Goal: Task Accomplishment & Management: Manage account settings

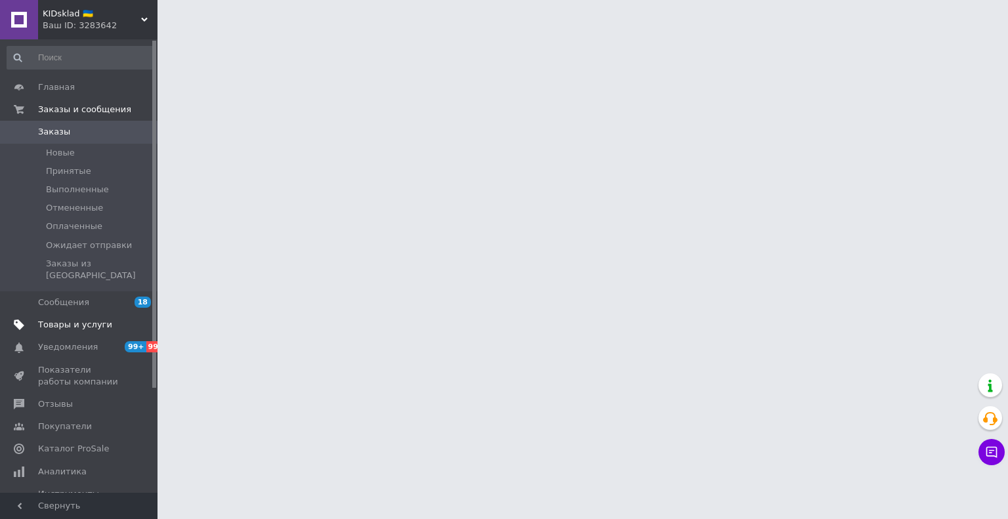
click at [70, 319] on span "Товары и услуги" at bounding box center [75, 325] width 74 height 12
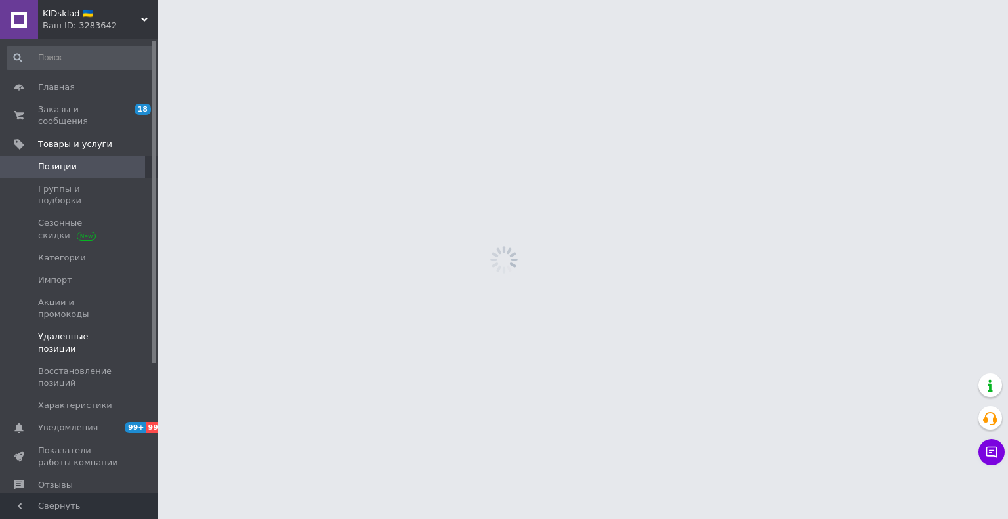
click at [72, 326] on link "Удаленные позиции" at bounding box center [80, 343] width 161 height 34
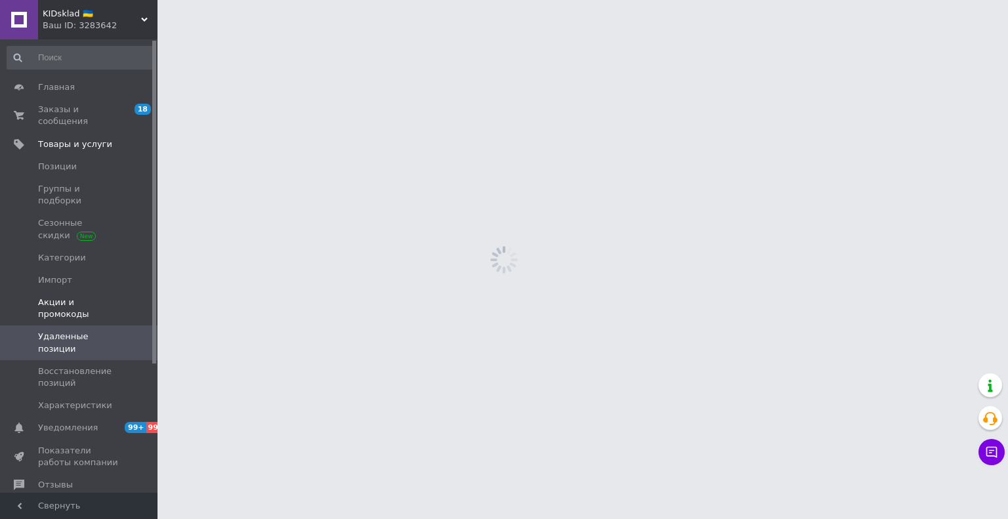
click at [71, 297] on span "Акции и промокоды" at bounding box center [79, 309] width 83 height 24
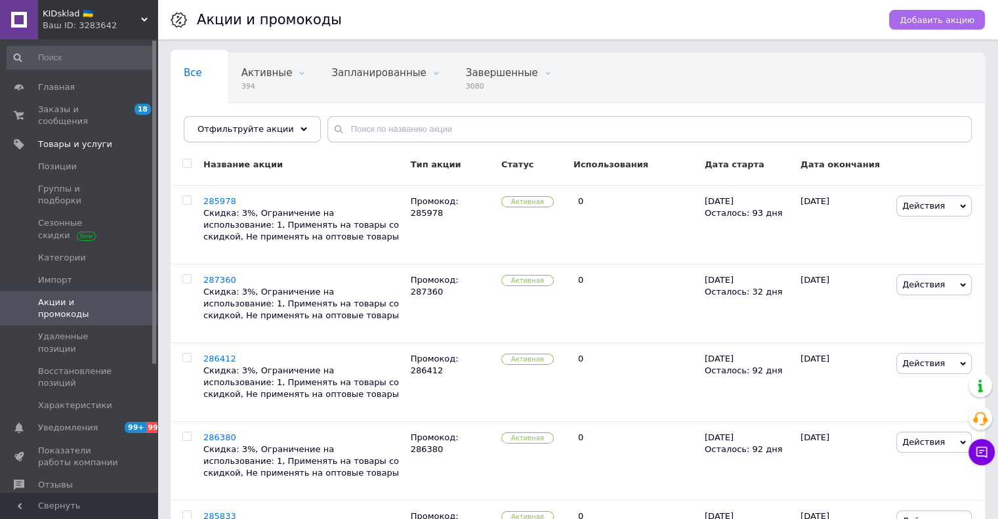
click at [940, 15] on span "Добавить акцию" at bounding box center [937, 20] width 75 height 10
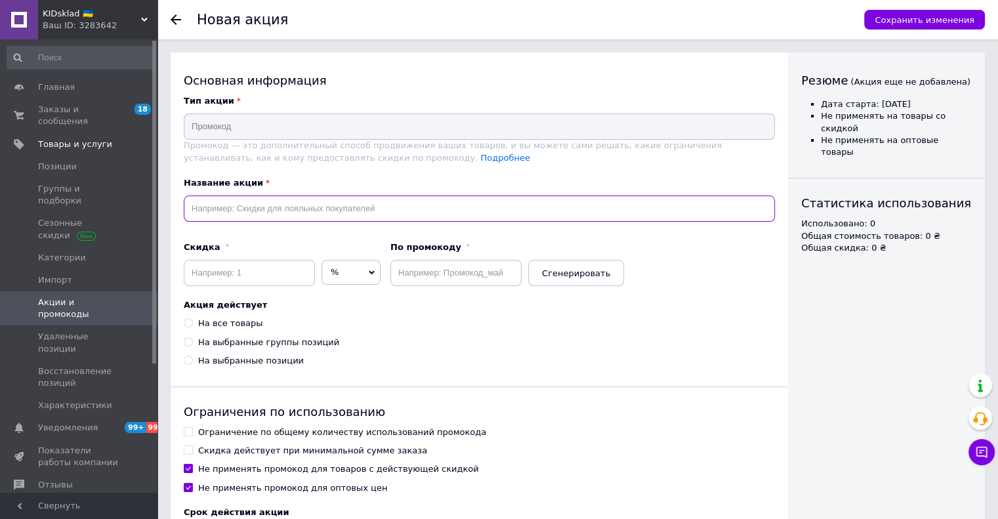
click at [242, 212] on input "text" at bounding box center [479, 209] width 591 height 26
paste input "286313"
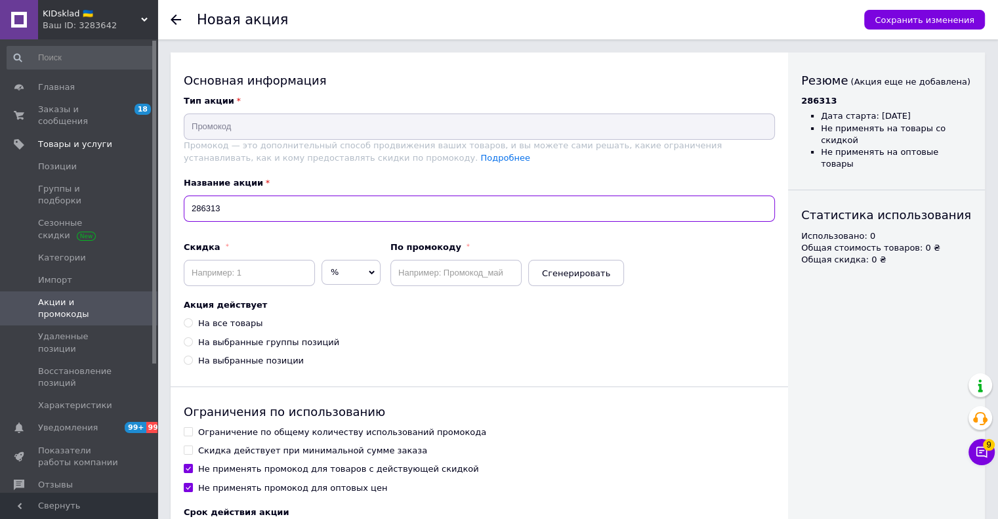
type input "286313"
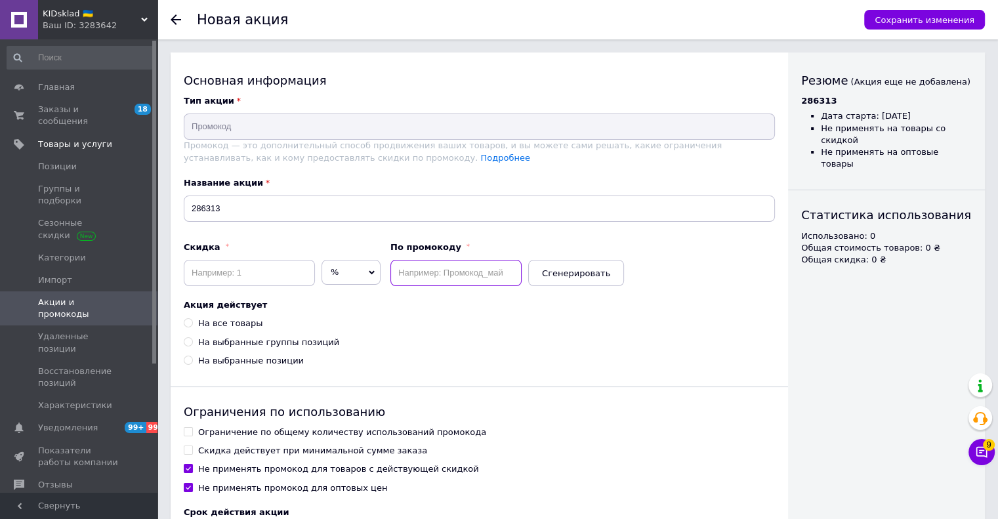
click at [400, 272] on input "text" at bounding box center [455, 273] width 131 height 26
paste input "286313"
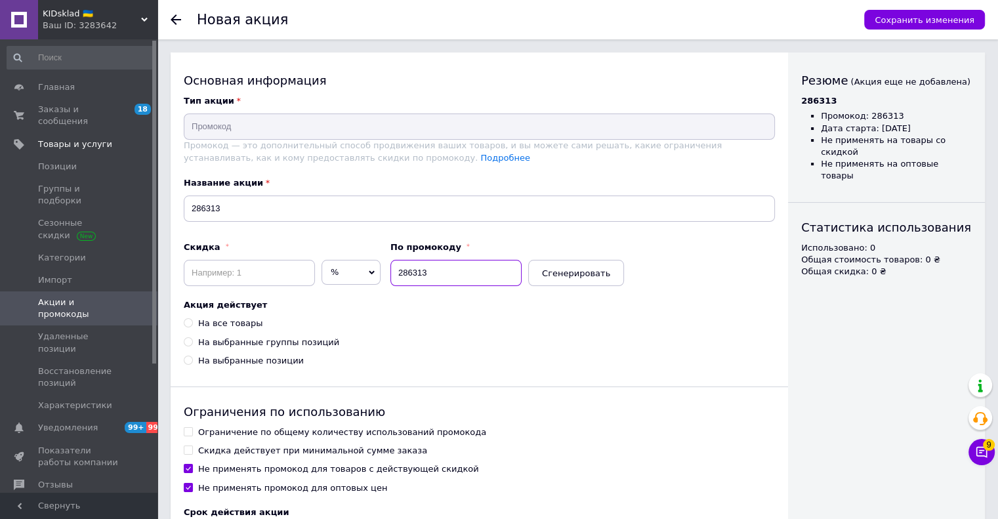
type input "286313"
click at [209, 263] on input at bounding box center [249, 273] width 131 height 26
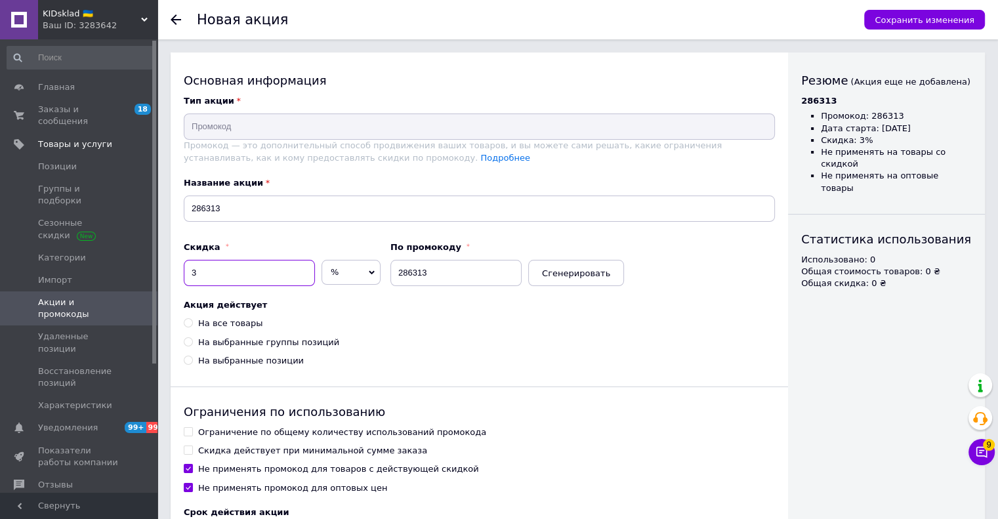
type input "3"
click at [221, 326] on div "На все товары" at bounding box center [230, 324] width 64 height 12
click at [192, 326] on input "На все товары" at bounding box center [188, 322] width 9 height 9
radio input "true"
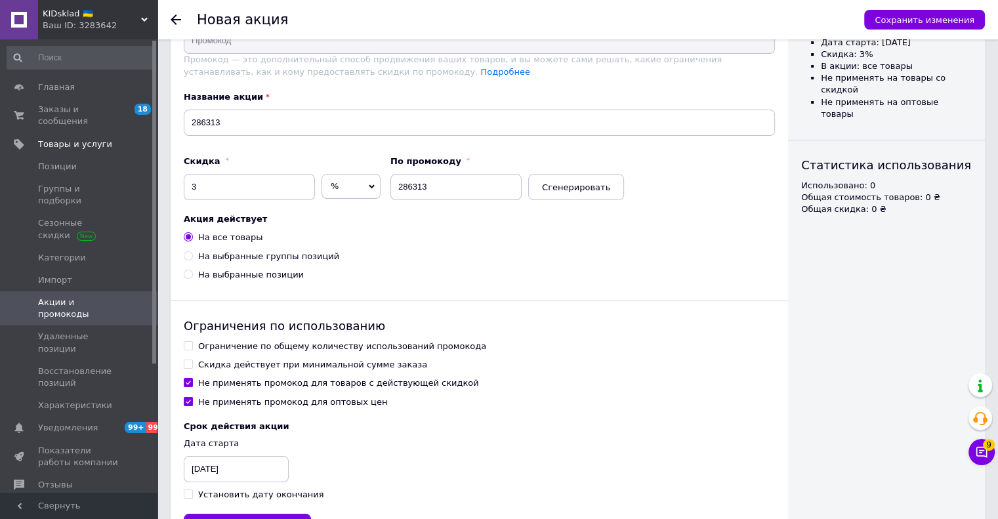
scroll to position [140, 0]
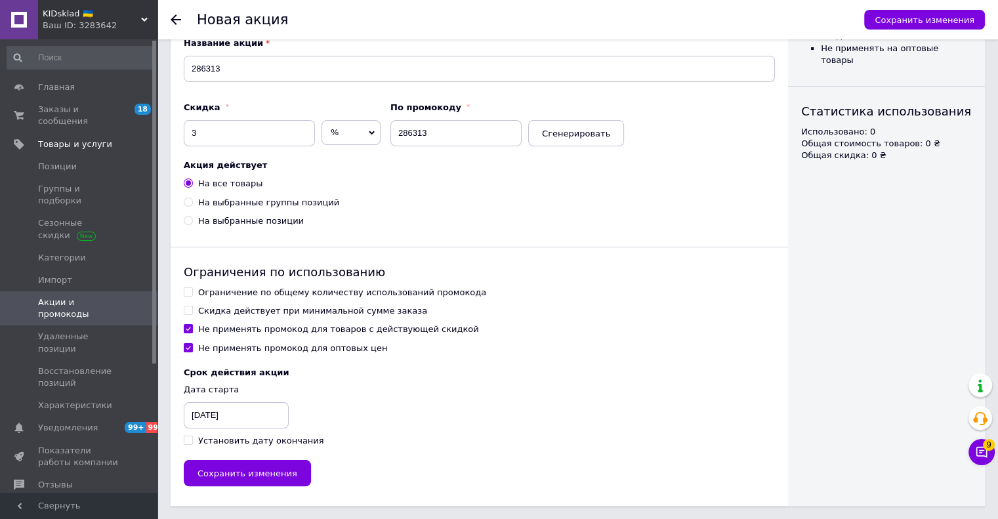
drag, startPoint x: 238, startPoint y: 293, endPoint x: 234, endPoint y: 303, distance: 10.0
click at [236, 293] on div "Ограничение по общему количеству использований промокода" at bounding box center [342, 293] width 288 height 12
click at [192, 293] on input "Ограничение по общему количеству использований промокода" at bounding box center [188, 291] width 9 height 9
checkbox input "true"
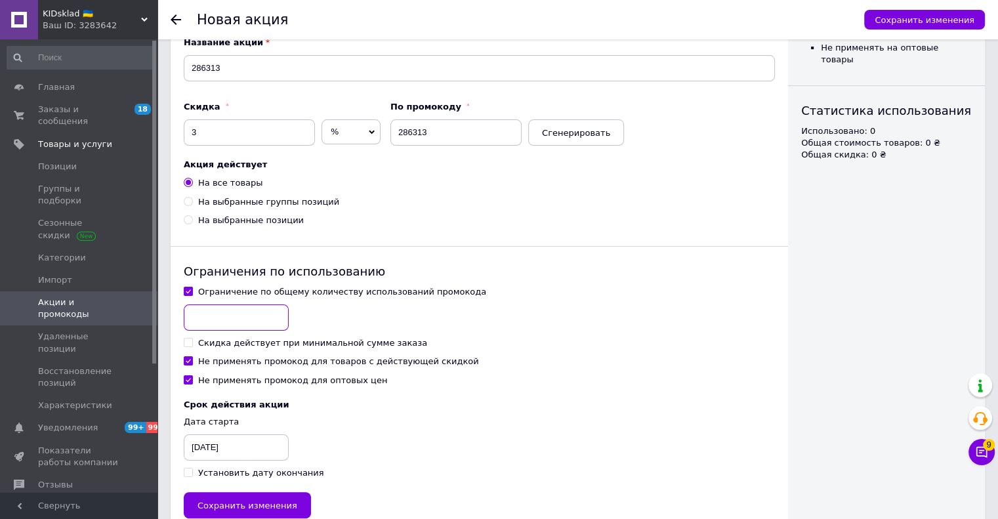
click at [232, 311] on input at bounding box center [236, 318] width 105 height 26
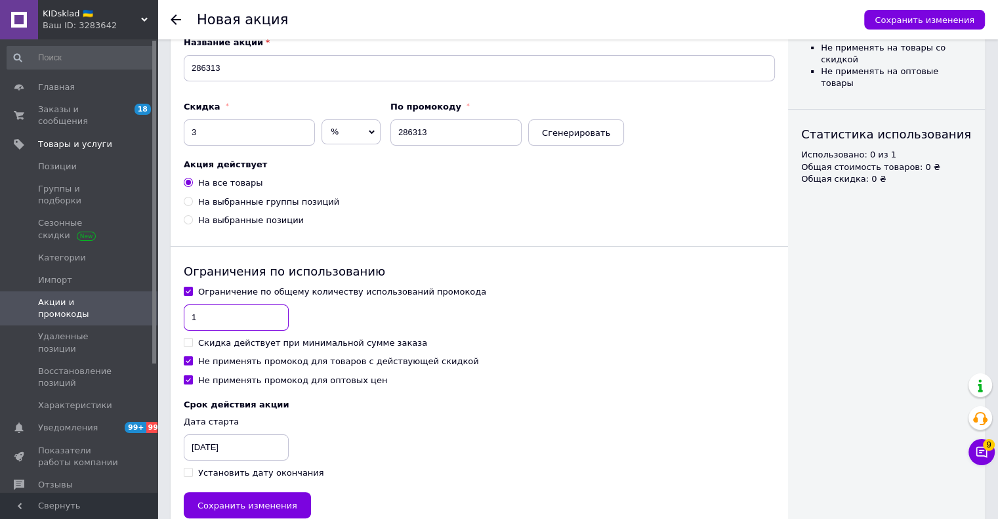
type input "1"
click at [222, 361] on div "Не применять промокод для товаров с действующей скидкой" at bounding box center [338, 362] width 281 height 12
click at [192, 361] on input "Не применять промокод для товаров с действующей скидкой" at bounding box center [188, 360] width 9 height 9
checkbox input "false"
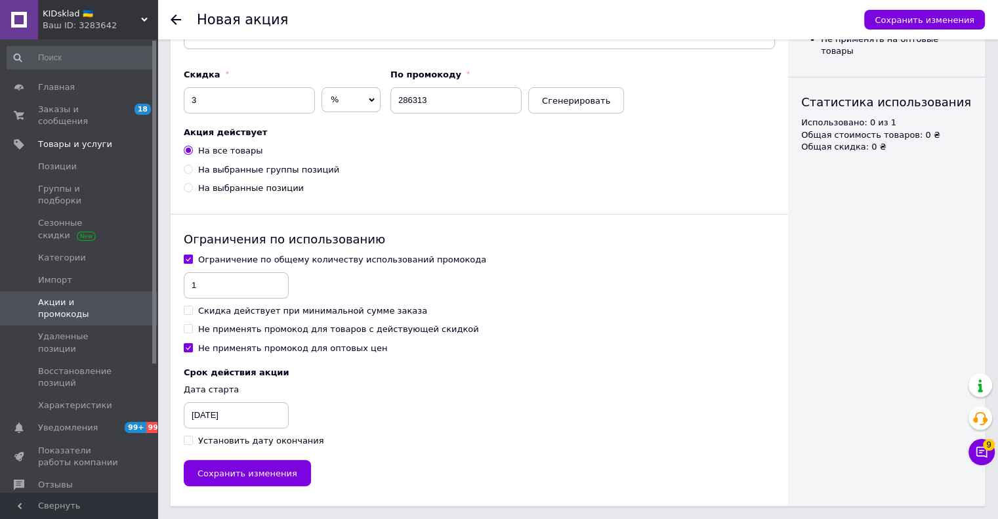
click at [221, 436] on div "Установить дату окончания" at bounding box center [261, 441] width 126 height 12
click at [192, 436] on input "Установить дату окончания" at bounding box center [188, 440] width 9 height 9
checkbox input "true"
click at [215, 419] on div "[DATE]" at bounding box center [217, 415] width 66 height 26
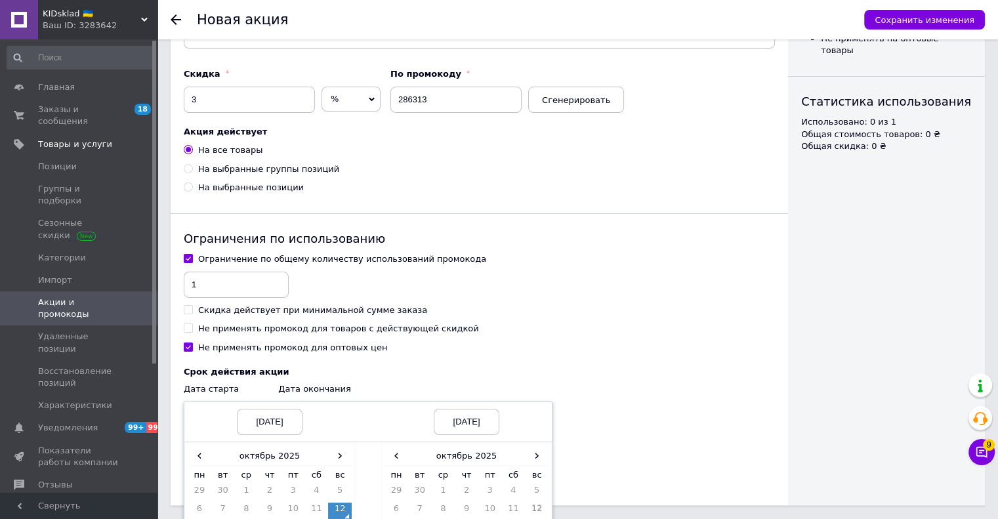
scroll to position [292, 0]
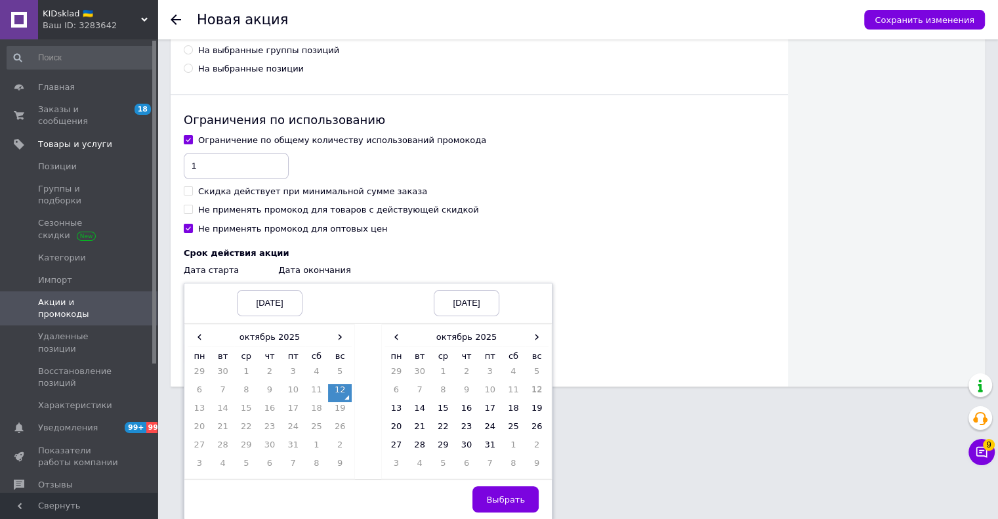
click at [345, 394] on td "12" at bounding box center [340, 393] width 24 height 18
click at [538, 334] on span "›" at bounding box center [537, 336] width 24 height 19
click at [533, 341] on span "›" at bounding box center [537, 336] width 24 height 19
click at [402, 413] on td "12" at bounding box center [397, 411] width 24 height 18
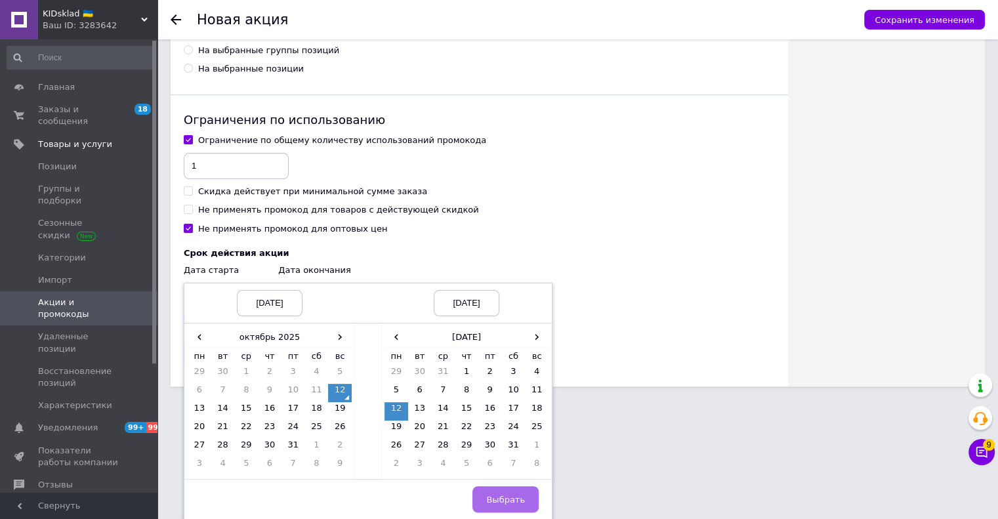
click at [499, 510] on button "Выбрать" at bounding box center [506, 499] width 66 height 26
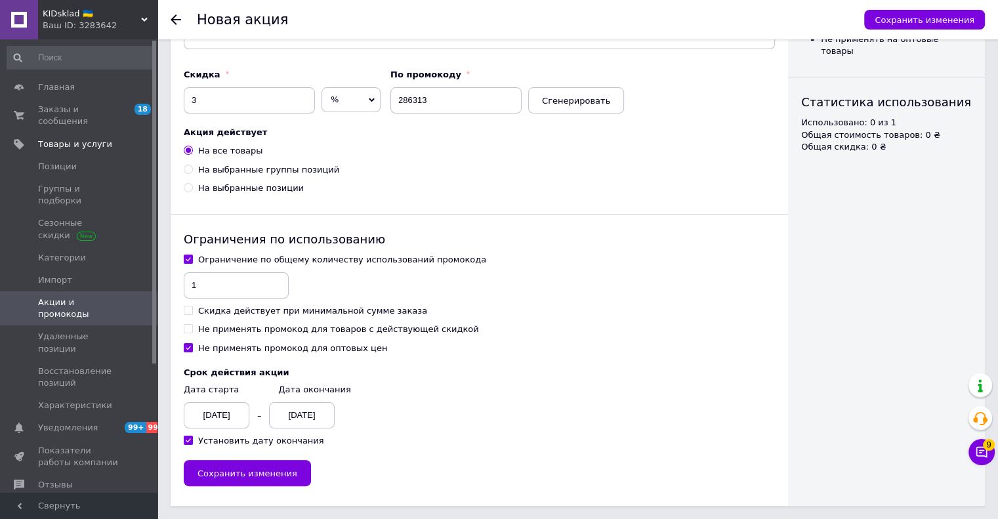
scroll to position [173, 0]
click at [251, 474] on span "Сохранить изменения" at bounding box center [248, 474] width 100 height 10
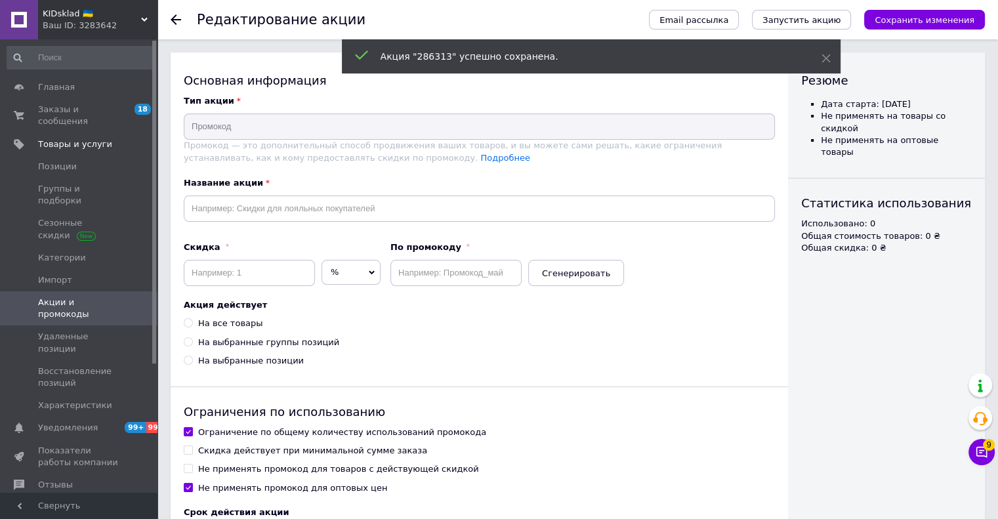
type input "286313"
type input "3"
type input "286313"
radio input "true"
checkbox input "true"
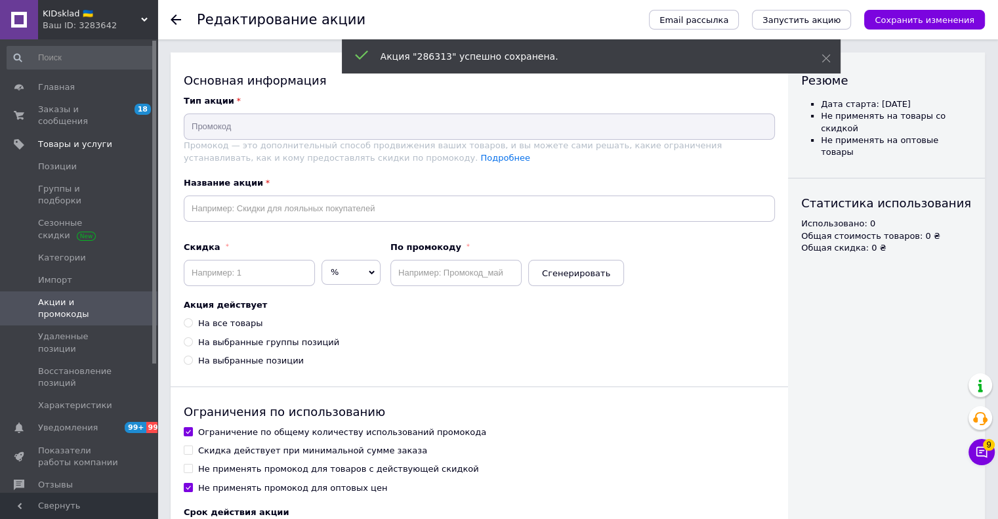
checkbox input "false"
checkbox input "true"
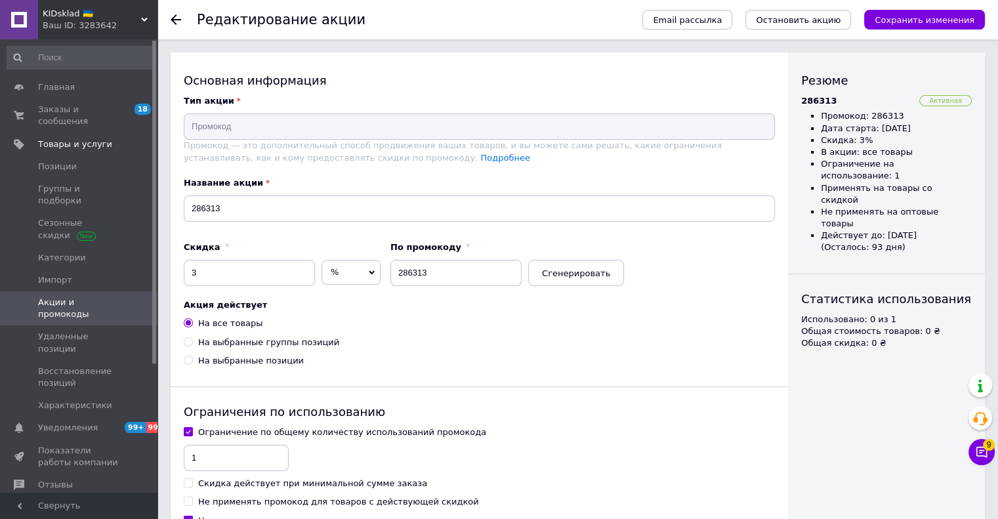
click at [83, 291] on link "Акции и промокоды" at bounding box center [80, 308] width 161 height 34
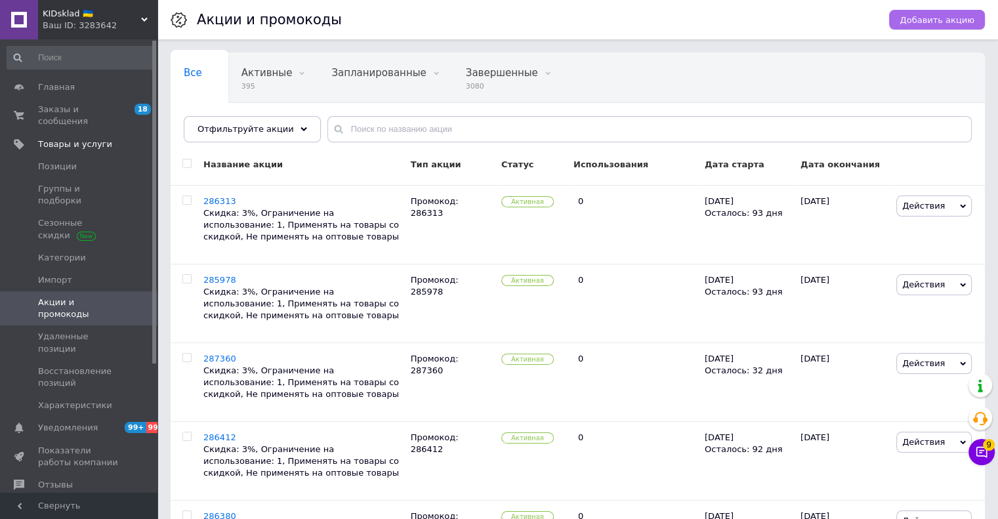
click at [908, 20] on button "Добавить акцию" at bounding box center [937, 20] width 96 height 20
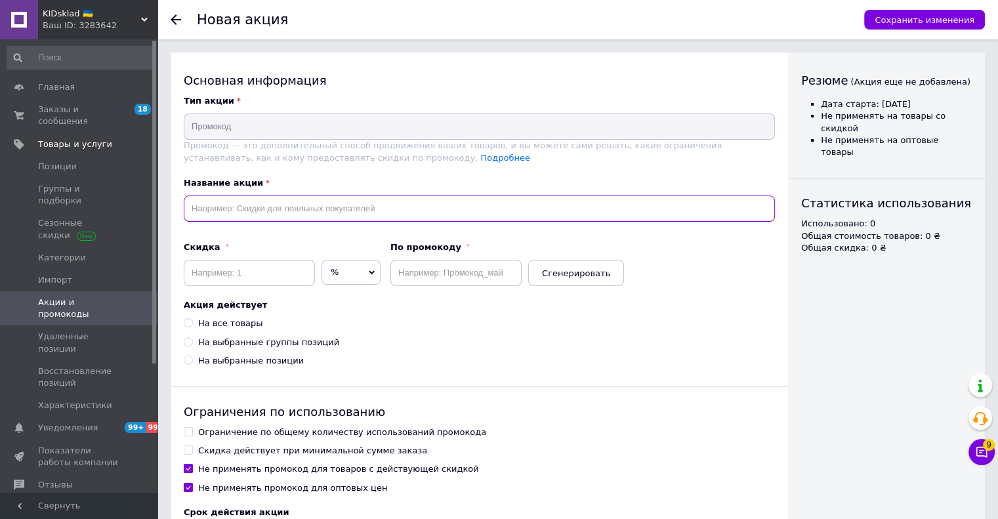
click at [322, 218] on input "text" at bounding box center [479, 209] width 591 height 26
paste input "286668"
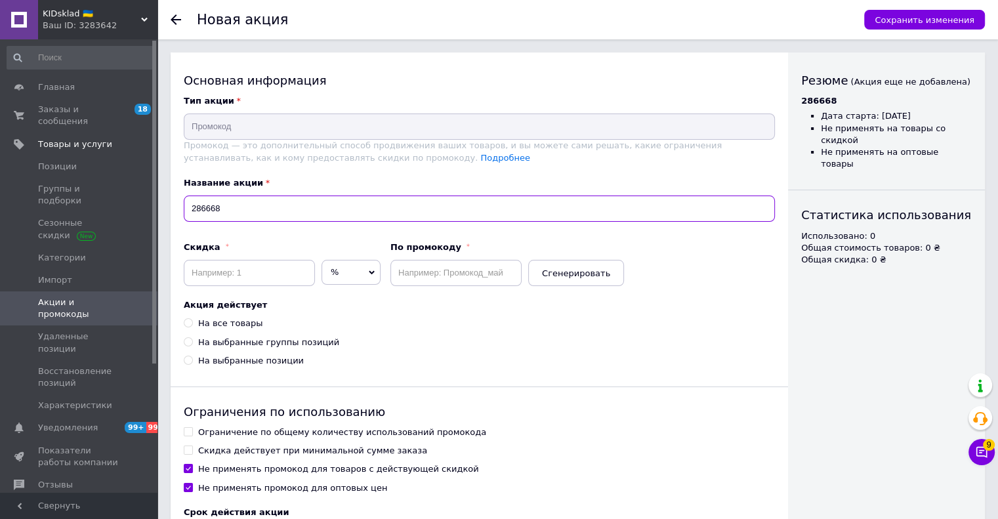
type input "286668"
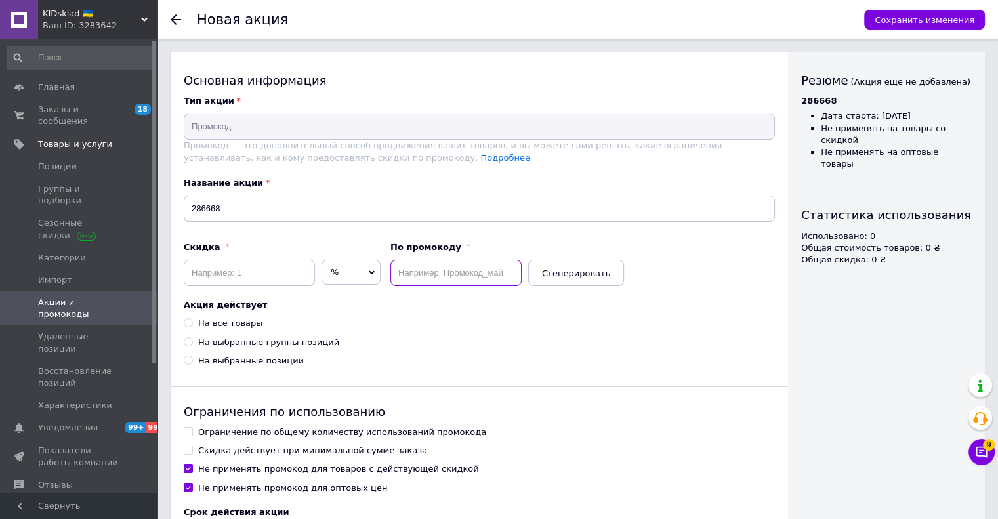
click at [513, 280] on input "text" at bounding box center [455, 273] width 131 height 26
paste input "286668"
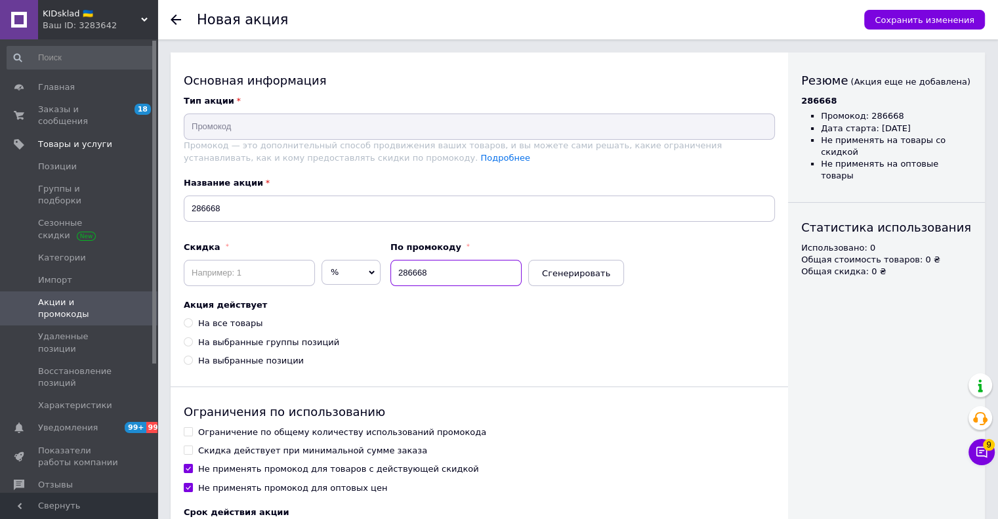
type input "286668"
click at [257, 280] on input at bounding box center [249, 273] width 131 height 26
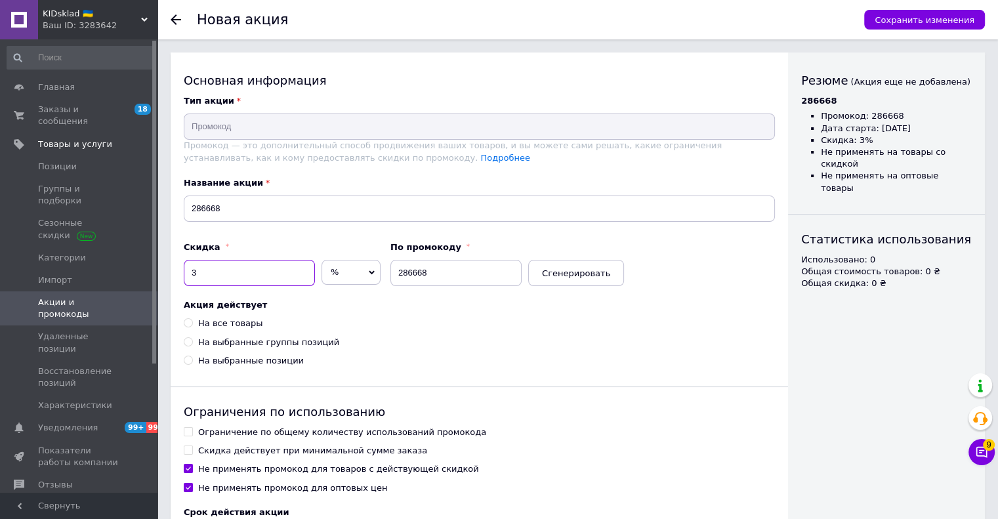
type input "3"
click at [252, 327] on div "На все товары" at bounding box center [230, 324] width 64 height 12
click at [192, 327] on input "На все товары" at bounding box center [188, 322] width 9 height 9
radio input "true"
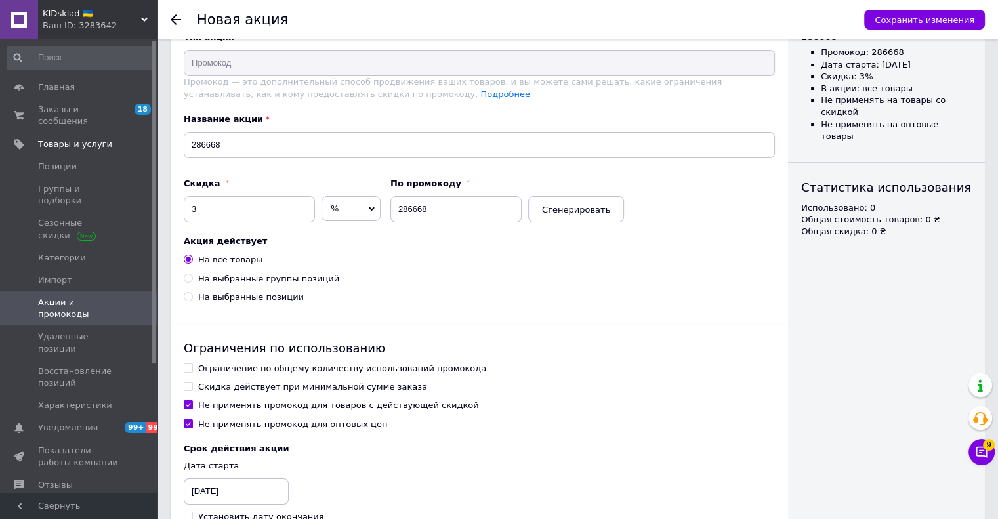
scroll to position [131, 0]
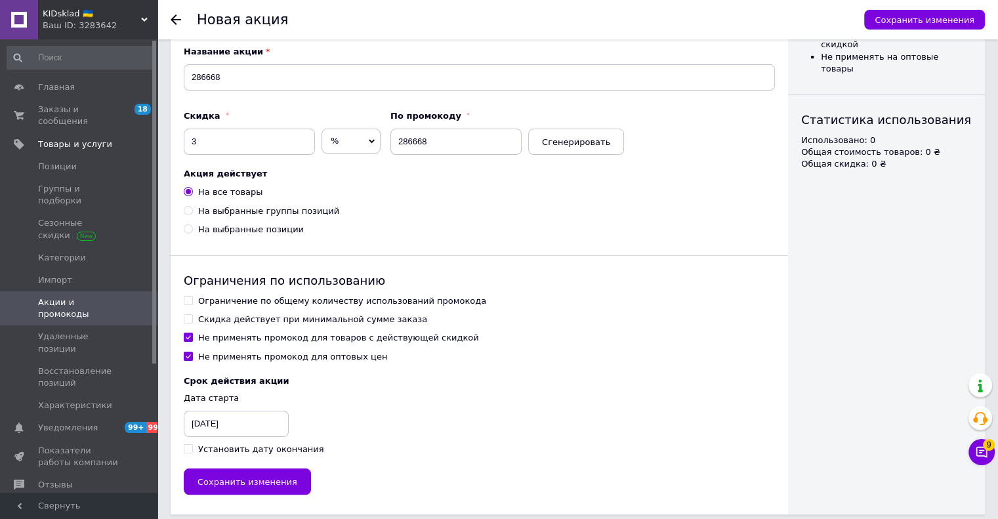
click at [247, 305] on div "Ограничение по общему количеству использований промокода" at bounding box center [342, 301] width 288 height 12
click at [192, 305] on input "Ограничение по общему количеству использований промокода" at bounding box center [188, 300] width 9 height 9
checkbox input "true"
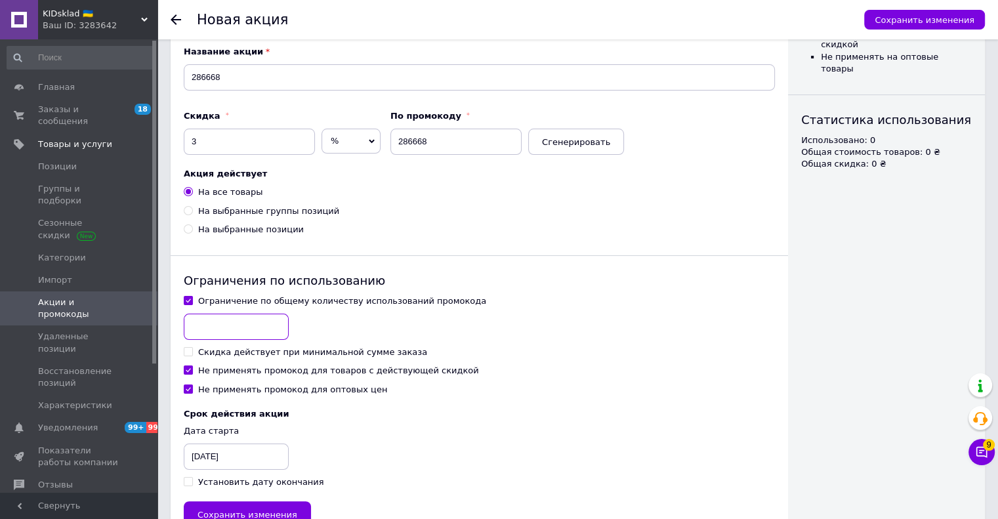
click at [242, 337] on input at bounding box center [236, 327] width 105 height 26
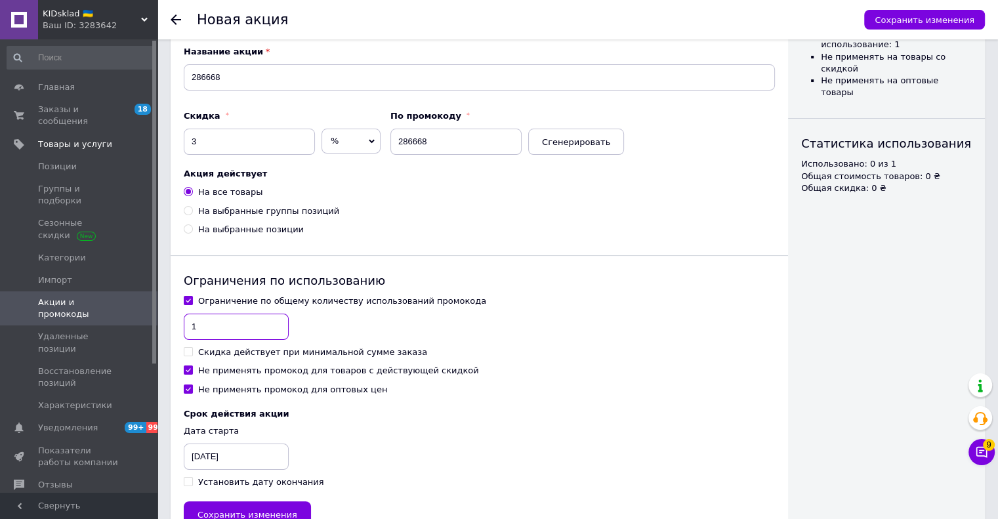
type input "1"
click at [207, 376] on div "Ограничение по общему количеству использований промокода 1 Скидка действует при…" at bounding box center [479, 345] width 591 height 100
click at [211, 369] on div "Не применять промокод для товаров с действующей скидкой" at bounding box center [338, 371] width 281 height 12
click at [192, 369] on input "Не применять промокод для товаров с действующей скидкой" at bounding box center [188, 370] width 9 height 9
checkbox input "false"
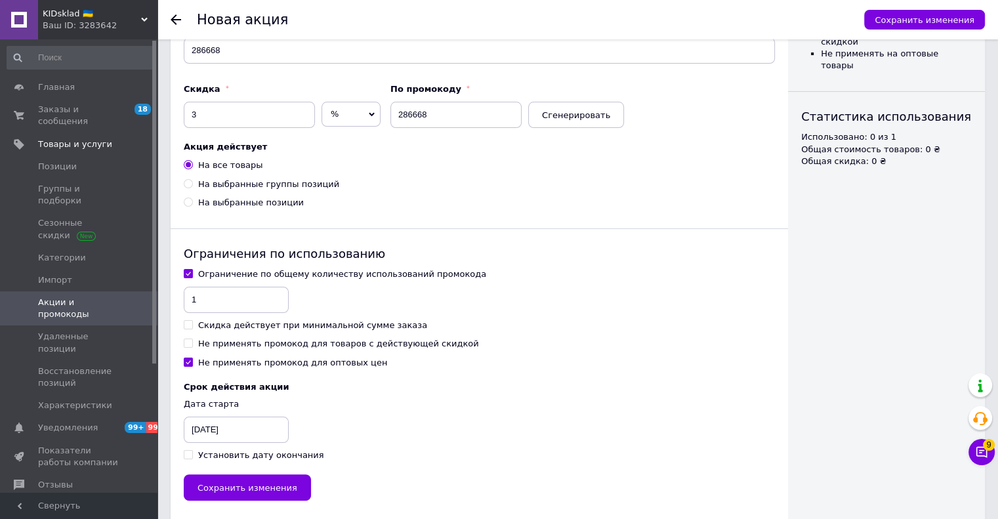
scroll to position [173, 0]
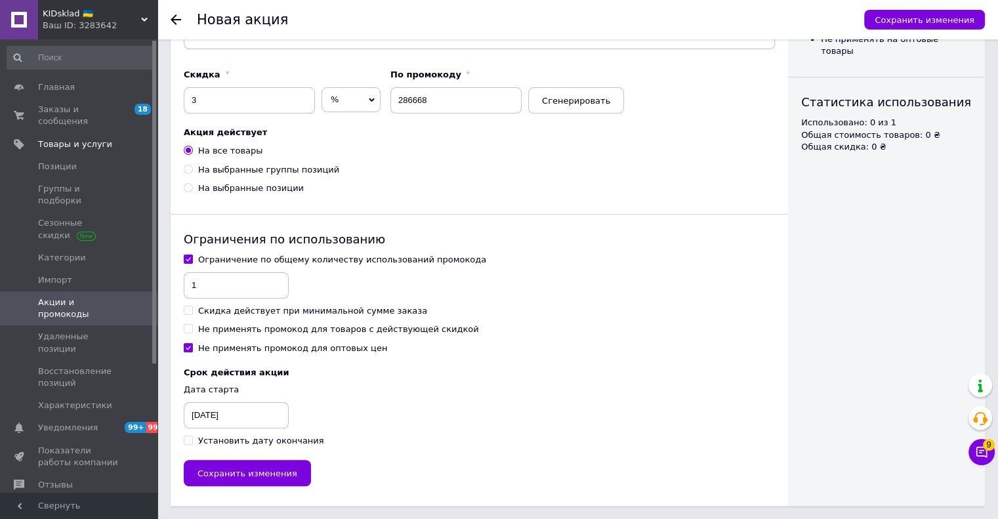
click at [223, 434] on div "Cрок действия акции Дата старта 12.10.2025 ‹ октябрь 2025 › пн вт ср чт пт сб в…" at bounding box center [479, 407] width 591 height 79
click at [222, 442] on div "Установить дату окончания" at bounding box center [261, 441] width 126 height 12
click at [192, 442] on input "Установить дату окончания" at bounding box center [188, 440] width 9 height 9
checkbox input "true"
click at [221, 414] on div "12.10.2025" at bounding box center [217, 415] width 66 height 26
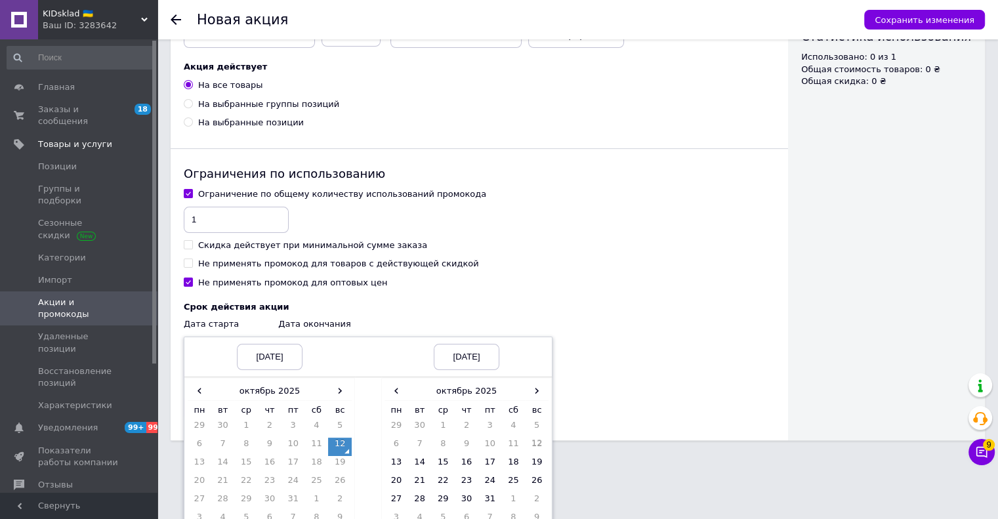
scroll to position [292, 0]
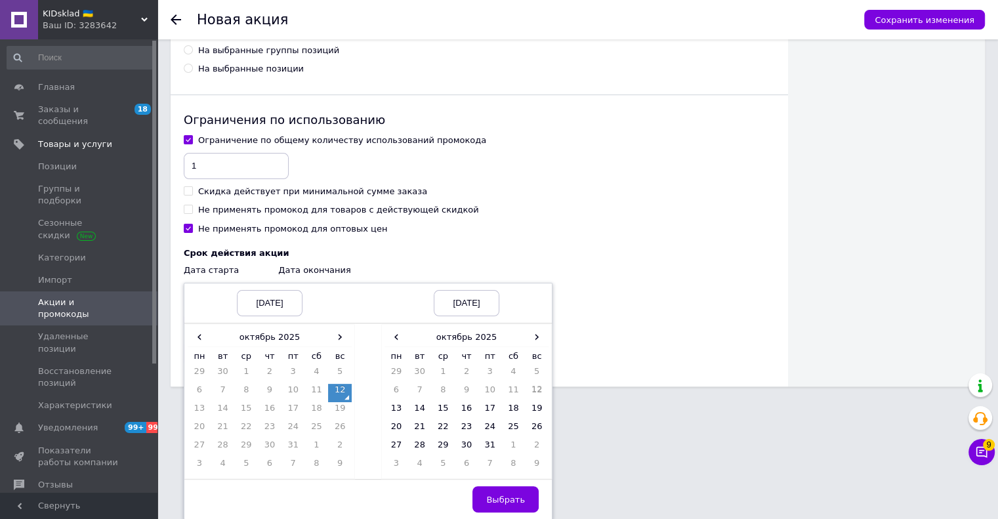
click at [341, 393] on td "12" at bounding box center [340, 393] width 24 height 18
click at [548, 341] on div "‹ октябрь 2025 › пн вт ср чт пт сб вс 29 30 1 2 3 4 5 6 7 8 9 10 11 12 13 14 15…" at bounding box center [466, 401] width 171 height 155
click at [543, 341] on span "›" at bounding box center [537, 336] width 24 height 19
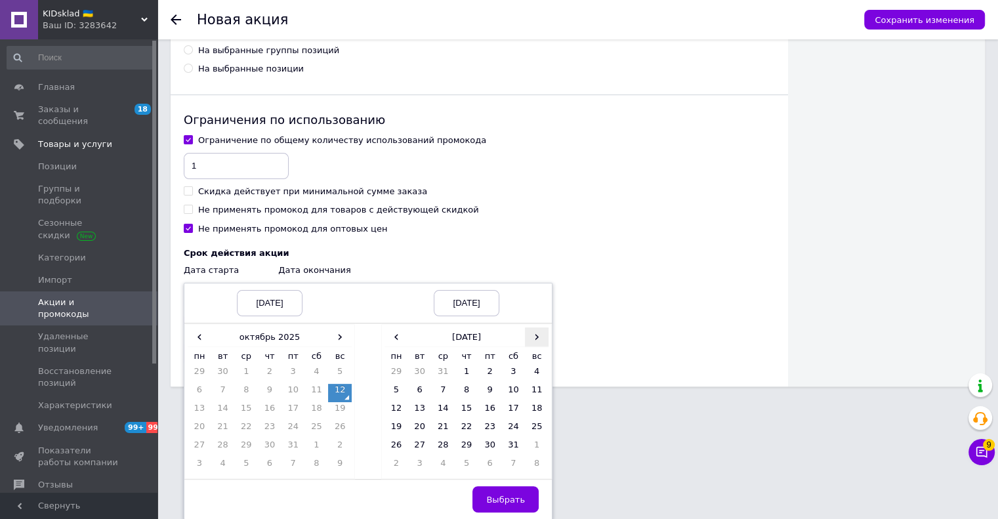
click at [540, 343] on span "›" at bounding box center [537, 336] width 24 height 19
click at [387, 334] on span "‹" at bounding box center [397, 336] width 24 height 19
click at [397, 414] on td "12" at bounding box center [397, 411] width 24 height 18
click at [522, 501] on span "Выбрать" at bounding box center [505, 500] width 39 height 10
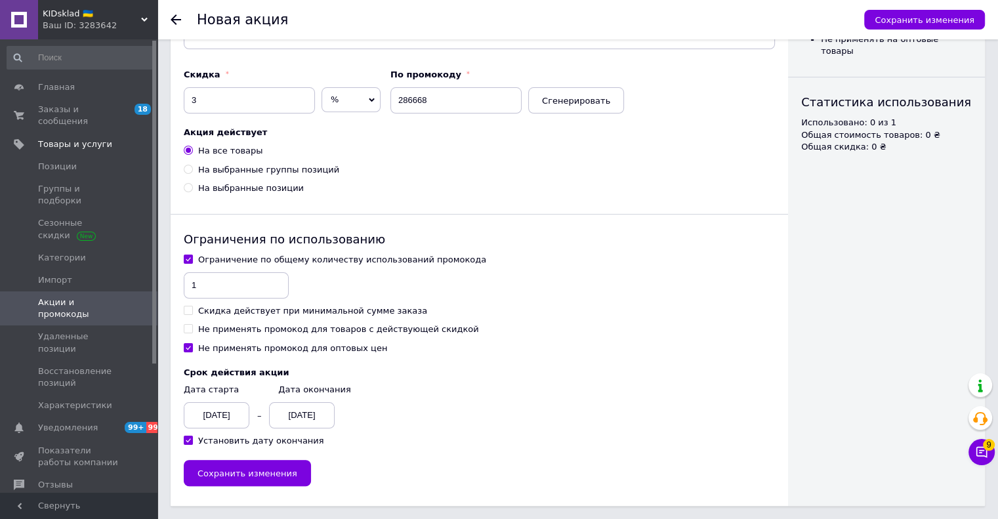
scroll to position [173, 0]
click at [259, 476] on span "Сохранить изменения" at bounding box center [248, 474] width 100 height 10
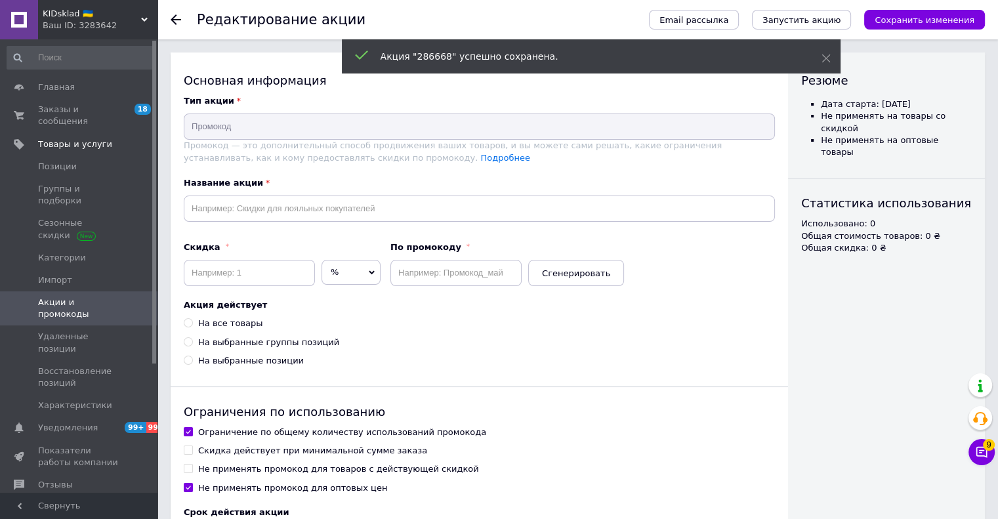
type input "286668"
type input "3"
type input "286668"
radio input "true"
checkbox input "true"
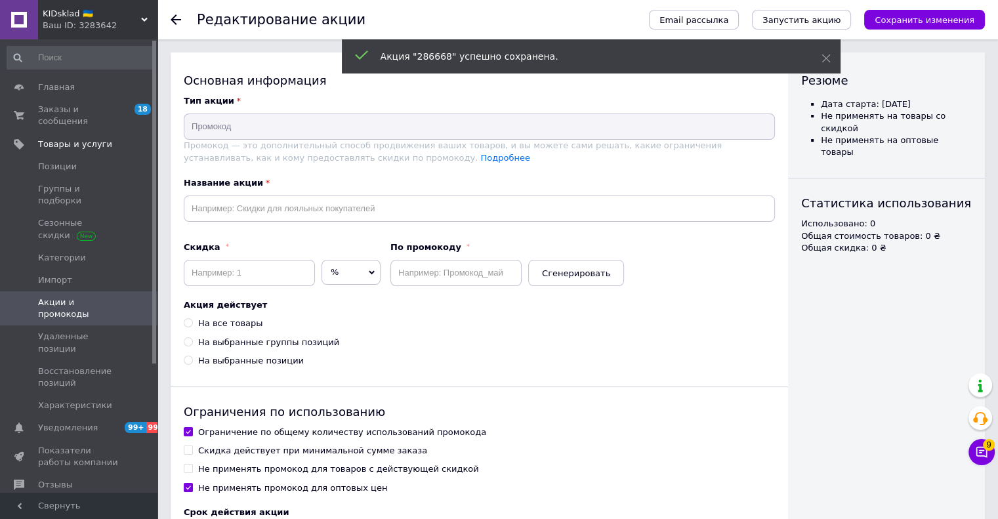
checkbox input "false"
checkbox input "true"
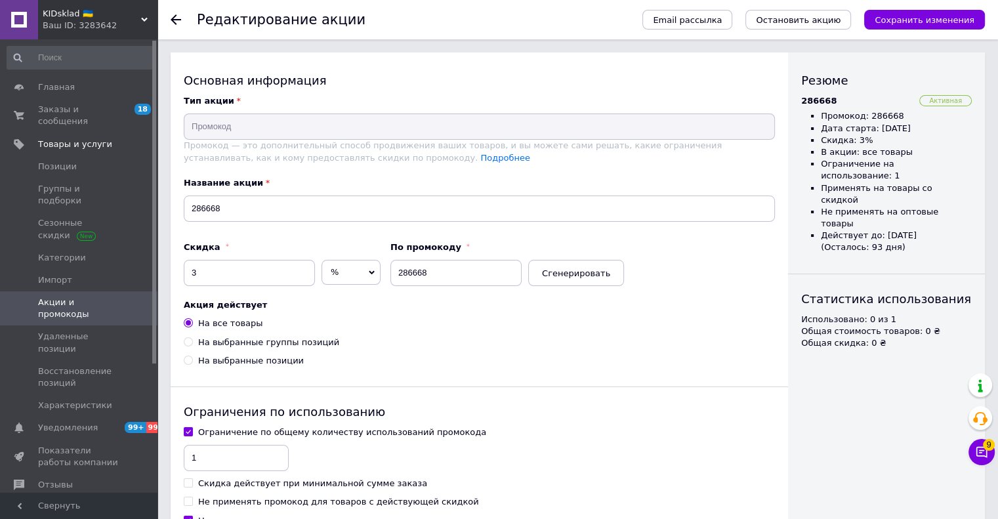
drag, startPoint x: 92, startPoint y: 288, endPoint x: 109, endPoint y: 280, distance: 19.1
click at [92, 291] on link "Акции и промокоды" at bounding box center [80, 308] width 161 height 34
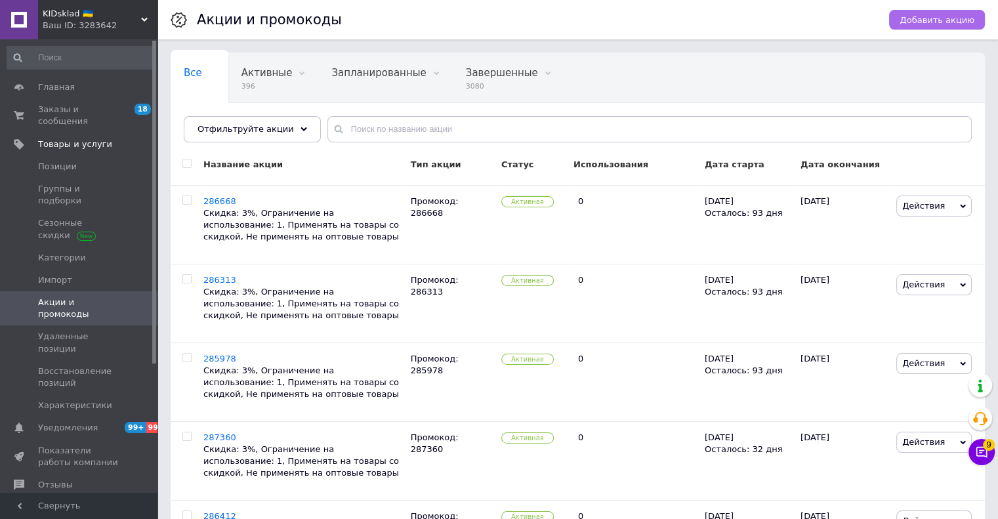
click at [942, 17] on span "Добавить акцию" at bounding box center [937, 20] width 75 height 10
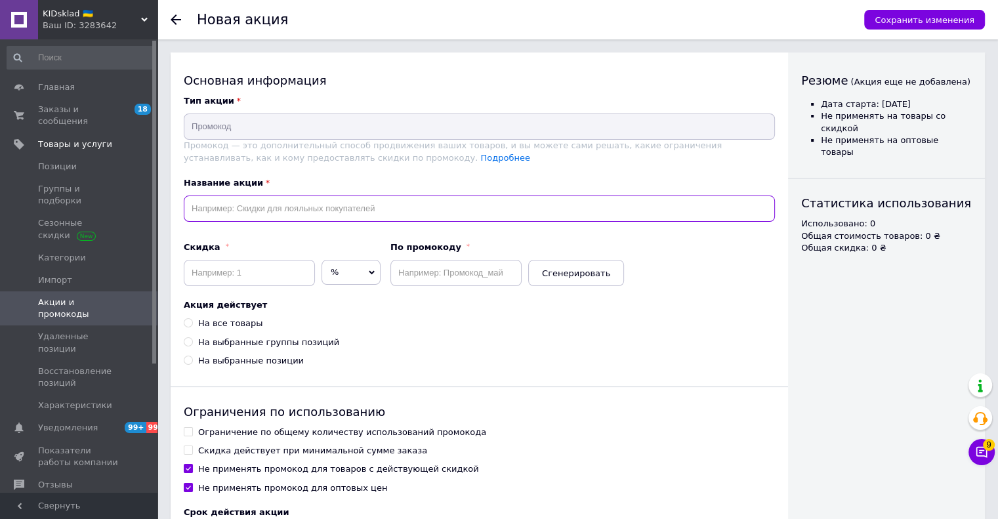
click at [350, 209] on input "text" at bounding box center [479, 209] width 591 height 26
paste input "286877"
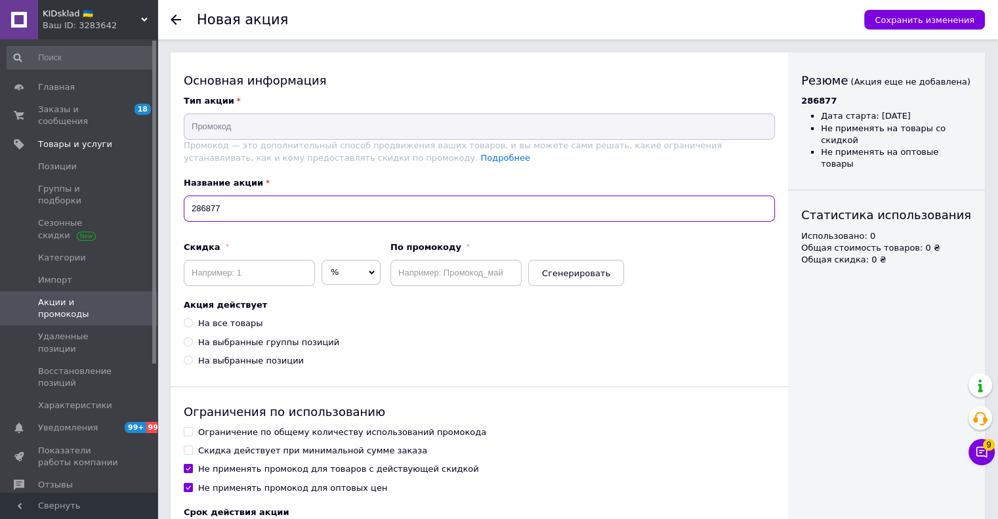
type input "286877"
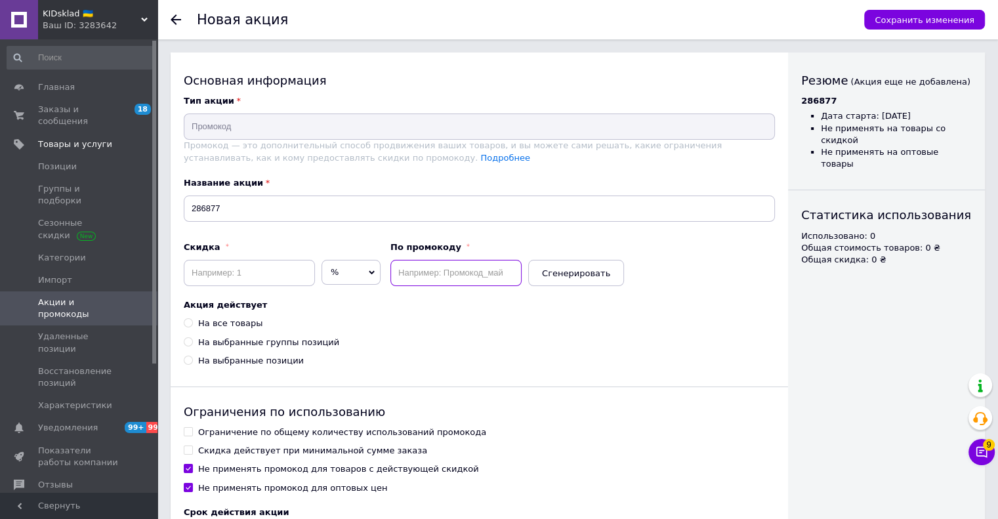
click at [457, 267] on input "text" at bounding box center [455, 273] width 131 height 26
paste input "286877"
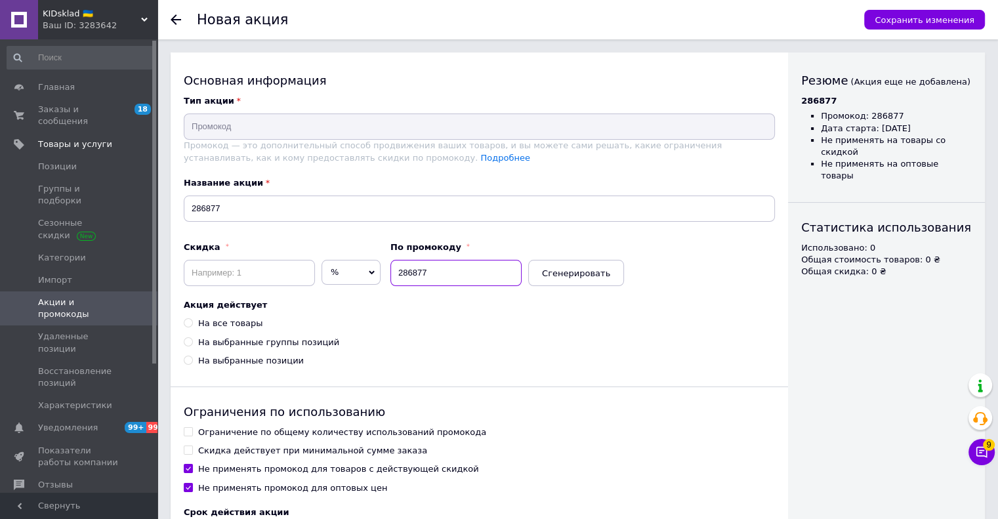
type input "286877"
click at [295, 278] on input at bounding box center [249, 273] width 131 height 26
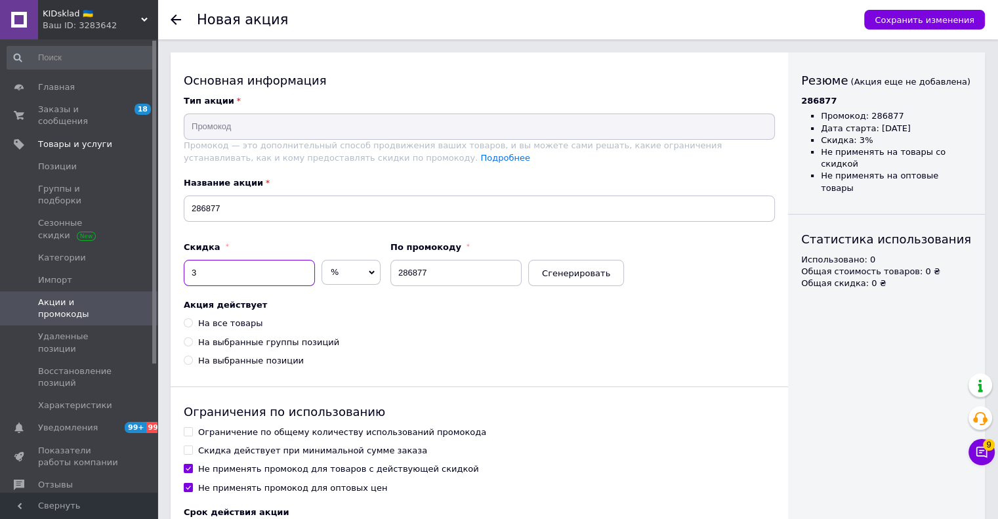
type input "3"
click at [231, 323] on div "На все товары" at bounding box center [230, 324] width 64 height 12
click at [192, 323] on input "На все товары" at bounding box center [188, 322] width 9 height 9
radio input "true"
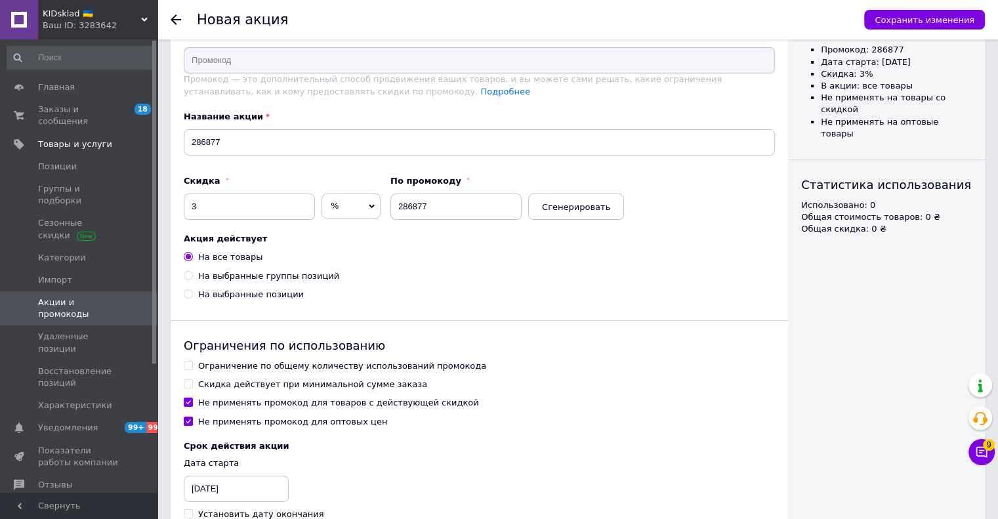
scroll to position [131, 0]
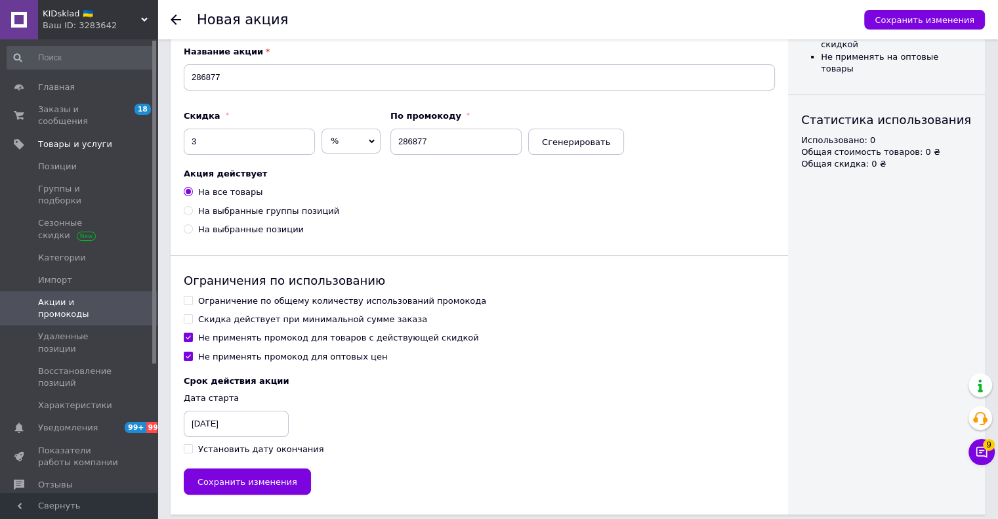
click at [232, 310] on div "Ограничение по общему количеству использований промокода Скидка действует при м…" at bounding box center [479, 329] width 591 height 68
click at [215, 302] on div "Ограничение по общему количеству использований промокода" at bounding box center [342, 301] width 288 height 12
click at [192, 302] on input "Ограничение по общему количеству использований промокода" at bounding box center [188, 300] width 9 height 9
checkbox input "true"
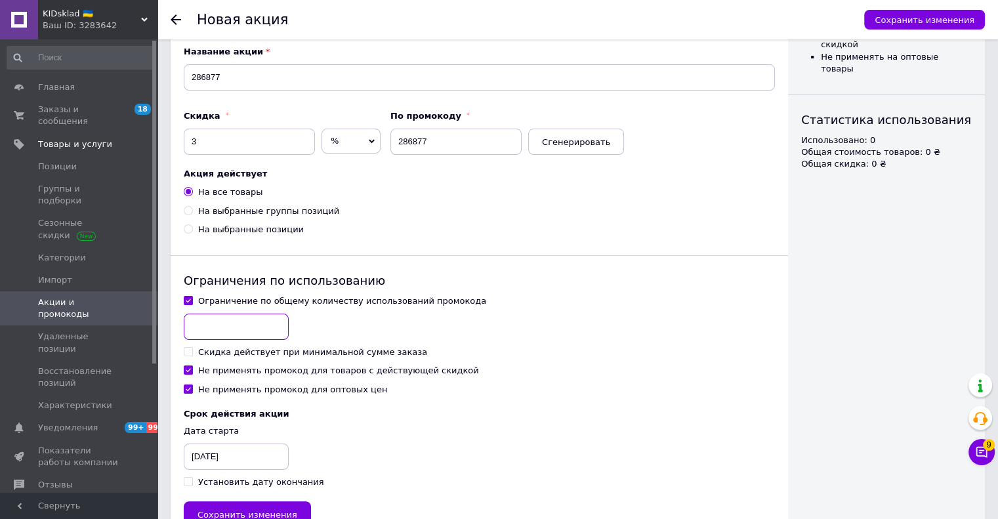
click at [215, 317] on input at bounding box center [236, 327] width 105 height 26
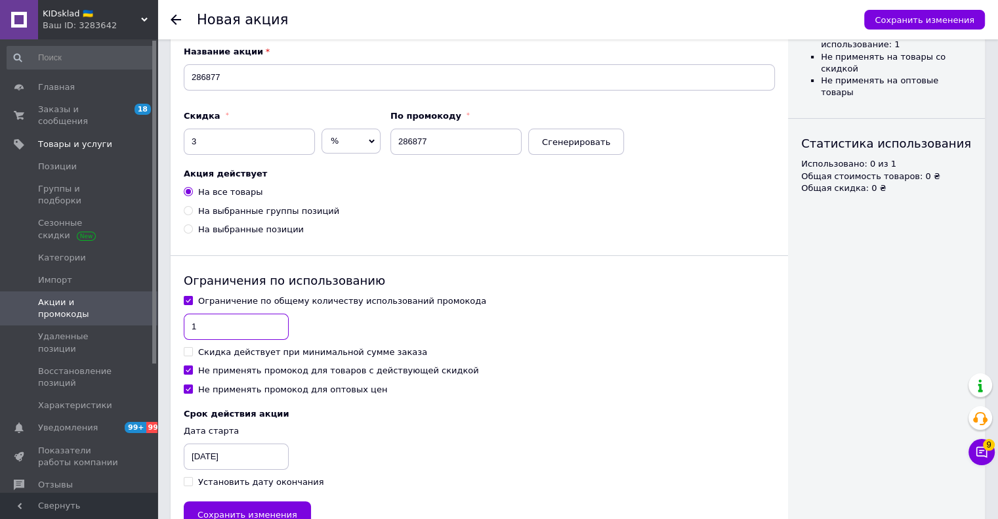
type input "1"
click at [211, 372] on div "Не применять промокод для товаров с действующей скидкой" at bounding box center [338, 371] width 281 height 12
click at [192, 372] on input "Не применять промокод для товаров с действующей скидкой" at bounding box center [188, 370] width 9 height 9
checkbox input "false"
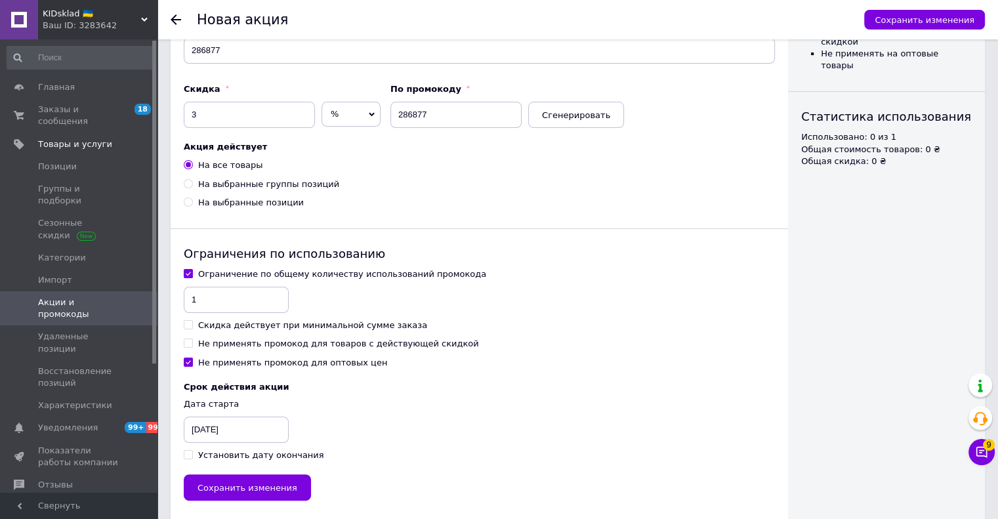
scroll to position [173, 0]
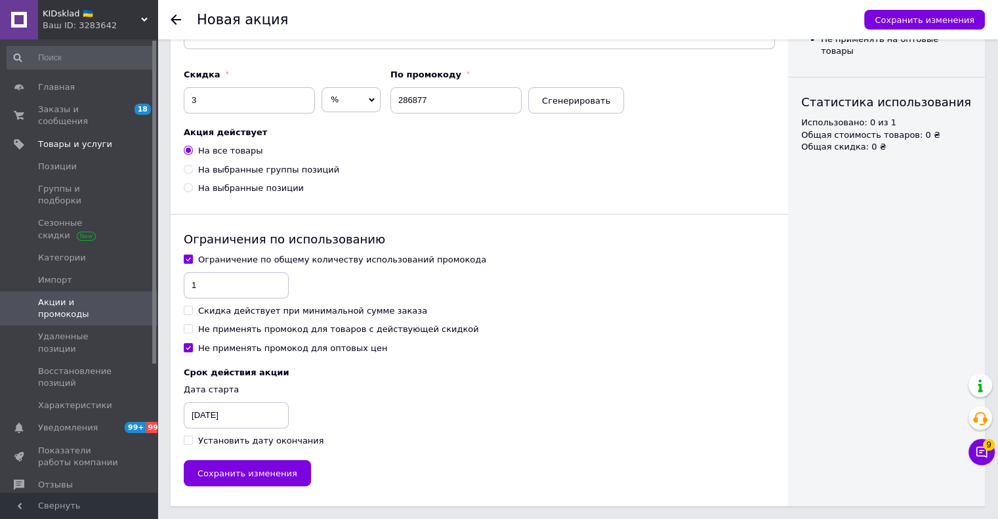
click at [213, 440] on div "Установить дату окончания" at bounding box center [261, 441] width 126 height 12
click at [192, 440] on input "Установить дату окончания" at bounding box center [188, 440] width 9 height 9
checkbox input "true"
click at [209, 396] on span "Дата старта Дата окончания 12.10.2025 12.10.2025" at bounding box center [479, 406] width 591 height 45
click at [226, 419] on div "[DATE]" at bounding box center [217, 415] width 66 height 26
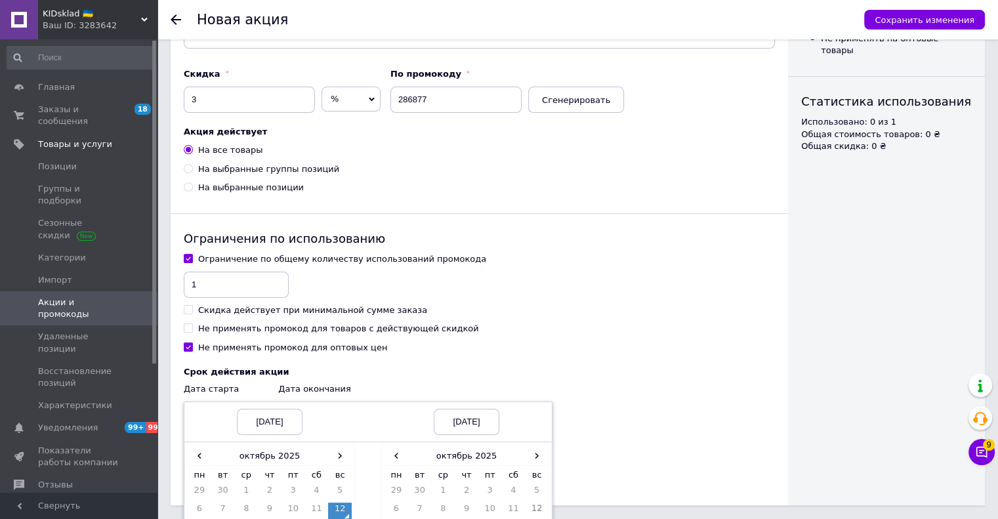
scroll to position [292, 0]
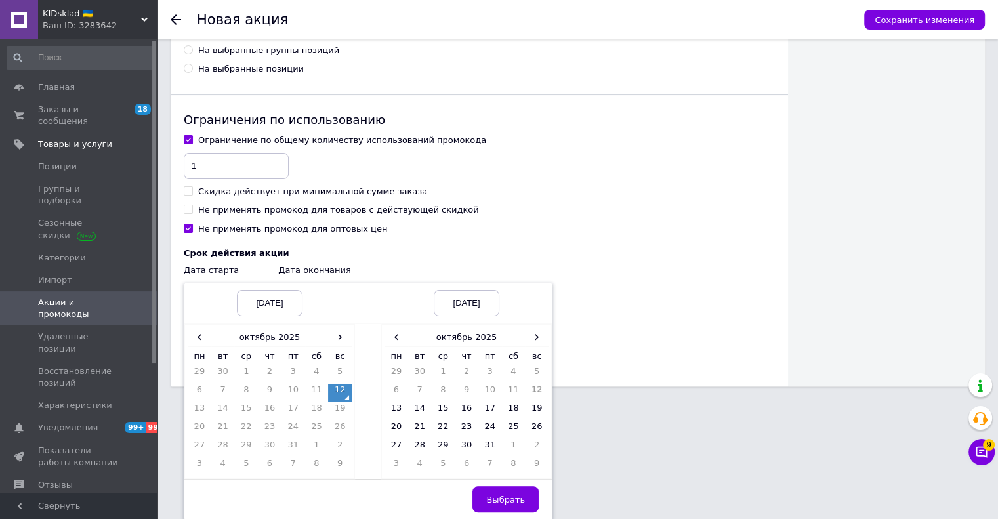
click at [344, 392] on td "12" at bounding box center [340, 393] width 24 height 18
click at [545, 335] on span "›" at bounding box center [537, 336] width 24 height 19
click at [396, 409] on td "12" at bounding box center [397, 411] width 24 height 18
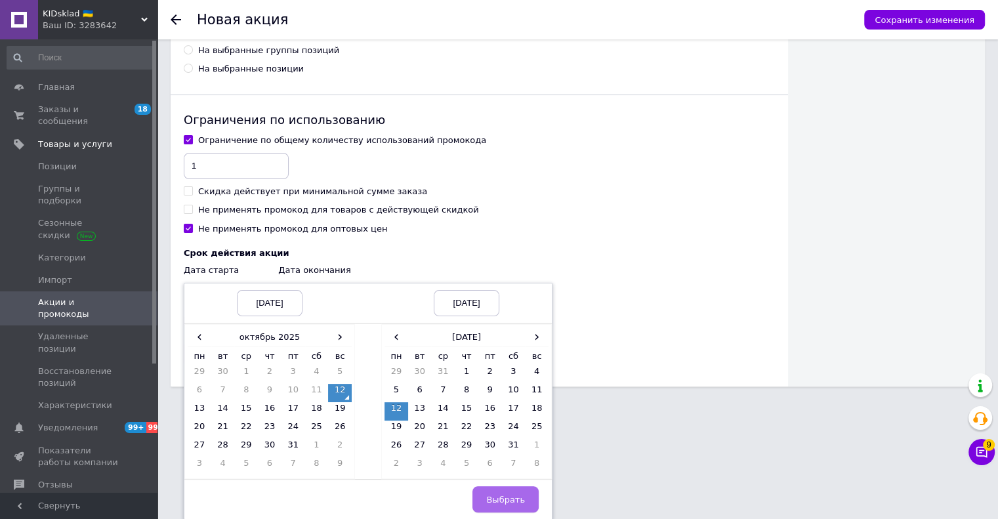
click at [523, 507] on button "Выбрать" at bounding box center [506, 499] width 66 height 26
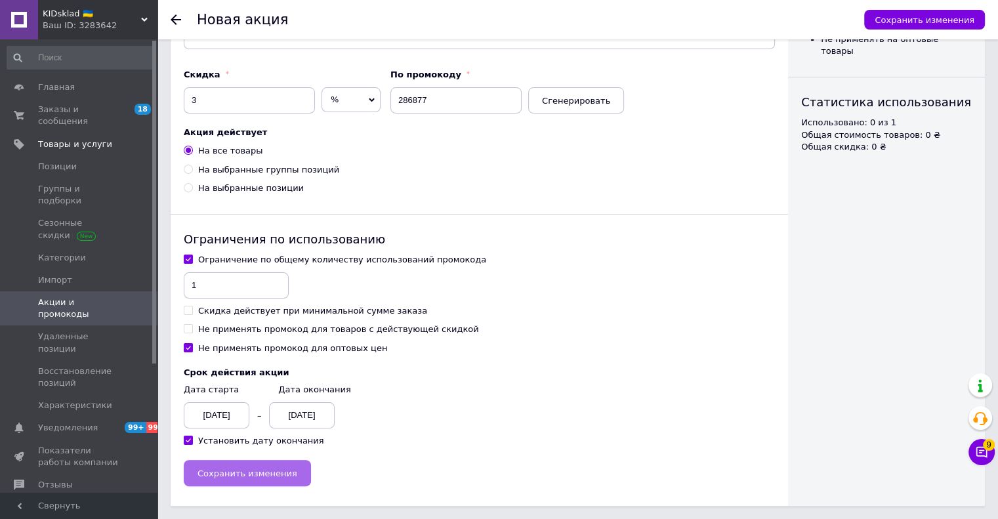
click at [270, 469] on span "Сохранить изменения" at bounding box center [248, 474] width 100 height 10
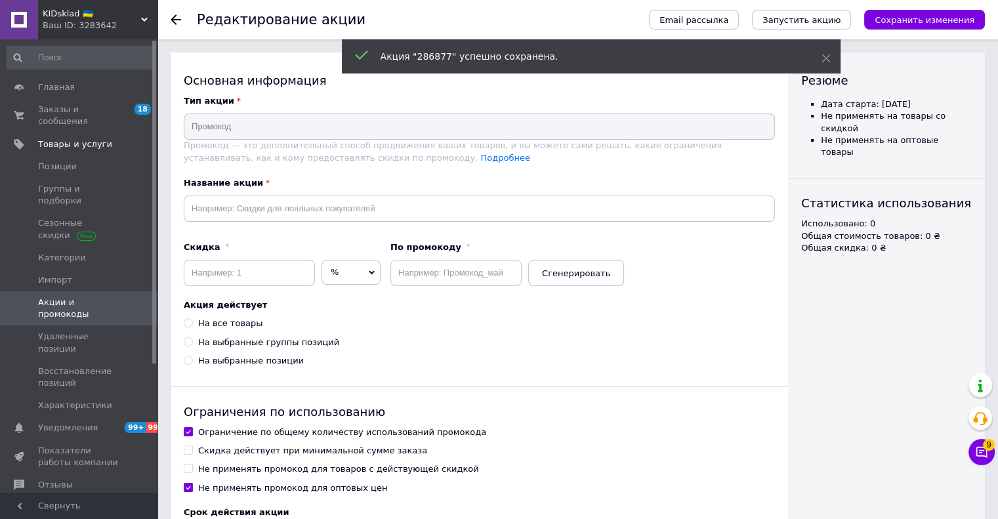
type input "286877"
type input "3"
type input "286877"
radio input "true"
checkbox input "true"
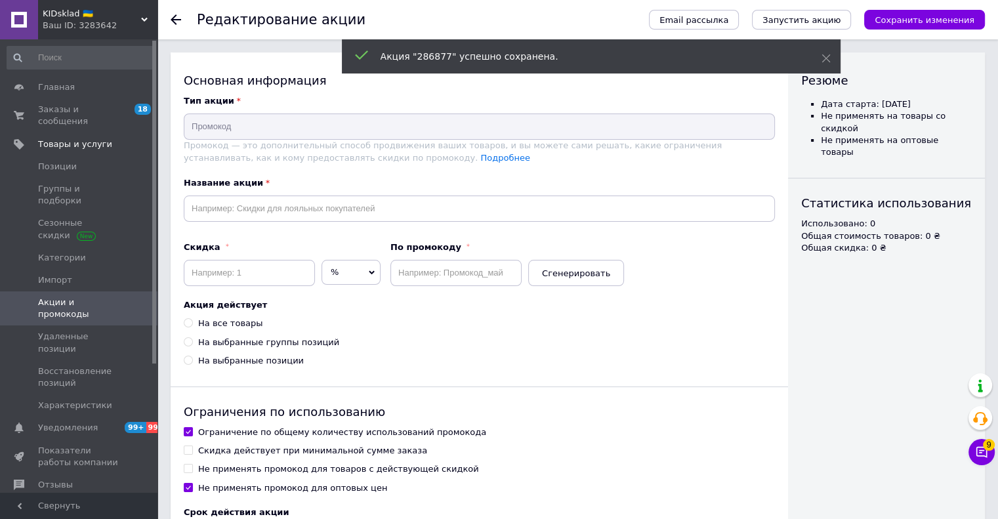
checkbox input "false"
checkbox input "true"
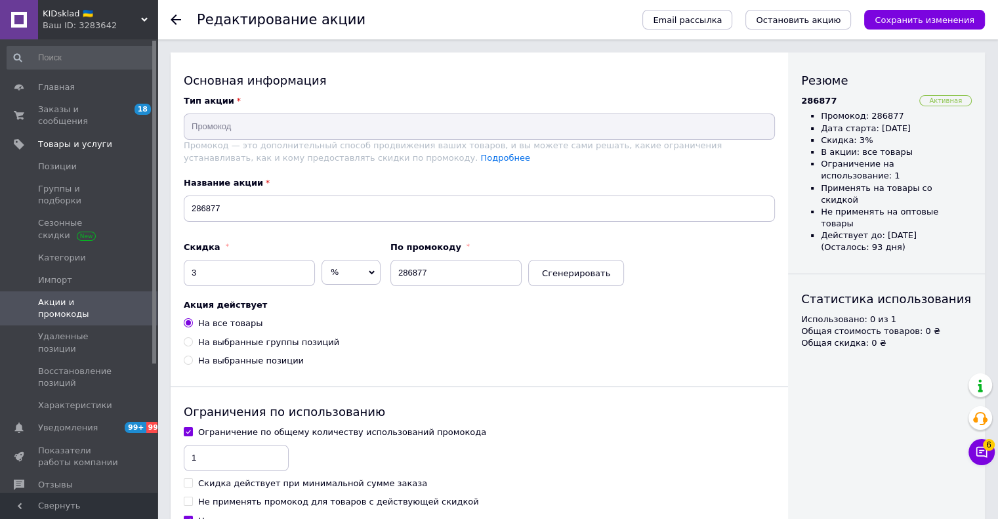
click at [63, 297] on span "Акции и промокоды" at bounding box center [79, 309] width 83 height 24
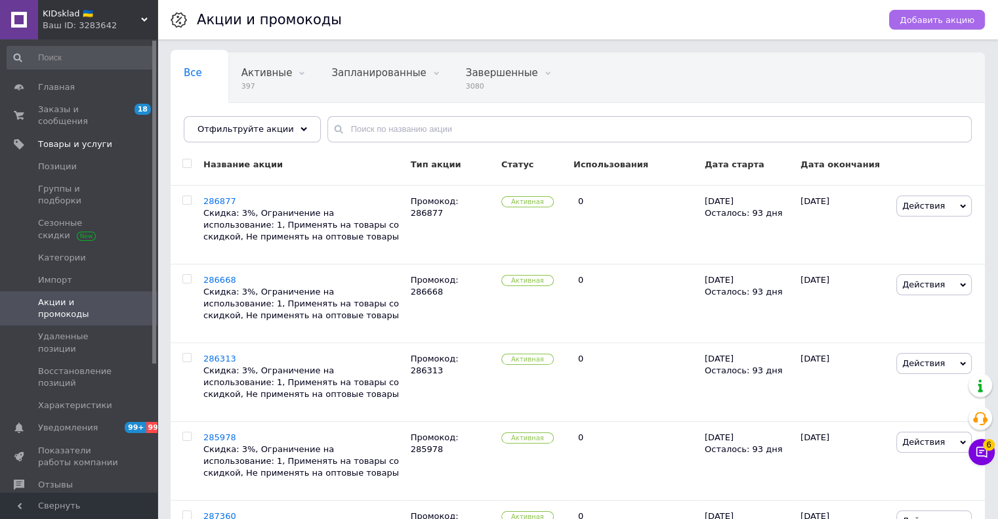
click at [956, 18] on span "Добавить акцию" at bounding box center [937, 20] width 75 height 10
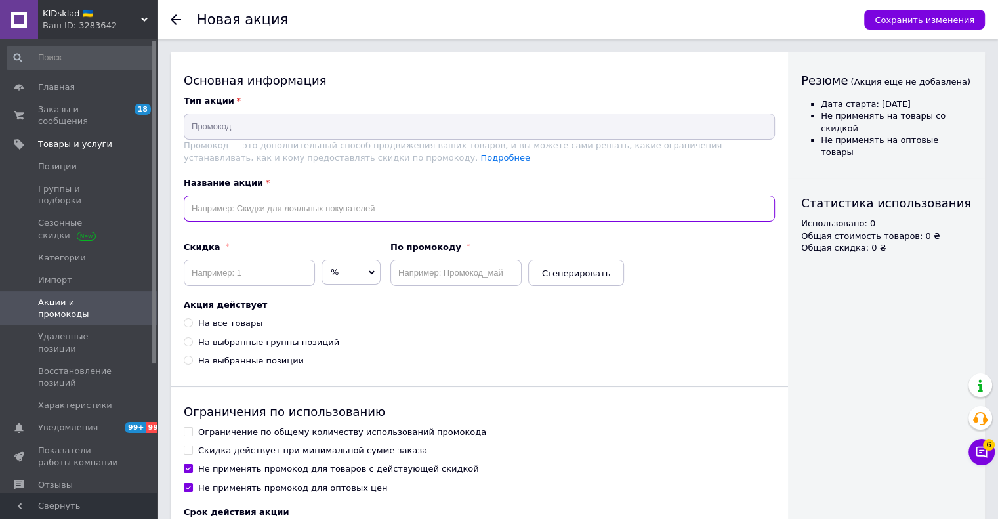
click at [328, 197] on input "text" at bounding box center [479, 209] width 591 height 26
paste input "286147"
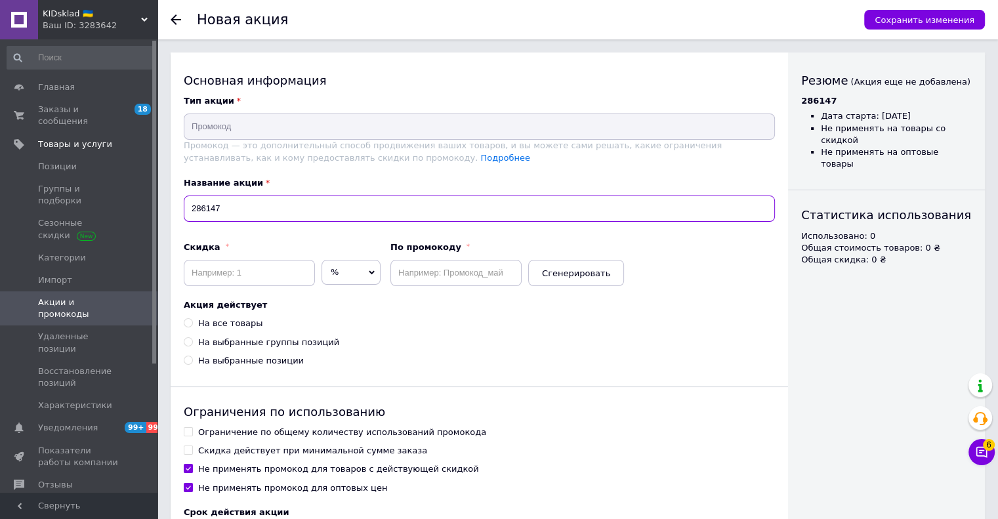
type input "286147"
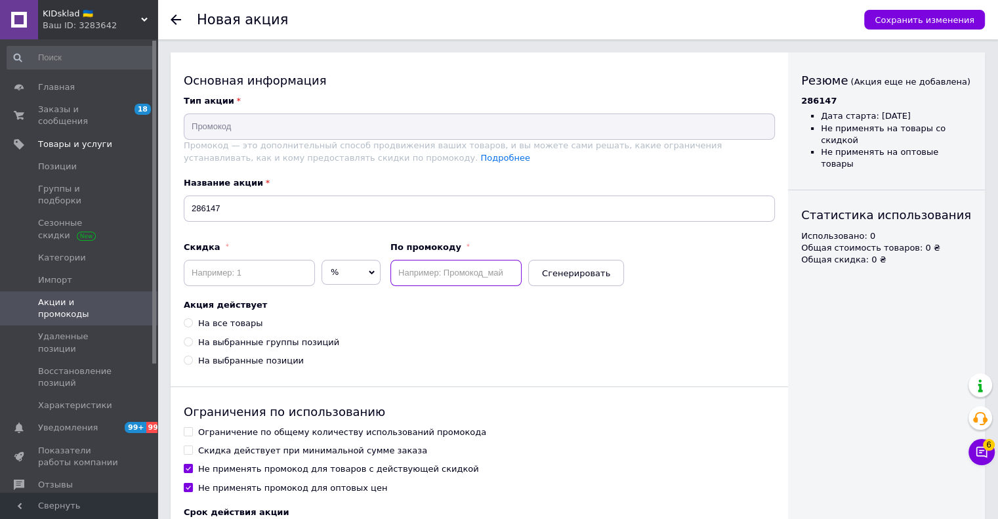
click at [410, 266] on input "text" at bounding box center [455, 273] width 131 height 26
paste input "286147"
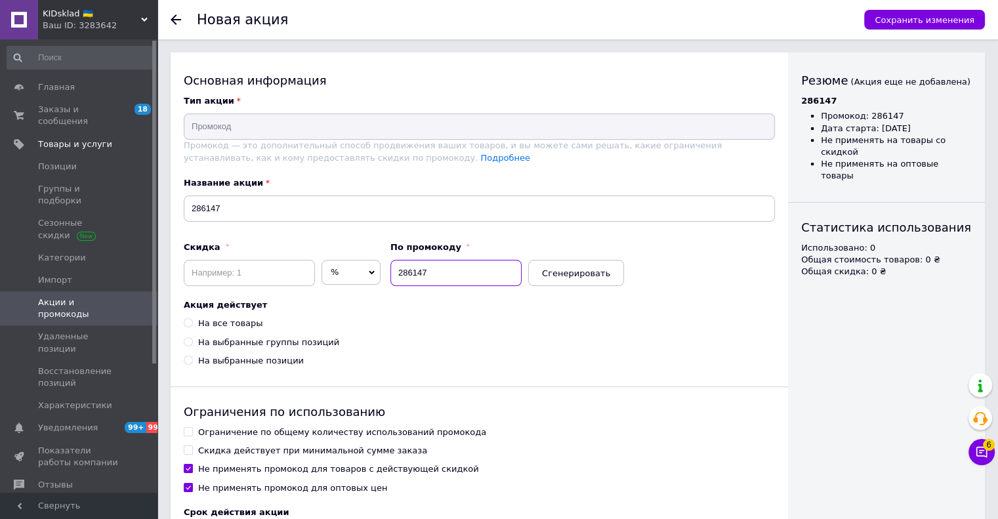
type input "286147"
click at [244, 272] on input at bounding box center [249, 273] width 131 height 26
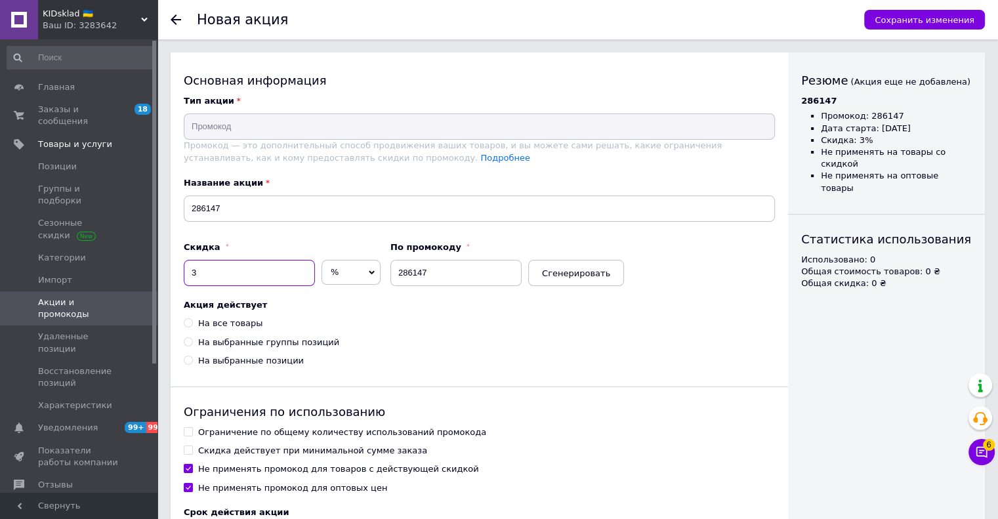
type input "3"
click at [217, 328] on div "На все товары" at bounding box center [230, 324] width 64 height 12
click at [192, 327] on input "На все товары" at bounding box center [188, 322] width 9 height 9
radio input "true"
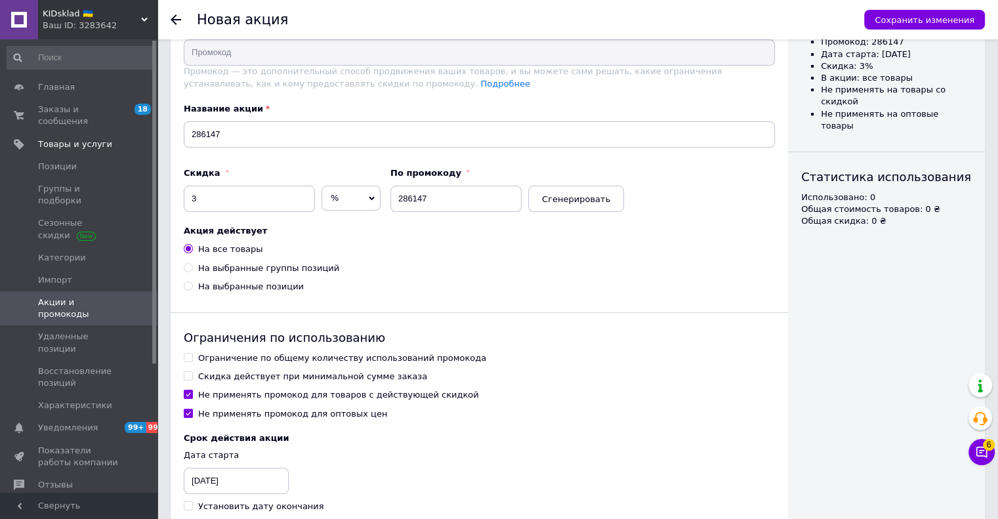
scroll to position [140, 0]
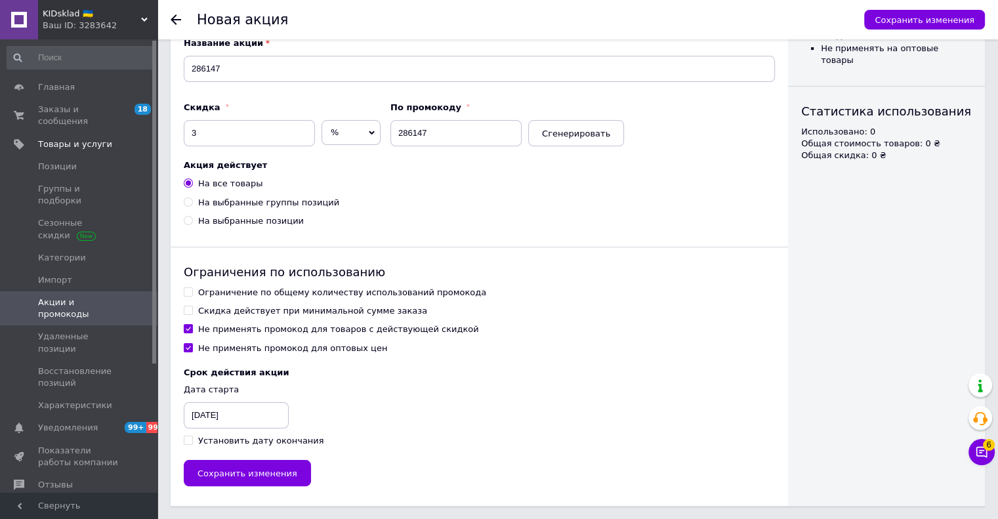
click at [205, 291] on div "Ограничение по общему количеству использований промокода" at bounding box center [342, 293] width 288 height 12
click at [192, 291] on input "Ограничение по общему количеству использований промокода" at bounding box center [188, 291] width 9 height 9
checkbox input "true"
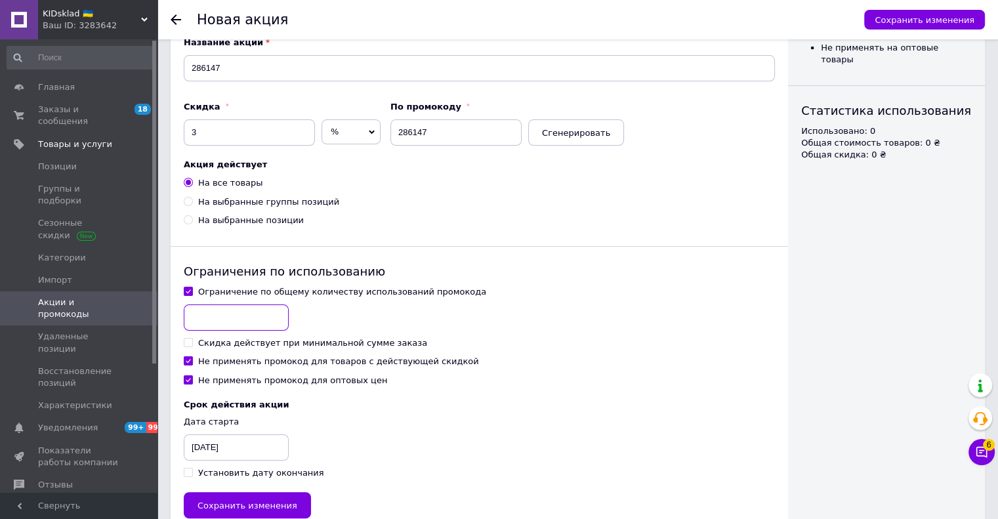
click at [206, 306] on input at bounding box center [236, 318] width 105 height 26
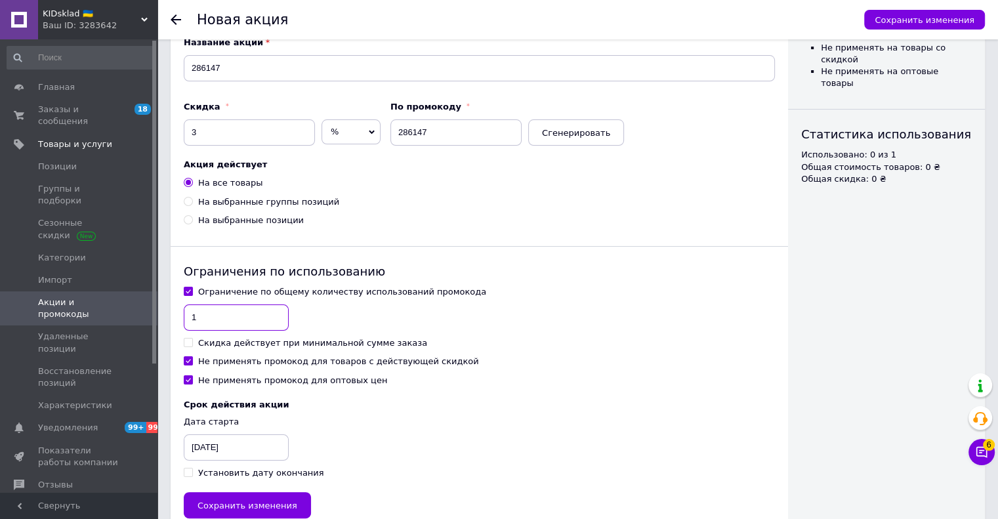
type input "1"
click at [213, 359] on div "Не применять промокод для товаров с действующей скидкой" at bounding box center [338, 362] width 281 height 12
click at [192, 359] on input "Не применять промокод для товаров с действующей скидкой" at bounding box center [188, 360] width 9 height 9
checkbox input "false"
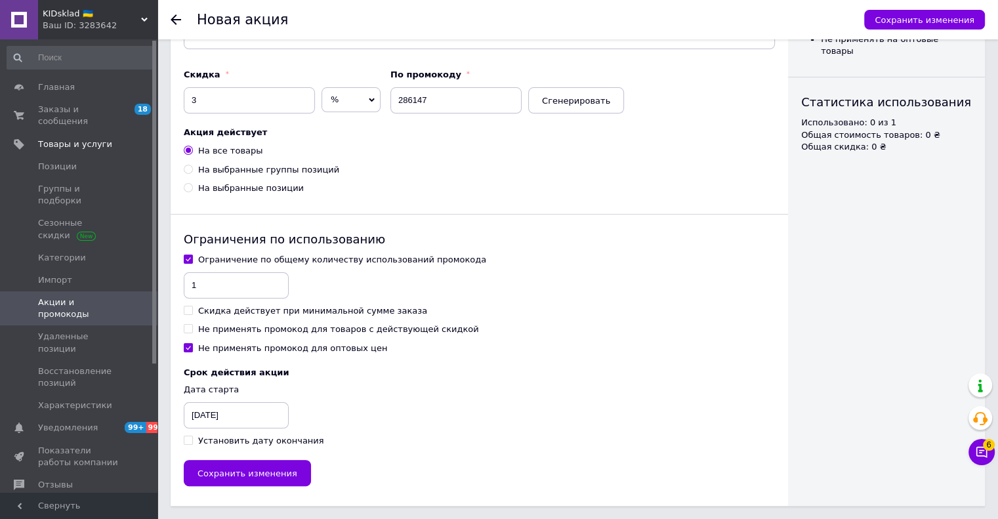
click at [225, 438] on div "Установить дату окончания" at bounding box center [261, 441] width 126 height 12
click at [192, 438] on input "Установить дату окончания" at bounding box center [188, 440] width 9 height 9
checkbox input "true"
click at [221, 425] on div "12.10.2025" at bounding box center [217, 415] width 66 height 26
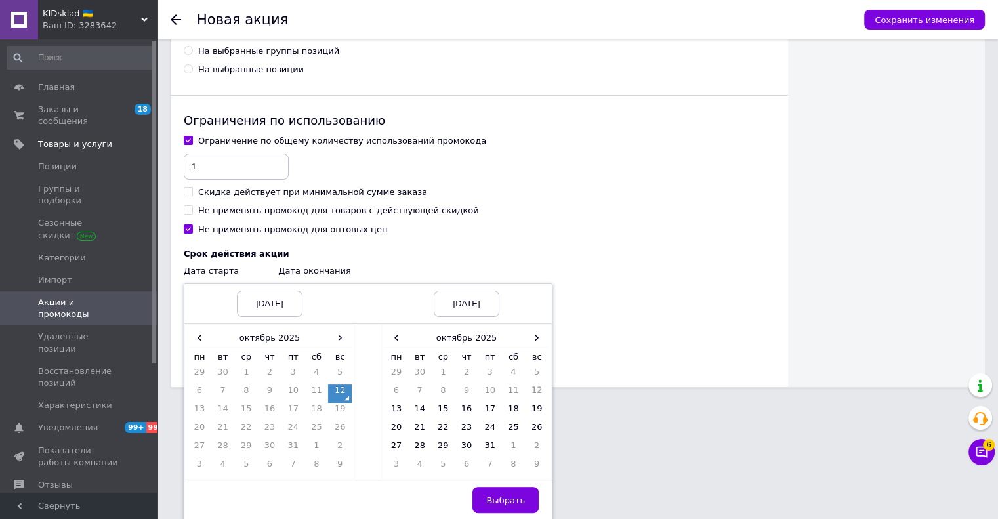
scroll to position [292, 0]
click at [341, 396] on td "12" at bounding box center [340, 393] width 24 height 18
click at [536, 338] on span "›" at bounding box center [537, 336] width 24 height 19
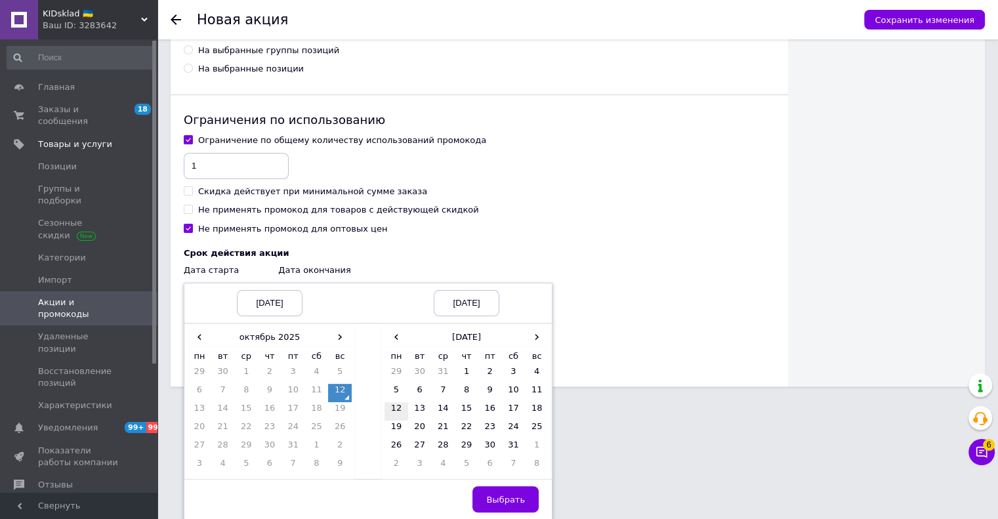
click at [400, 413] on td "12" at bounding box center [397, 411] width 24 height 18
click at [524, 502] on button "Выбрать" at bounding box center [506, 499] width 66 height 26
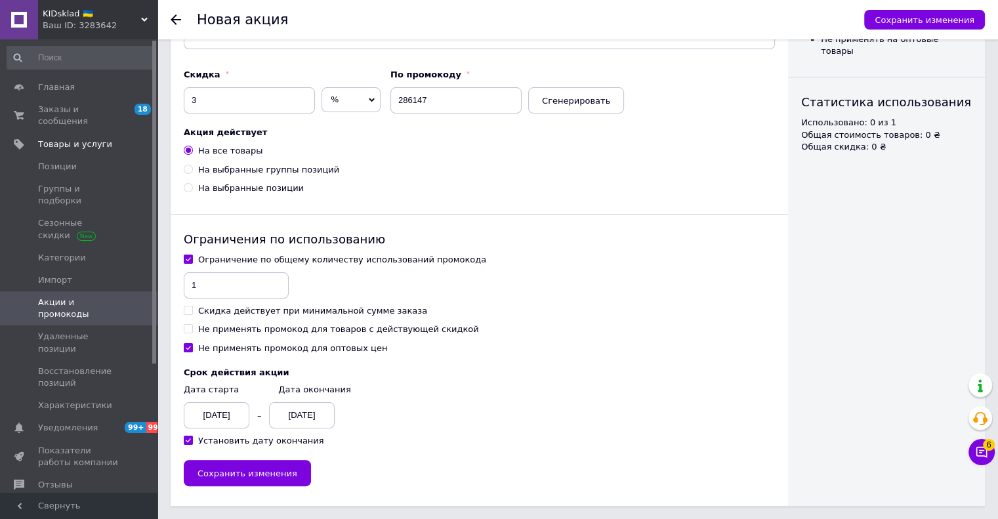
scroll to position [173, 0]
click at [291, 471] on button "Сохранить изменения" at bounding box center [247, 473] width 127 height 26
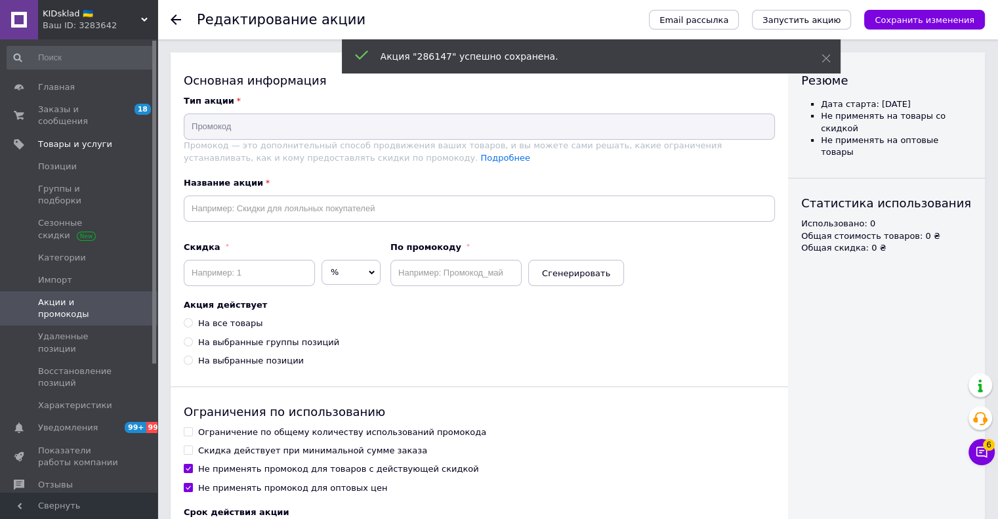
type input "286147"
type input "3"
type input "286147"
radio input "true"
checkbox input "true"
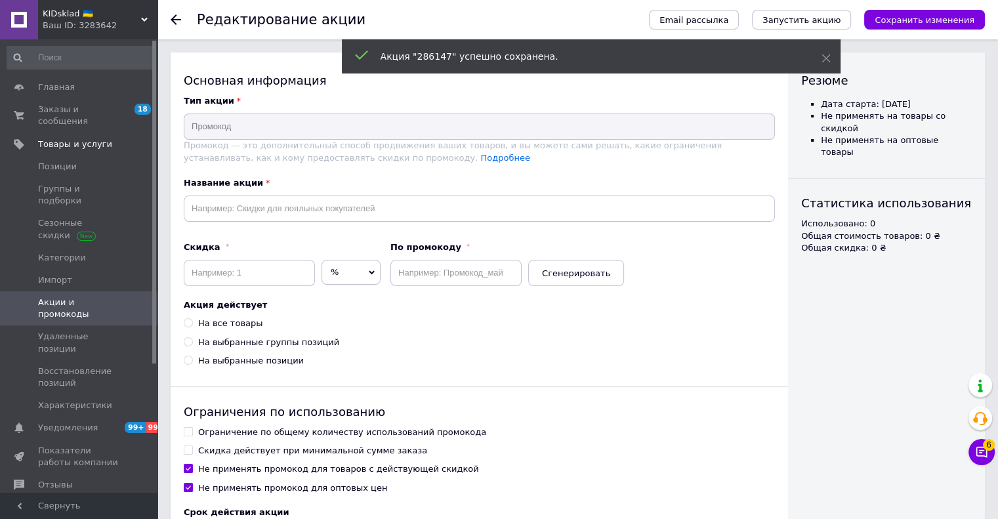
checkbox input "false"
checkbox input "true"
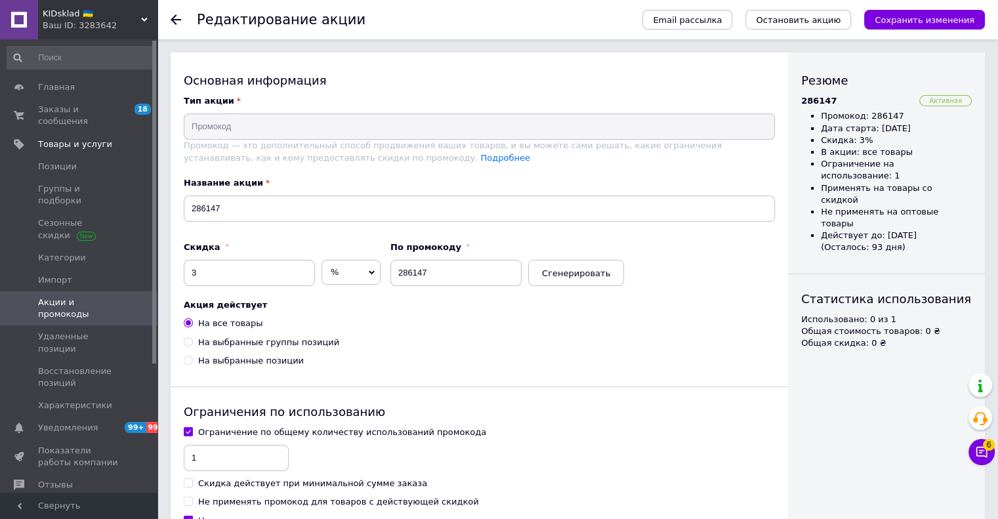
click at [74, 297] on span "Акции и промокоды" at bounding box center [79, 309] width 83 height 24
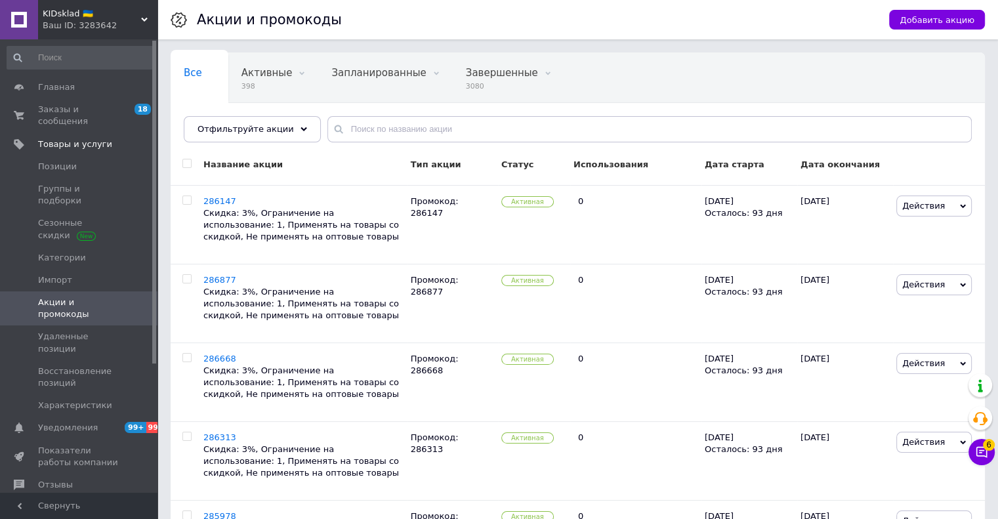
click at [910, 31] on div "Добавить акцию" at bounding box center [924, 19] width 122 height 39
click at [913, 22] on span "Добавить акцию" at bounding box center [937, 20] width 75 height 10
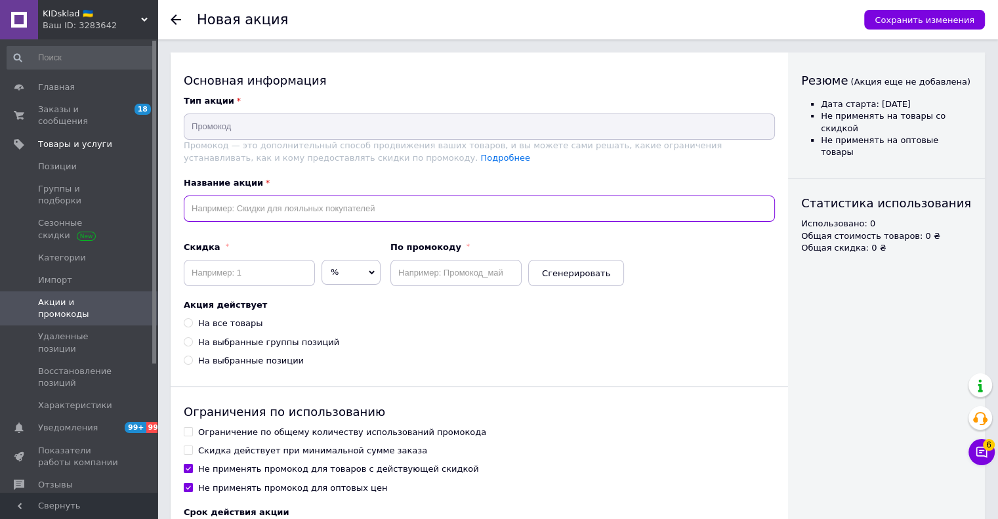
click at [348, 198] on input "text" at bounding box center [479, 209] width 591 height 26
paste input "286961"
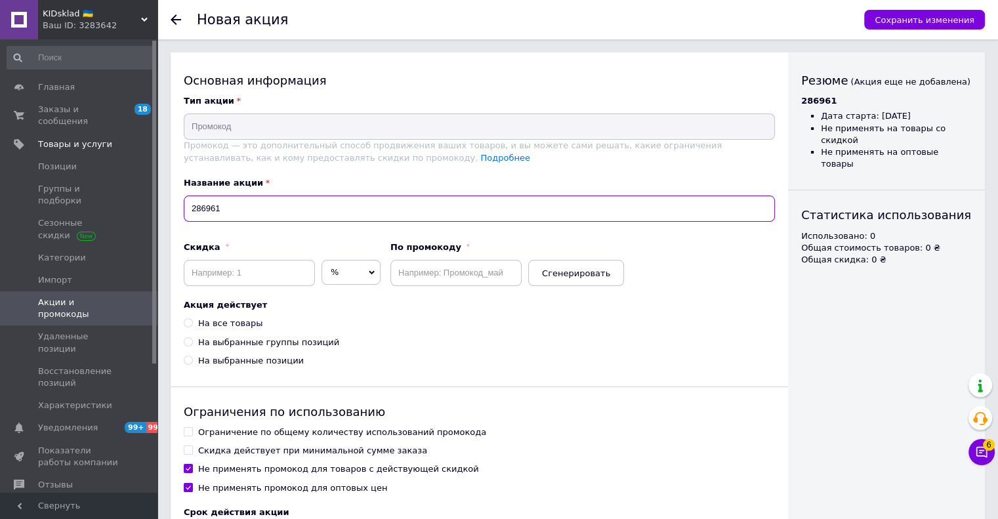
type input "286961"
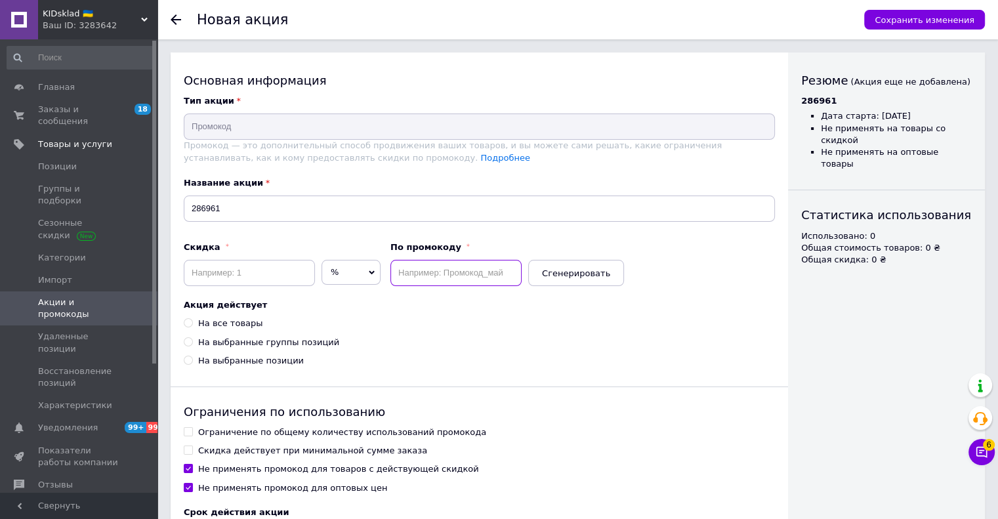
click at [436, 267] on input "text" at bounding box center [455, 273] width 131 height 26
paste input "286961"
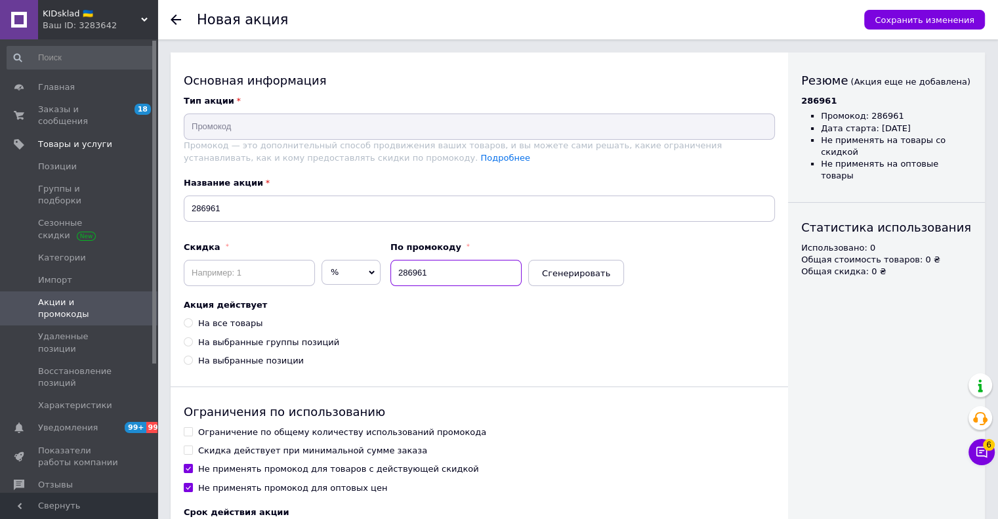
type input "286961"
click at [287, 266] on input at bounding box center [249, 273] width 131 height 26
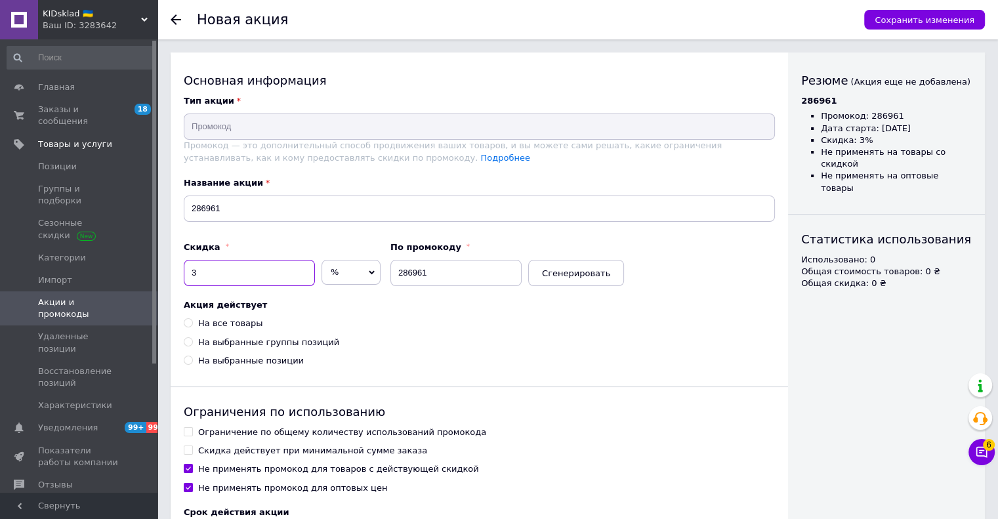
type input "3"
click at [244, 320] on div "На все товары" at bounding box center [230, 324] width 64 height 12
click at [192, 320] on input "На все товары" at bounding box center [188, 322] width 9 height 9
radio input "true"
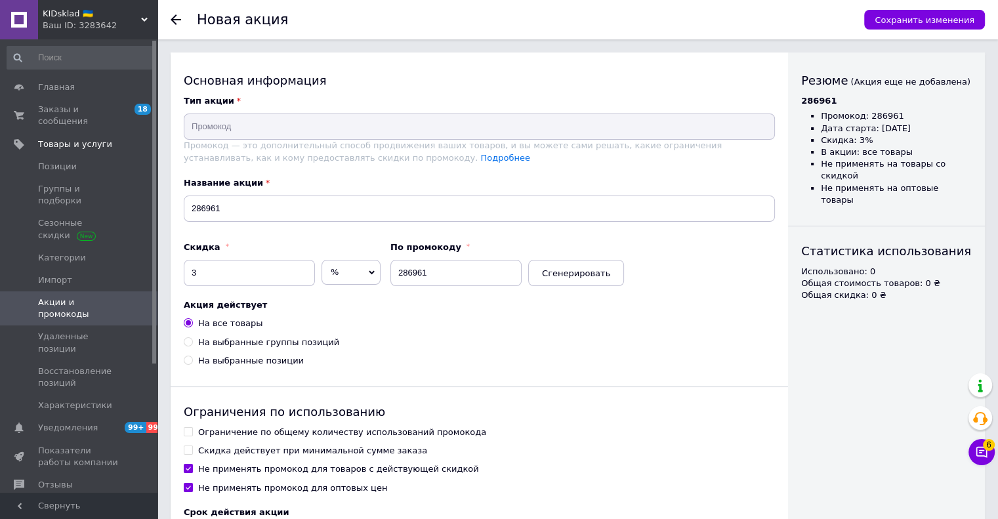
scroll to position [131, 0]
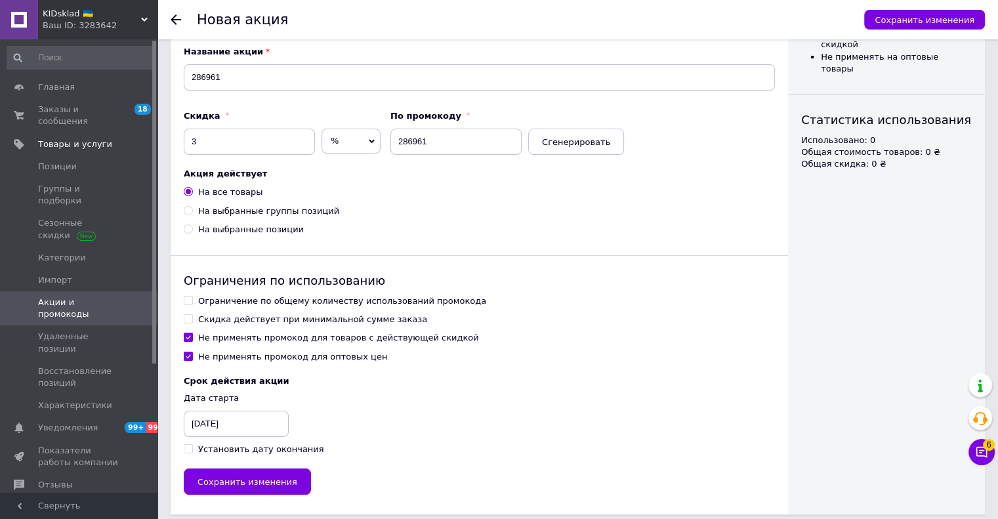
click at [220, 305] on div "Ограничение по общему количеству использований промокода" at bounding box center [342, 301] width 288 height 12
click at [192, 305] on input "Ограничение по общему количеству использований промокода" at bounding box center [188, 300] width 9 height 9
checkbox input "true"
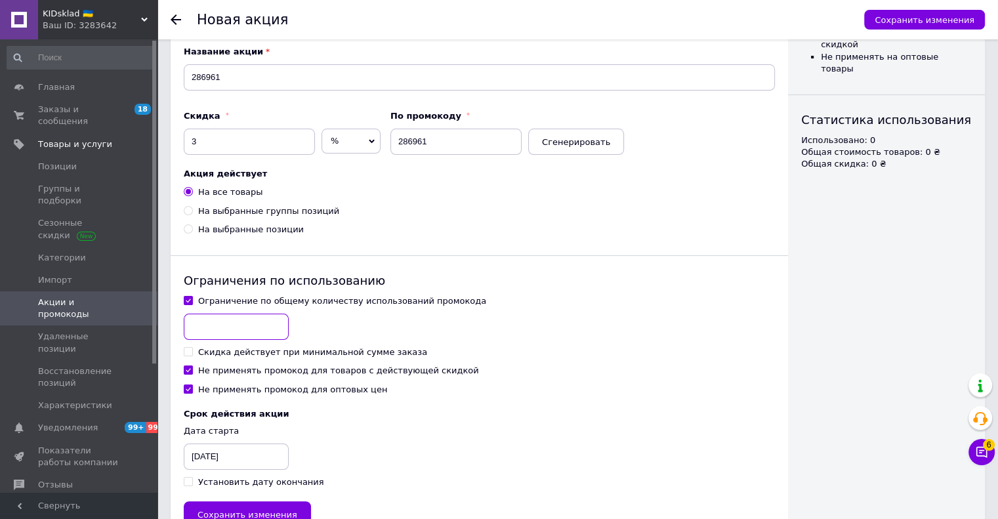
drag, startPoint x: 219, startPoint y: 308, endPoint x: 219, endPoint y: 324, distance: 15.8
click at [219, 324] on input at bounding box center [236, 327] width 105 height 26
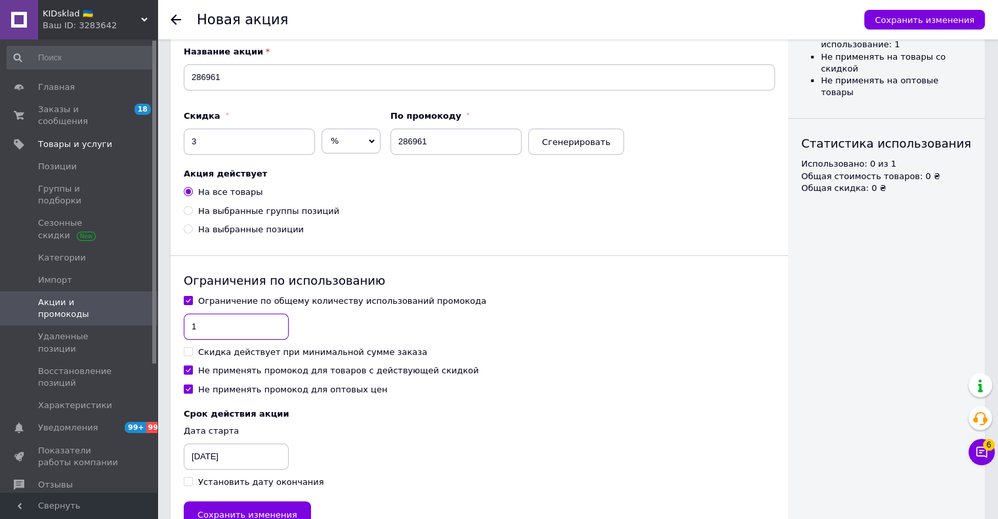
type input "1"
click at [214, 371] on div "Не применять промокод для товаров с действующей скидкой" at bounding box center [338, 371] width 281 height 12
click at [192, 371] on input "Не применять промокод для товаров с действующей скидкой" at bounding box center [188, 370] width 9 height 9
checkbox input "false"
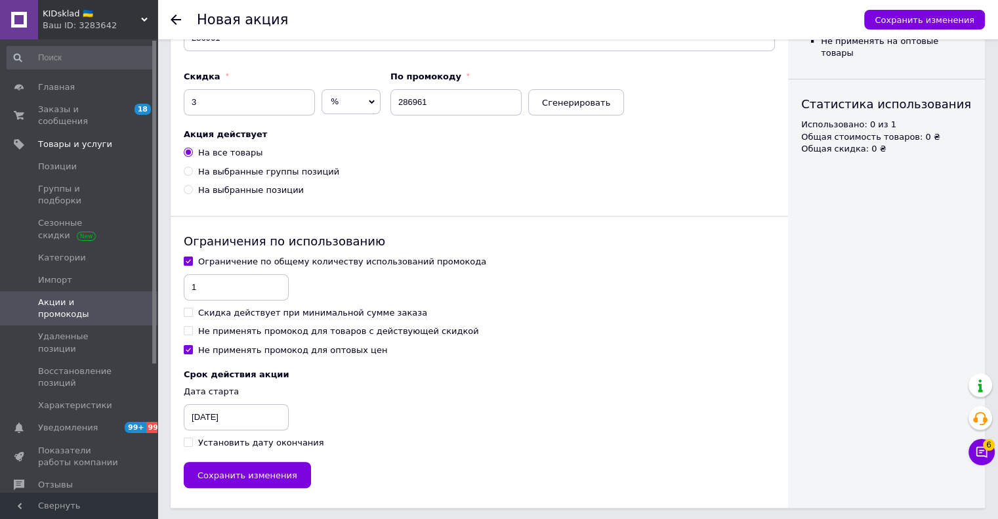
scroll to position [173, 0]
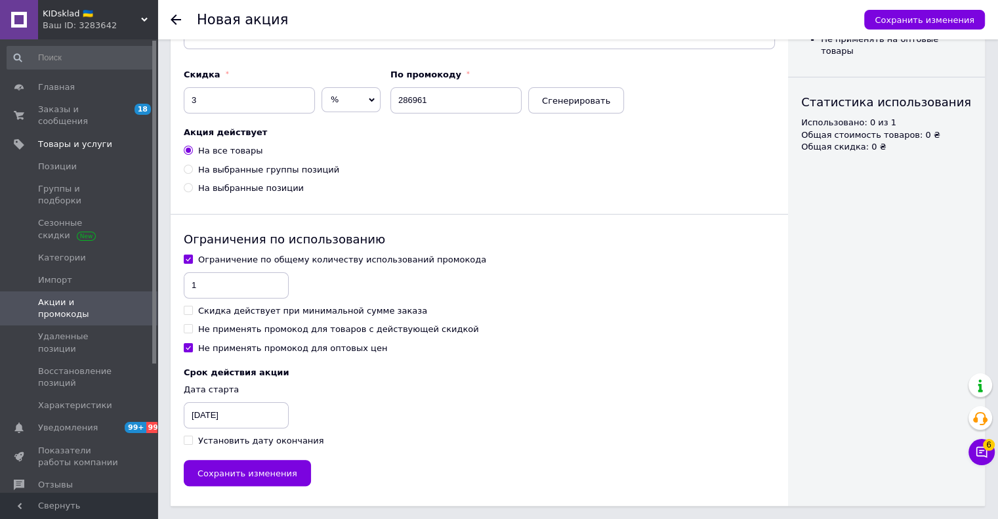
click at [220, 441] on div "Установить дату окончания" at bounding box center [261, 441] width 126 height 12
click at [192, 441] on input "Установить дату окончания" at bounding box center [188, 440] width 9 height 9
checkbox input "true"
click at [213, 404] on div "12.10.2025" at bounding box center [217, 415] width 66 height 26
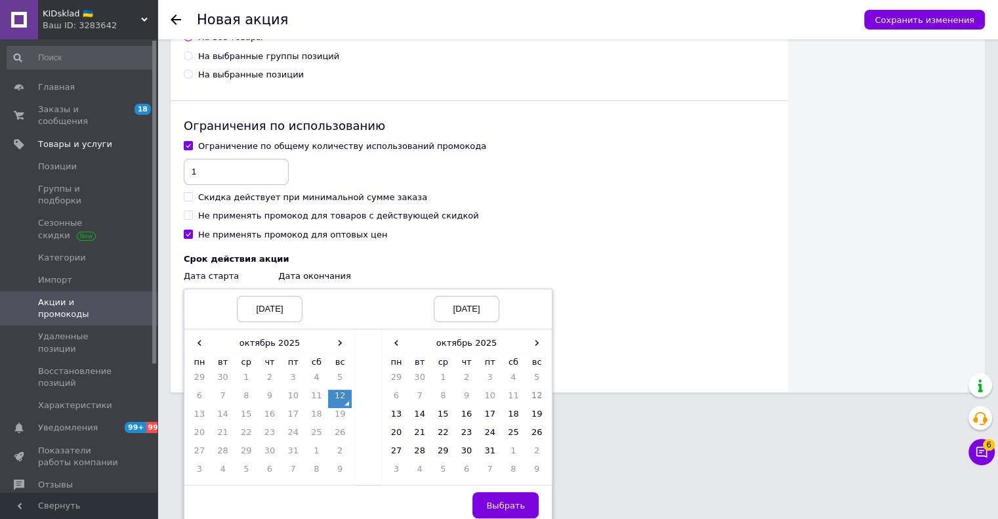
scroll to position [292, 0]
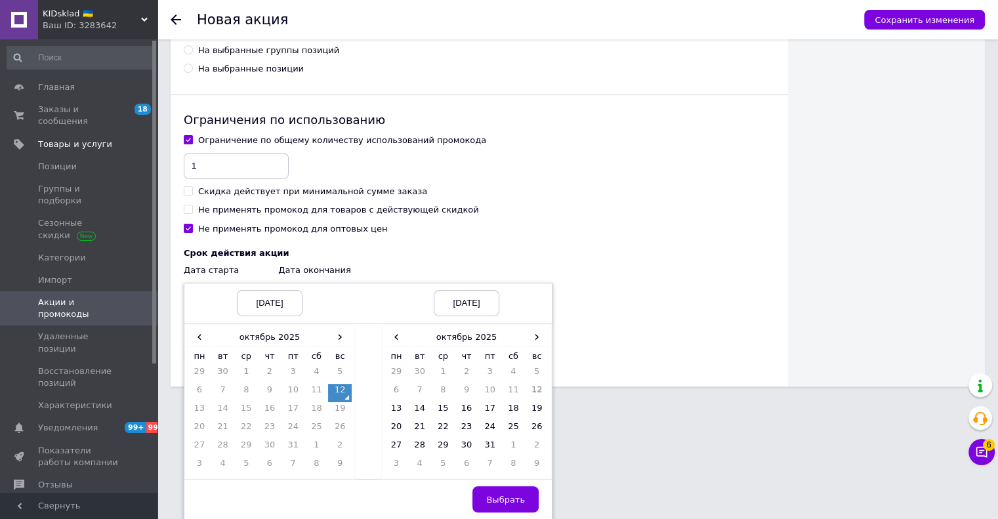
click at [347, 395] on td "12" at bounding box center [340, 393] width 24 height 18
click at [541, 343] on span "›" at bounding box center [537, 336] width 24 height 19
click at [392, 411] on td "12" at bounding box center [397, 411] width 24 height 18
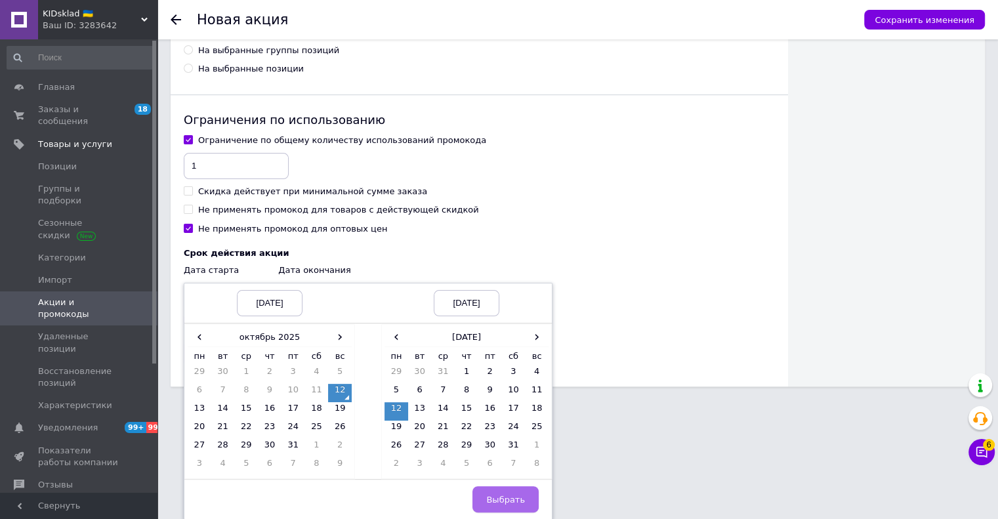
click at [506, 495] on span "Выбрать" at bounding box center [505, 500] width 39 height 10
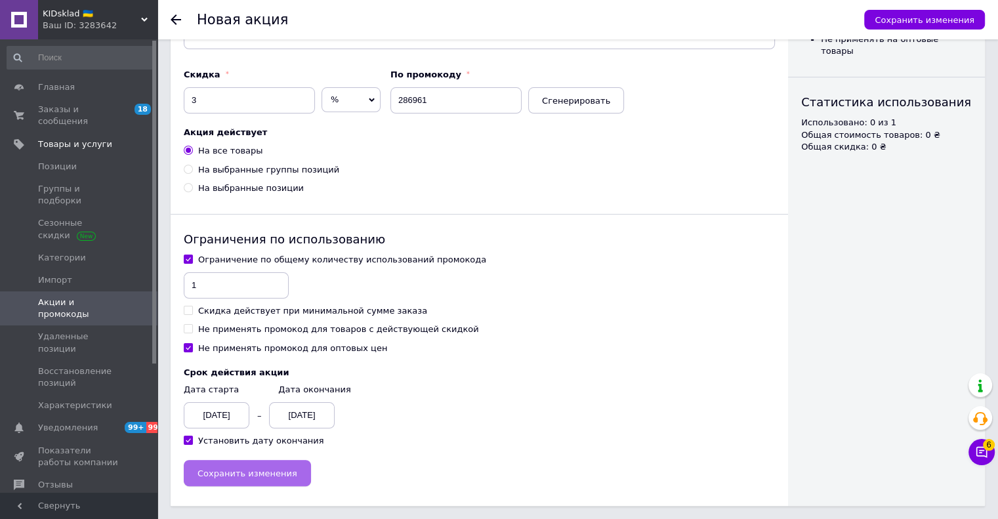
click at [292, 477] on button "Сохранить изменения" at bounding box center [247, 473] width 127 height 26
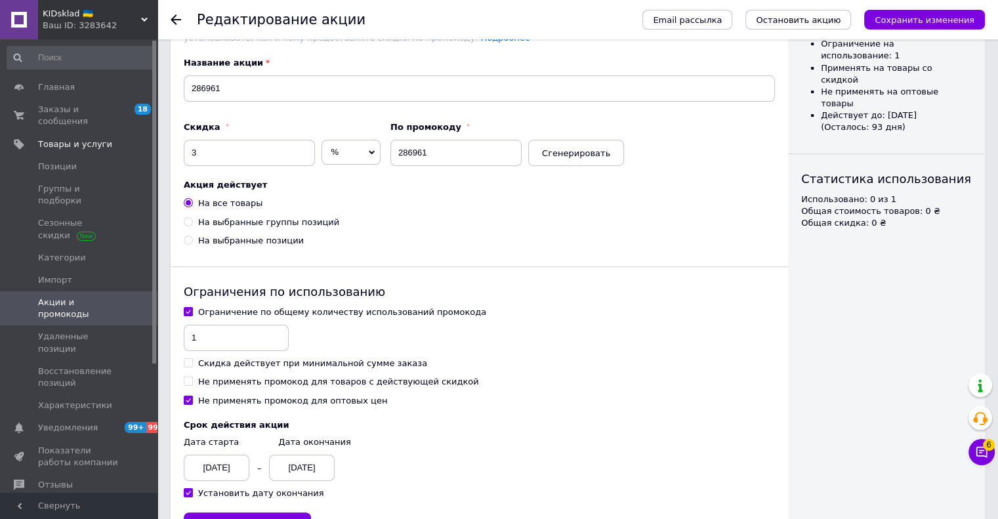
scroll to position [173, 0]
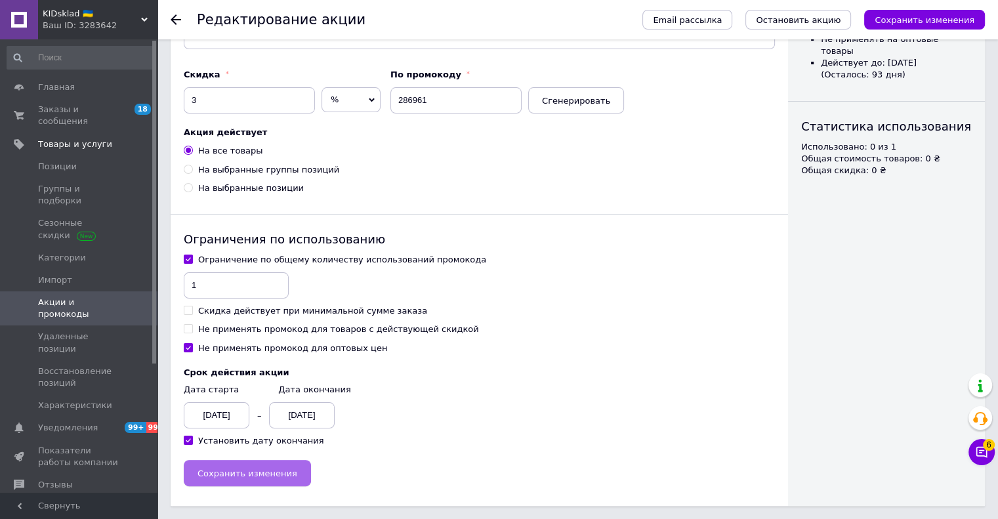
click at [258, 484] on button "Сохранить изменения" at bounding box center [247, 473] width 127 height 26
click at [87, 15] on span "KIDsklad 🇺🇦" at bounding box center [92, 14] width 98 height 12
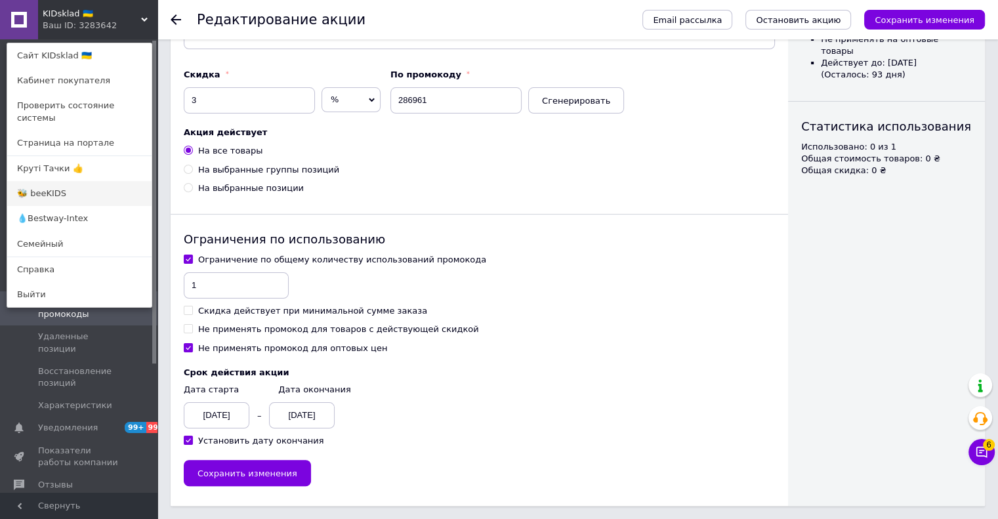
click at [56, 182] on link "🐝 beeKIDS" at bounding box center [79, 193] width 144 height 25
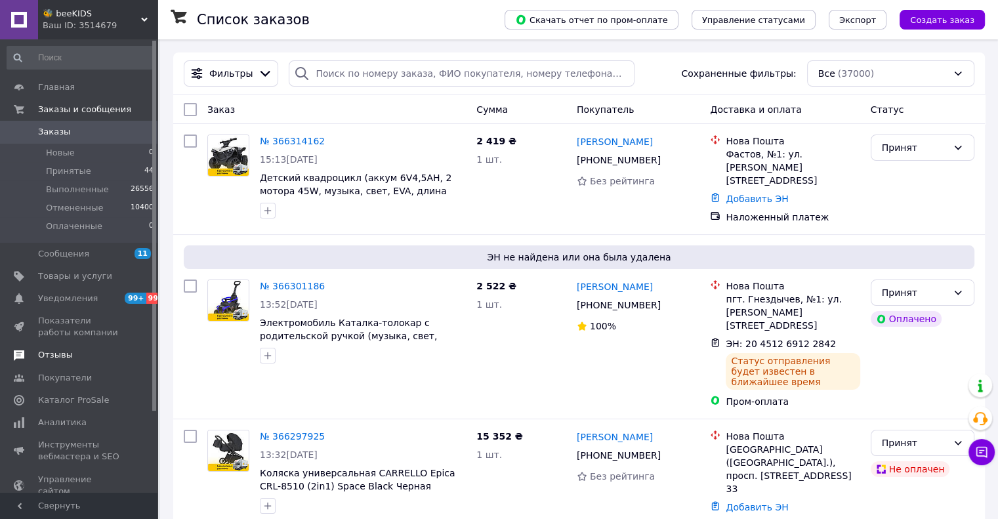
click at [57, 364] on link "Отзывы" at bounding box center [80, 355] width 161 height 22
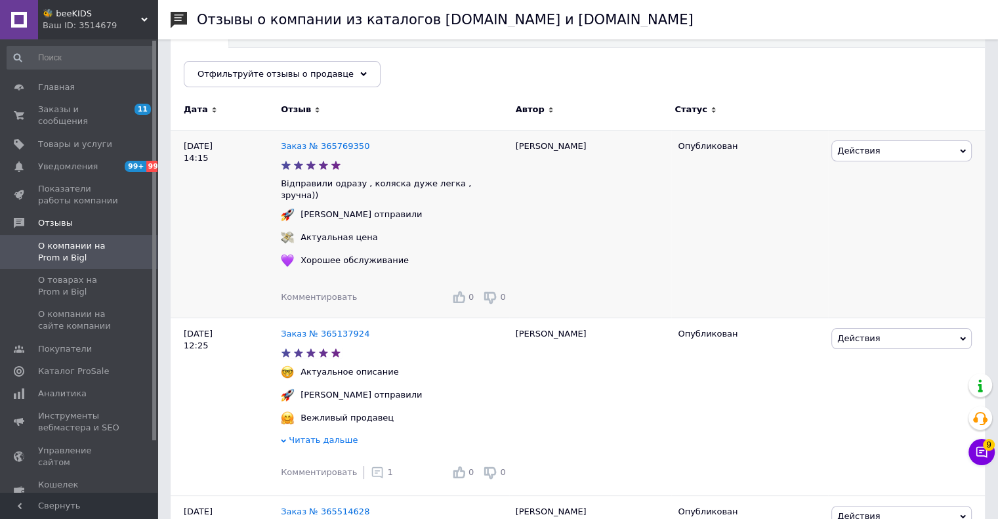
scroll to position [131, 0]
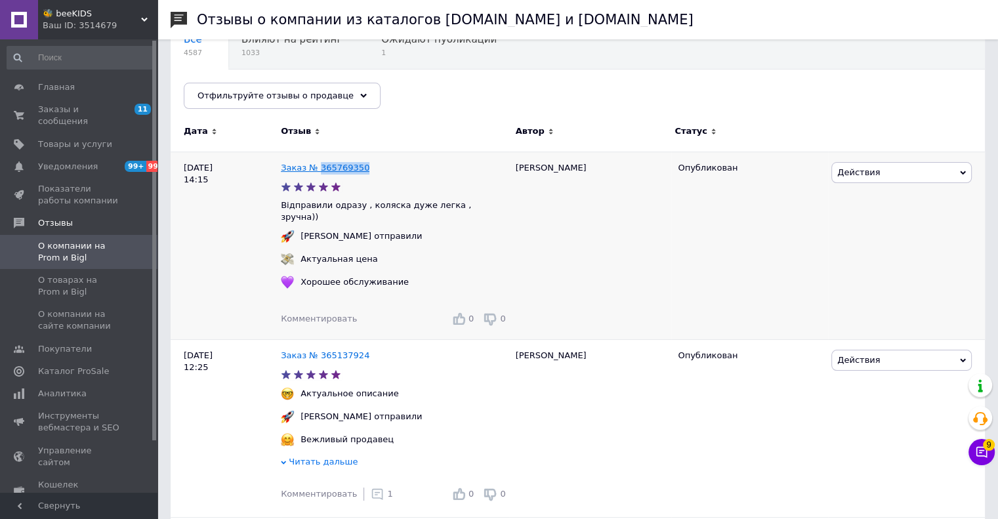
drag, startPoint x: 367, startPoint y: 165, endPoint x: 316, endPoint y: 165, distance: 50.5
click at [316, 165] on div "Заказ № 365769350" at bounding box center [395, 168] width 234 height 18
copy link "365769350"
click at [323, 314] on span "Комментировать" at bounding box center [319, 319] width 76 height 10
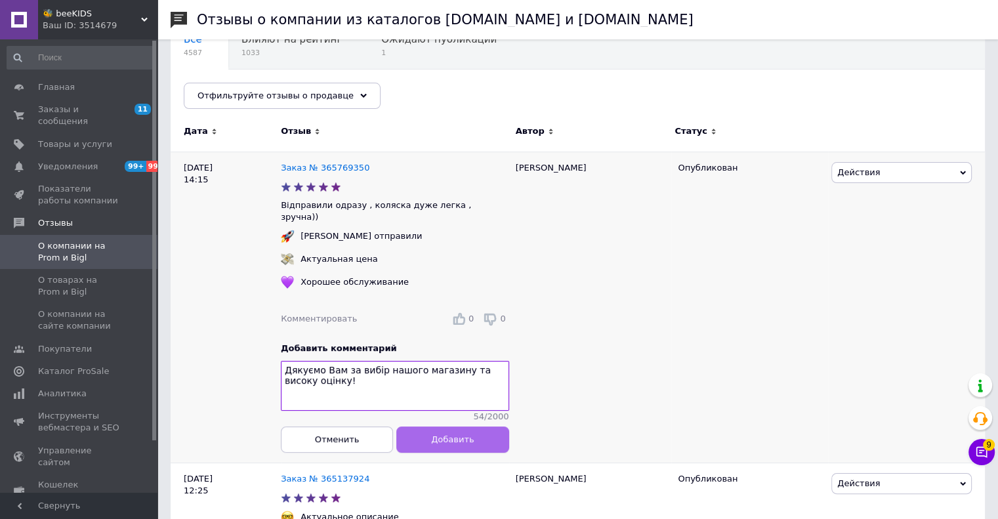
type textarea "Дякуємо Вам за вибір нашого магазину та високу оцінку!"
click at [451, 434] on span "Добавить" at bounding box center [452, 439] width 43 height 10
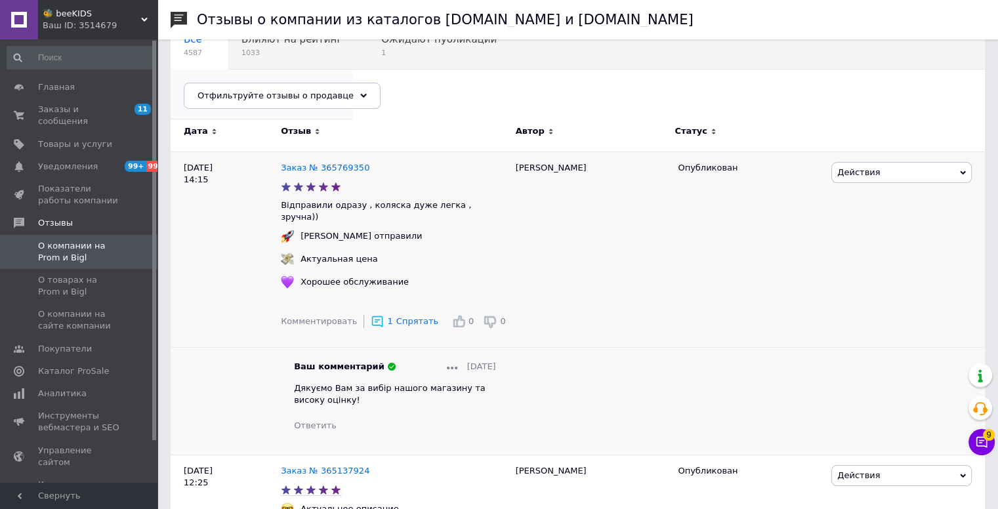
click at [326, 98] on span "120" at bounding box center [255, 103] width 142 height 10
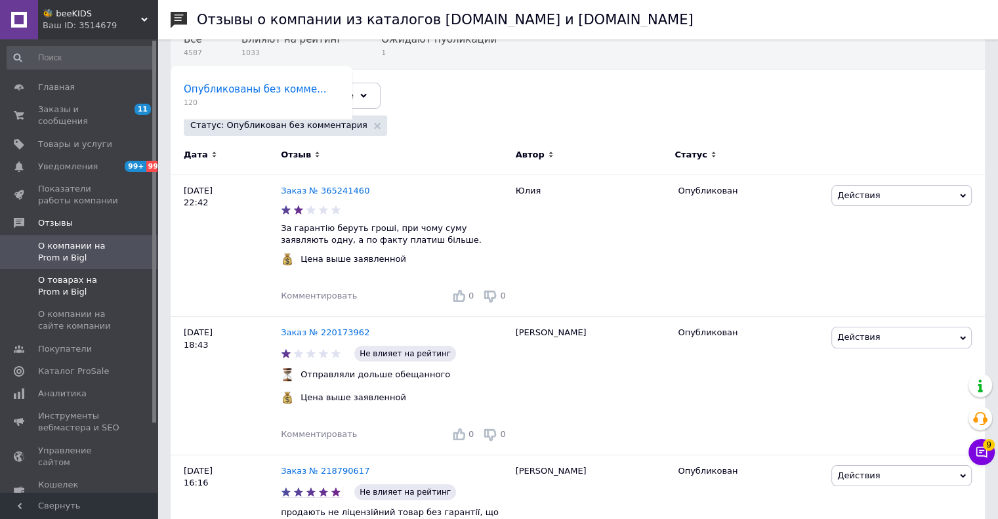
click at [93, 274] on span "О товарах на Prom и Bigl" at bounding box center [79, 286] width 83 height 24
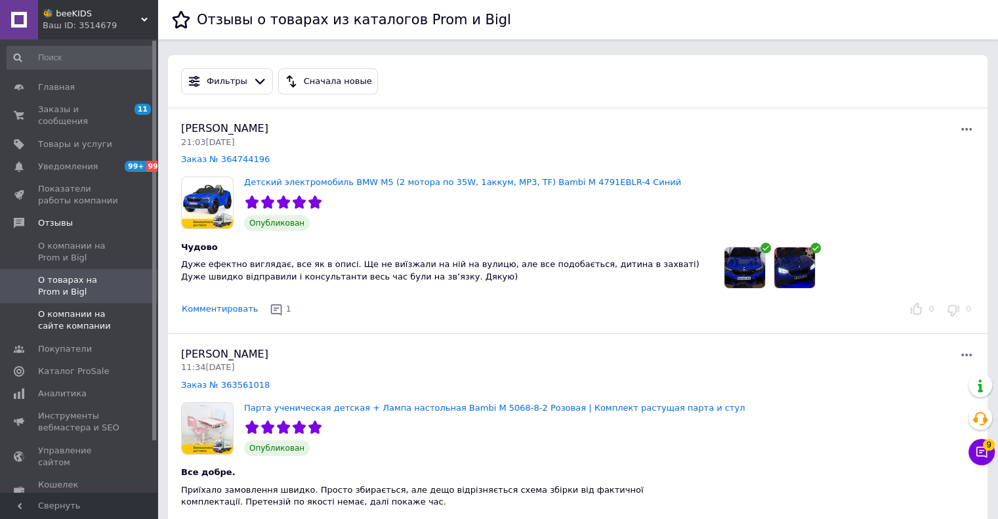
click at [79, 324] on link "О компании на сайте компании" at bounding box center [80, 320] width 161 height 34
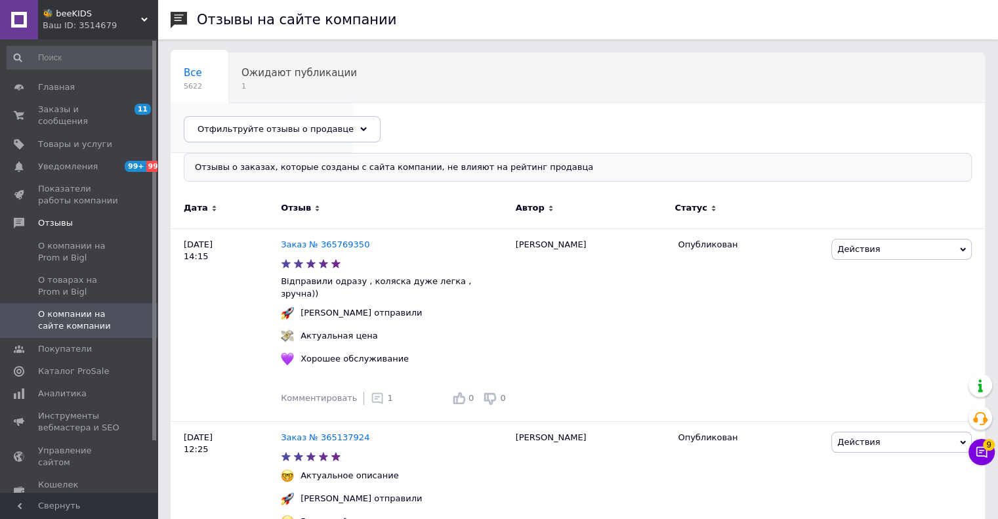
click at [352, 103] on div "Опубликованы без комме... 197" at bounding box center [262, 128] width 182 height 50
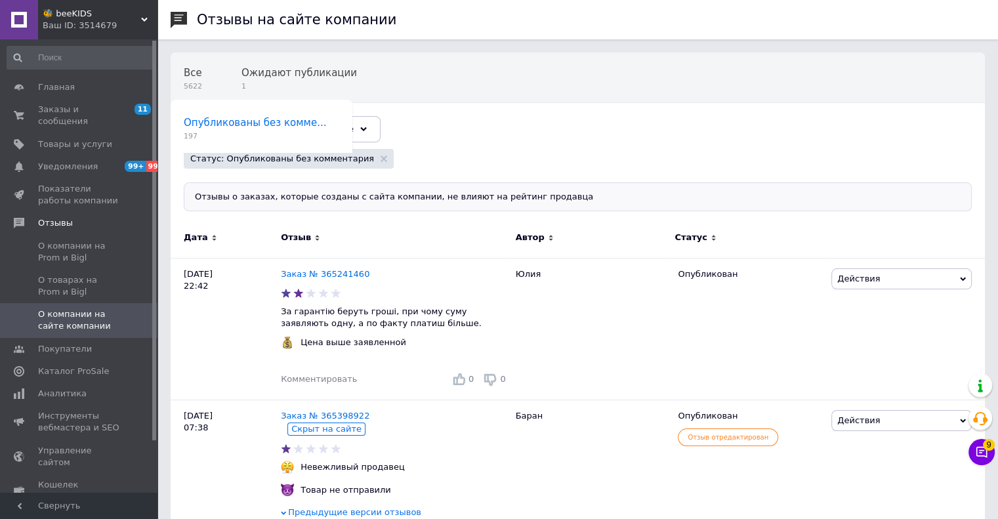
click at [116, 39] on div "🐝 beeKIDS Ваш ID: 3514679" at bounding box center [97, 19] width 119 height 39
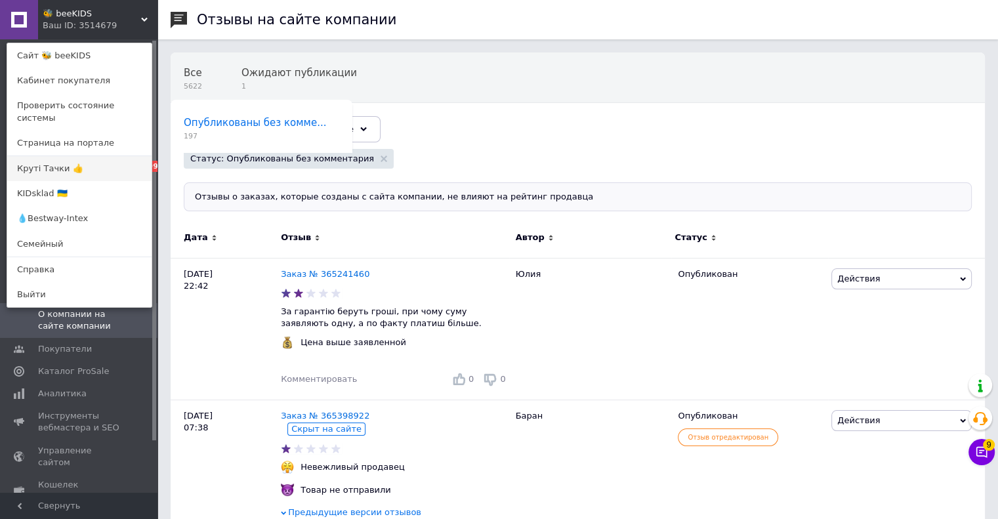
click at [30, 165] on link "Круті Тачки 👍" at bounding box center [79, 168] width 144 height 25
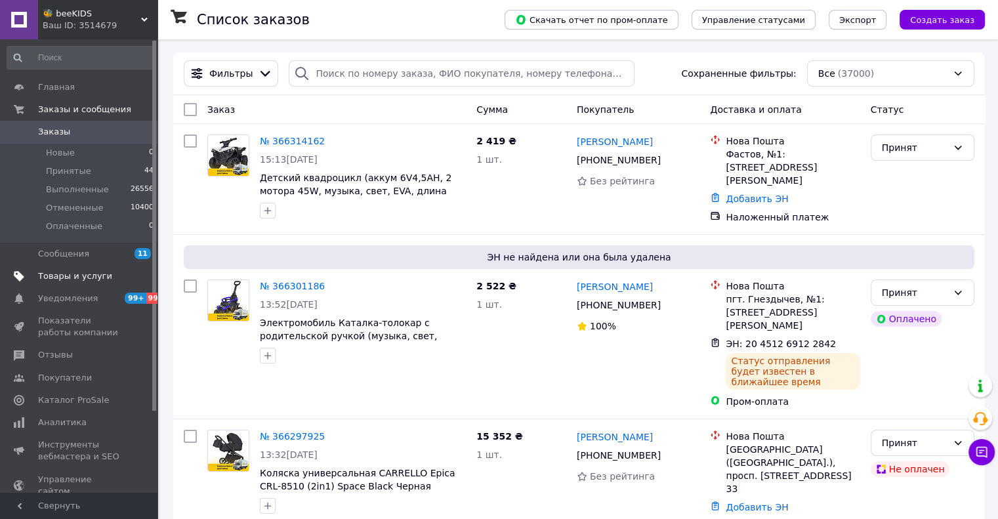
click at [65, 279] on span "Товары и услуги" at bounding box center [75, 276] width 74 height 12
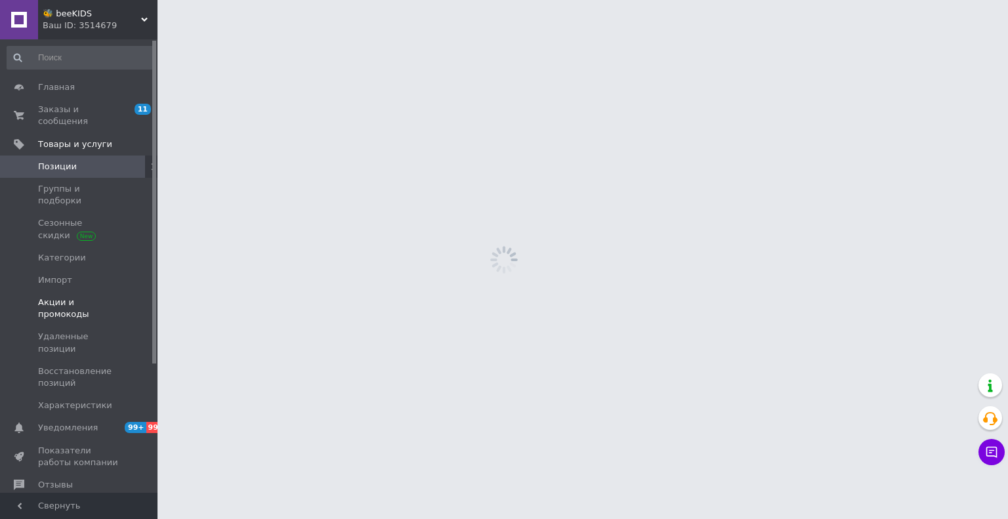
click at [65, 297] on span "Акции и промокоды" at bounding box center [79, 309] width 83 height 24
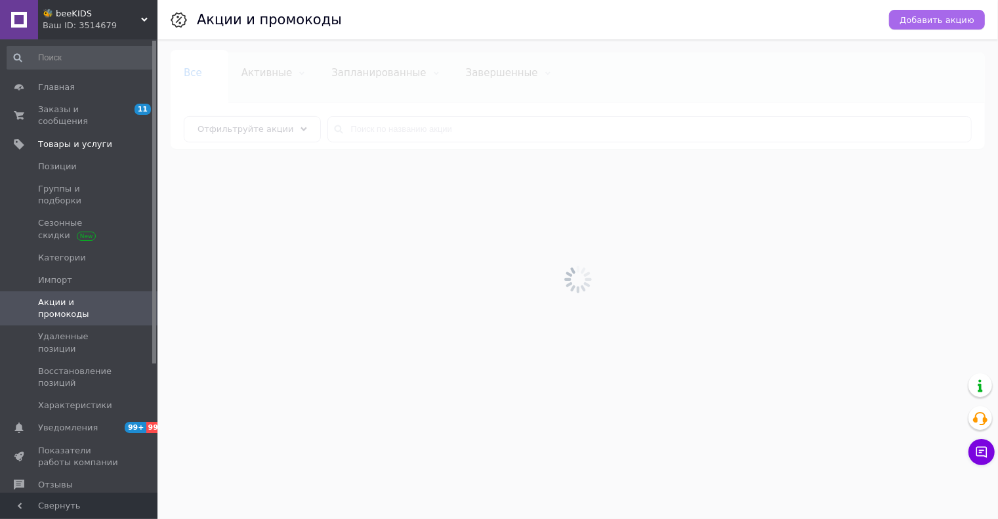
click at [942, 18] on span "Добавить акцию" at bounding box center [937, 20] width 75 height 10
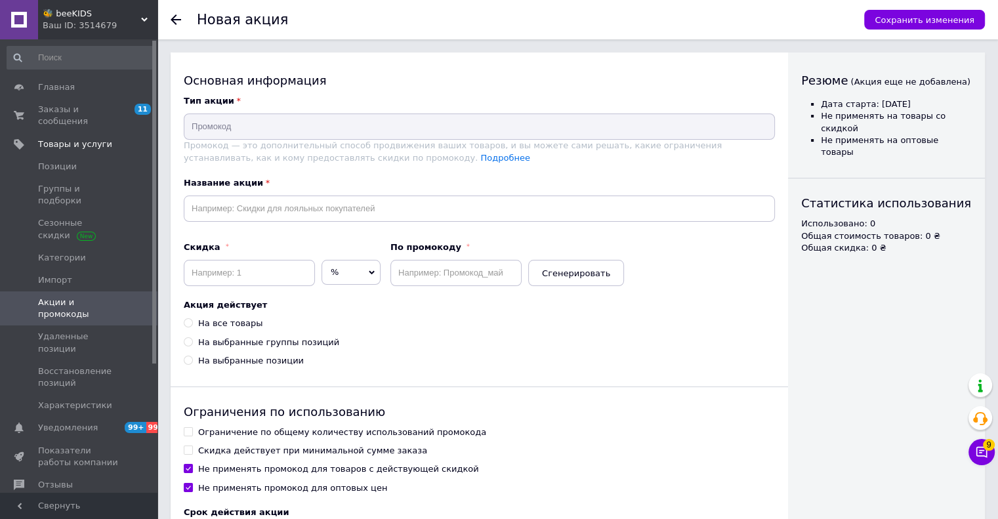
drag, startPoint x: 316, startPoint y: 184, endPoint x: 308, endPoint y: 201, distance: 19.4
click at [315, 186] on label "Название акции" at bounding box center [479, 183] width 591 height 12
click at [308, 201] on input "text" at bounding box center [479, 209] width 591 height 26
paste input "286964"
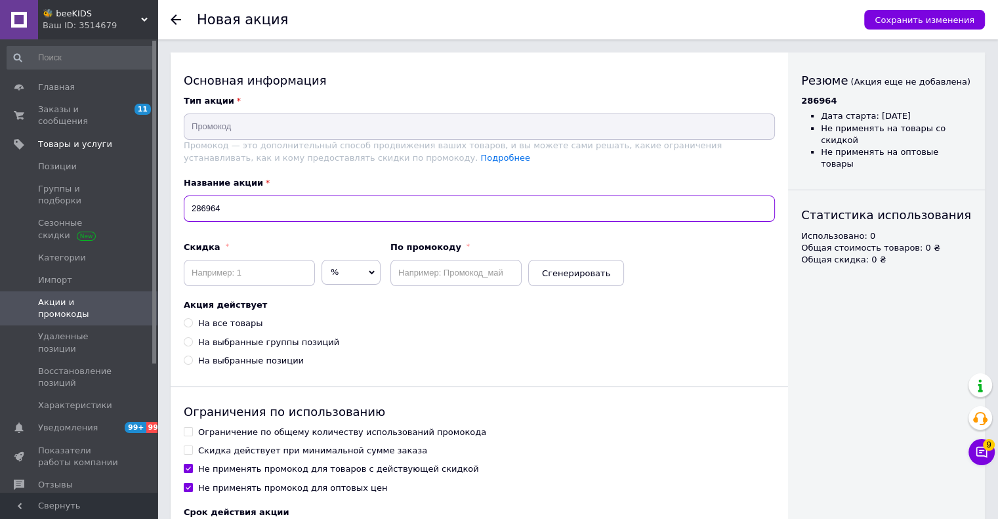
type input "286964"
click at [423, 287] on div "Основная информация Тип акции Промокод Промокод — это дополнительный способ про…" at bounding box center [480, 349] width 618 height 593
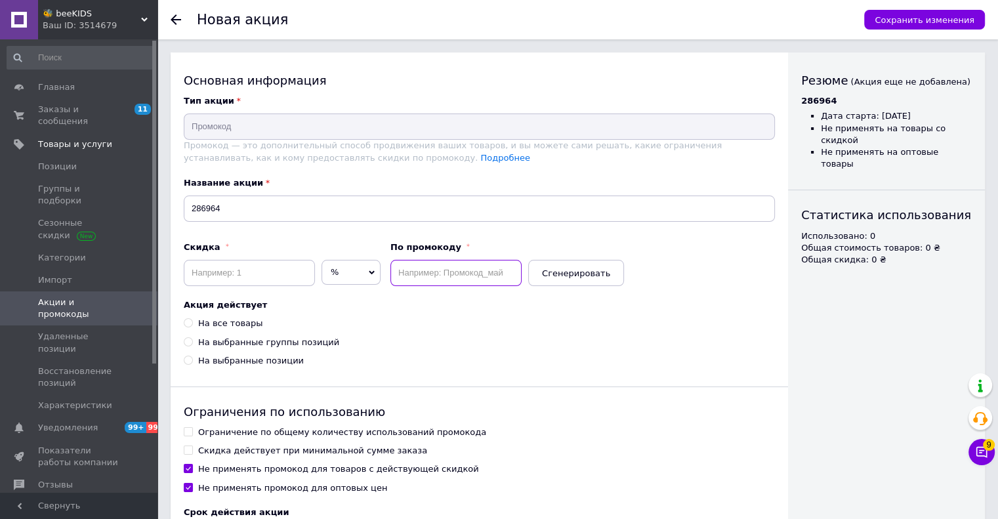
click at [419, 268] on input "text" at bounding box center [455, 273] width 131 height 26
paste input "286964"
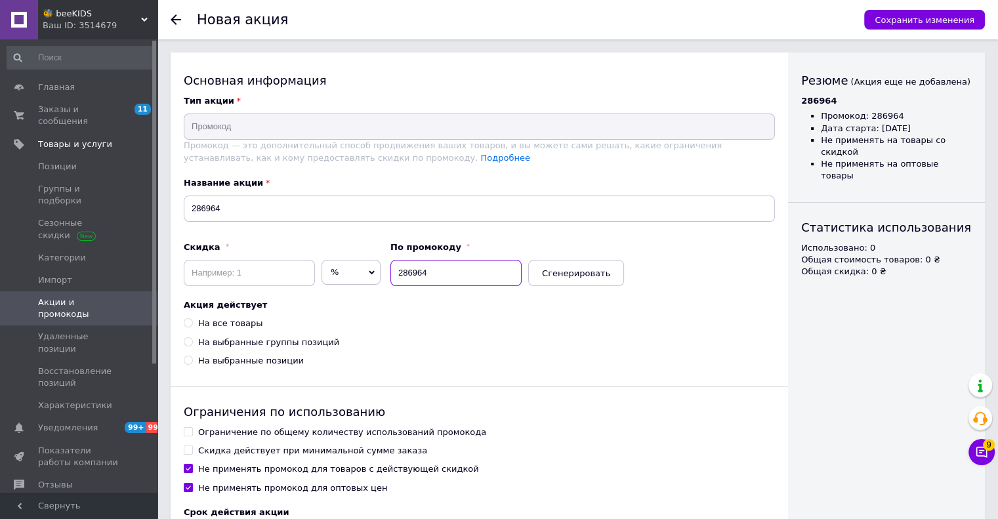
type input "286964"
click at [218, 270] on input at bounding box center [249, 273] width 131 height 26
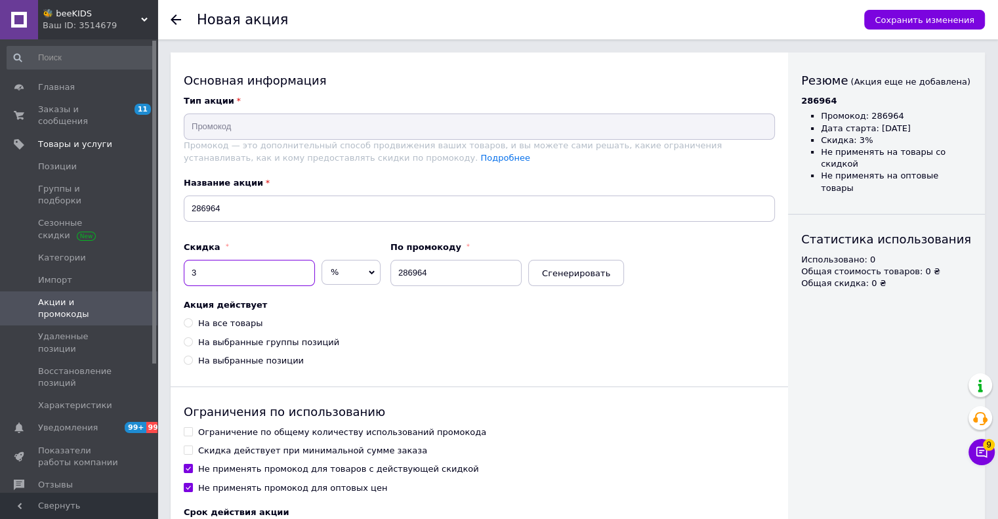
type input "3"
click at [209, 320] on div "На все товары" at bounding box center [230, 324] width 64 height 12
click at [192, 320] on input "На все товары" at bounding box center [188, 322] width 9 height 9
radio input "true"
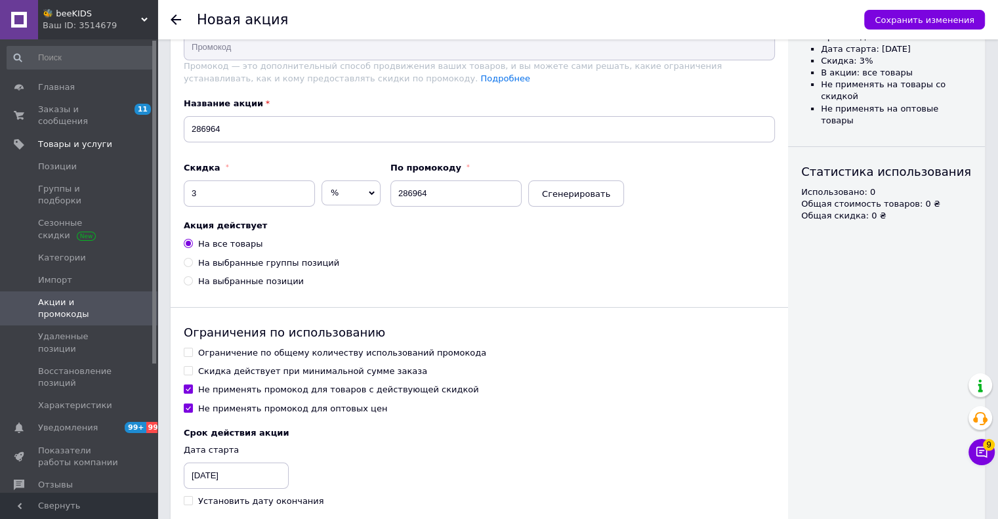
scroll to position [140, 0]
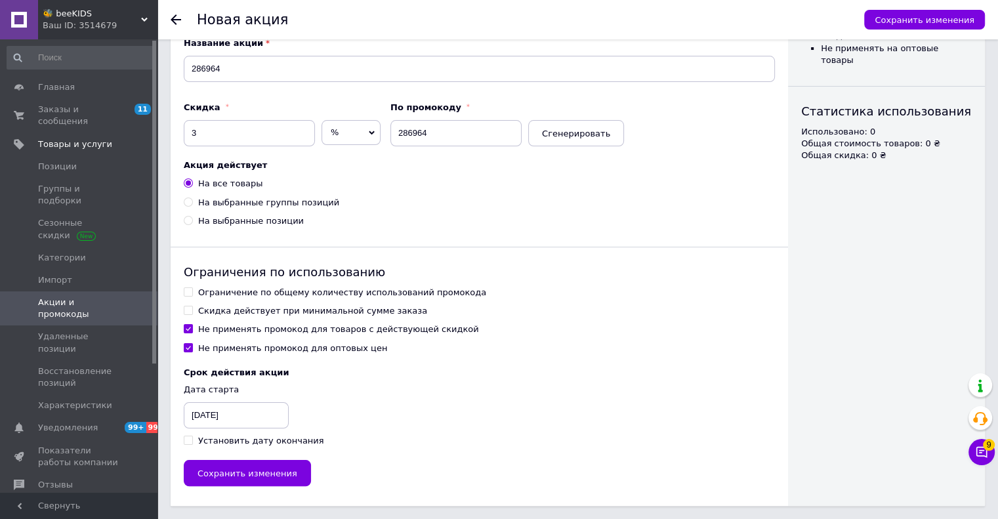
drag, startPoint x: 221, startPoint y: 291, endPoint x: 215, endPoint y: 303, distance: 12.9
click at [219, 291] on div "Ограничение по общему количеству использований промокода" at bounding box center [342, 293] width 288 height 12
click at [192, 291] on input "Ограничение по общему количеству использований промокода" at bounding box center [188, 291] width 9 height 9
checkbox input "true"
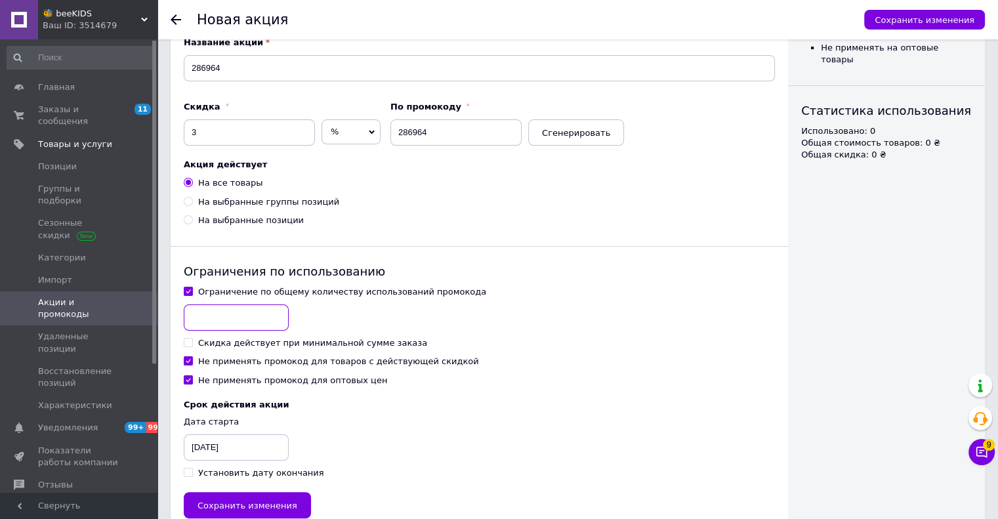
click at [214, 312] on input at bounding box center [236, 318] width 105 height 26
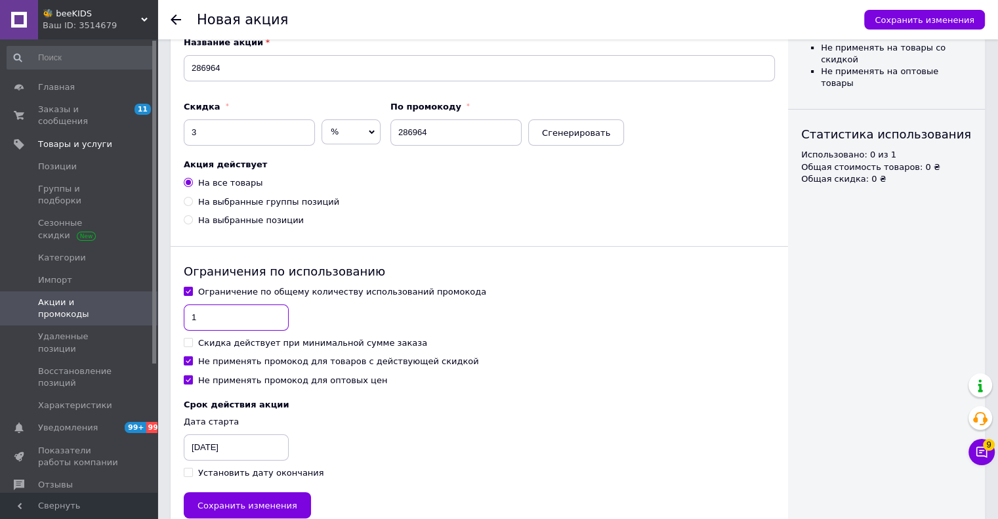
type input "1"
click at [225, 364] on div "Не применять промокод для товаров с действующей скидкой" at bounding box center [338, 362] width 281 height 12
click at [192, 364] on input "Не применять промокод для товаров с действующей скидкой" at bounding box center [188, 360] width 9 height 9
checkbox input "false"
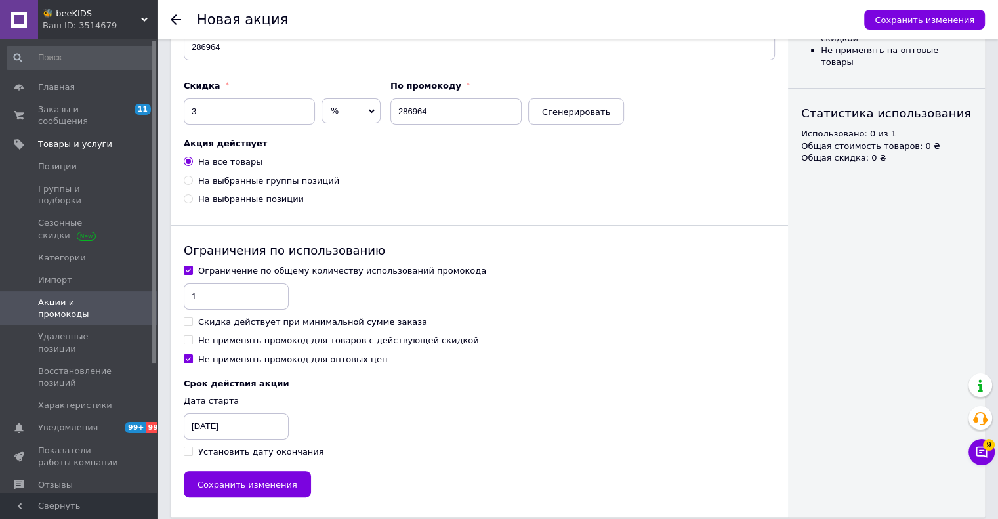
scroll to position [173, 0]
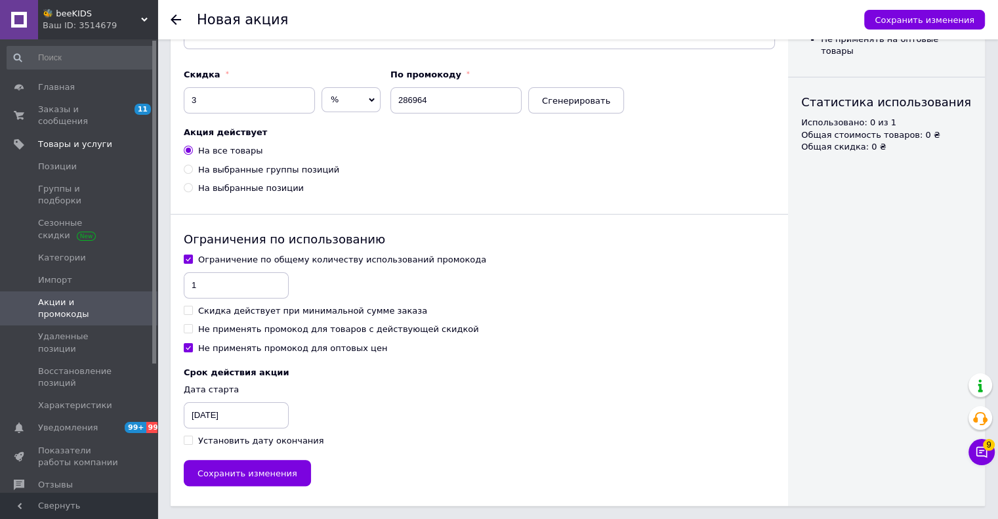
click at [199, 442] on div "Установить дату окончания" at bounding box center [261, 441] width 126 height 12
click at [192, 442] on input "Установить дату окончания" at bounding box center [188, 440] width 9 height 9
checkbox input "true"
click at [201, 410] on div "[DATE]" at bounding box center [217, 415] width 66 height 26
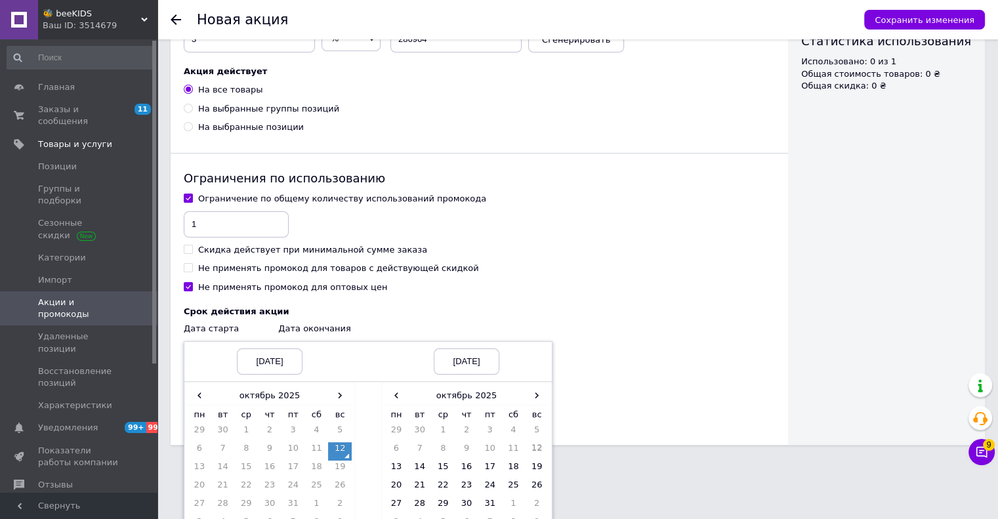
scroll to position [292, 0]
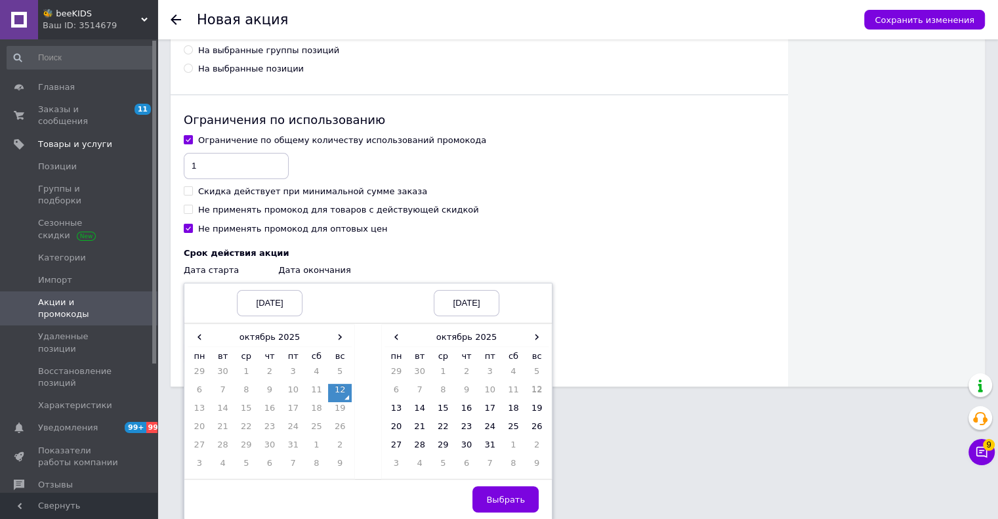
click at [346, 397] on td "12" at bounding box center [340, 393] width 24 height 18
click at [539, 335] on span "›" at bounding box center [537, 336] width 24 height 19
click at [404, 410] on td "12" at bounding box center [397, 411] width 24 height 18
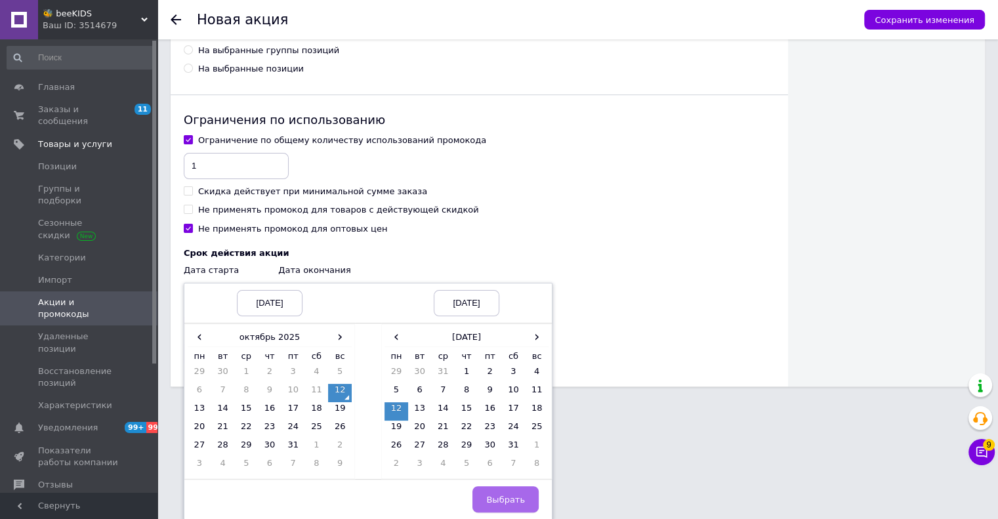
click at [486, 501] on button "Выбрать" at bounding box center [506, 499] width 66 height 26
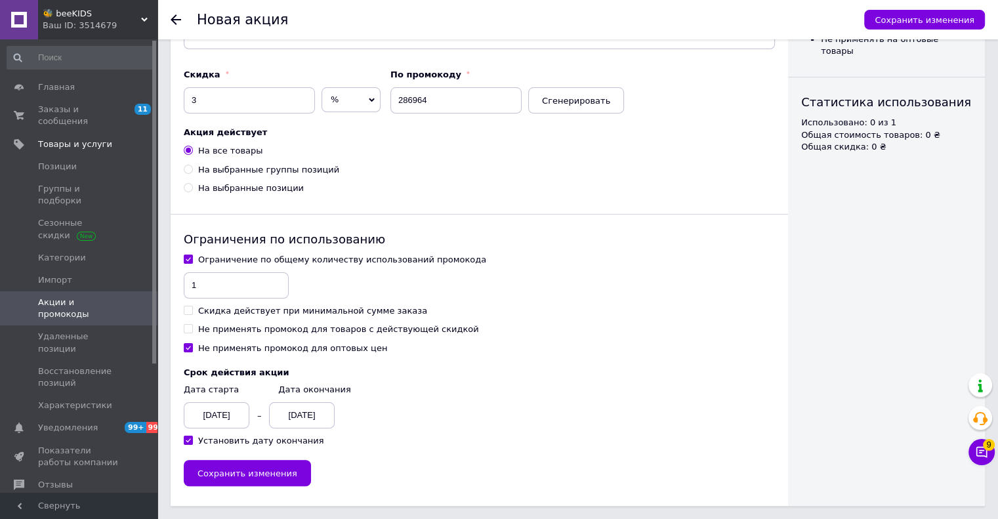
scroll to position [173, 0]
click at [251, 470] on span "Сохранить изменения" at bounding box center [248, 474] width 100 height 10
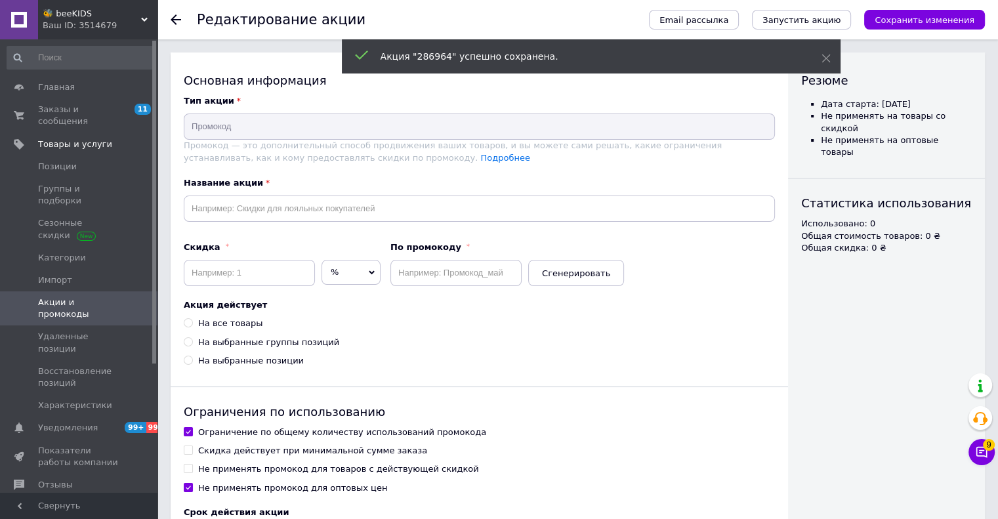
type input "286964"
type input "3"
type input "286964"
radio input "true"
checkbox input "true"
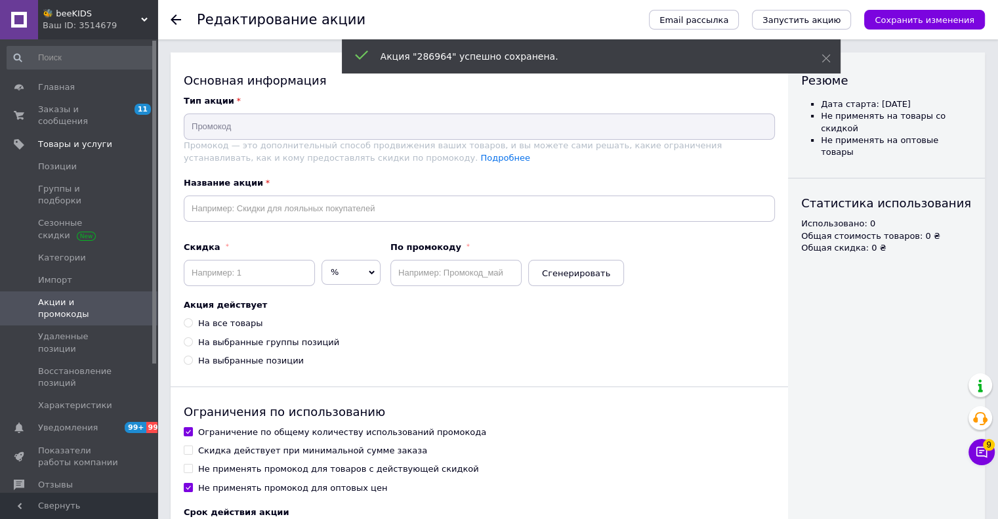
checkbox input "false"
checkbox input "true"
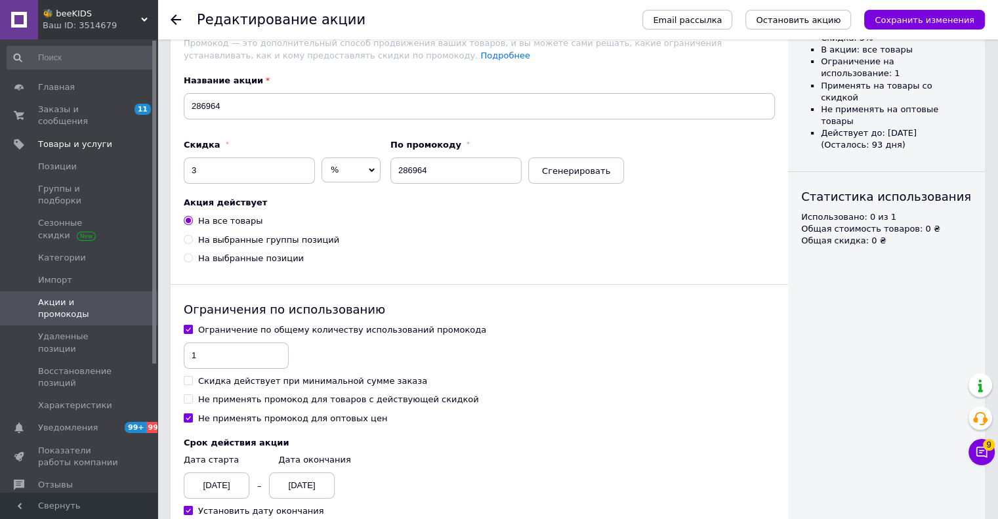
scroll to position [173, 0]
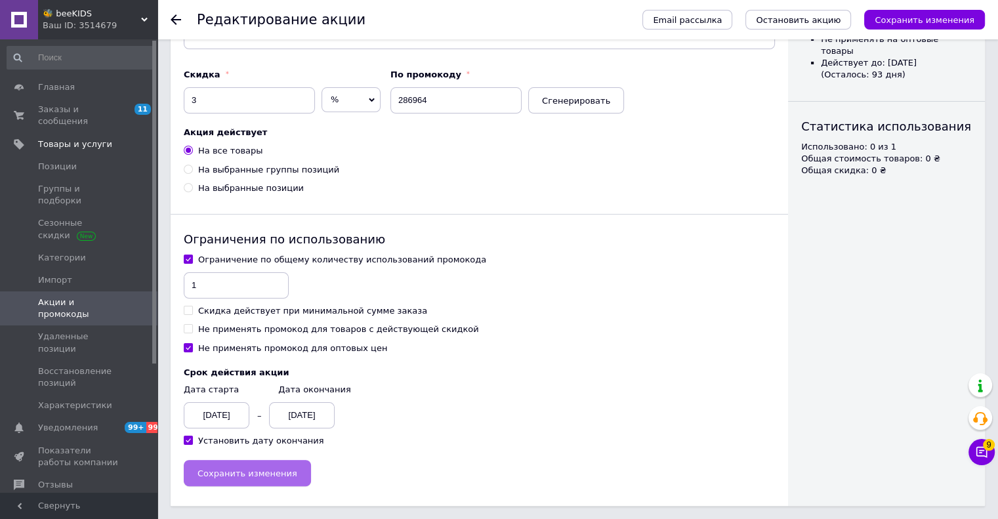
click at [213, 483] on button "Сохранить изменения" at bounding box center [247, 473] width 127 height 26
click at [73, 22] on div "Ваш ID: 3514679" at bounding box center [100, 26] width 115 height 12
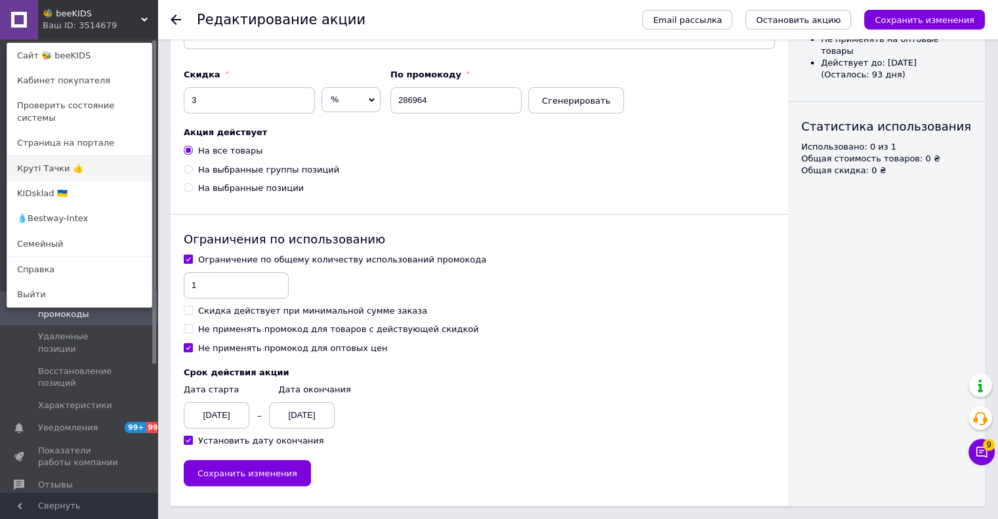
click at [64, 158] on link "Круті Тачки 👍" at bounding box center [79, 168] width 144 height 25
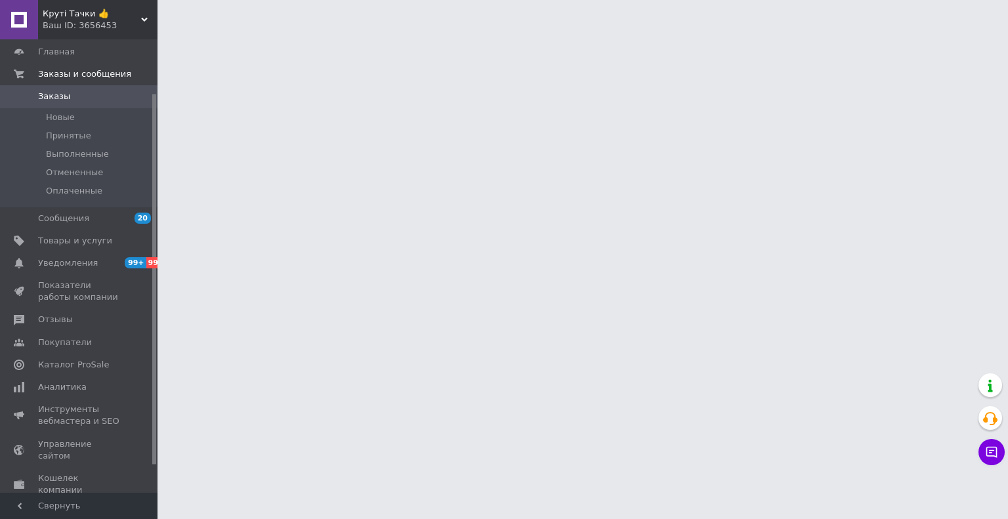
scroll to position [66, 0]
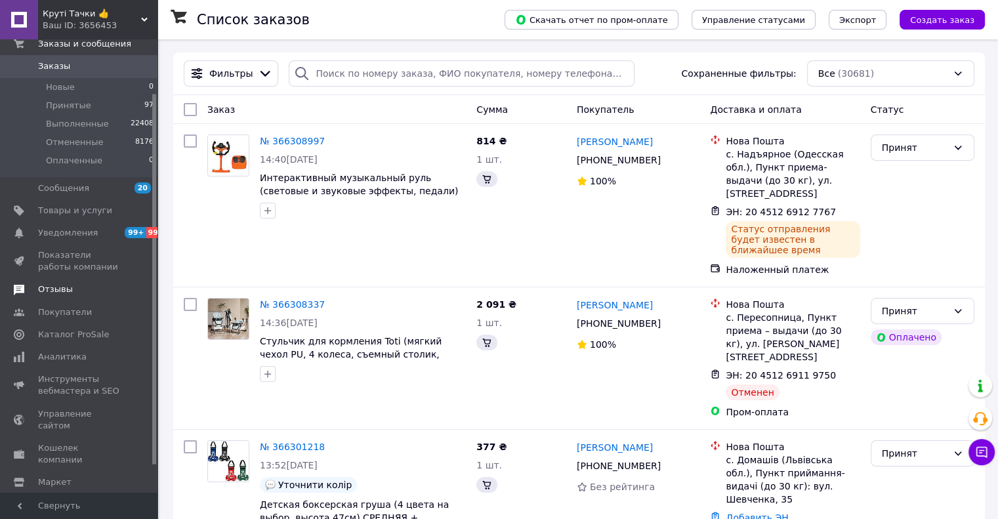
click at [73, 280] on link "Отзывы" at bounding box center [80, 289] width 161 height 22
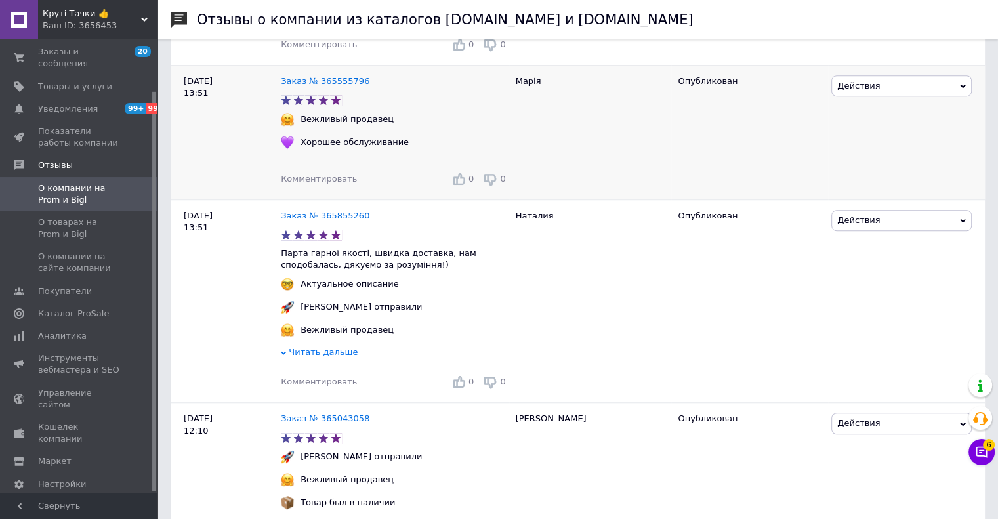
scroll to position [919, 0]
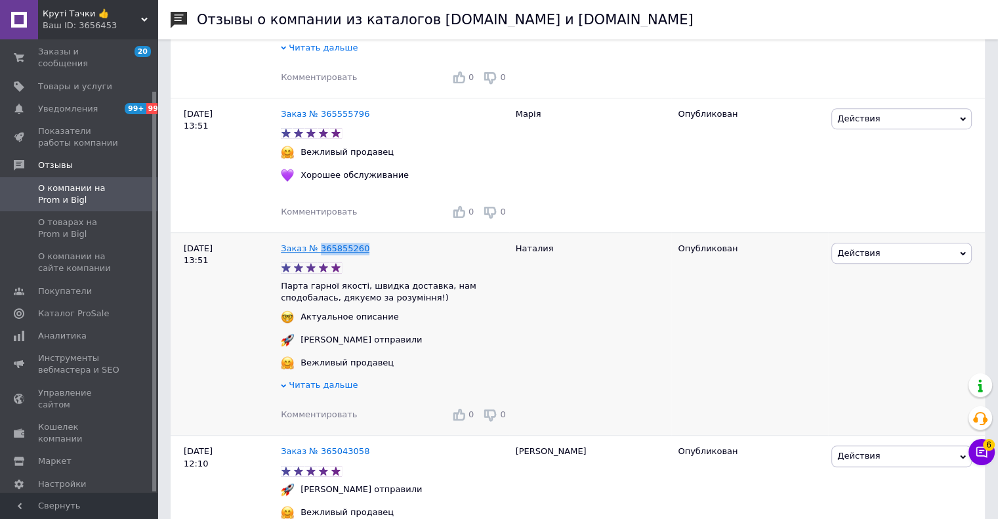
drag, startPoint x: 366, startPoint y: 254, endPoint x: 316, endPoint y: 261, distance: 49.7
click at [316, 258] on div "Заказ № 365855260" at bounding box center [395, 249] width 234 height 18
copy link "365855260"
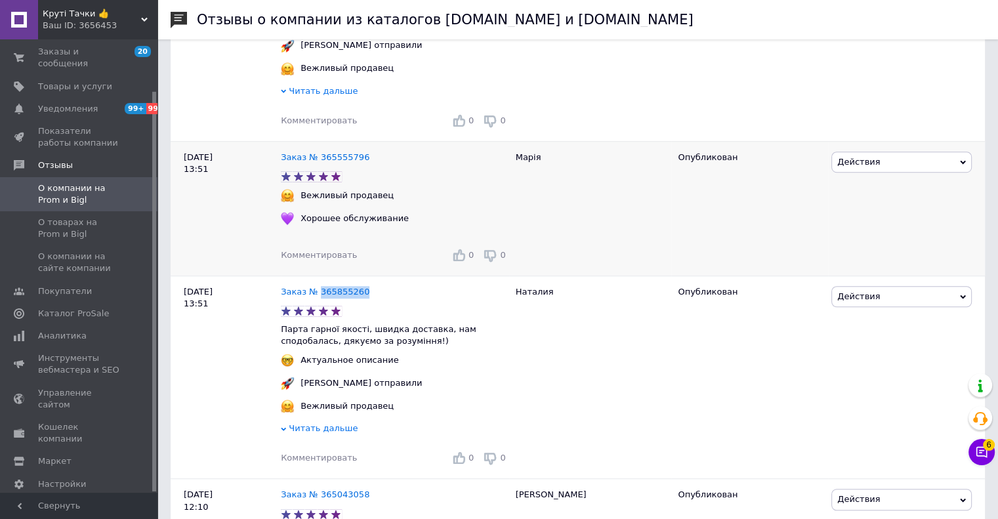
scroll to position [853, 0]
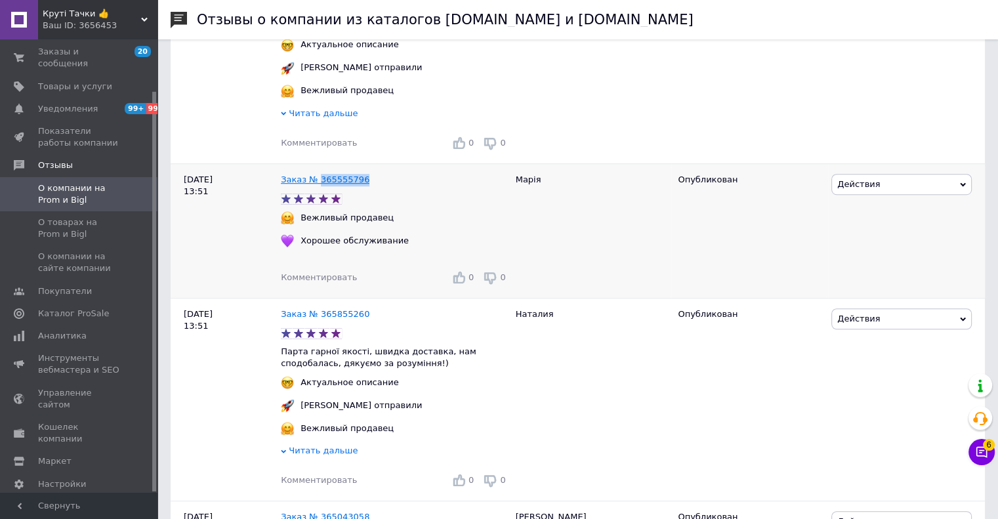
drag, startPoint x: 367, startPoint y: 184, endPoint x: 316, endPoint y: 186, distance: 50.6
click at [316, 186] on div "Заказ № 365555796" at bounding box center [395, 180] width 234 height 18
copy link "365555796"
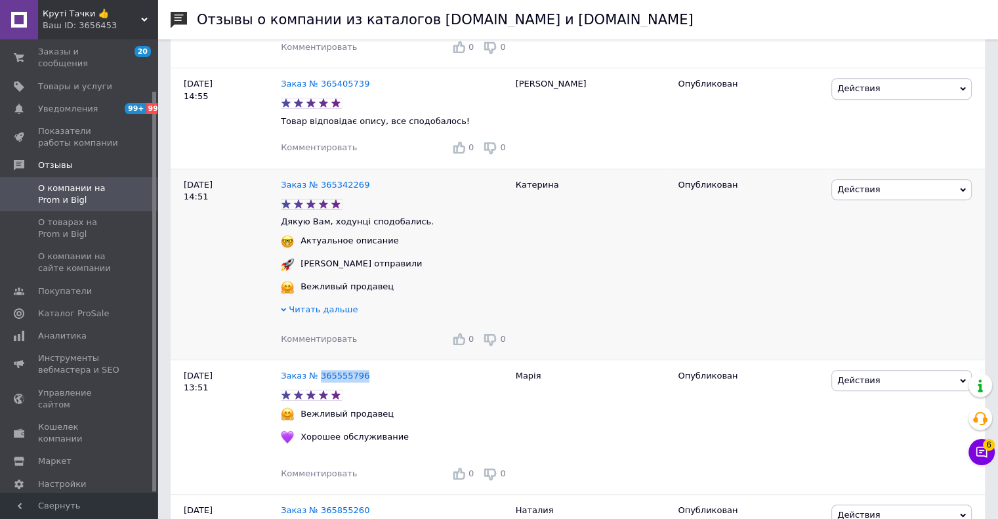
scroll to position [656, 0]
drag, startPoint x: 362, startPoint y: 190, endPoint x: 318, endPoint y: 190, distance: 43.3
click at [318, 190] on div "Заказ № 365342269" at bounding box center [395, 186] width 234 height 18
copy link "365342269"
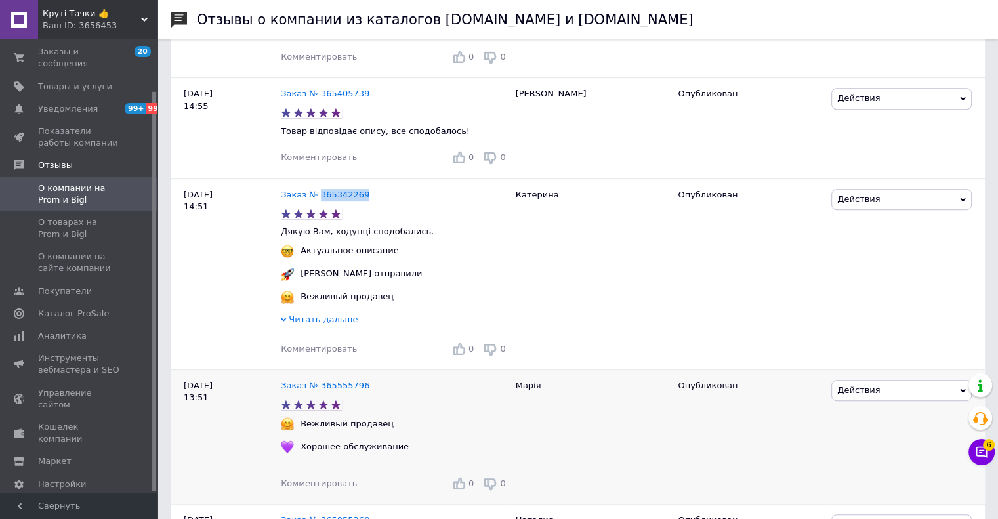
scroll to position [525, 0]
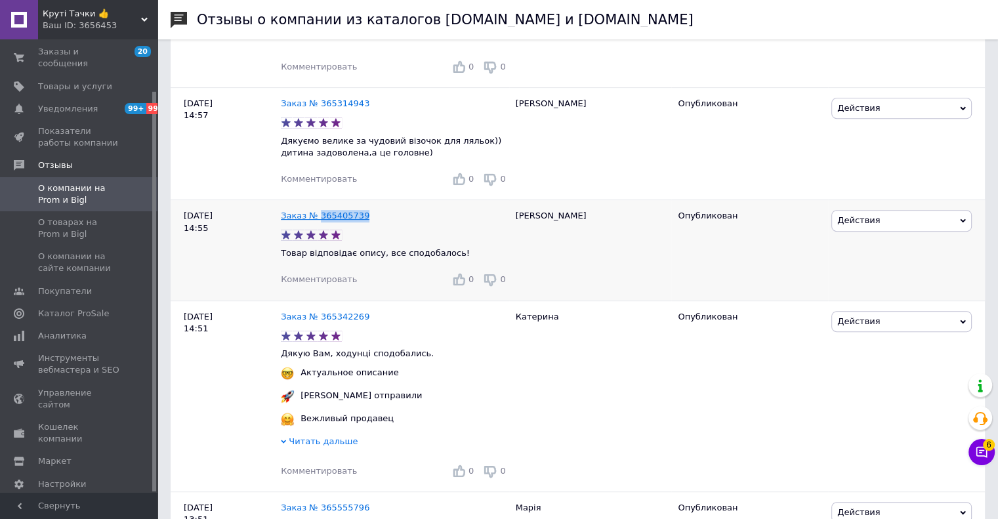
drag, startPoint x: 367, startPoint y: 217, endPoint x: 316, endPoint y: 217, distance: 50.5
click at [316, 217] on div "Заказ № 365405739" at bounding box center [395, 216] width 234 height 18
copy link "365405739"
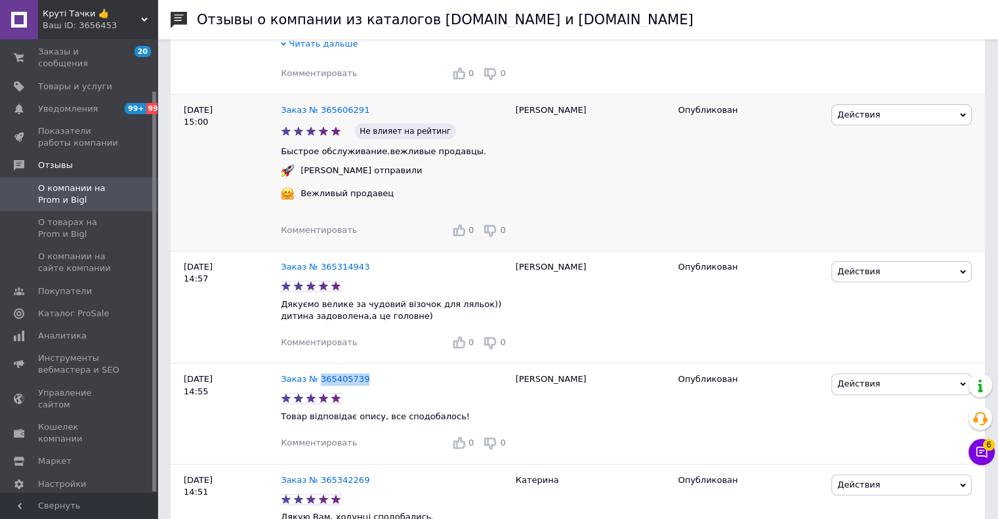
scroll to position [328, 0]
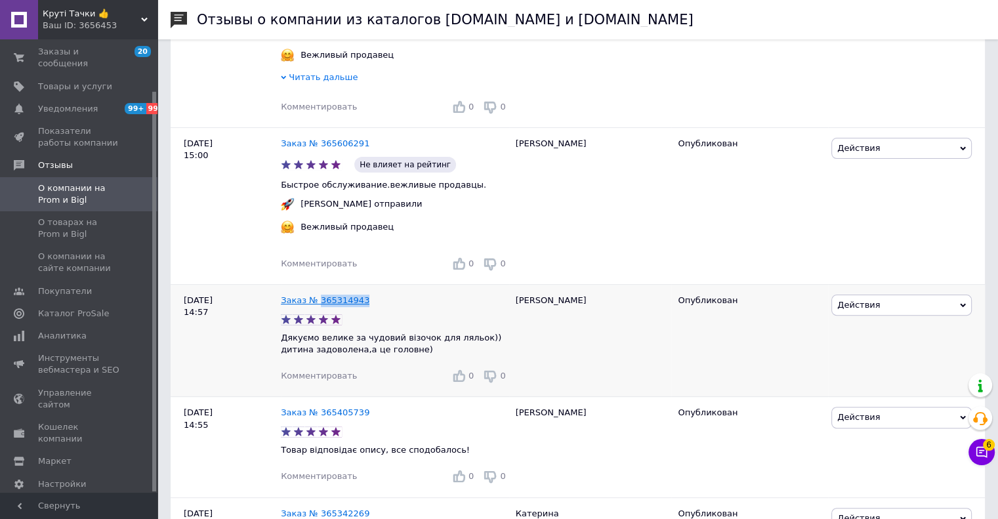
drag, startPoint x: 363, startPoint y: 304, endPoint x: 317, endPoint y: 304, distance: 45.9
click at [317, 304] on div "Заказ № 365314943" at bounding box center [395, 301] width 234 height 18
copy link "365314943"
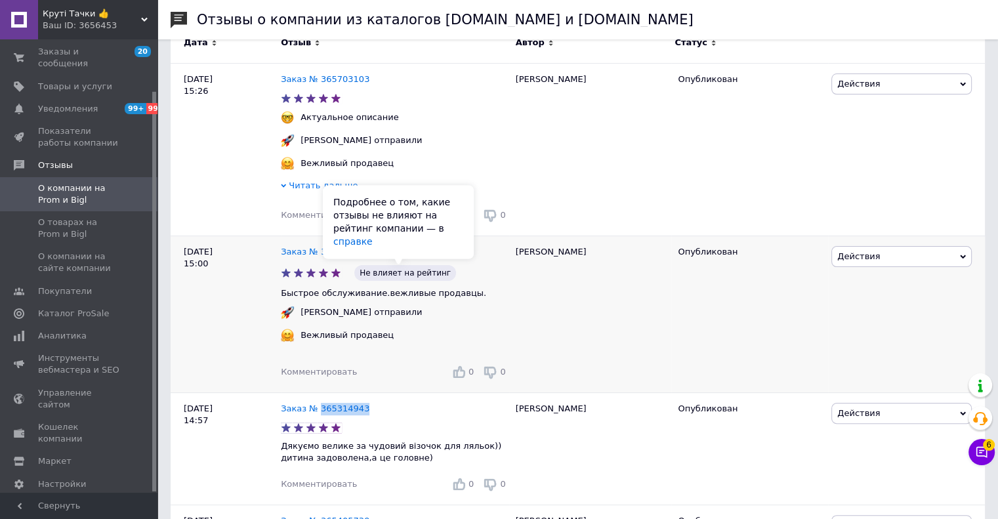
scroll to position [197, 0]
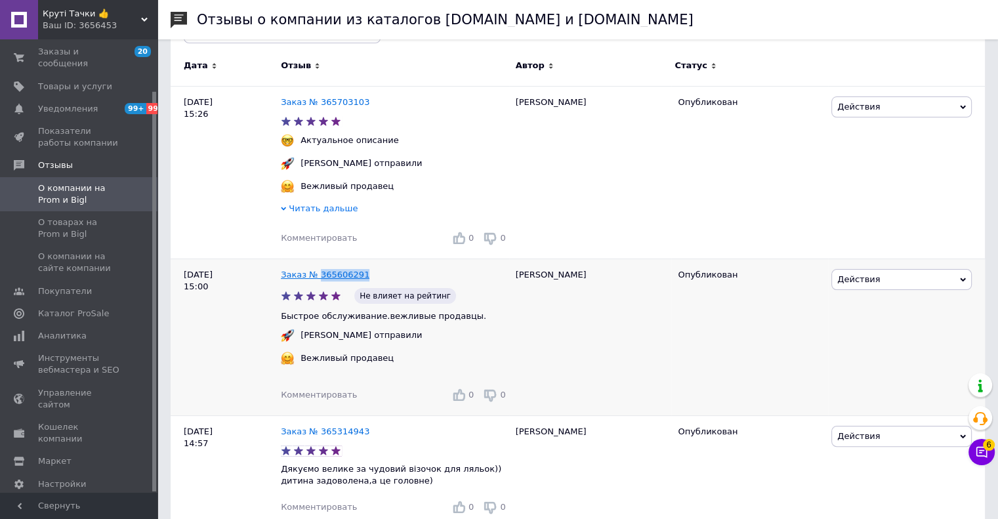
drag, startPoint x: 350, startPoint y: 276, endPoint x: 315, endPoint y: 276, distance: 35.4
click at [315, 276] on div "Заказ № 365606291" at bounding box center [395, 275] width 234 height 18
copy link "365606291"
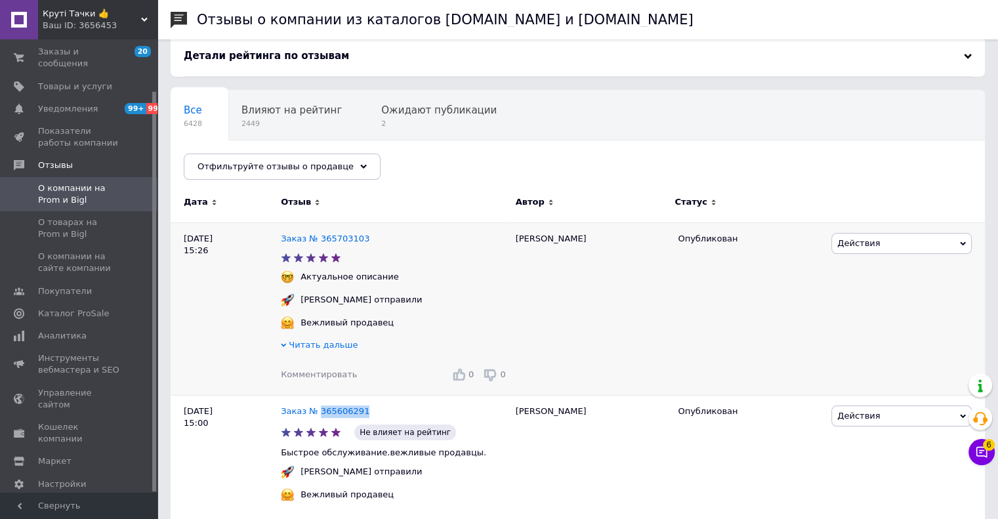
scroll to position [60, 0]
drag, startPoint x: 368, startPoint y: 238, endPoint x: 316, endPoint y: 238, distance: 51.2
click at [316, 238] on div "Заказ № 365703103" at bounding box center [395, 240] width 234 height 18
copy link "365703103"
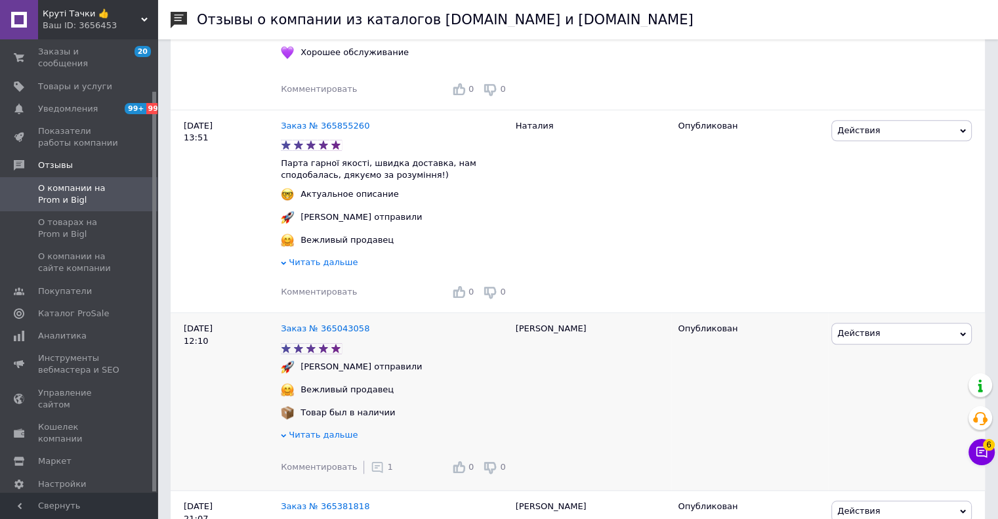
scroll to position [1110, 0]
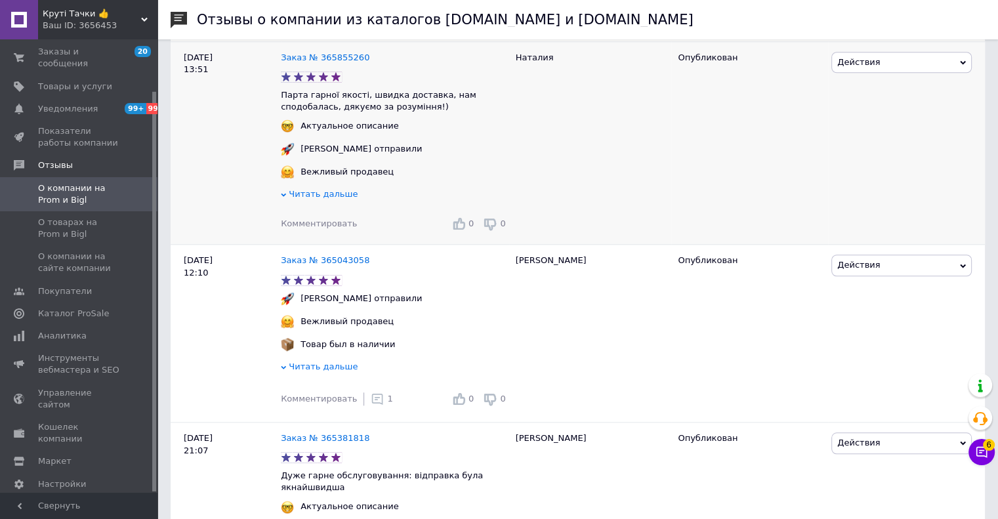
click at [338, 228] on span "Комментировать" at bounding box center [319, 224] width 76 height 10
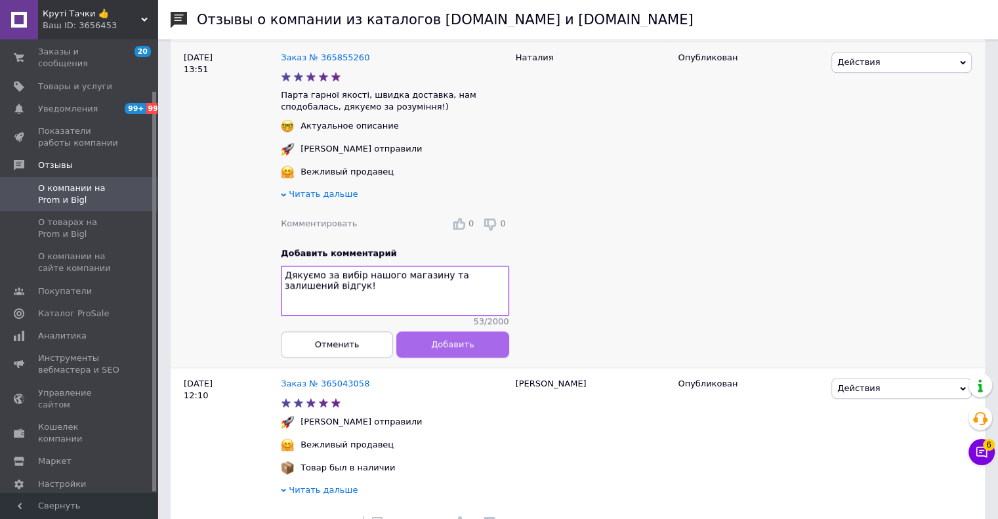
type textarea "Дякуємо за вибір нашого магазину та залишений відгук!"
click at [425, 358] on button "Добавить" at bounding box center [452, 344] width 112 height 26
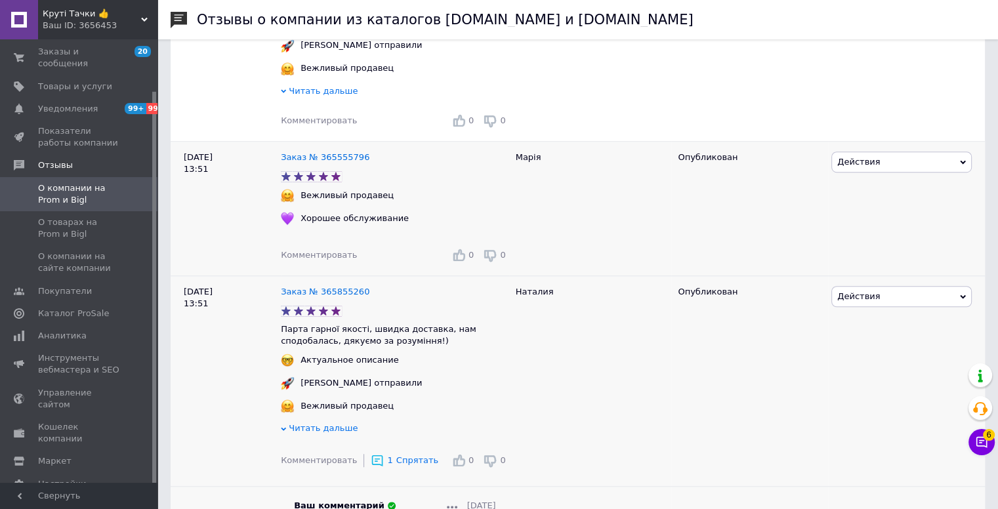
scroll to position [847, 0]
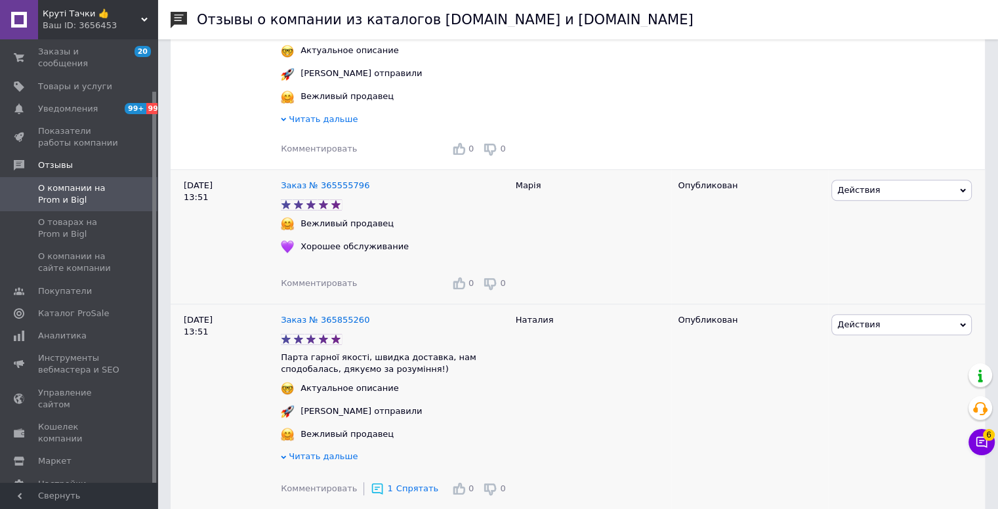
click at [320, 288] on span "Комментировать" at bounding box center [319, 283] width 76 height 10
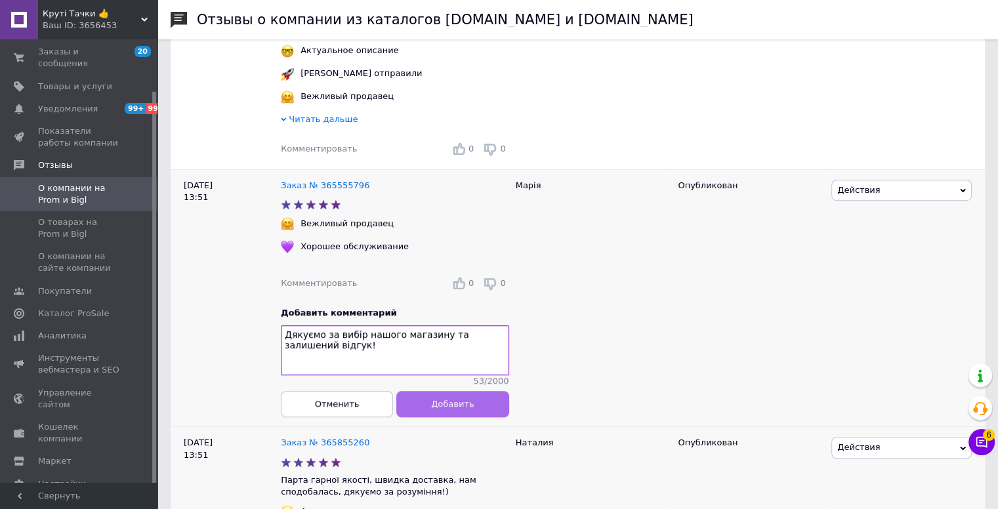
type textarea "Дякуємо за вибір нашого магазину та залишений відгук!"
click at [472, 417] on button "Добавить" at bounding box center [452, 403] width 112 height 26
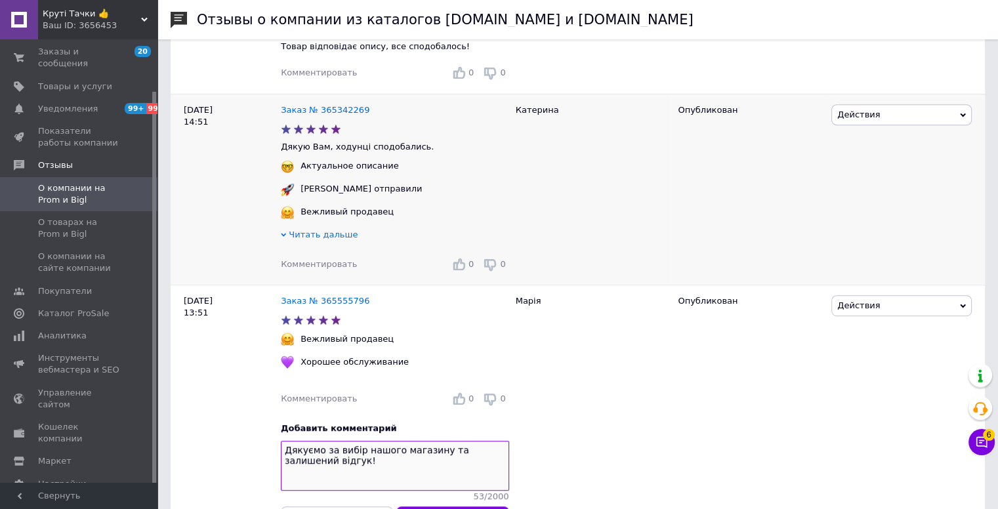
scroll to position [716, 0]
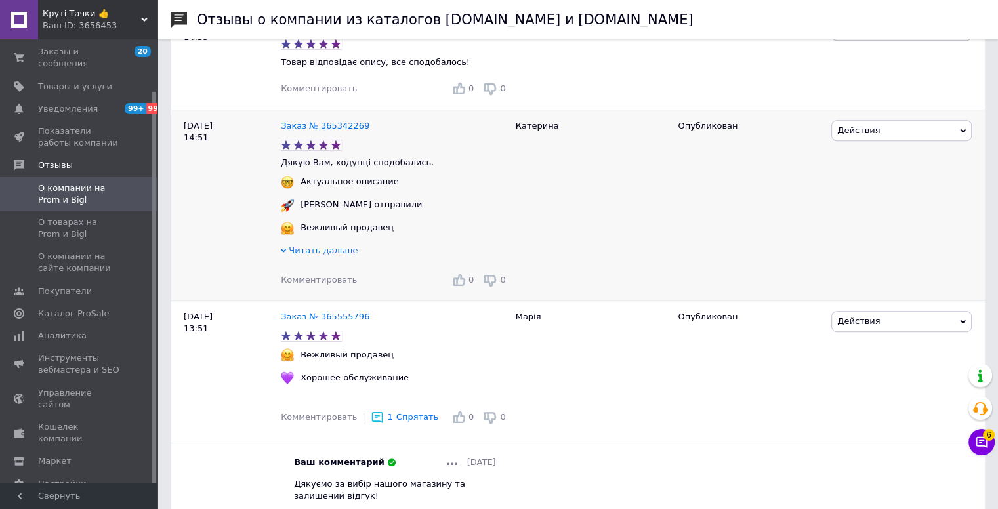
click at [314, 285] on span "Комментировать" at bounding box center [319, 280] width 76 height 10
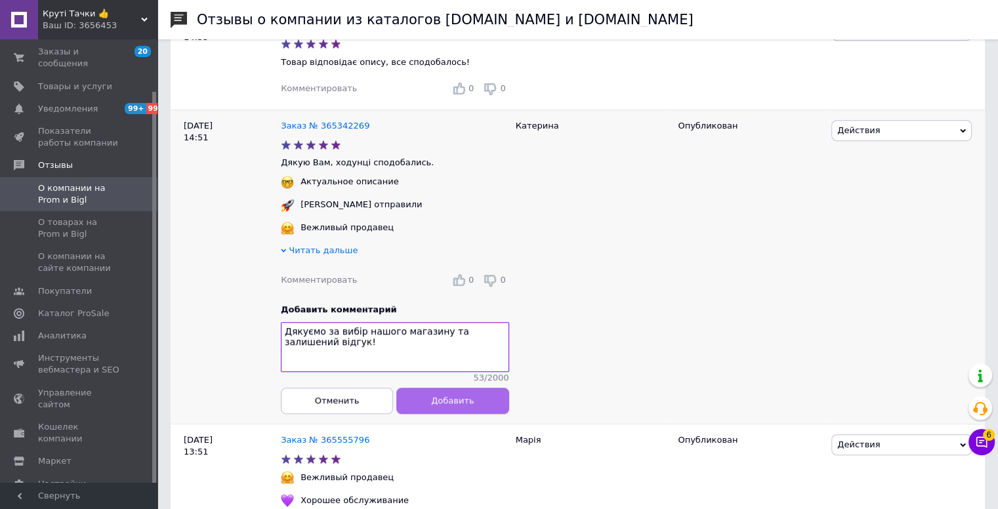
type textarea "Дякуємо за вибір нашого магазину та залишений відгук!"
click at [410, 408] on button "Добавить" at bounding box center [452, 401] width 112 height 26
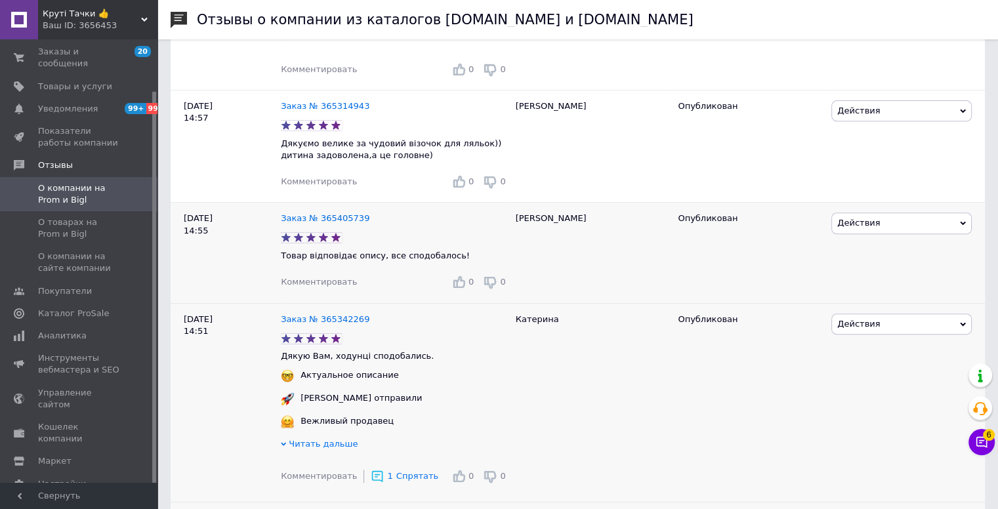
scroll to position [519, 0]
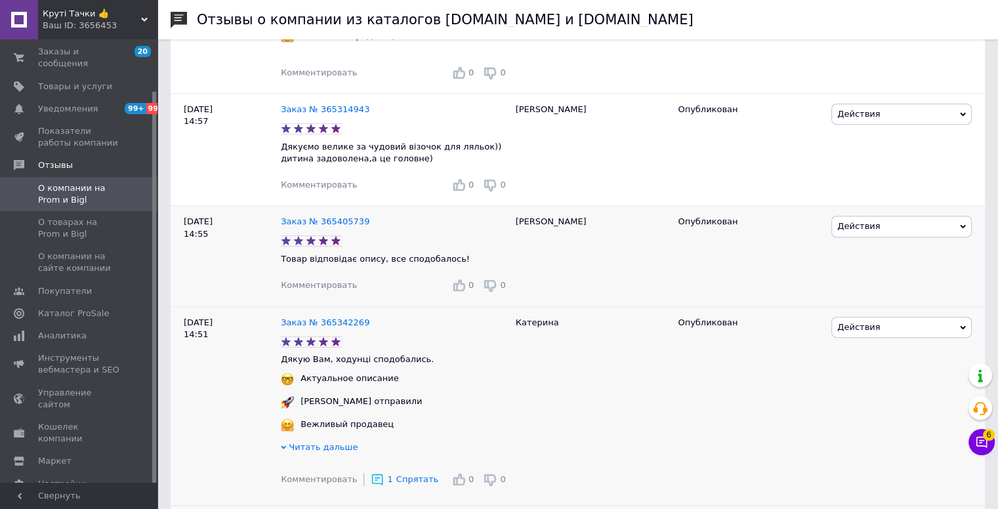
click at [330, 296] on div "Комментировать 0 0" at bounding box center [395, 285] width 228 height 21
click at [323, 290] on span "Комментировать" at bounding box center [319, 285] width 76 height 10
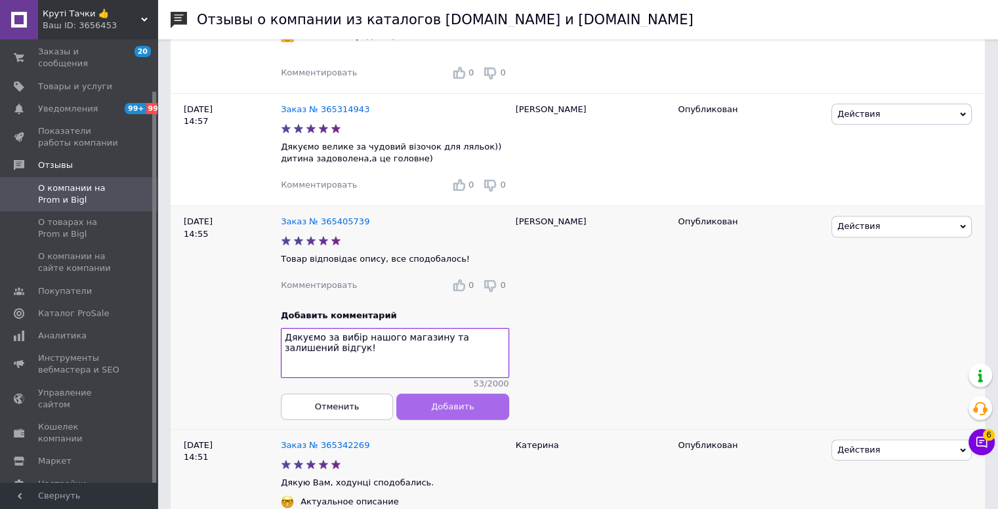
type textarea "Дякуємо за вибір нашого магазину та залишений відгук!"
click at [460, 409] on button "Добавить" at bounding box center [452, 406] width 112 height 26
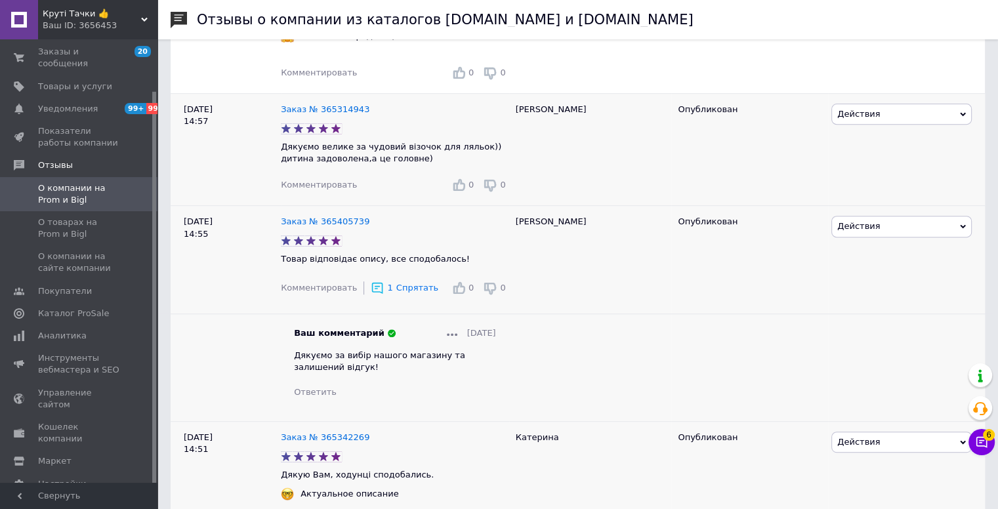
click at [316, 188] on span "Комментировать" at bounding box center [319, 185] width 76 height 10
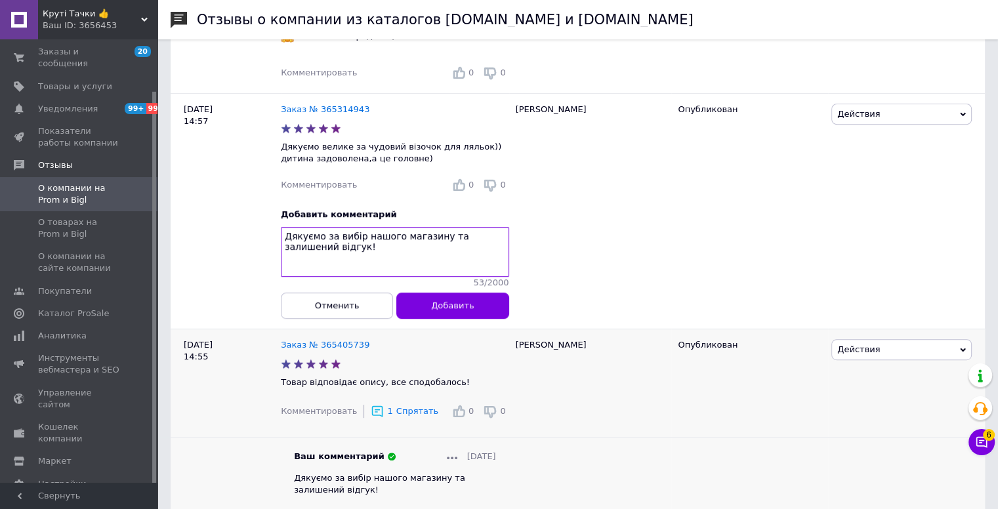
type textarea "Дякуємо за вибір нашого магазину та залишений відгук!"
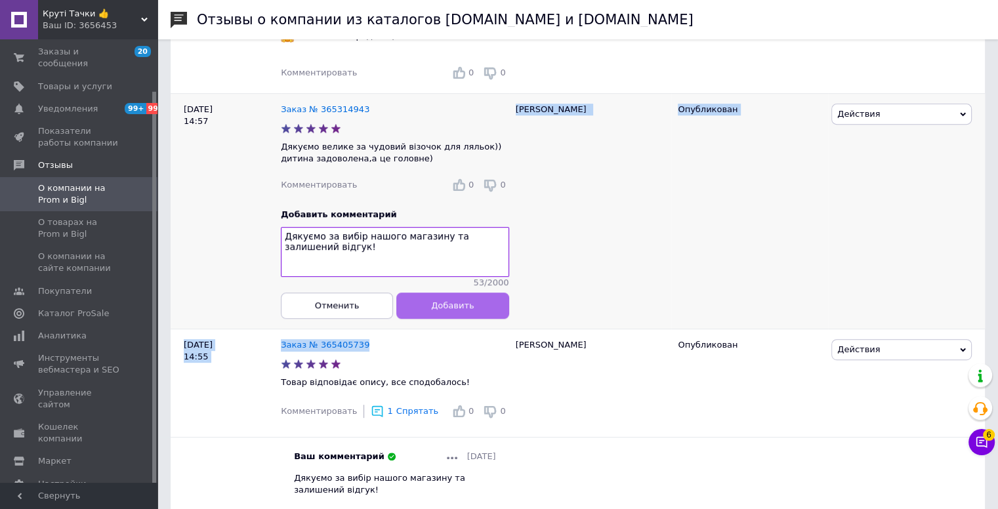
click at [449, 319] on button "Добавить" at bounding box center [452, 306] width 112 height 26
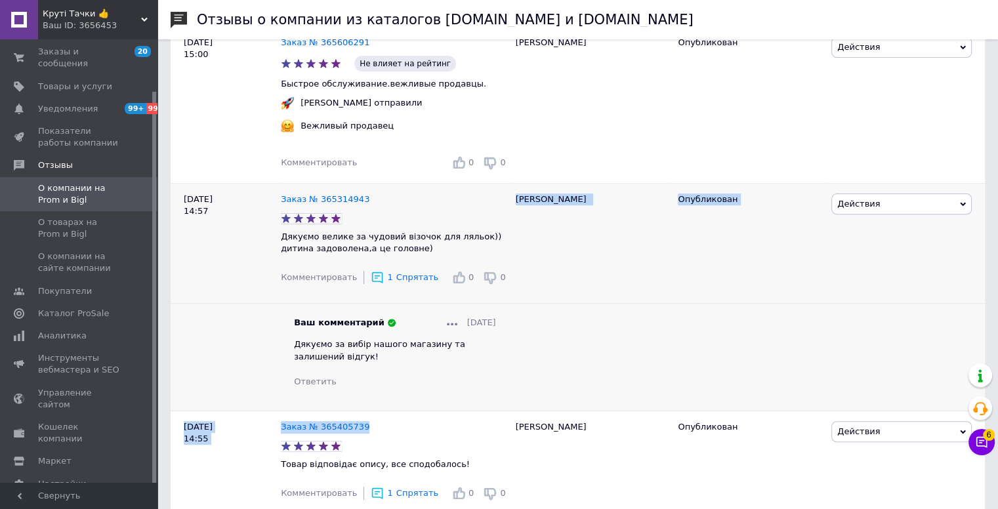
scroll to position [388, 0]
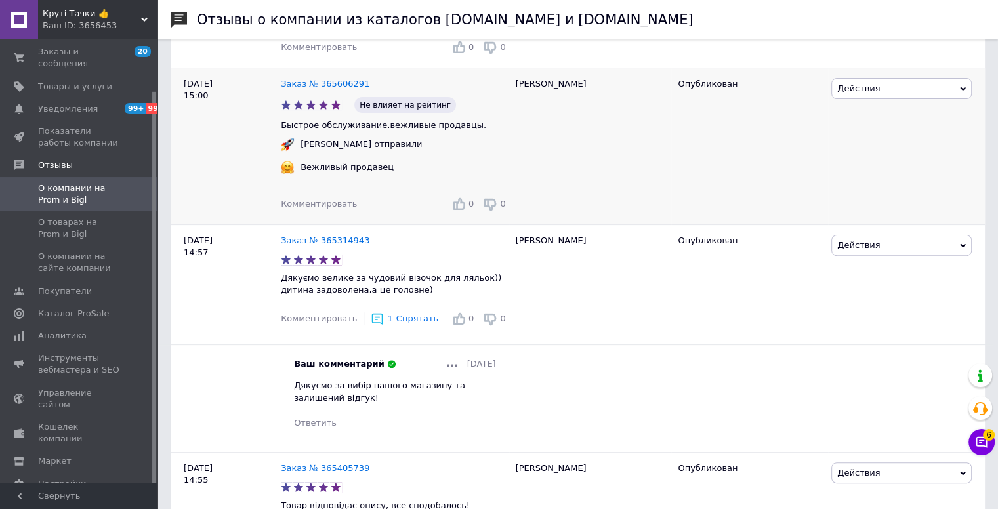
click at [303, 209] on span "Комментировать" at bounding box center [319, 204] width 76 height 10
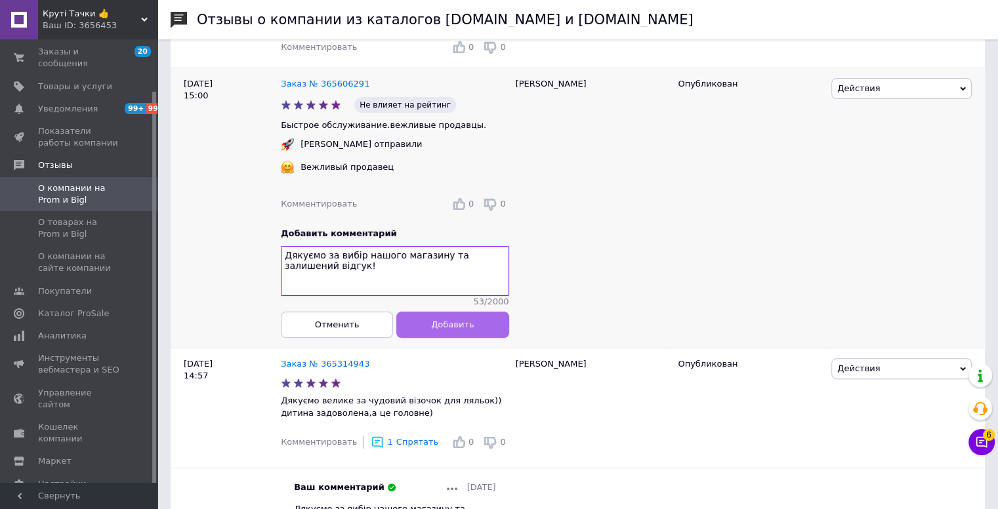
type textarea "Дякуємо за вибір нашого магазину та залишений відгук!"
click at [467, 338] on button "Добавить" at bounding box center [452, 325] width 112 height 26
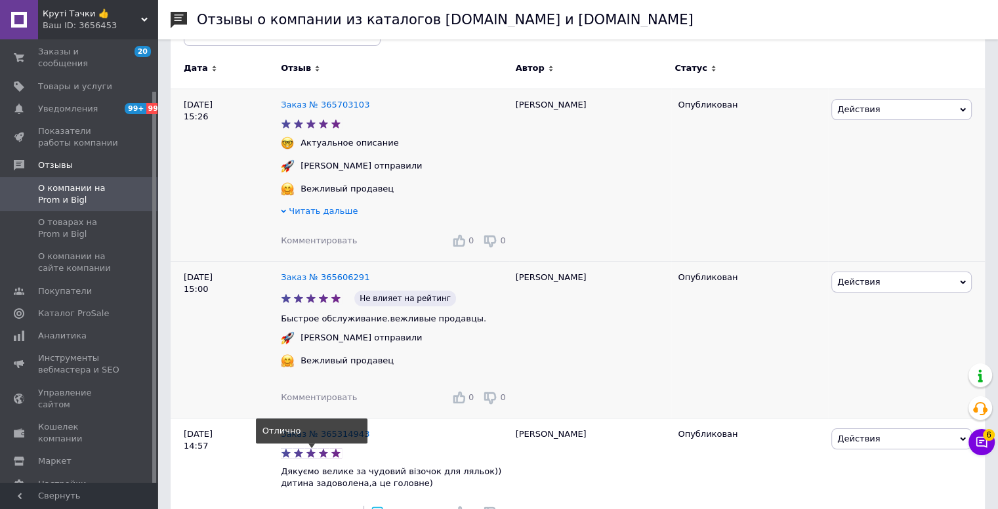
scroll to position [191, 0]
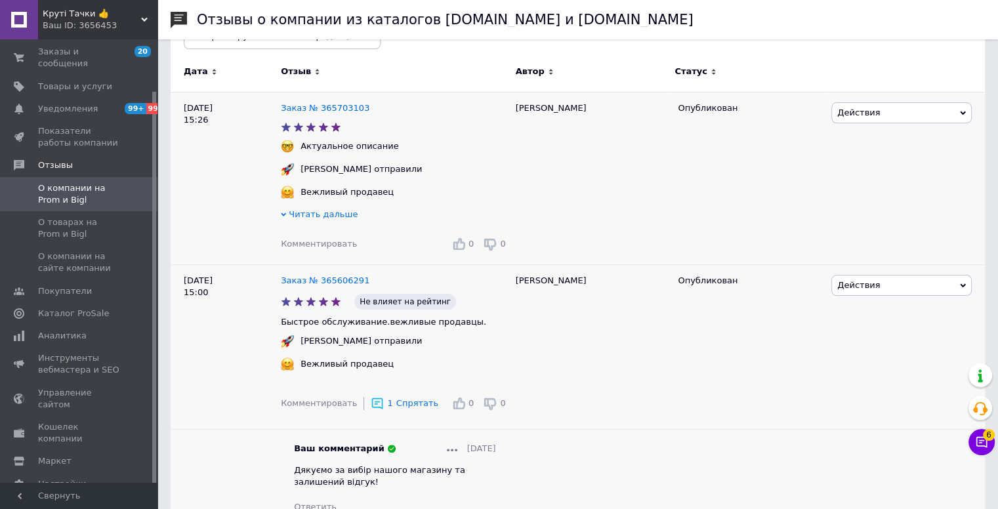
click at [314, 243] on span "Комментировать" at bounding box center [319, 244] width 76 height 10
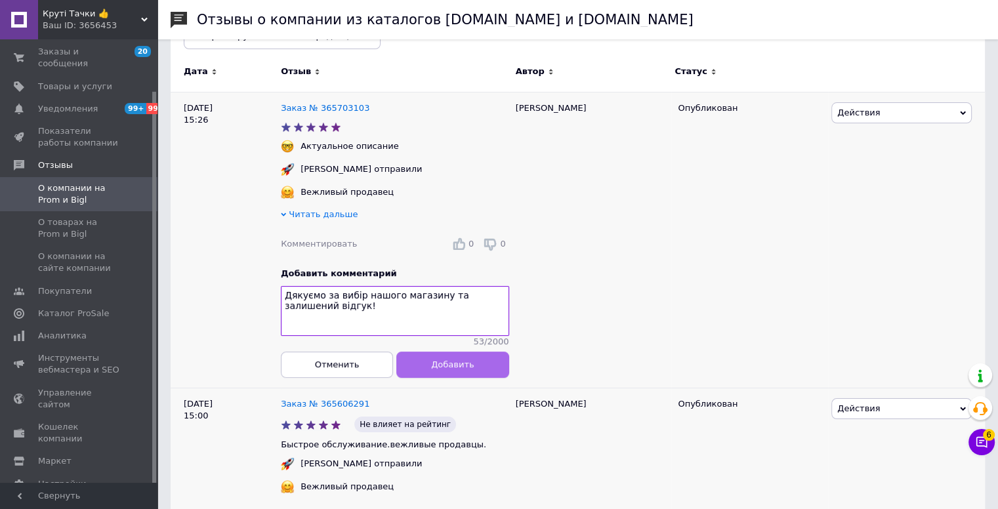
type textarea "Дякуємо за вибір нашого магазину та залишений відгук!"
click at [474, 362] on button "Добавить" at bounding box center [452, 365] width 112 height 26
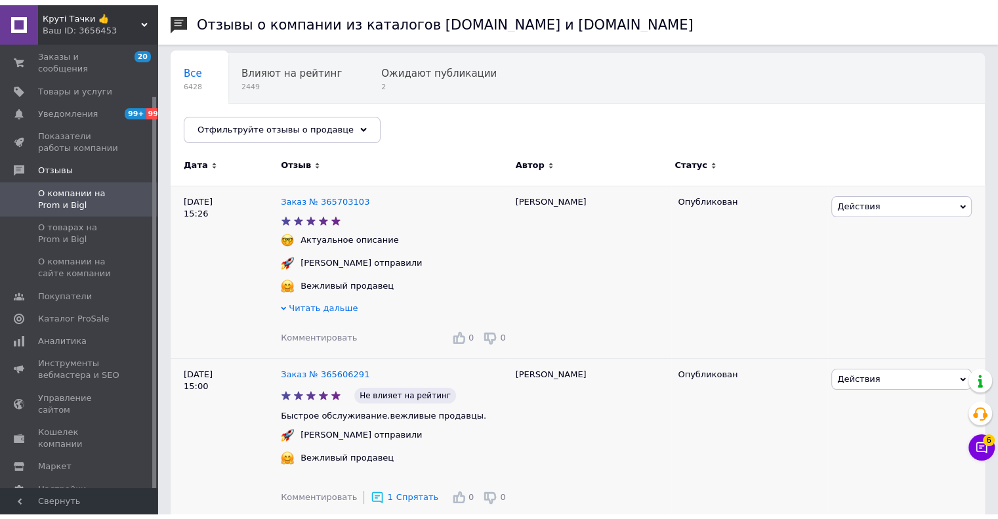
scroll to position [60, 0]
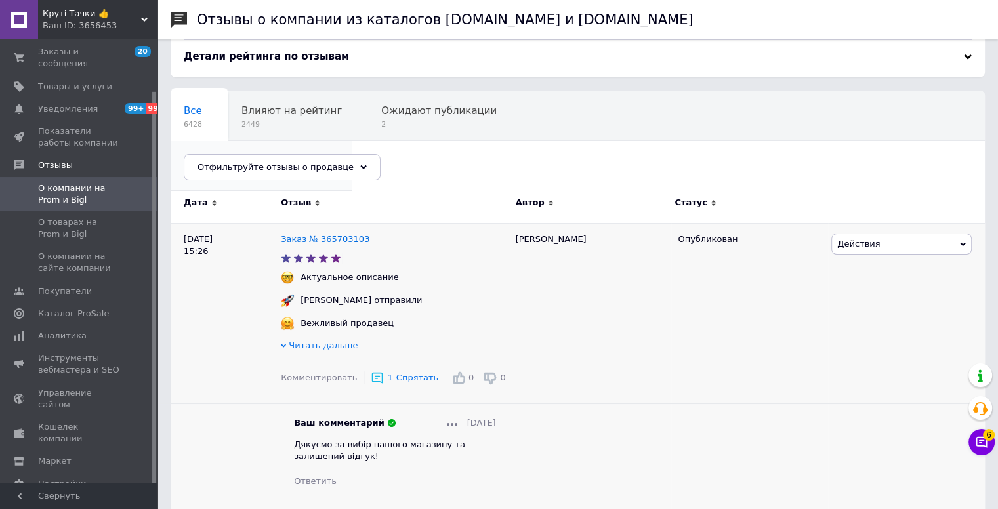
click at [326, 155] on span "Опубликованы без комме..." at bounding box center [255, 161] width 142 height 12
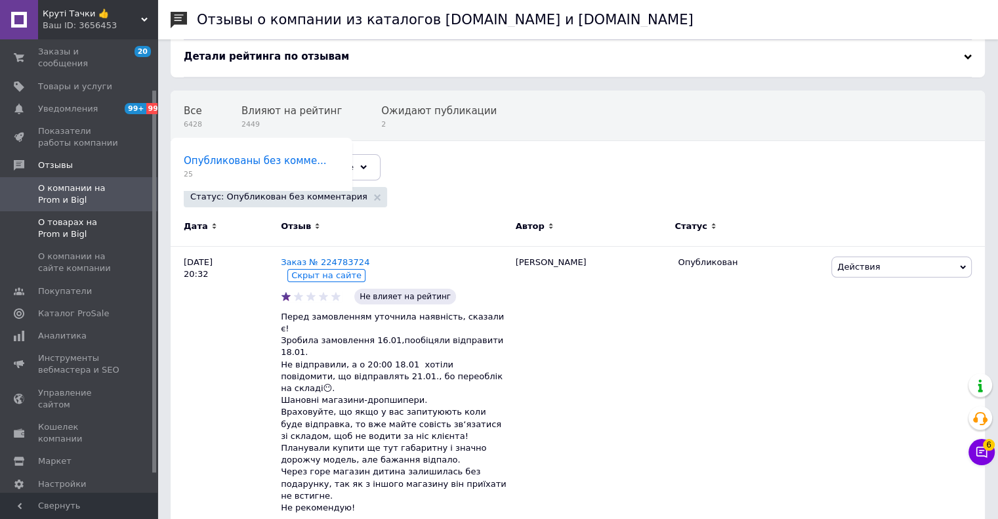
click at [36, 217] on span at bounding box center [19, 229] width 38 height 24
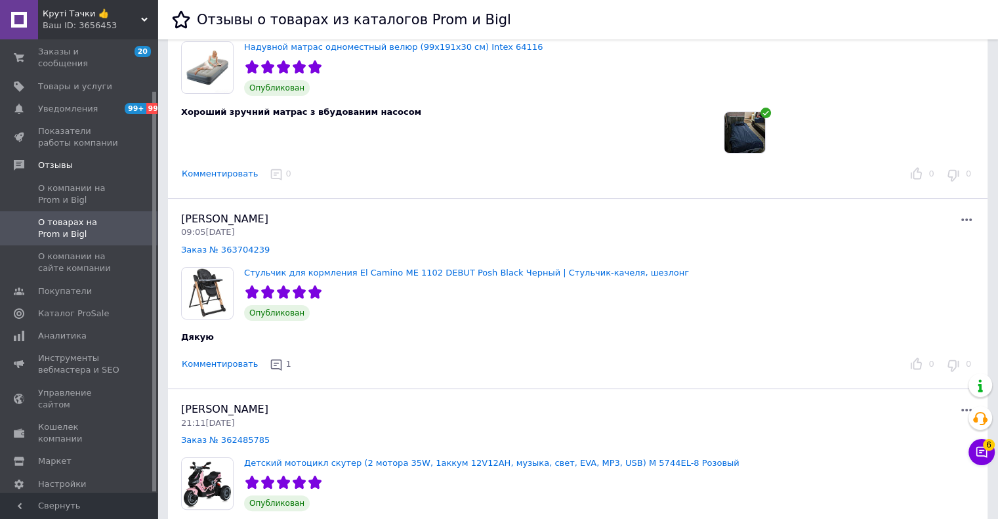
scroll to position [66, 0]
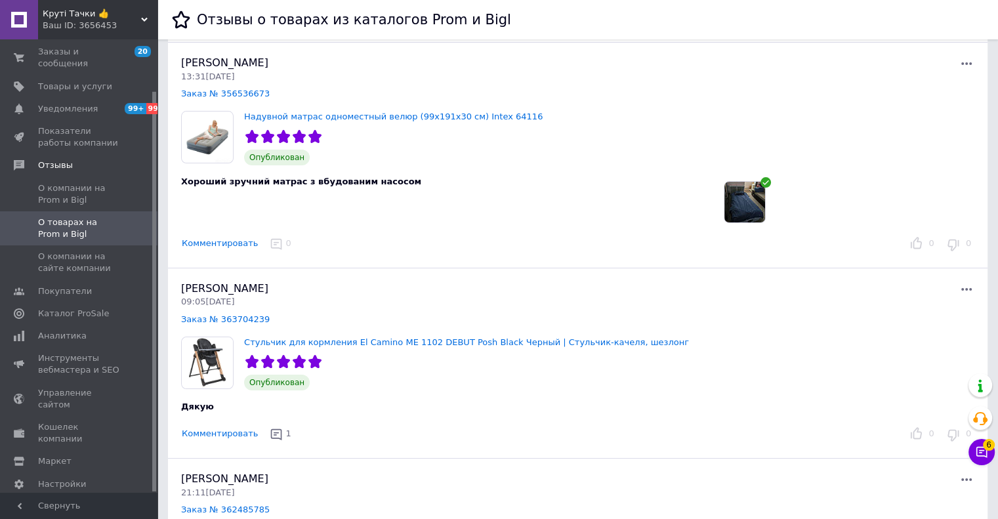
click at [211, 251] on div "Комментировать 0" at bounding box center [539, 244] width 725 height 20
click at [207, 246] on button "Комментировать" at bounding box center [219, 244] width 77 height 14
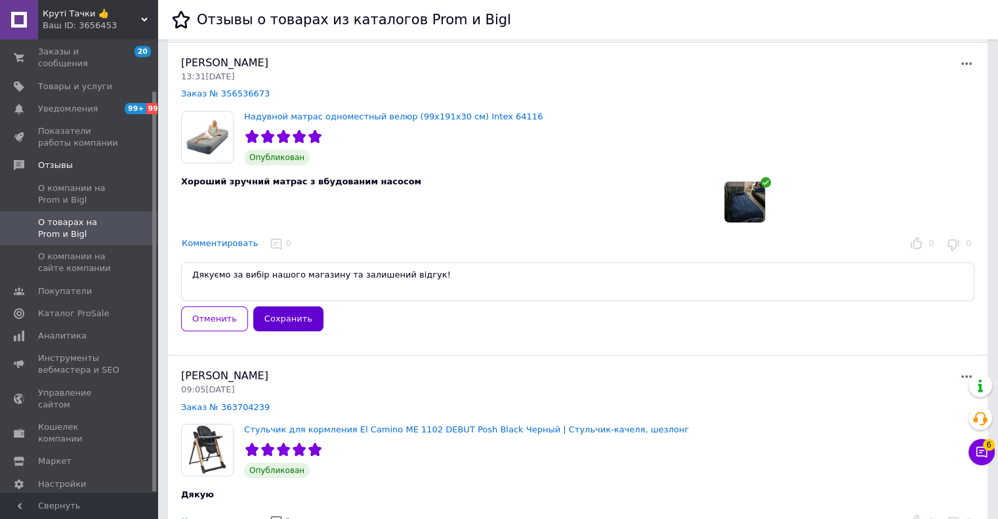
type textarea "Дякуємо за вибір нашого магазину та залишений відгук!"
click at [276, 310] on button "Сохранить" at bounding box center [288, 319] width 70 height 26
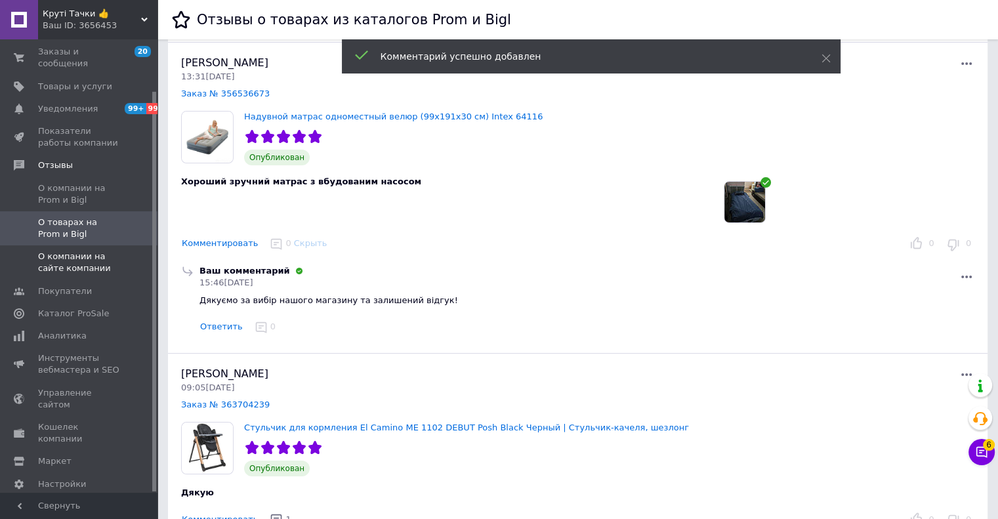
click at [74, 251] on span "О компании на сайте компании" at bounding box center [79, 263] width 83 height 24
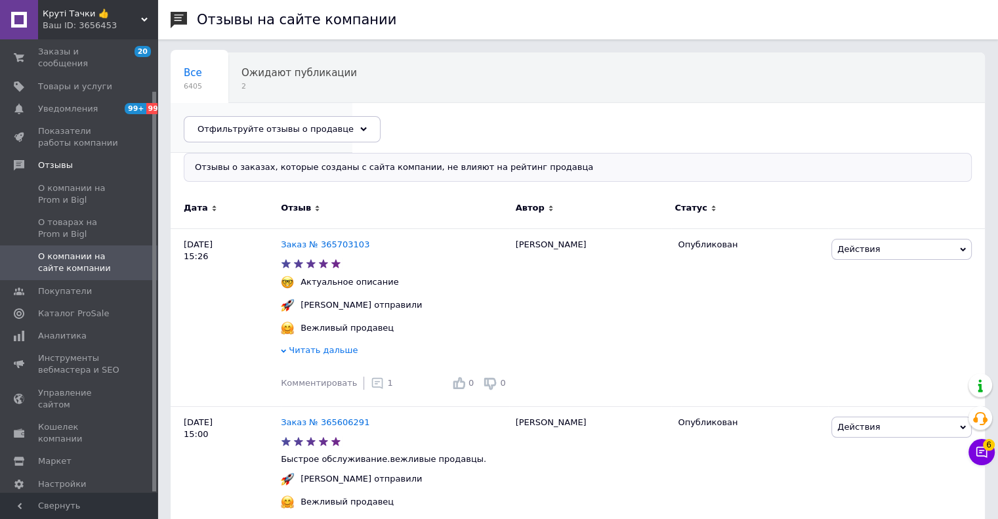
click at [326, 131] on span "19" at bounding box center [255, 136] width 142 height 10
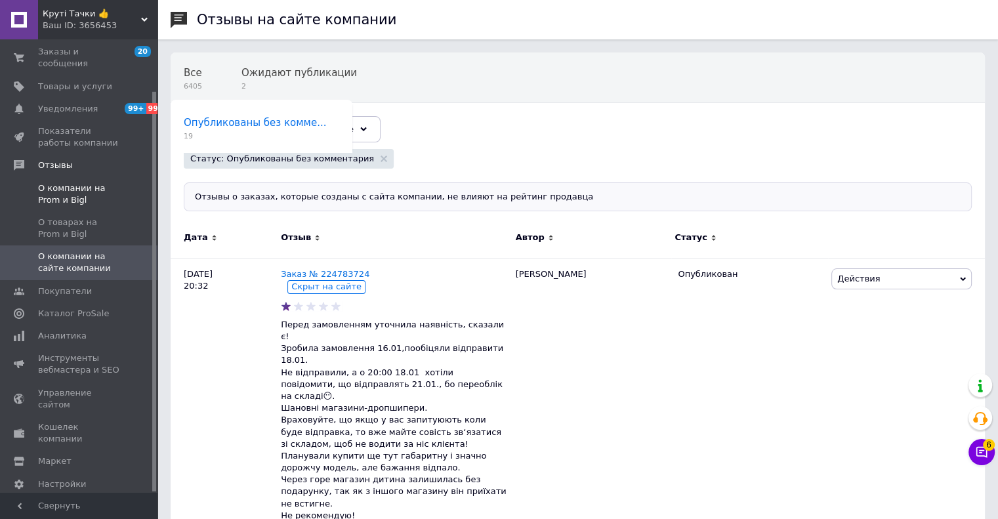
click at [75, 194] on link "О компании на Prom и Bigl" at bounding box center [80, 194] width 161 height 34
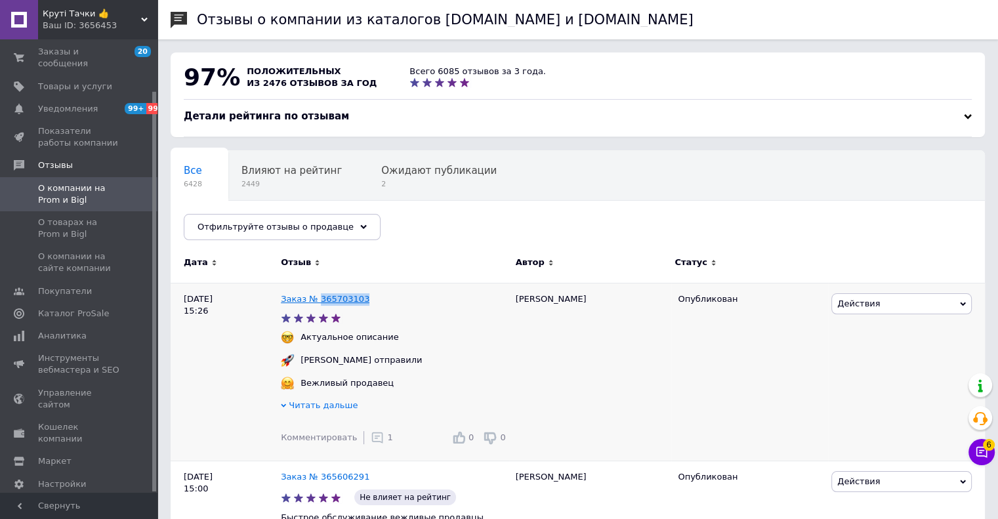
drag, startPoint x: 364, startPoint y: 297, endPoint x: 317, endPoint y: 299, distance: 47.3
click at [317, 299] on div "Заказ № 365703103" at bounding box center [395, 300] width 234 height 18
copy link "365703103"
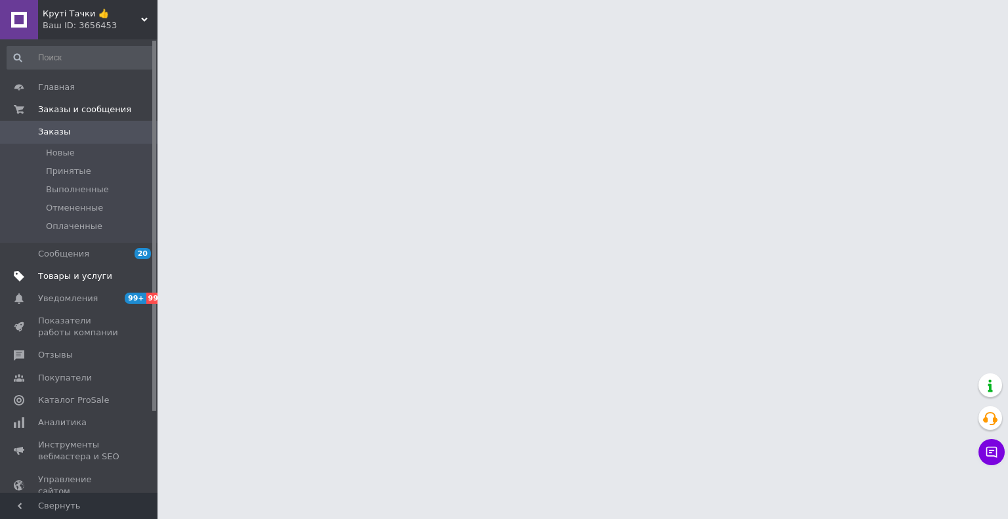
click at [70, 277] on span "Товары и услуги" at bounding box center [75, 276] width 74 height 12
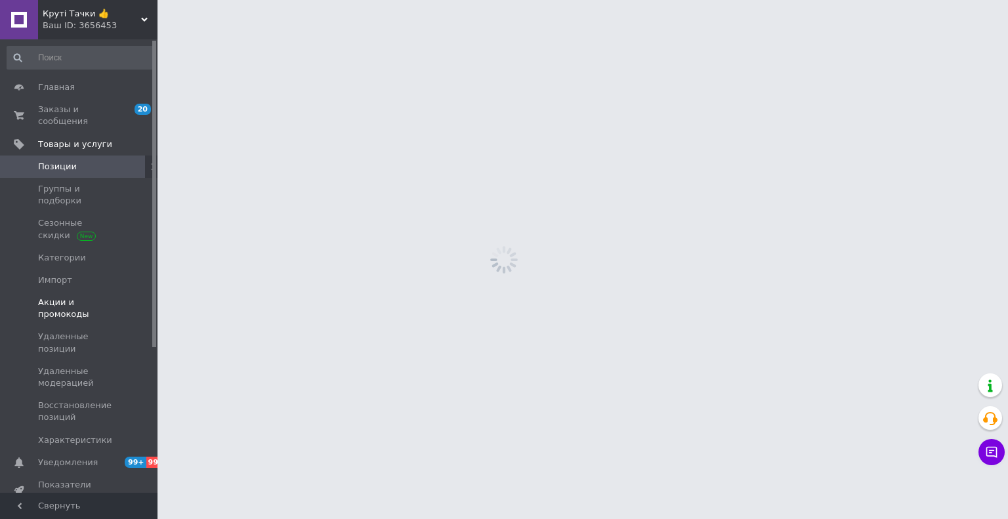
click at [70, 297] on span "Акции и промокоды" at bounding box center [79, 309] width 83 height 24
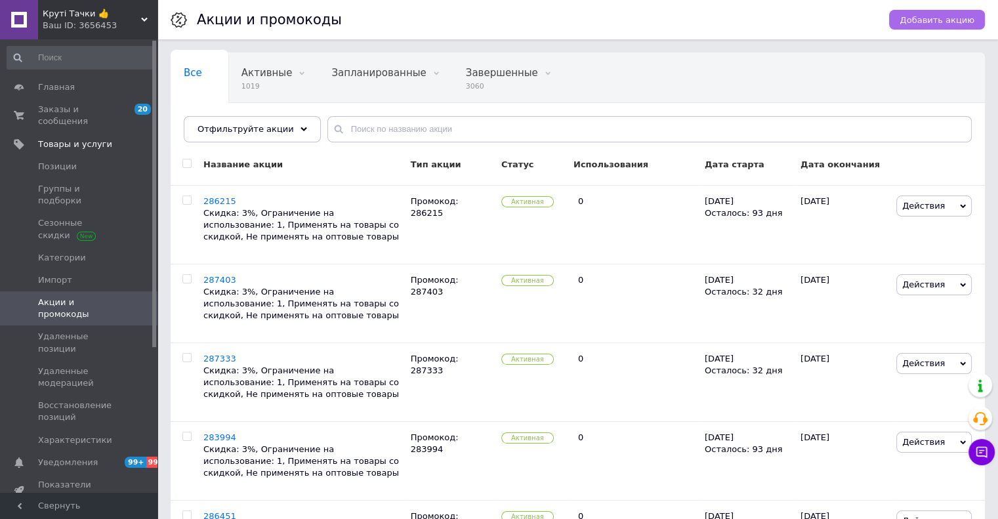
click at [933, 19] on span "Добавить акцию" at bounding box center [937, 20] width 75 height 10
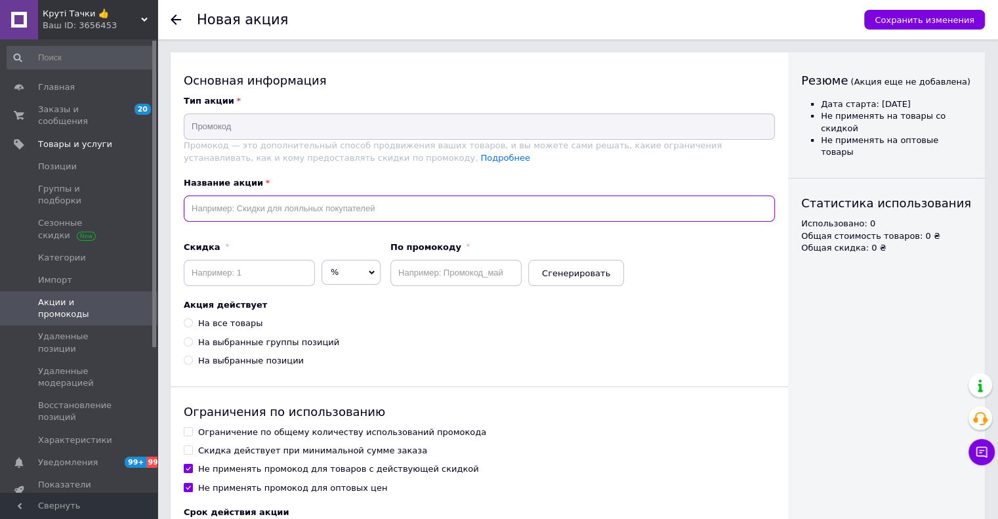
click at [257, 210] on input "text" at bounding box center [479, 209] width 591 height 26
paste input "287061"
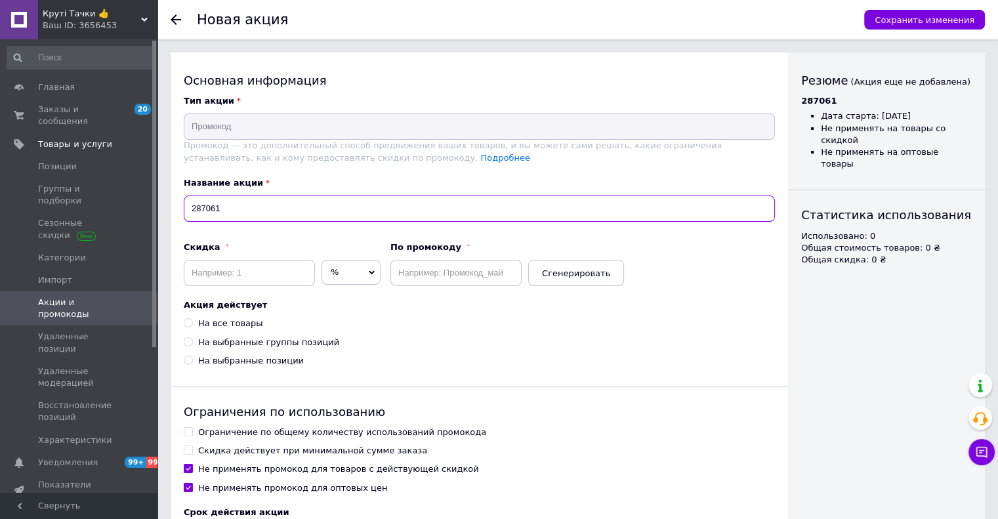
type input "287061"
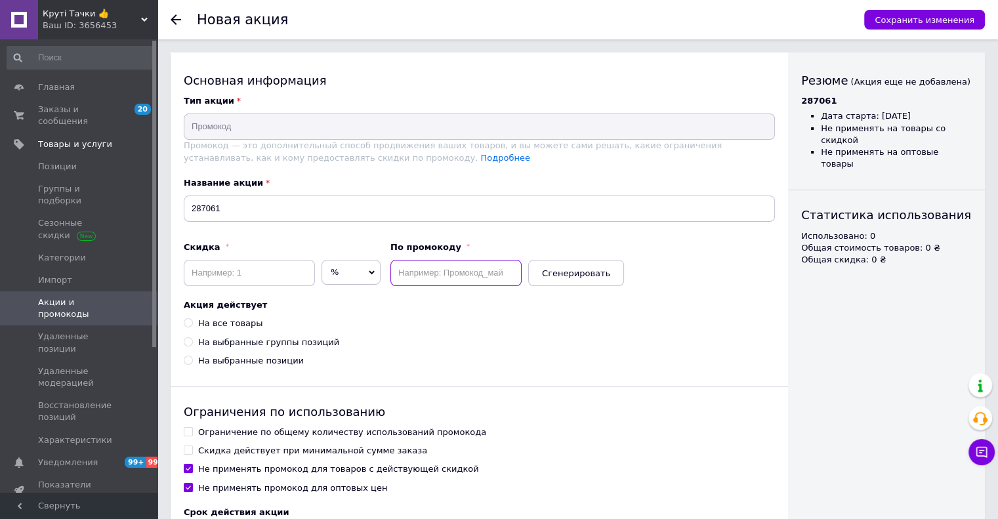
click at [495, 272] on input "text" at bounding box center [455, 273] width 131 height 26
paste input "287061"
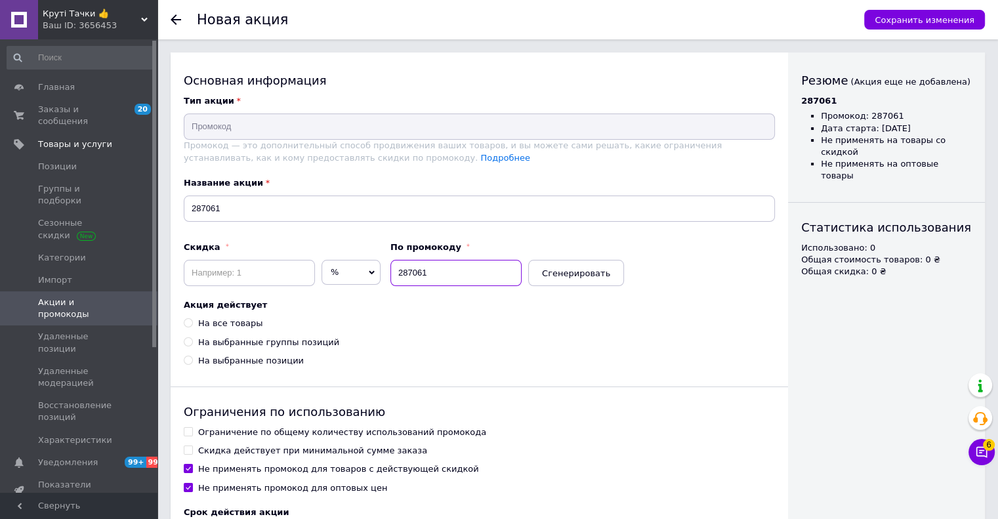
type input "287061"
click at [216, 268] on input at bounding box center [249, 273] width 131 height 26
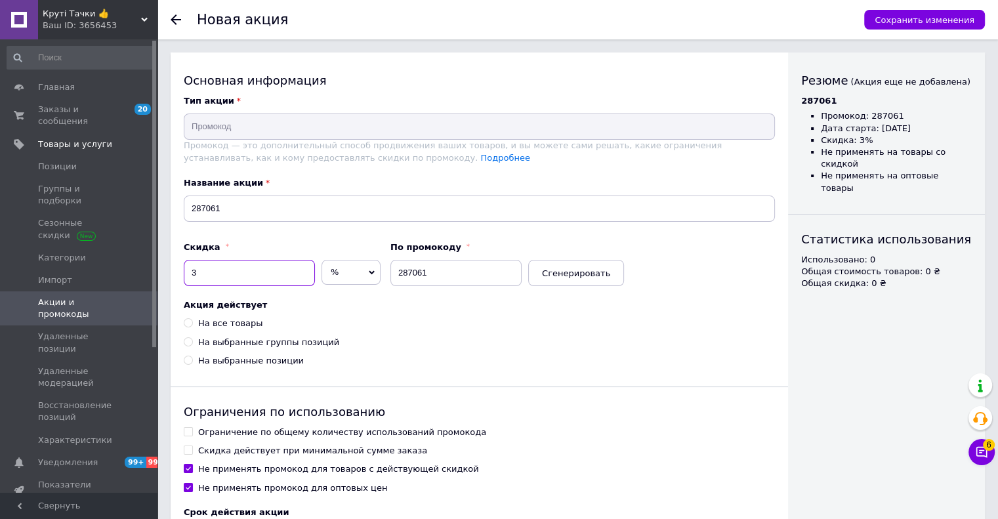
type input "3"
click at [224, 325] on div "На все товары" at bounding box center [230, 324] width 64 height 12
click at [192, 325] on input "На все товары" at bounding box center [188, 322] width 9 height 9
radio input "true"
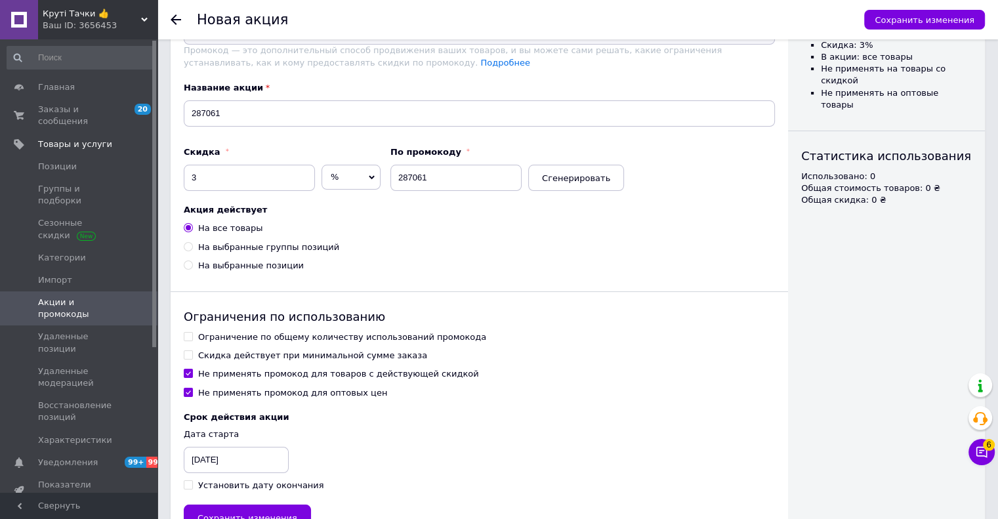
scroll to position [140, 0]
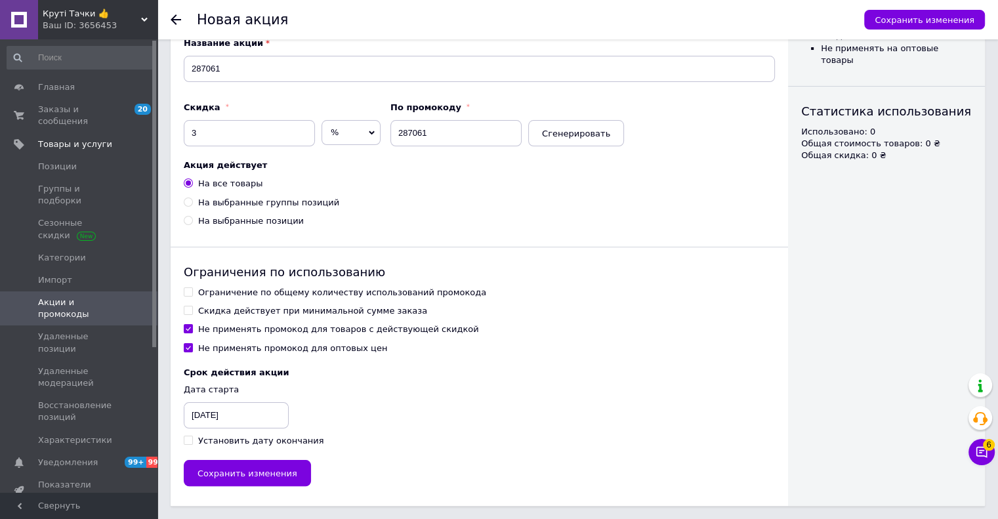
click at [205, 287] on div "Ограничение по общему количеству использований промокода" at bounding box center [342, 293] width 288 height 12
click at [192, 287] on input "Ограничение по общему количеству использований промокода" at bounding box center [188, 291] width 9 height 9
checkbox input "true"
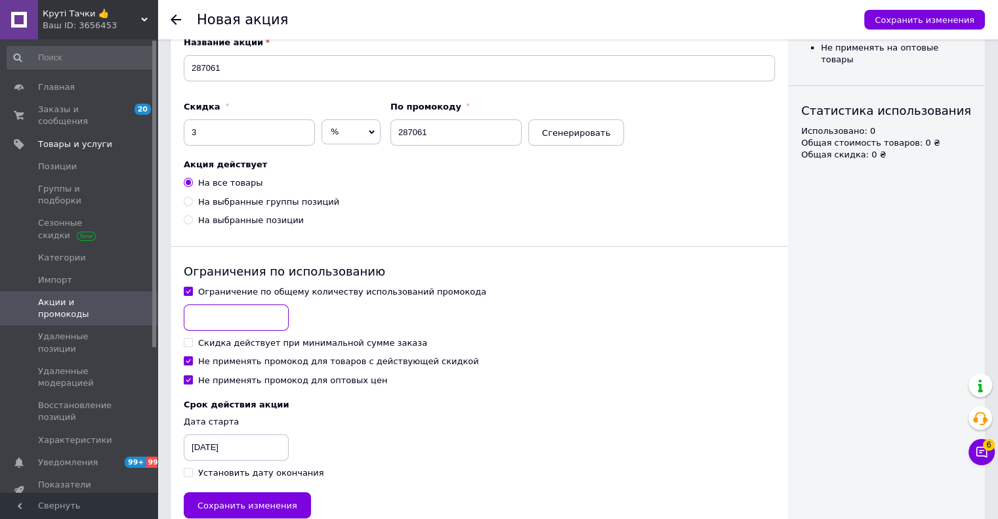
click at [203, 319] on input at bounding box center [236, 318] width 105 height 26
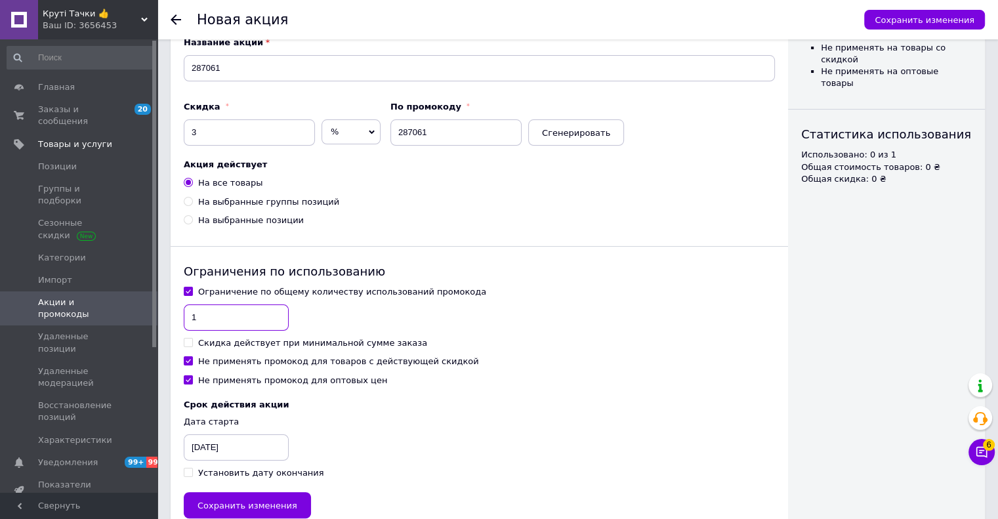
type input "1"
drag, startPoint x: 218, startPoint y: 352, endPoint x: 220, endPoint y: 362, distance: 10.0
click at [219, 360] on div "Ограничение по общему количеству использований промокода 1 Скидка действует при…" at bounding box center [479, 336] width 591 height 100
click at [220, 362] on div "Не применять промокод для товаров с действующей скидкой" at bounding box center [338, 362] width 281 height 12
click at [192, 362] on input "Не применять промокод для товаров с действующей скидкой" at bounding box center [188, 360] width 9 height 9
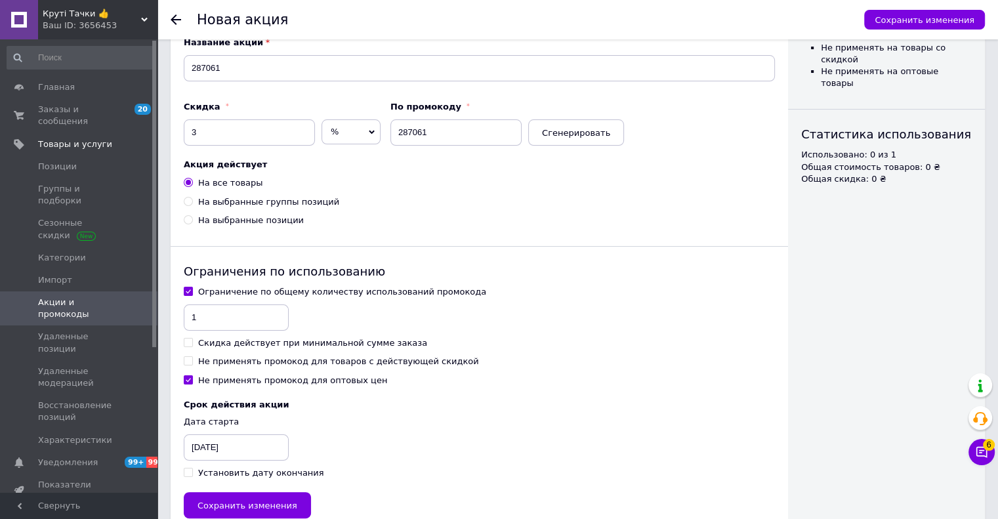
checkbox input "false"
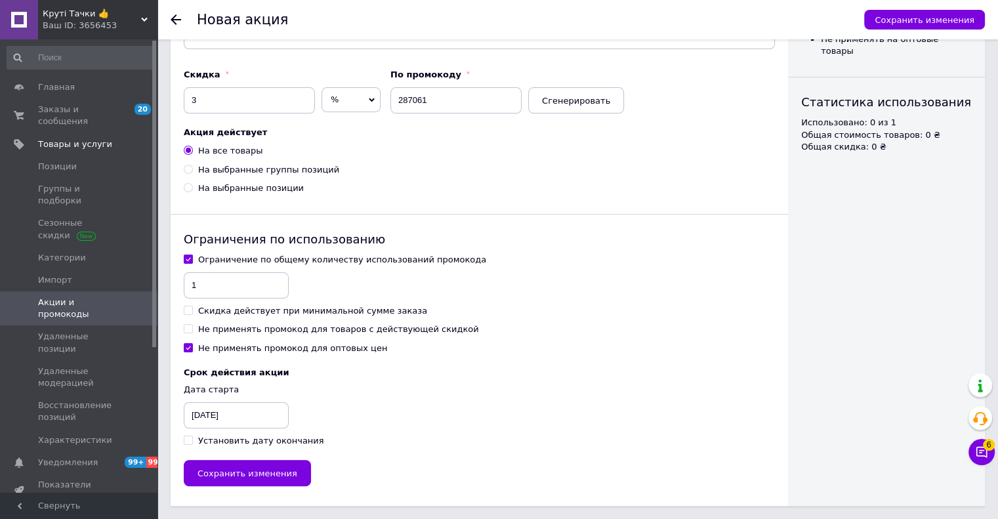
click at [217, 439] on div "Установить дату окончания" at bounding box center [261, 441] width 126 height 12
click at [192, 439] on input "Установить дату окончания" at bounding box center [188, 440] width 9 height 9
checkbox input "true"
click at [215, 421] on div "12.10.2025" at bounding box center [217, 415] width 66 height 26
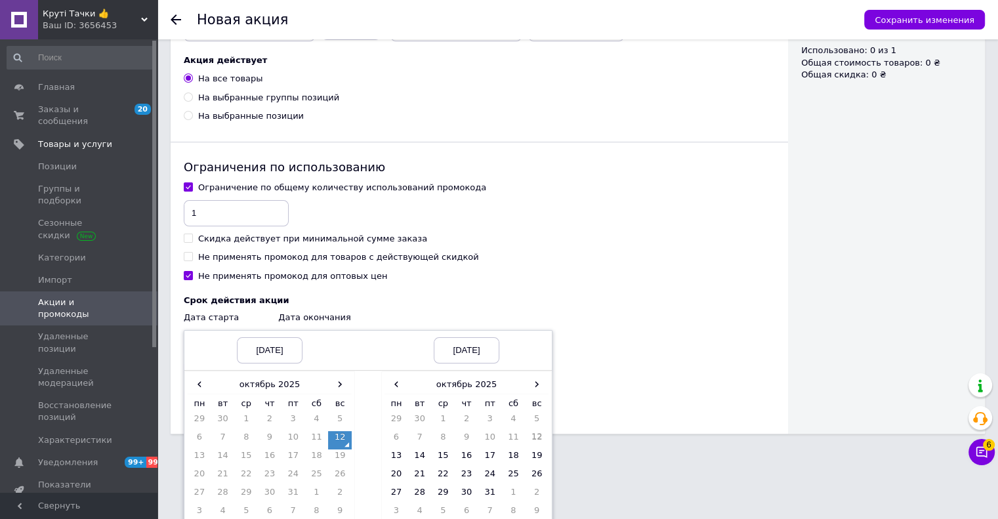
scroll to position [292, 0]
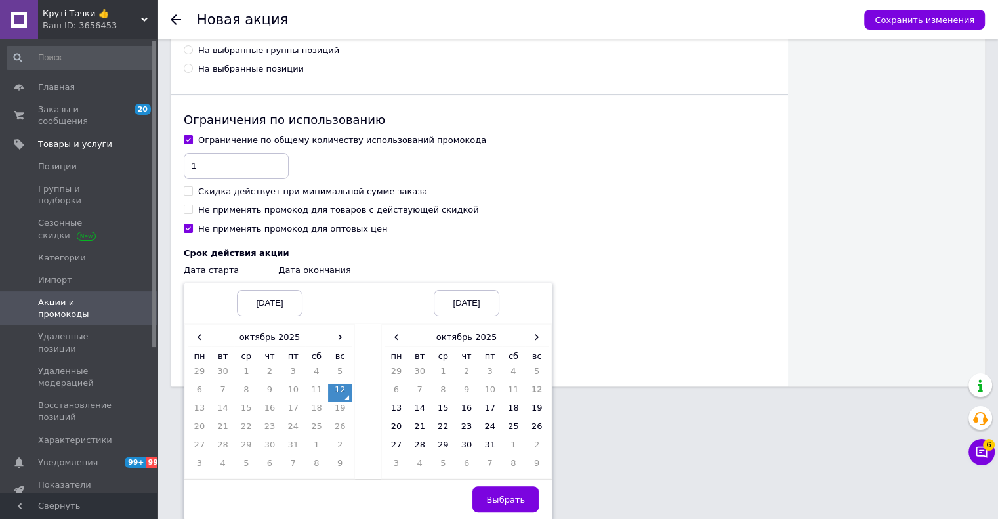
click at [335, 393] on td "12" at bounding box center [340, 393] width 24 height 18
click at [538, 337] on span "›" at bounding box center [537, 336] width 24 height 19
click at [398, 410] on td "12" at bounding box center [397, 411] width 24 height 18
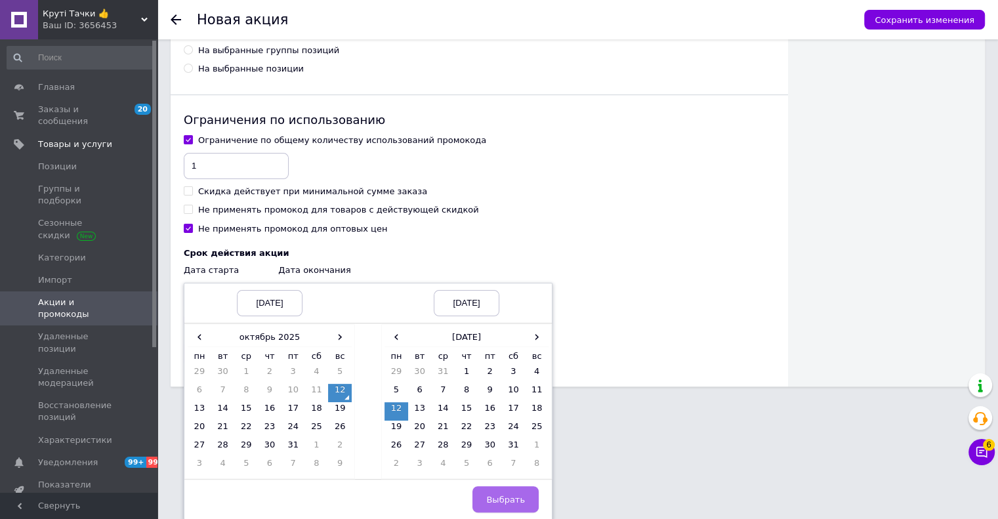
click at [504, 507] on button "Выбрать" at bounding box center [506, 499] width 66 height 26
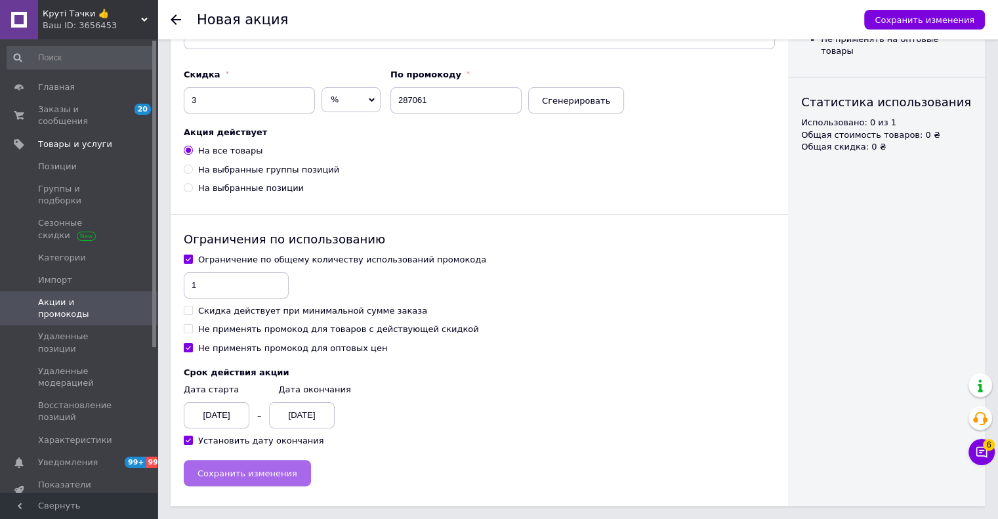
click at [249, 474] on span "Сохранить изменения" at bounding box center [248, 474] width 100 height 10
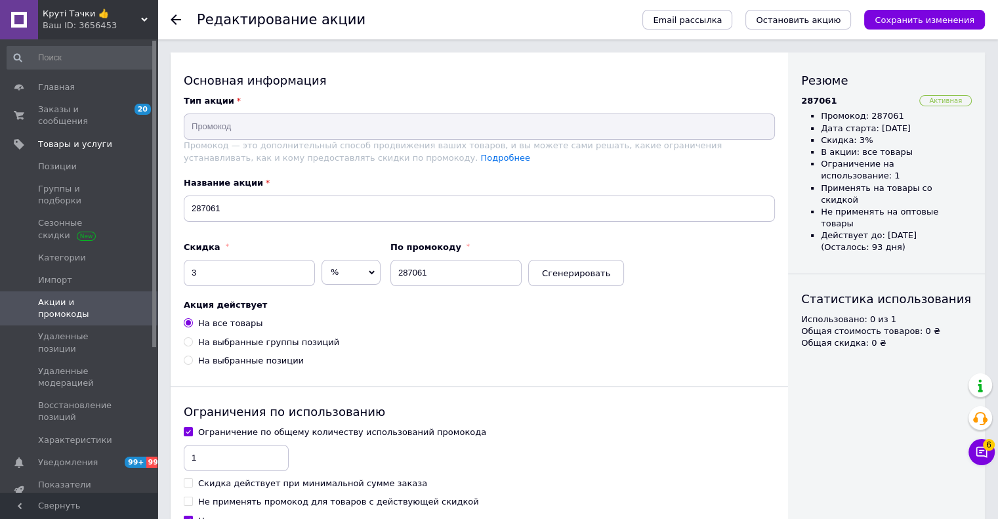
click at [64, 297] on span "Акции и промокоды" at bounding box center [79, 309] width 83 height 24
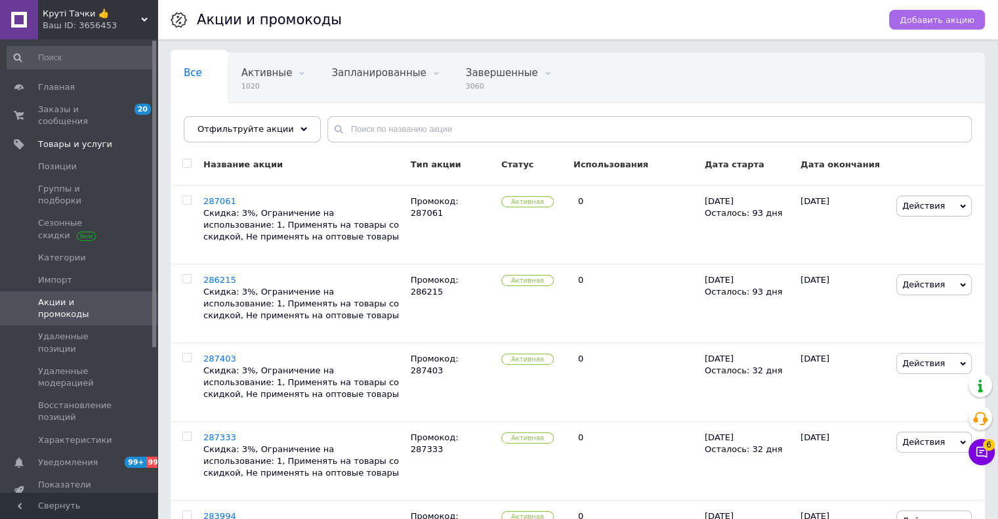
click at [935, 20] on span "Добавить акцию" at bounding box center [937, 20] width 75 height 10
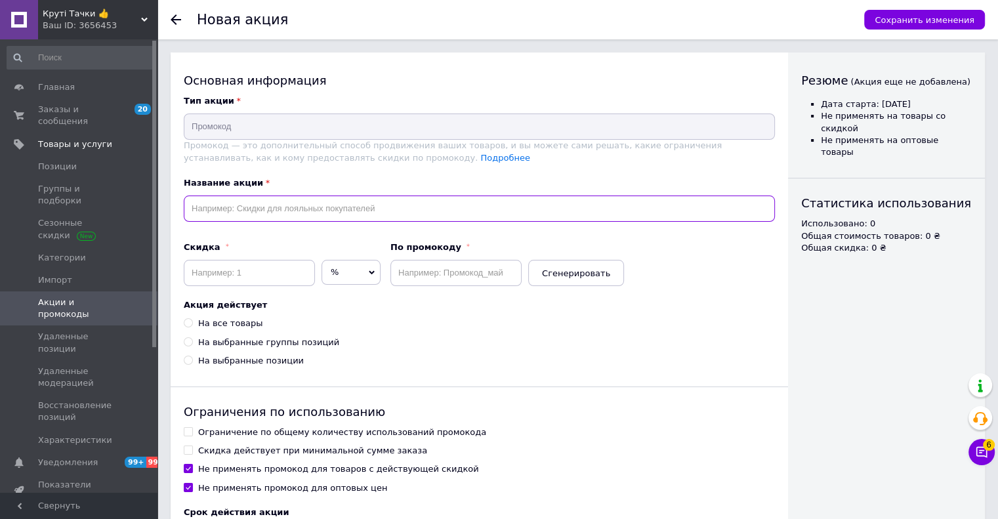
click at [294, 217] on input "text" at bounding box center [479, 209] width 591 height 26
paste input "286773"
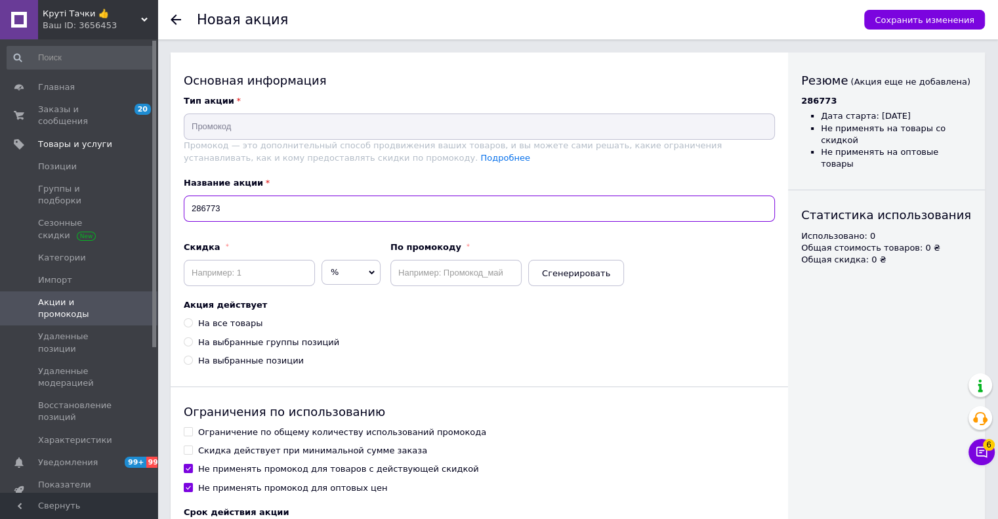
type input "286773"
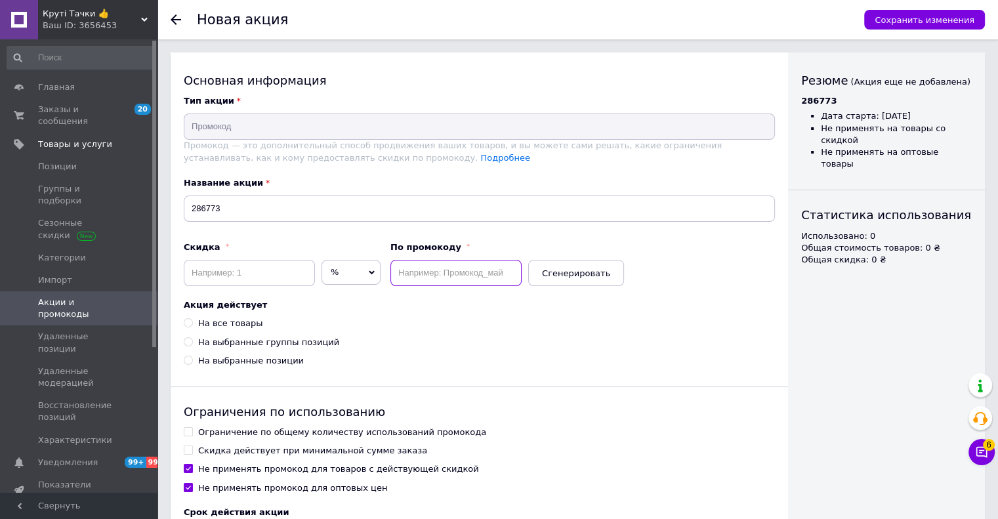
click at [467, 268] on input "text" at bounding box center [455, 273] width 131 height 26
paste input "286773"
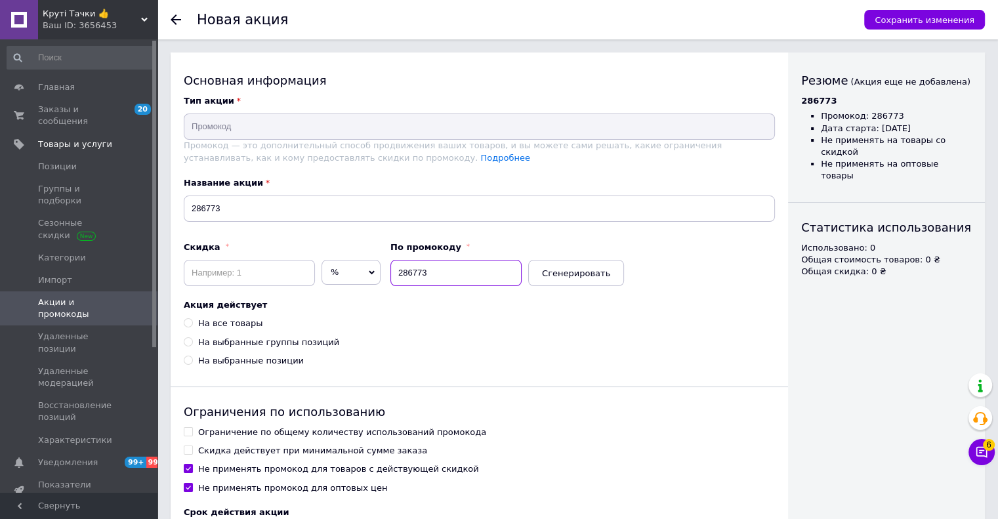
type input "286773"
click at [266, 277] on input at bounding box center [249, 273] width 131 height 26
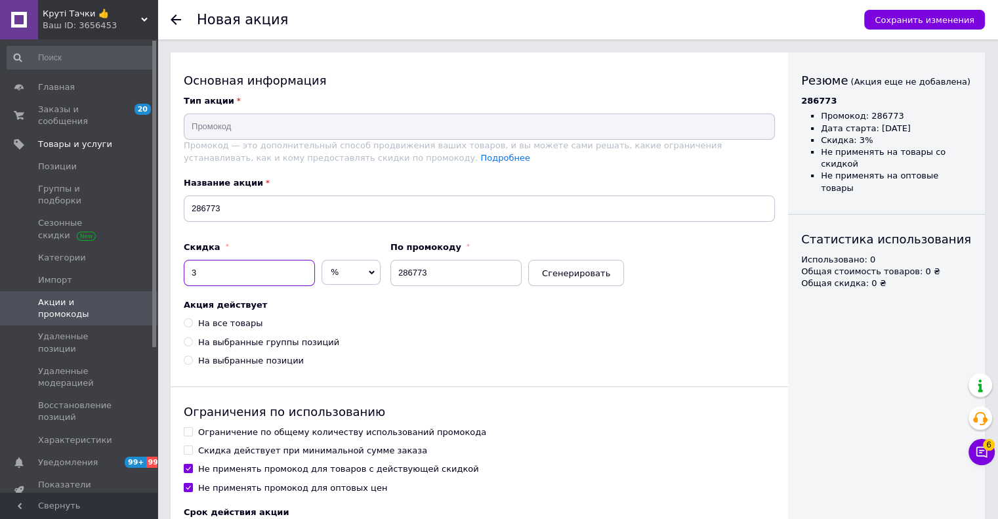
type input "3"
click at [225, 314] on div "Акция действует На все товары На выбранные группы позиций На выбранные позиции" at bounding box center [479, 333] width 591 height 68
click at [225, 315] on div "Акция действует На все товары На выбранные группы позиций На выбранные позиции" at bounding box center [479, 333] width 591 height 68
click at [225, 318] on div "Акция действует На все товары На выбранные группы позиций На выбранные позиции" at bounding box center [479, 333] width 591 height 68
click at [224, 322] on div "На все товары" at bounding box center [230, 324] width 64 height 12
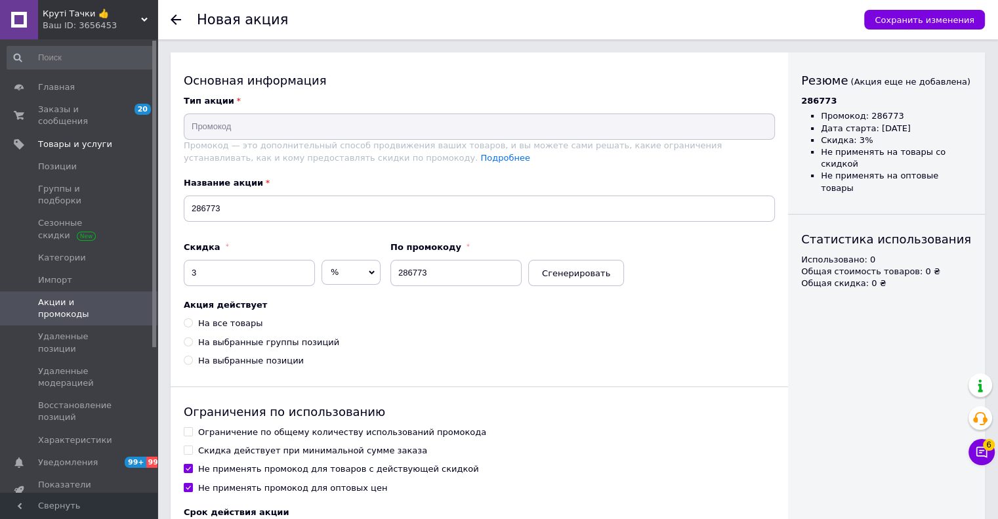
click at [192, 322] on input "На все товары" at bounding box center [188, 322] width 9 height 9
radio input "true"
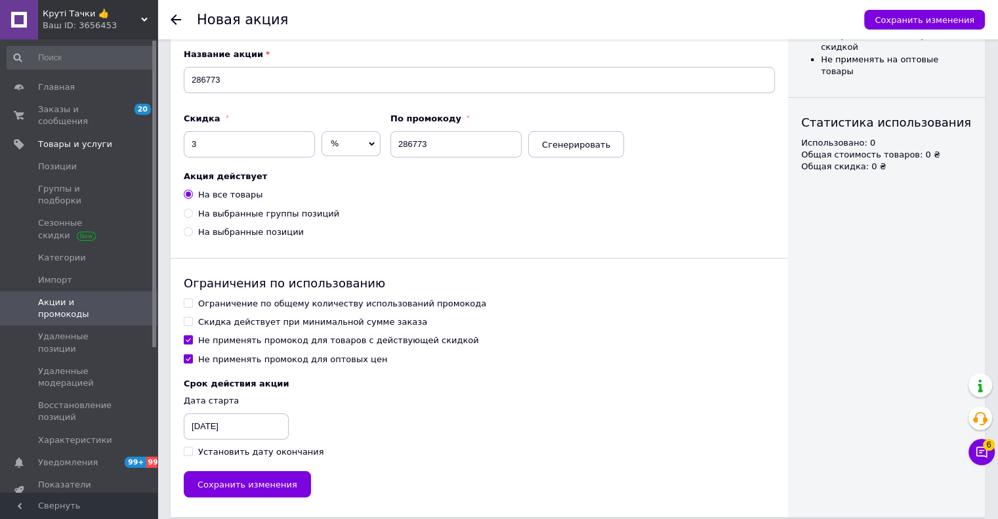
scroll to position [131, 0]
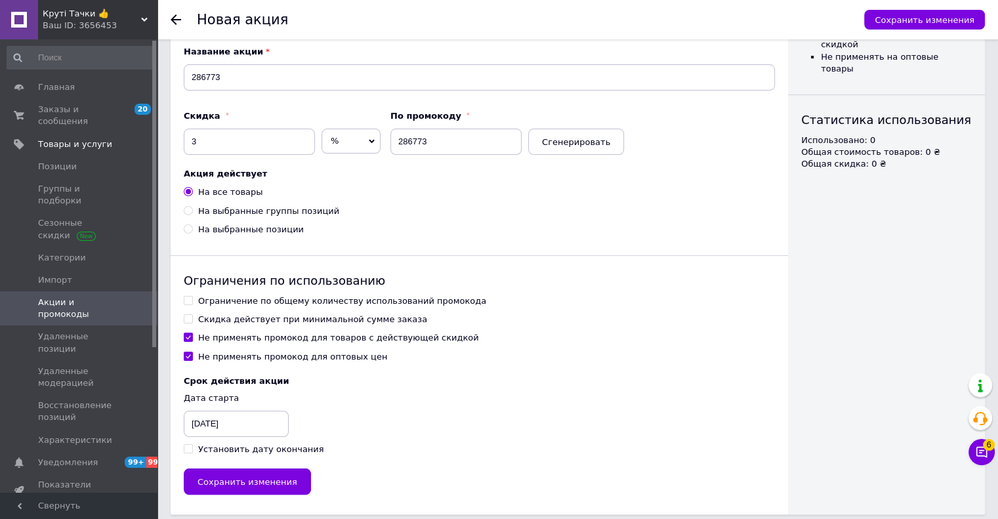
click at [236, 295] on div "Ограничение по общему количеству использований промокода" at bounding box center [342, 301] width 288 height 12
click at [192, 296] on input "Ограничение по общему количеству использований промокода" at bounding box center [188, 300] width 9 height 9
checkbox input "true"
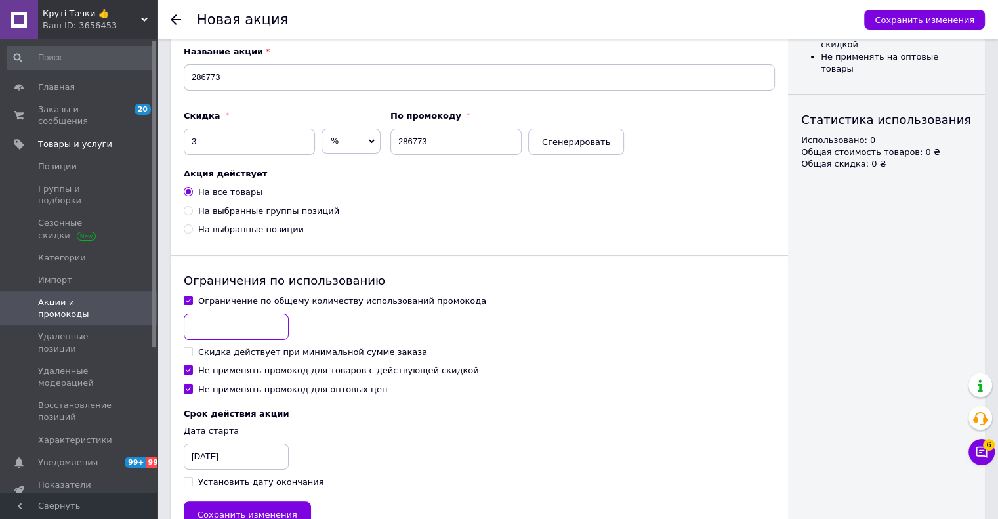
click at [223, 325] on input at bounding box center [236, 327] width 105 height 26
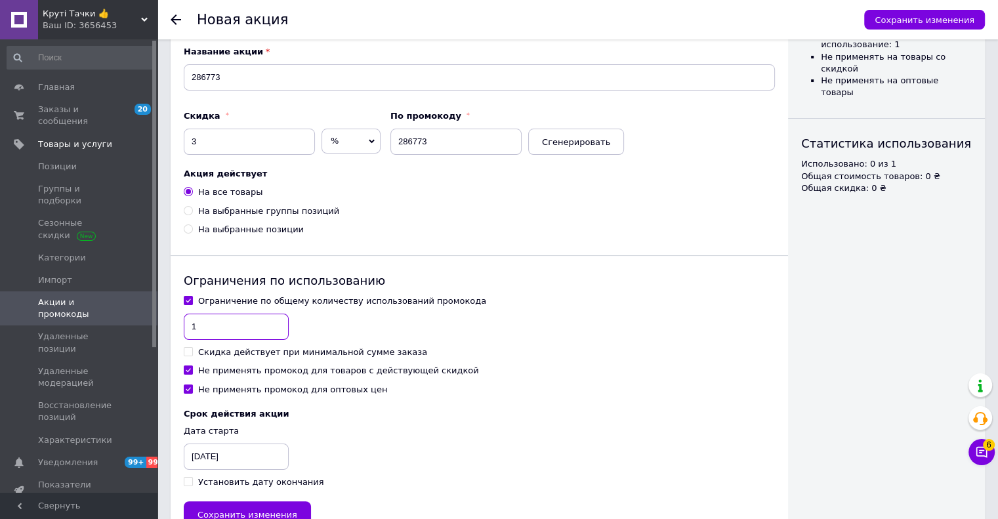
type input "1"
click at [223, 371] on div "Не применять промокод для товаров с действующей скидкой" at bounding box center [338, 371] width 281 height 12
click at [192, 371] on input "Не применять промокод для товаров с действующей скидкой" at bounding box center [188, 370] width 9 height 9
checkbox input "false"
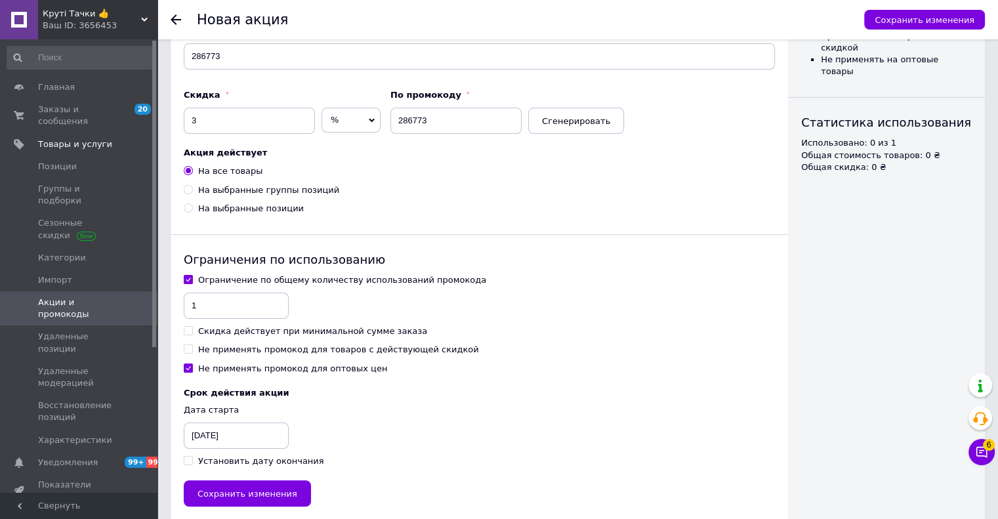
scroll to position [173, 0]
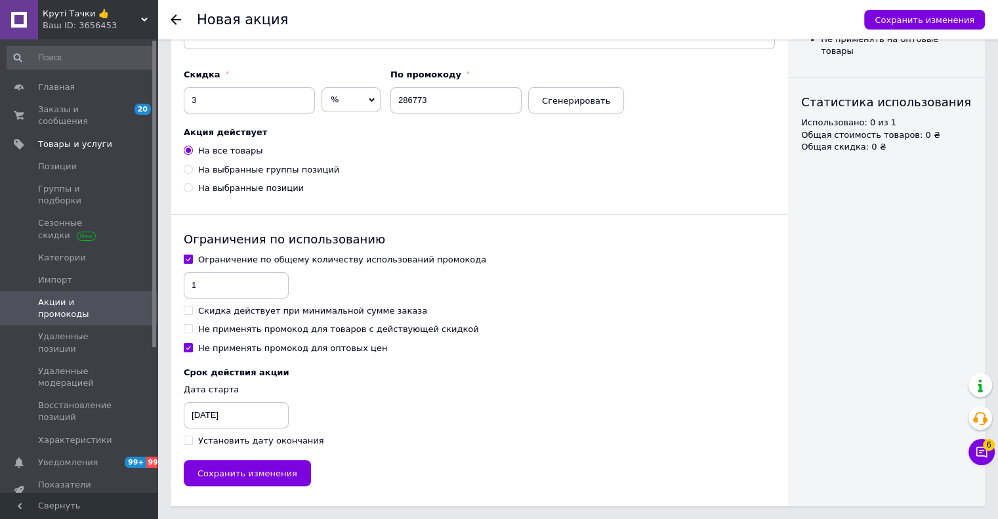
click at [214, 440] on div "Установить дату окончания" at bounding box center [261, 441] width 126 height 12
click at [192, 440] on input "Установить дату окончания" at bounding box center [188, 440] width 9 height 9
checkbox input "true"
click at [213, 414] on div "[DATE]" at bounding box center [217, 415] width 66 height 26
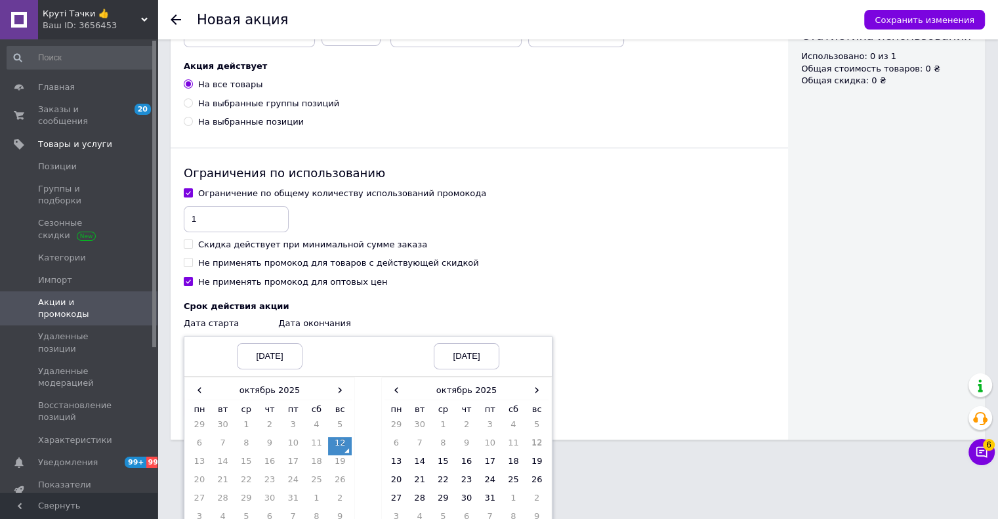
scroll to position [292, 0]
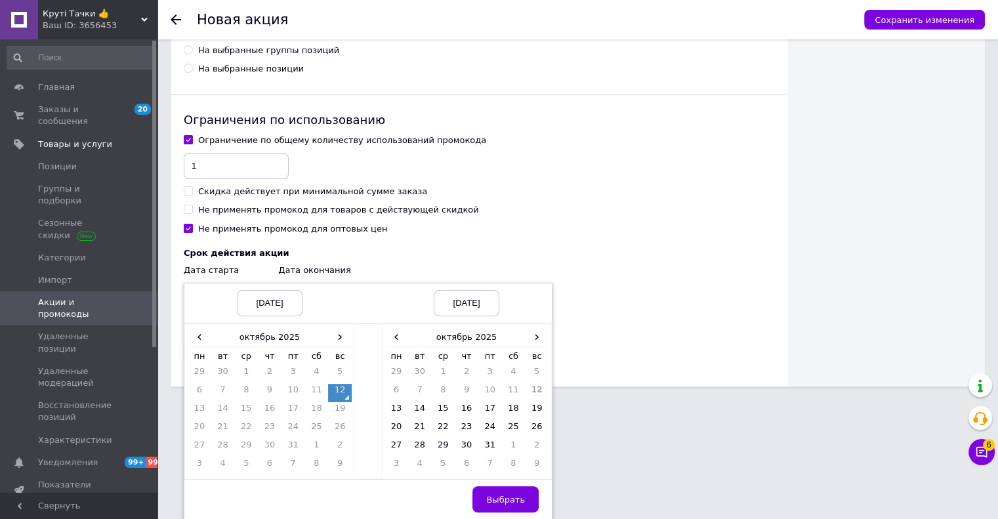
click at [340, 392] on td "12" at bounding box center [340, 393] width 24 height 18
click at [544, 342] on span "›" at bounding box center [537, 336] width 24 height 19
click at [394, 414] on td "12" at bounding box center [397, 411] width 24 height 18
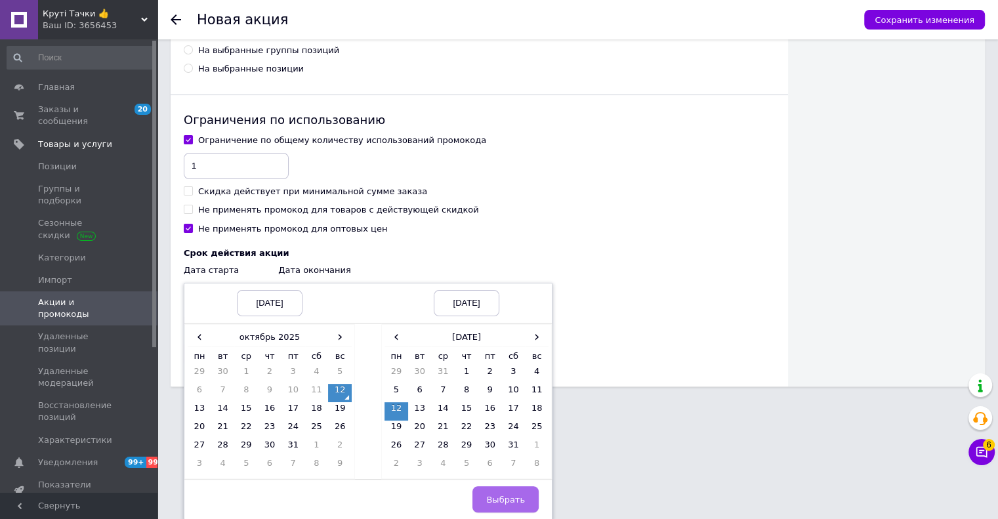
click at [498, 497] on span "Выбрать" at bounding box center [505, 500] width 39 height 10
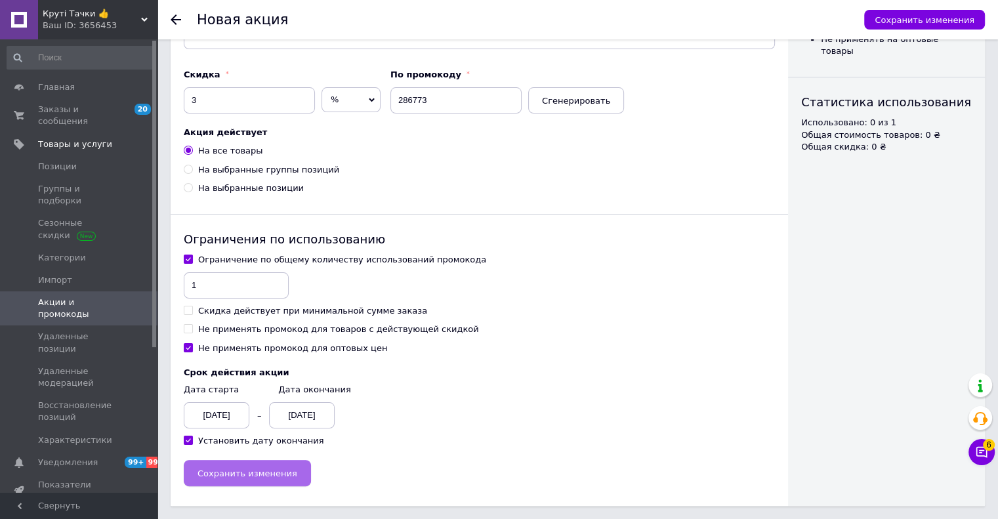
click at [268, 469] on span "Сохранить изменения" at bounding box center [248, 474] width 100 height 10
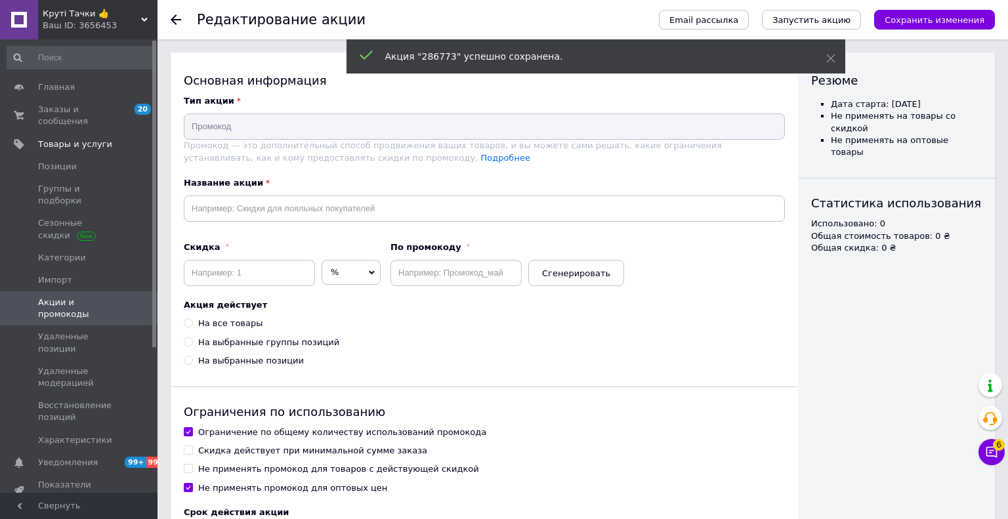
type input "286773"
type input "3"
type input "286773"
radio input "true"
checkbox input "true"
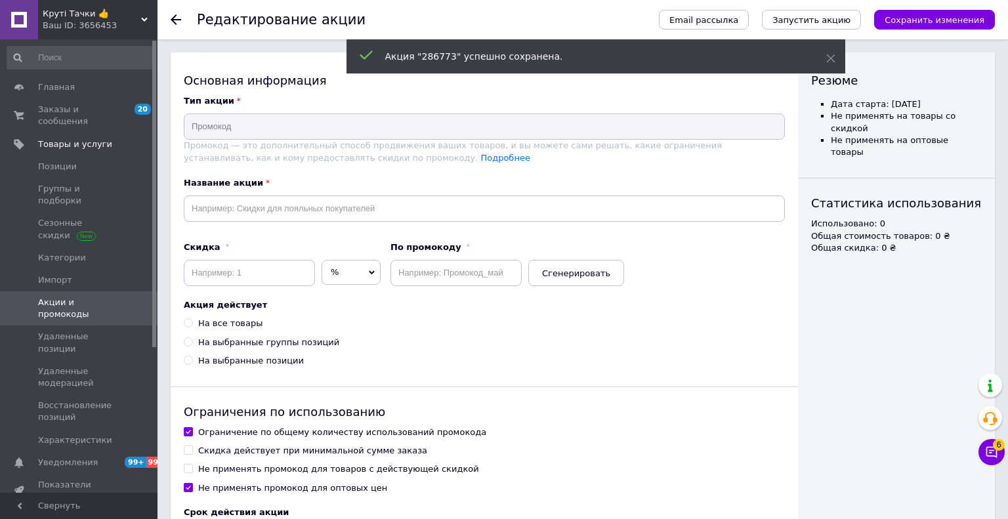
checkbox input "false"
checkbox input "true"
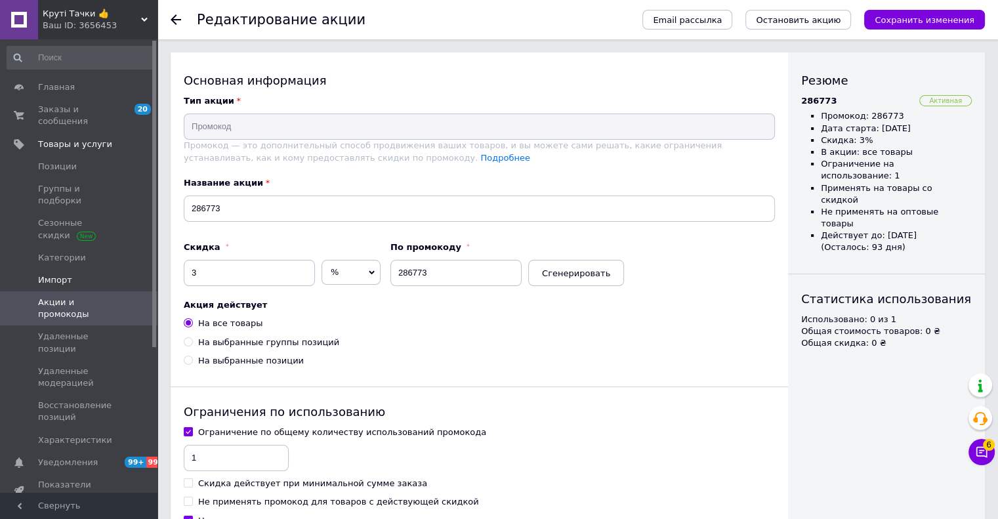
click at [71, 269] on link "Импорт" at bounding box center [80, 280] width 161 height 22
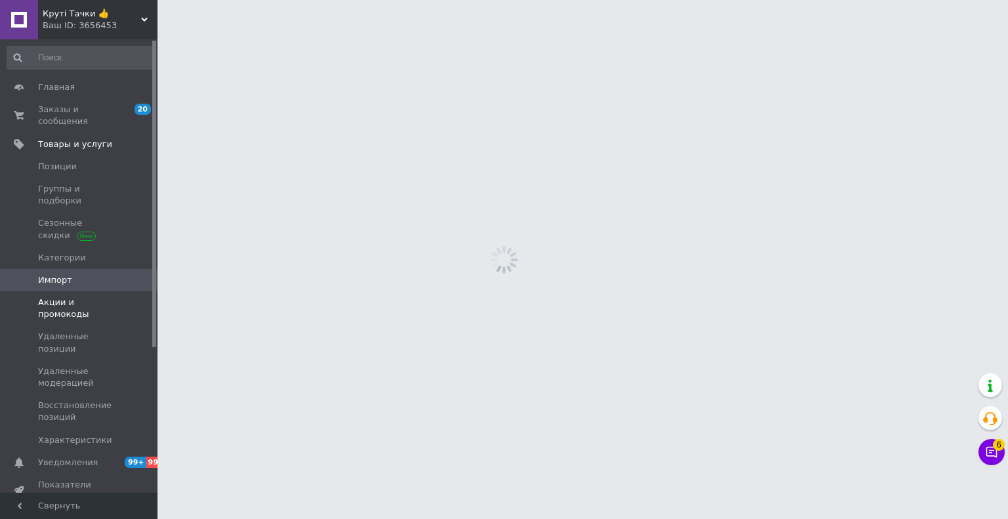
click at [68, 297] on span "Акции и промокоды" at bounding box center [79, 309] width 83 height 24
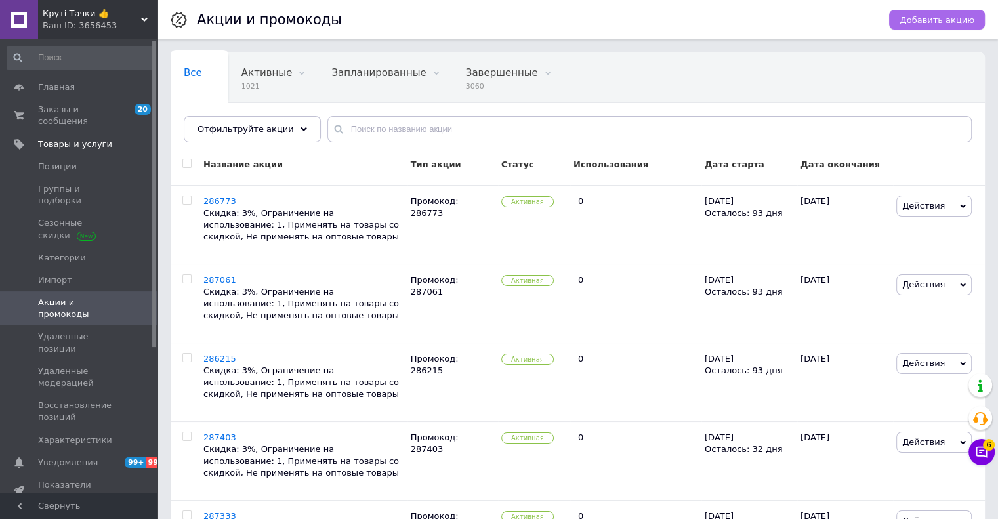
click at [948, 16] on span "Добавить акцию" at bounding box center [937, 20] width 75 height 10
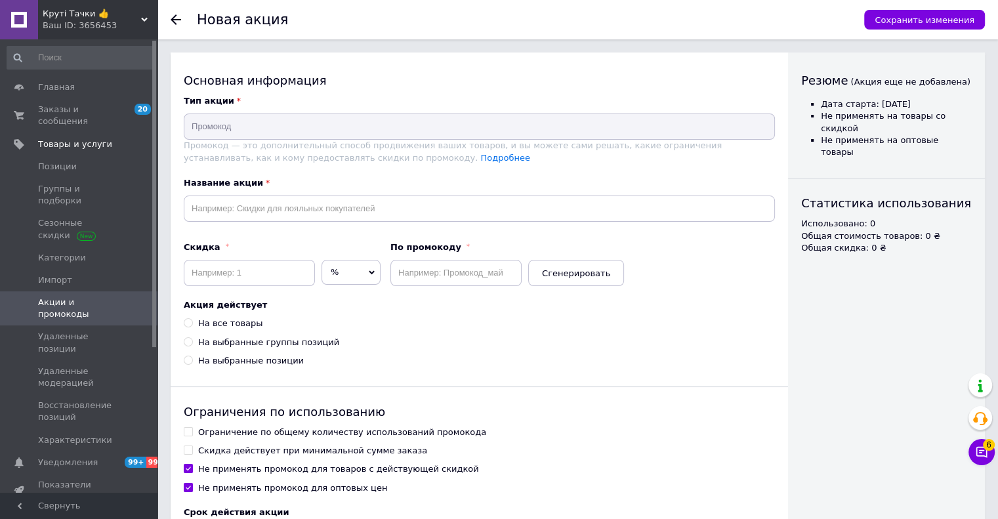
click at [291, 178] on label "Название акции" at bounding box center [479, 183] width 591 height 12
click at [291, 189] on div "Название акции" at bounding box center [479, 199] width 591 height 45
click at [291, 200] on input "text" at bounding box center [479, 209] width 591 height 26
paste input "286561"
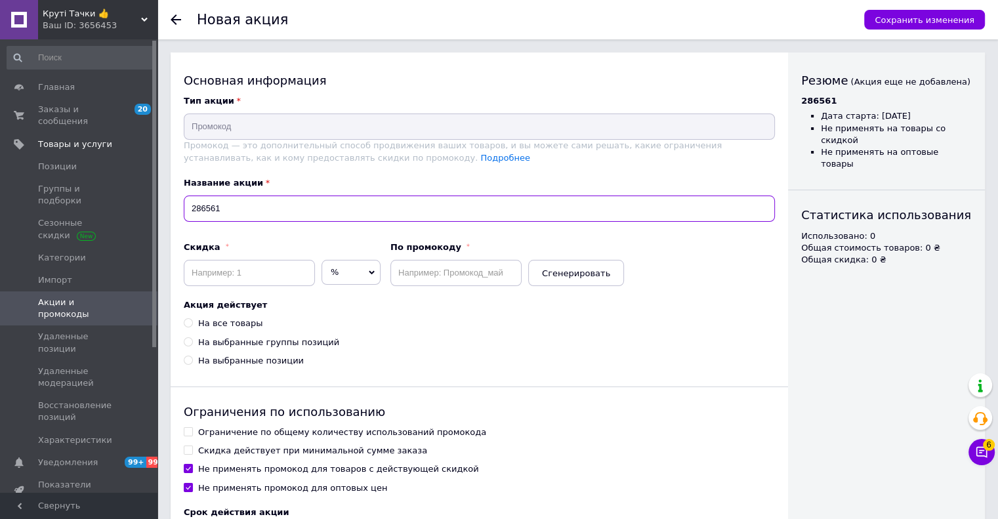
type input "286561"
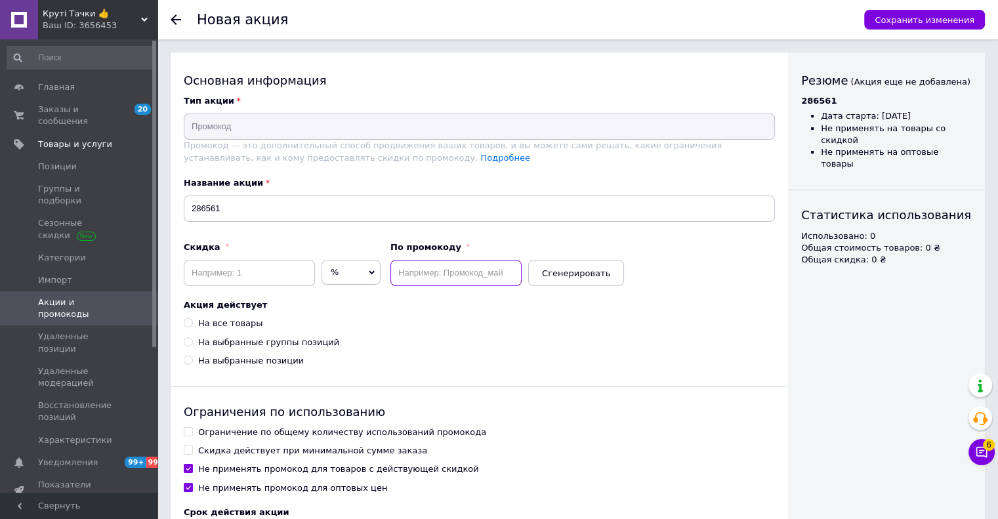
click at [457, 268] on input "text" at bounding box center [455, 273] width 131 height 26
paste input "286561"
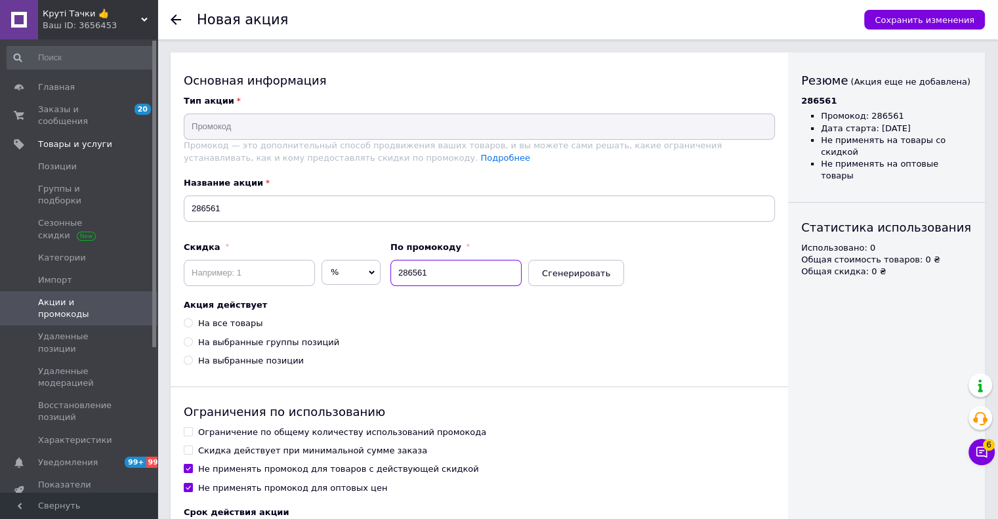
type input "286561"
click at [257, 275] on input at bounding box center [249, 273] width 131 height 26
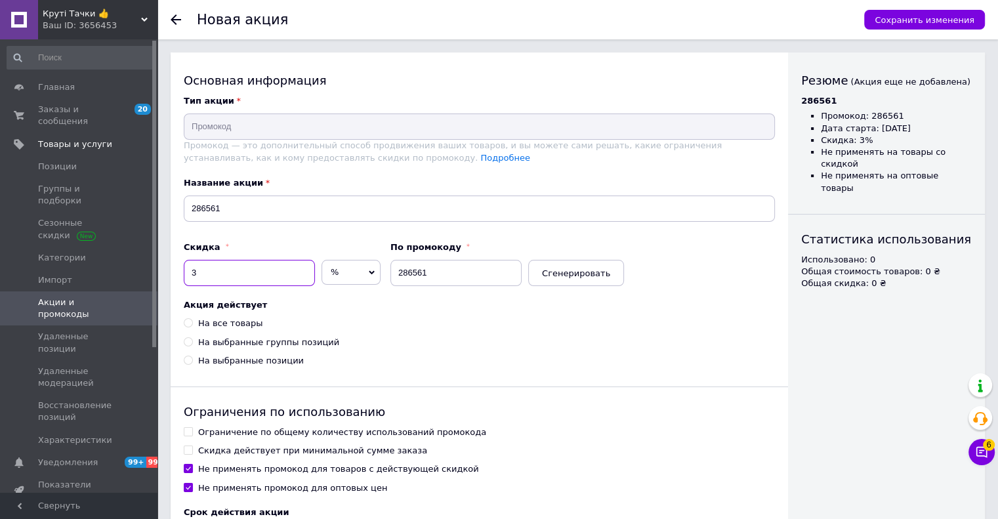
type input "3"
click at [243, 320] on div "На все товары" at bounding box center [230, 324] width 64 height 12
click at [192, 320] on input "На все товары" at bounding box center [188, 322] width 9 height 9
radio input "true"
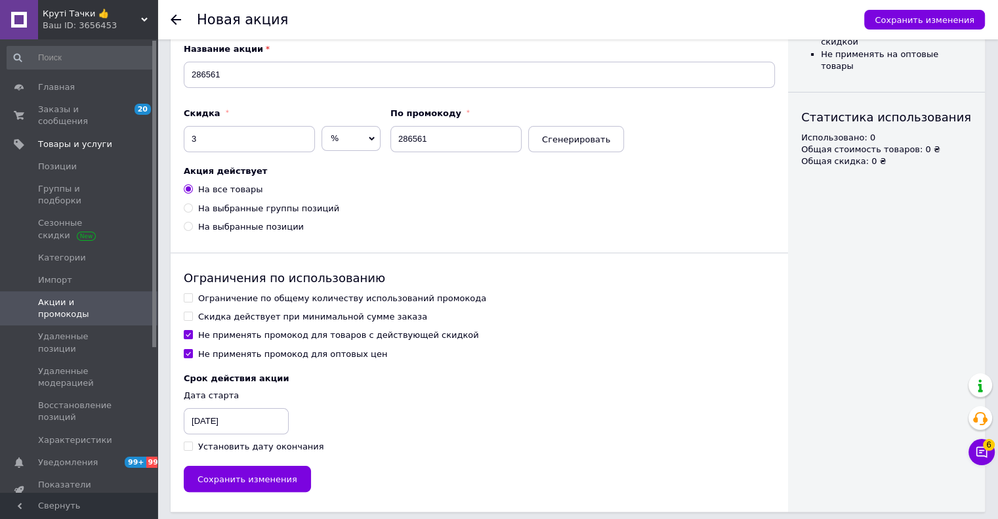
scroll to position [140, 0]
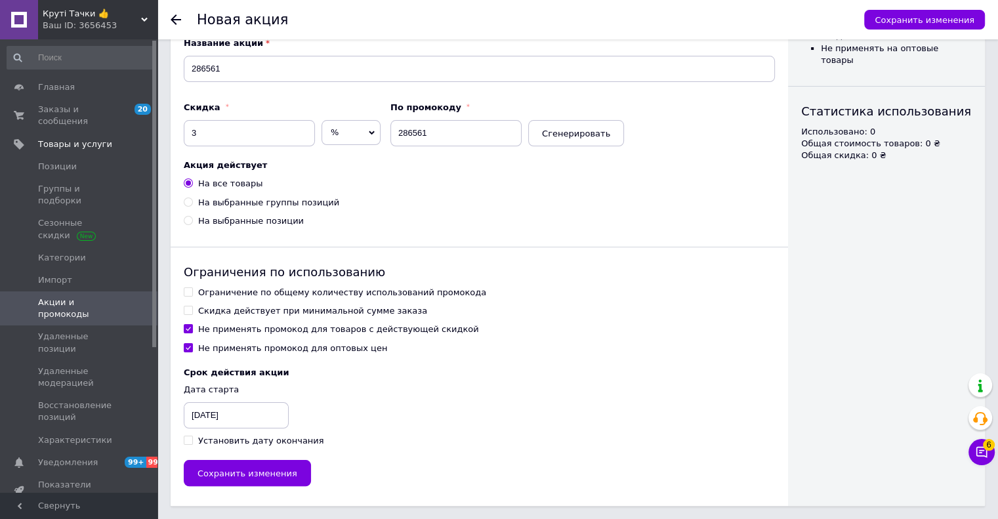
click at [203, 291] on div "Ограничение по общему количеству использований промокода" at bounding box center [342, 293] width 288 height 12
click at [192, 291] on input "Ограничение по общему количеству использований промокода" at bounding box center [188, 291] width 9 height 9
checkbox input "true"
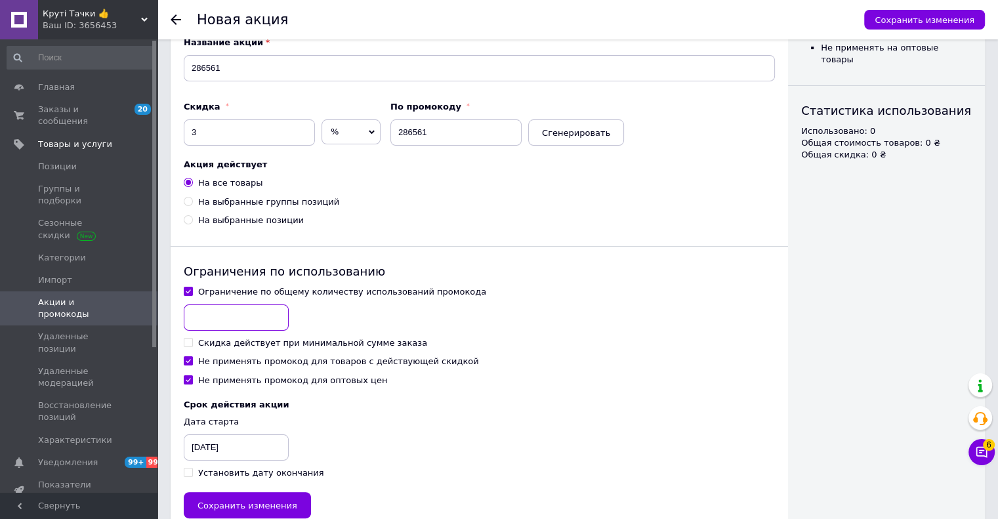
click at [207, 318] on input at bounding box center [236, 318] width 105 height 26
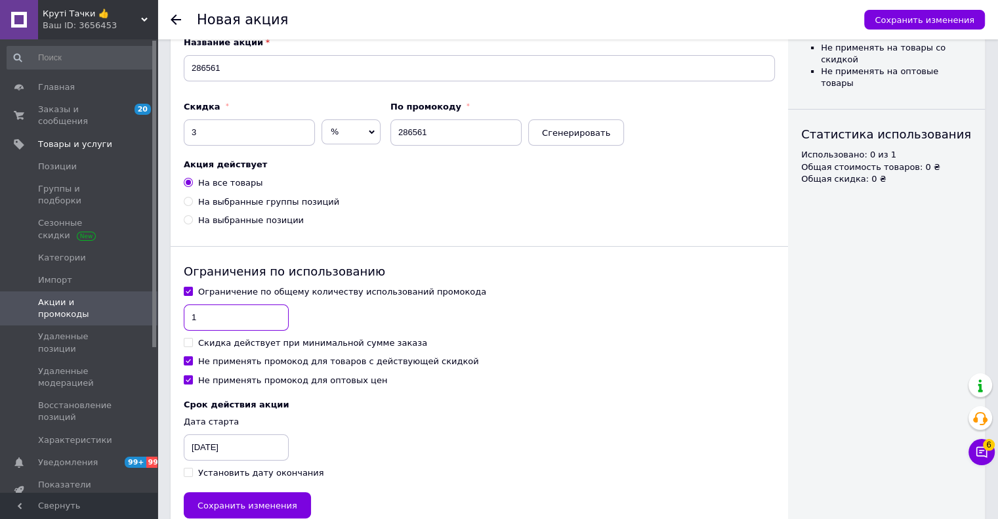
type input "1"
click at [236, 362] on div "Не применять промокод для товаров с действующей скидкой" at bounding box center [338, 362] width 281 height 12
click at [192, 362] on input "Не применять промокод для товаров с действующей скидкой" at bounding box center [188, 360] width 9 height 9
checkbox input "false"
click at [221, 474] on div "Установить дату окончания" at bounding box center [261, 473] width 126 height 12
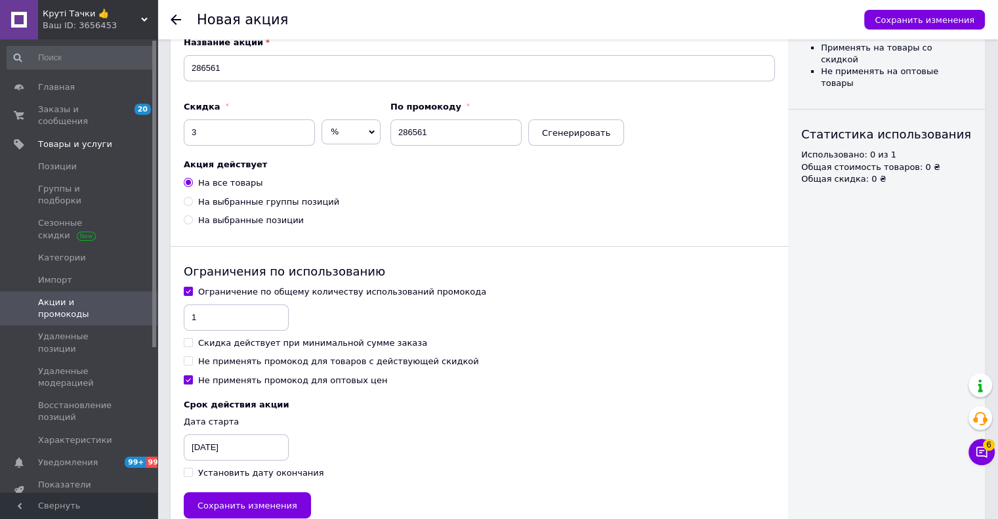
click at [192, 474] on input "Установить дату окончания" at bounding box center [188, 472] width 9 height 9
checkbox input "true"
click at [217, 459] on div "12.10.2025" at bounding box center [217, 447] width 66 height 26
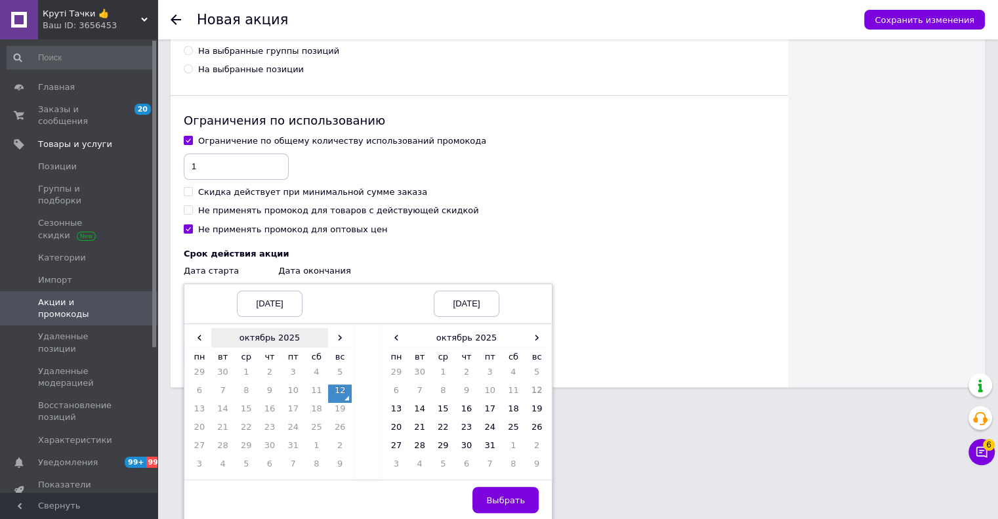
scroll to position [292, 0]
click at [339, 390] on td "12" at bounding box center [340, 393] width 24 height 18
click at [539, 333] on span "›" at bounding box center [537, 336] width 24 height 19
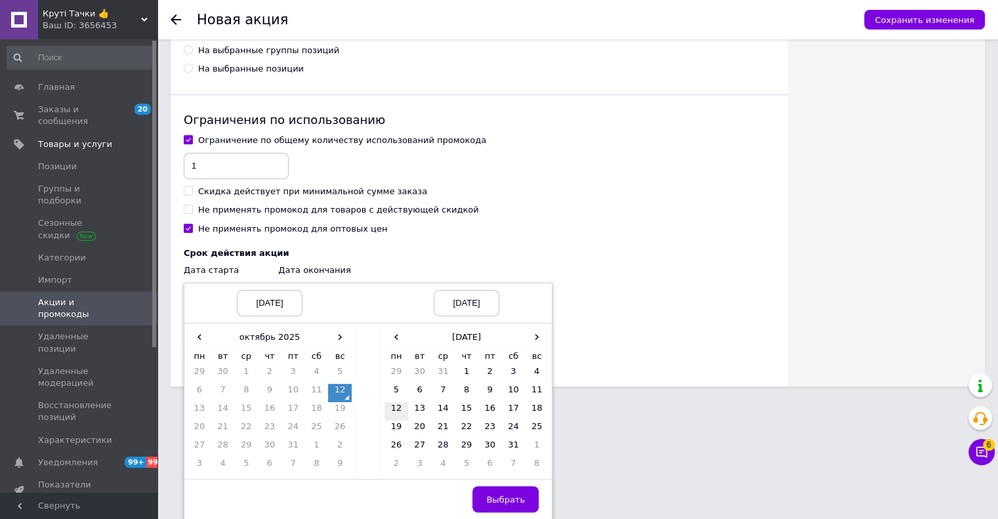
click at [396, 415] on td "12" at bounding box center [397, 411] width 24 height 18
click at [501, 490] on button "Выбрать" at bounding box center [506, 499] width 66 height 26
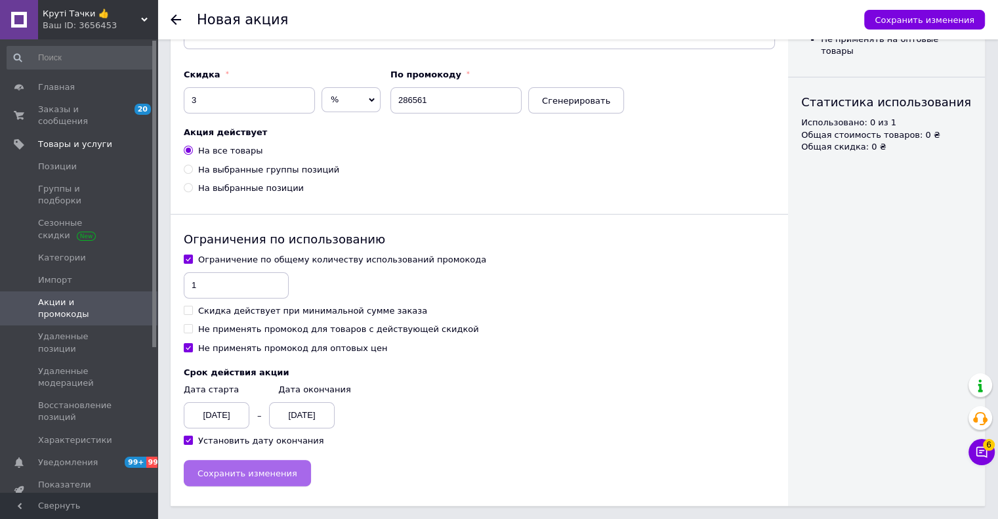
scroll to position [173, 0]
click at [242, 469] on span "Сохранить изменения" at bounding box center [248, 474] width 100 height 10
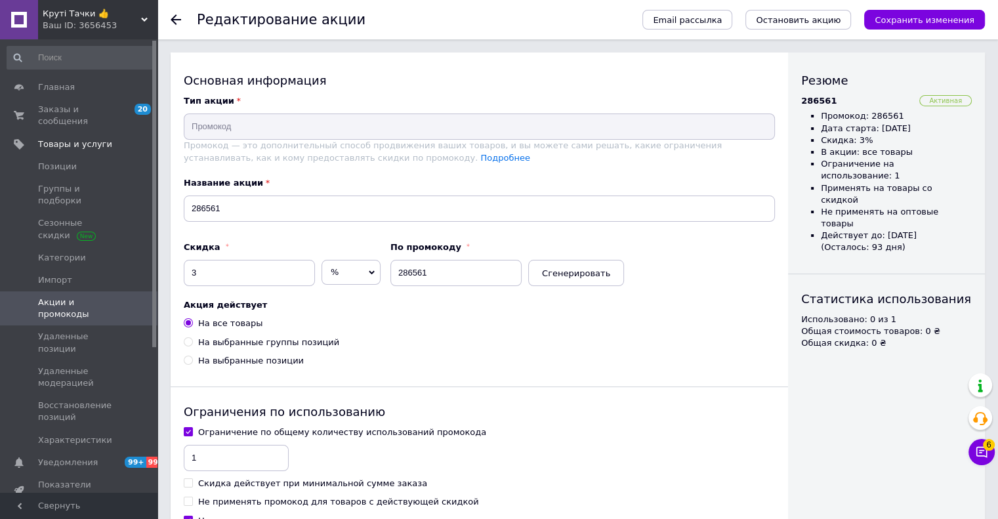
click at [70, 297] on span "Акции и промокоды" at bounding box center [79, 309] width 83 height 24
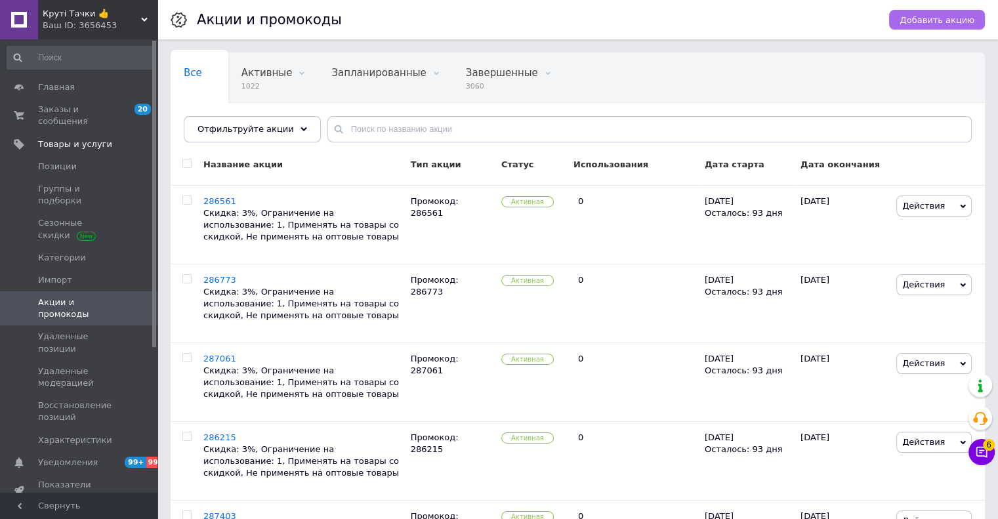
click at [924, 24] on span "Добавить акцию" at bounding box center [937, 20] width 75 height 10
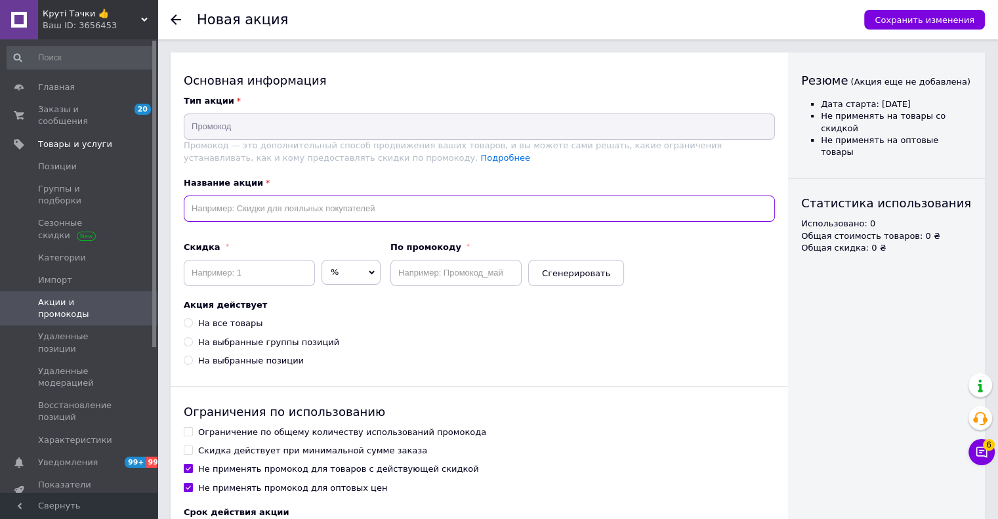
click at [339, 199] on input "text" at bounding box center [479, 209] width 591 height 26
paste input "286626"
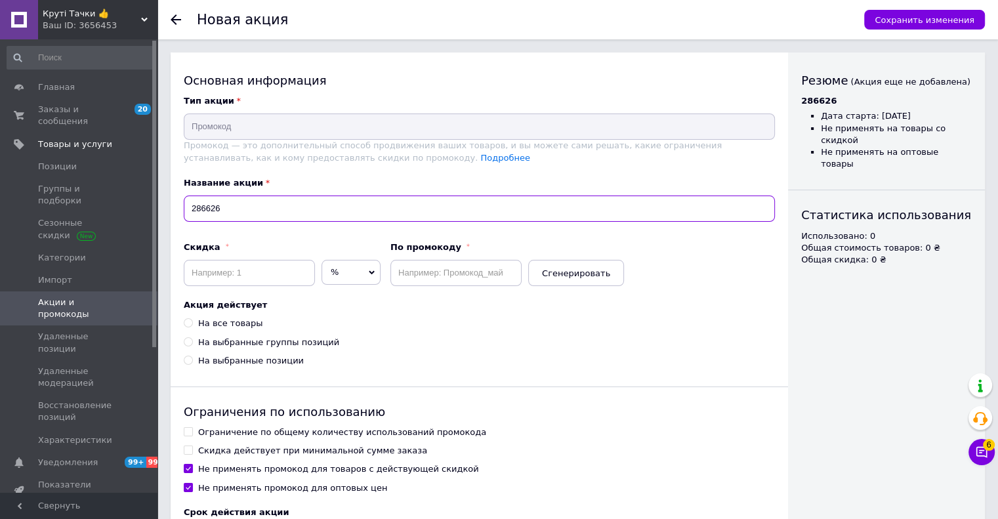
type input "286626"
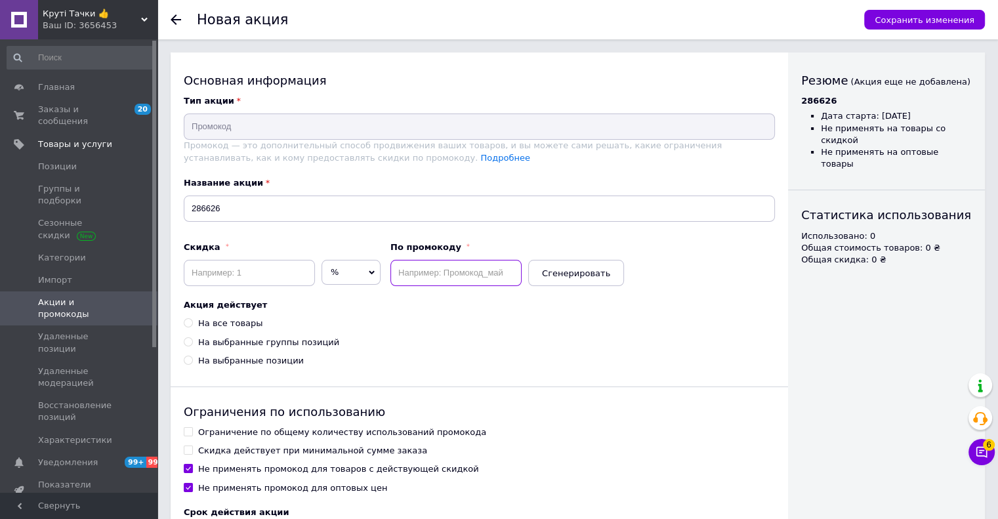
click at [410, 260] on input "text" at bounding box center [455, 273] width 131 height 26
paste input "286626"
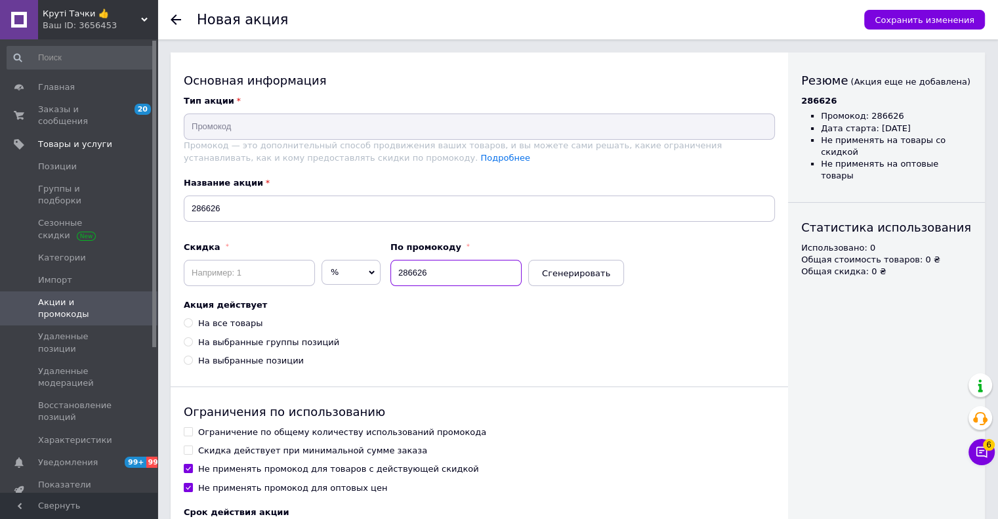
type input "286626"
click at [249, 288] on div "Основная информация Тип акции Промокод Промокод — это дополнительный способ про…" at bounding box center [480, 349] width 618 height 593
click at [247, 284] on input at bounding box center [249, 273] width 131 height 26
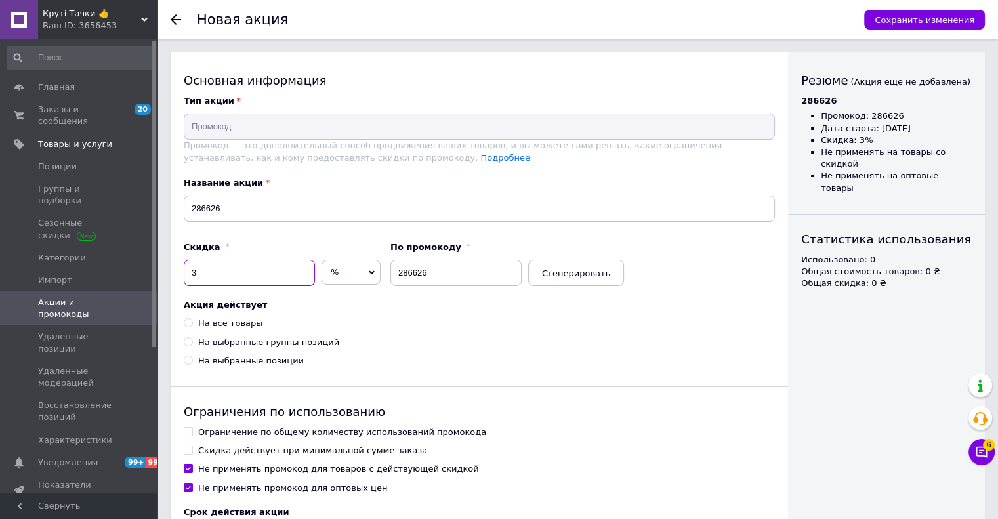
type input "3"
click at [228, 323] on div "На все товары" at bounding box center [230, 324] width 64 height 12
click at [192, 323] on input "На все товары" at bounding box center [188, 322] width 9 height 9
radio input "true"
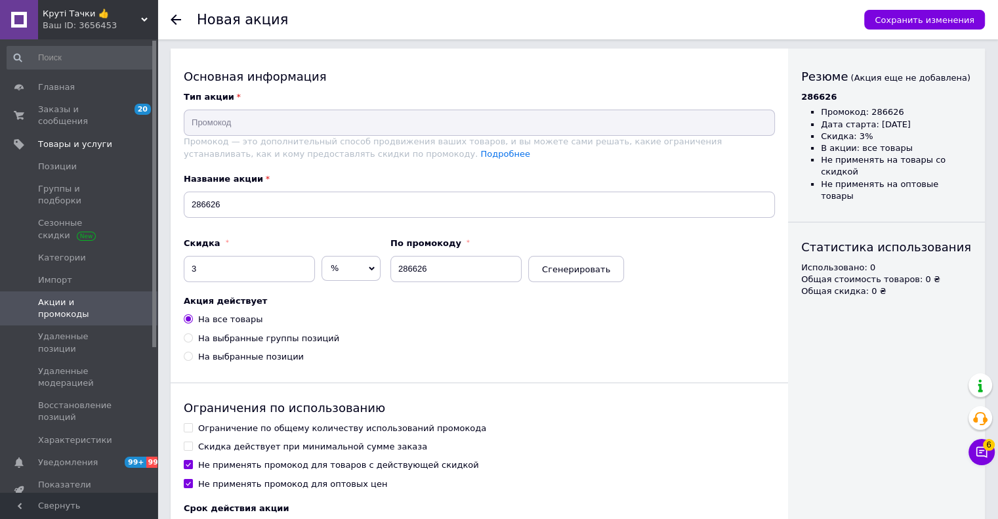
scroll to position [140, 0]
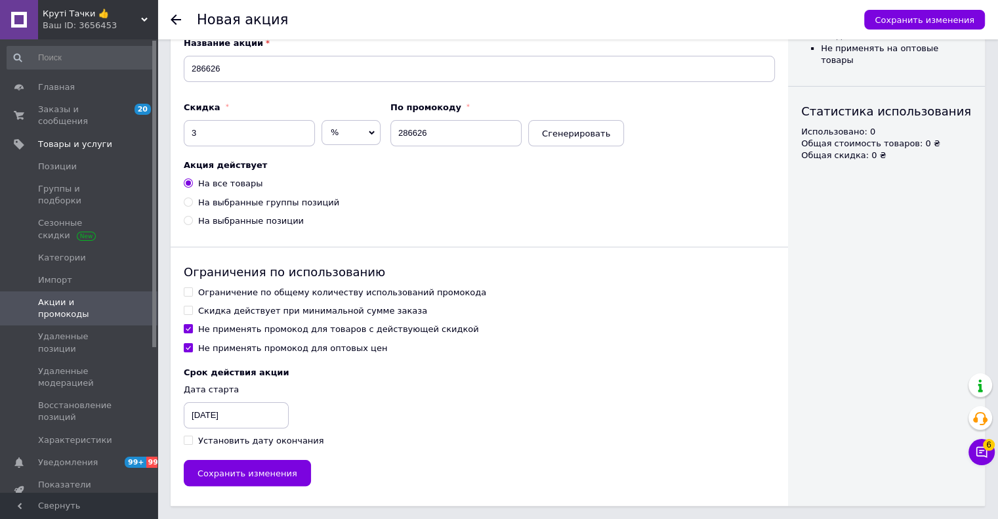
click at [210, 288] on div "Ограничение по общему количеству использований промокода" at bounding box center [342, 293] width 288 height 12
click at [192, 288] on input "Ограничение по общему количеству использований промокода" at bounding box center [188, 291] width 9 height 9
checkbox input "true"
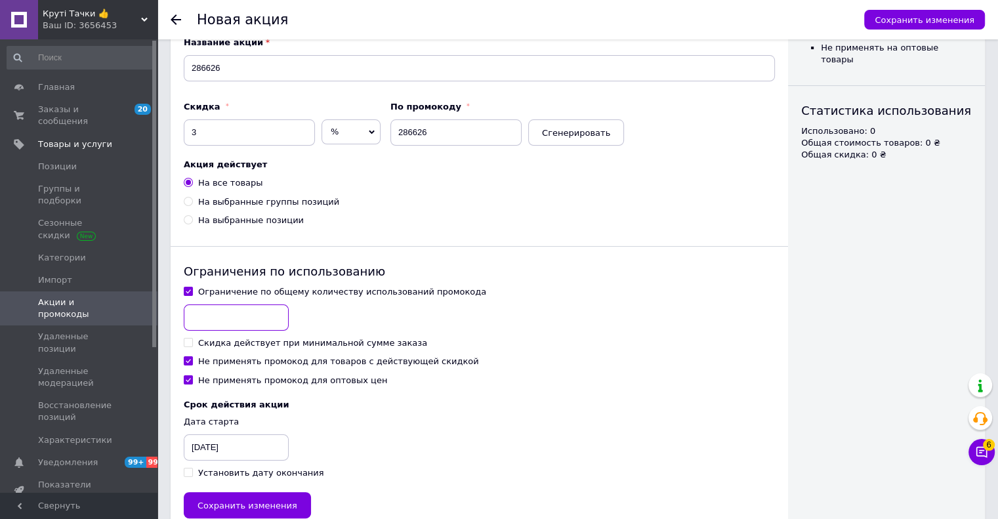
click at [209, 314] on input at bounding box center [236, 318] width 105 height 26
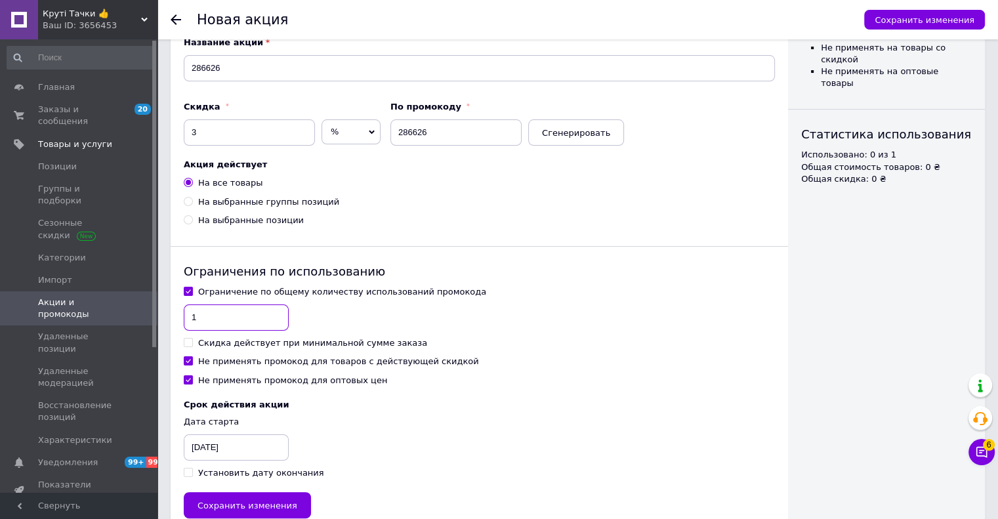
type input "1"
click at [200, 364] on div "Не применять промокод для товаров с действующей скидкой" at bounding box center [338, 362] width 281 height 12
click at [192, 364] on input "Не применять промокод для товаров с действующей скидкой" at bounding box center [188, 360] width 9 height 9
checkbox input "false"
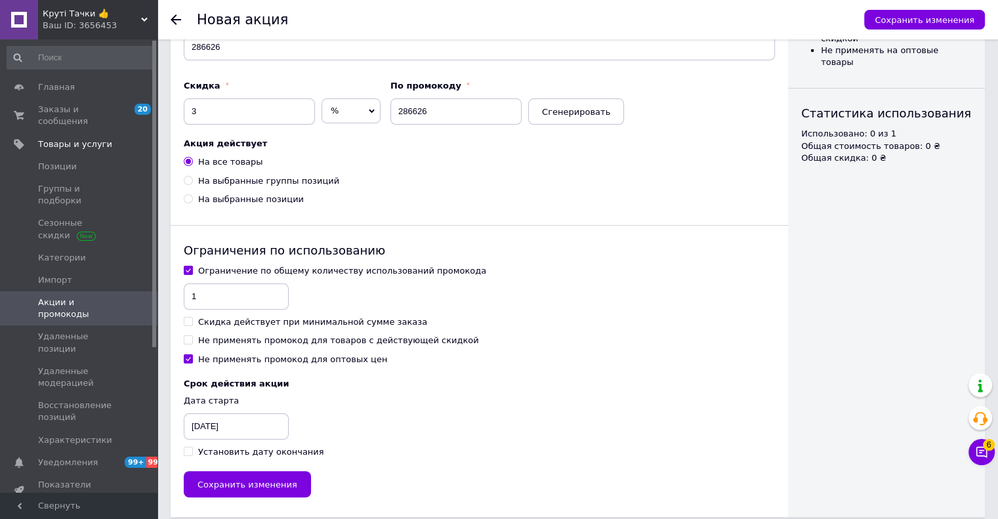
scroll to position [173, 0]
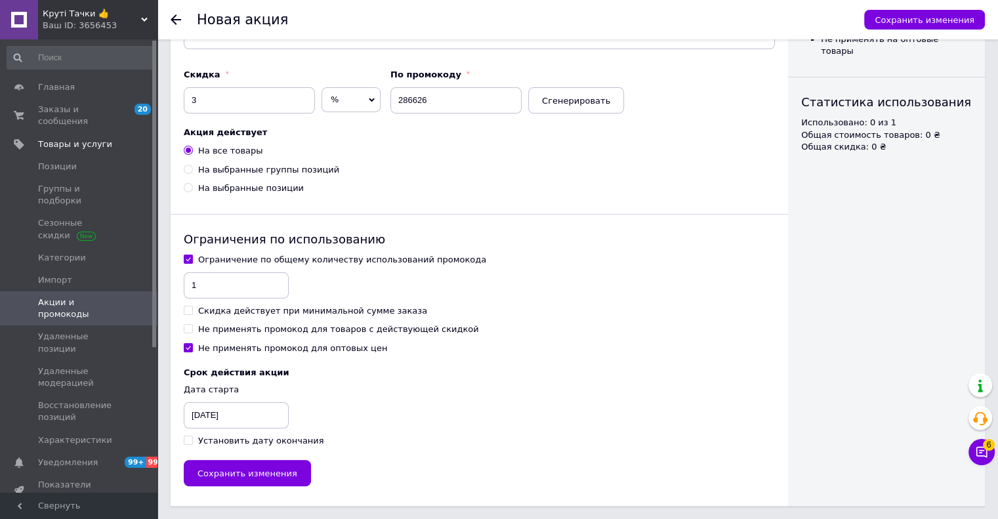
click at [213, 442] on div "Установить дату окончания" at bounding box center [261, 441] width 126 height 12
click at [192, 442] on input "Установить дату окончания" at bounding box center [188, 440] width 9 height 9
checkbox input "true"
click at [213, 408] on div "12.10.2025" at bounding box center [217, 415] width 66 height 26
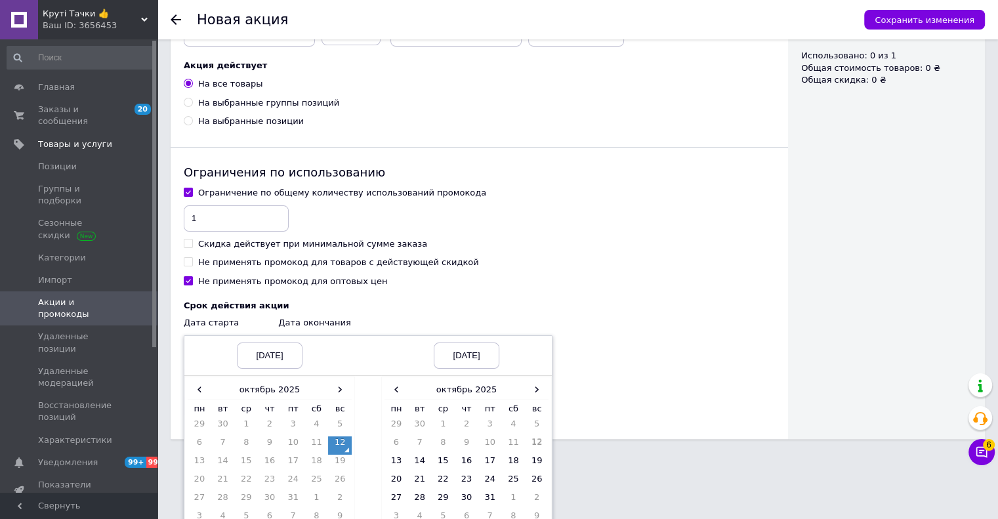
scroll to position [292, 0]
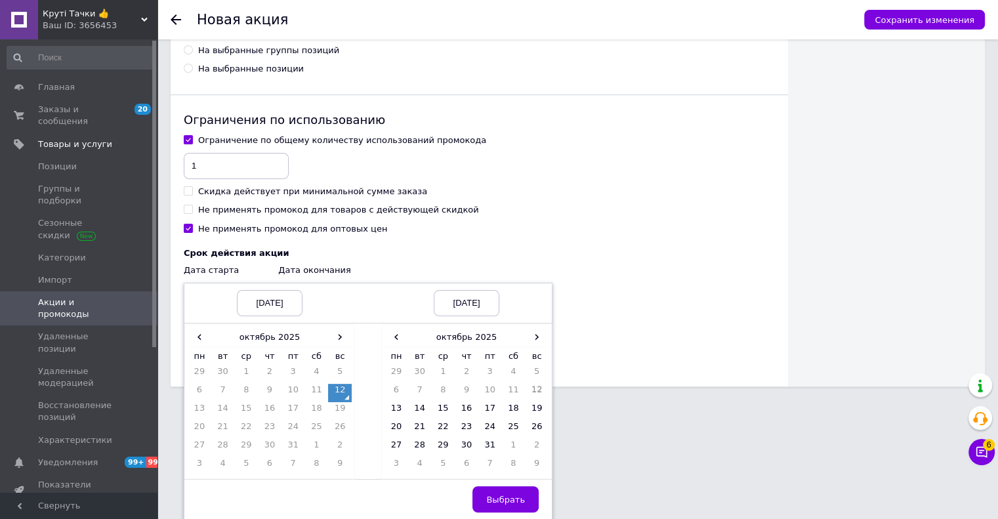
click at [337, 393] on td "12" at bounding box center [340, 393] width 24 height 18
click at [528, 337] on span "›" at bounding box center [537, 336] width 24 height 19
click at [400, 410] on td "12" at bounding box center [397, 411] width 24 height 18
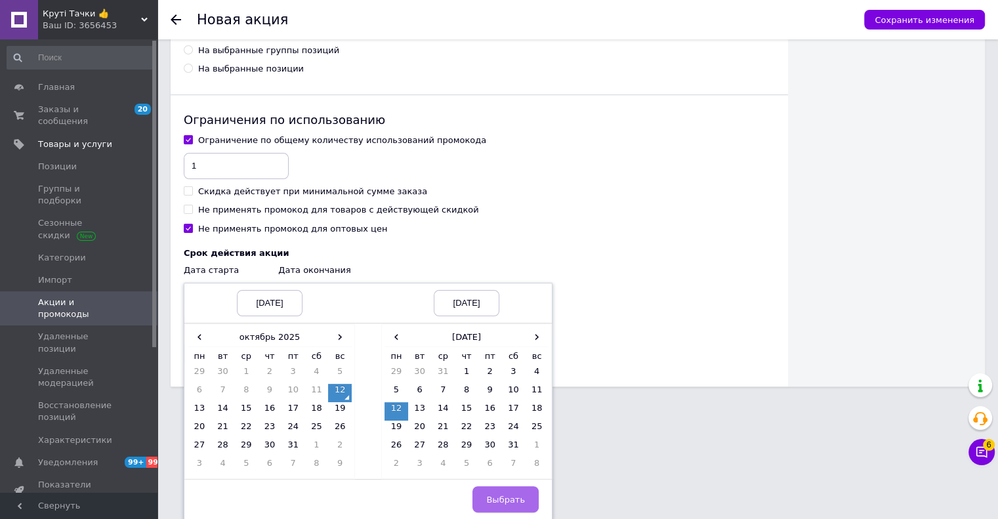
click at [509, 497] on span "Выбрать" at bounding box center [505, 500] width 39 height 10
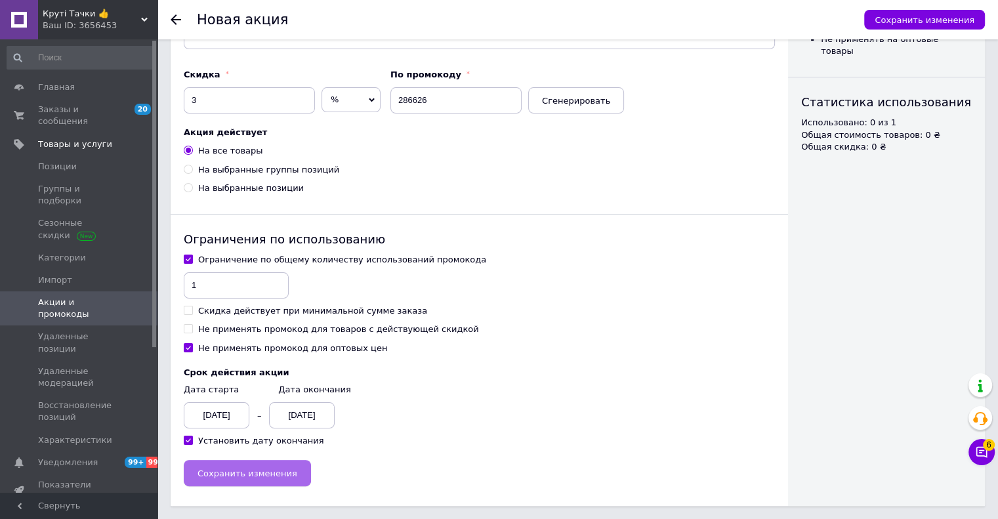
click at [267, 472] on span "Сохранить изменения" at bounding box center [248, 474] width 100 height 10
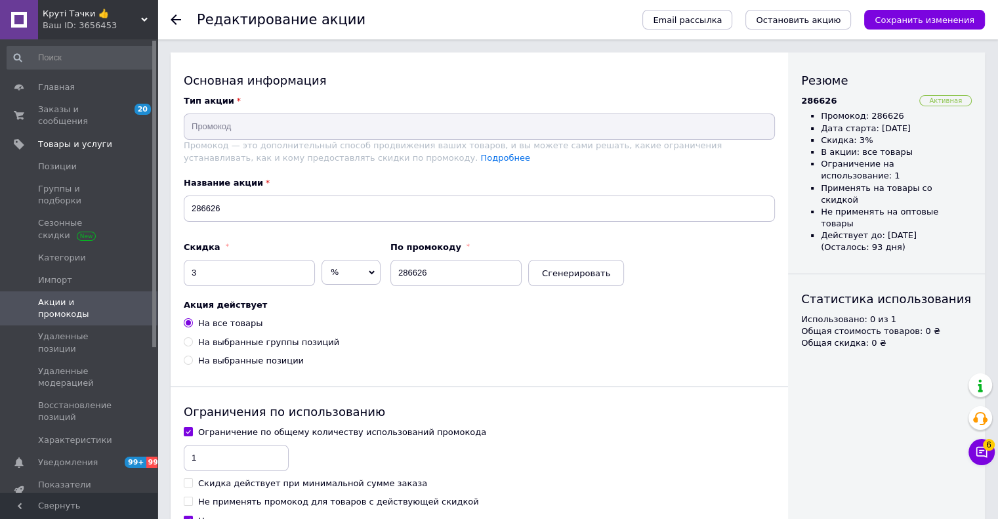
click at [71, 297] on span "Акции и промокоды" at bounding box center [79, 309] width 83 height 24
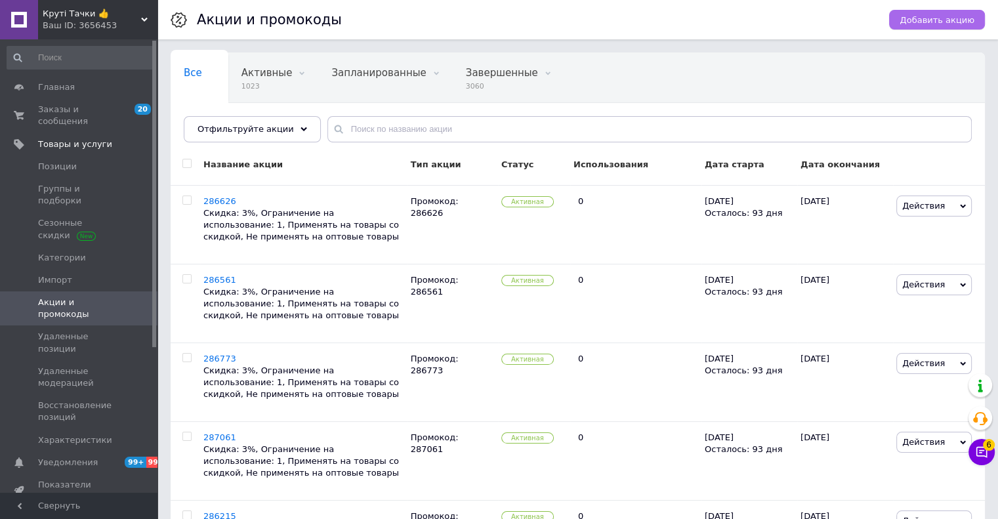
click at [921, 26] on button "Добавить акцию" at bounding box center [937, 20] width 96 height 20
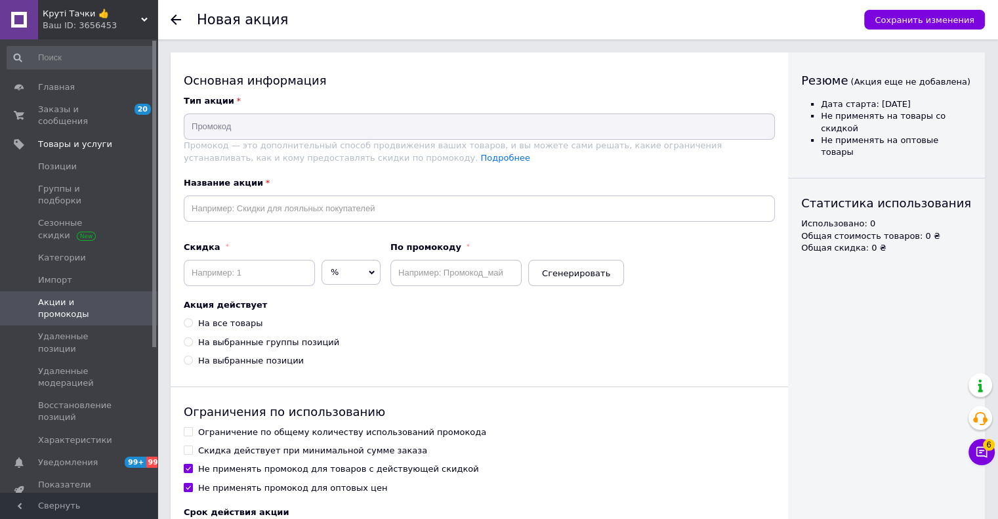
click at [298, 194] on div "Название акции" at bounding box center [479, 199] width 591 height 45
click at [298, 200] on input "text" at bounding box center [479, 209] width 591 height 26
paste input "286529"
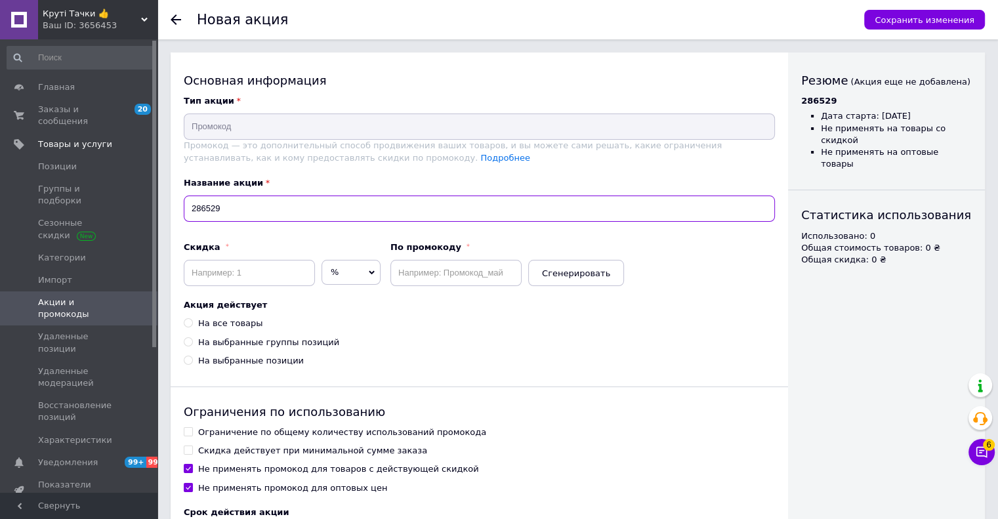
type input "286529"
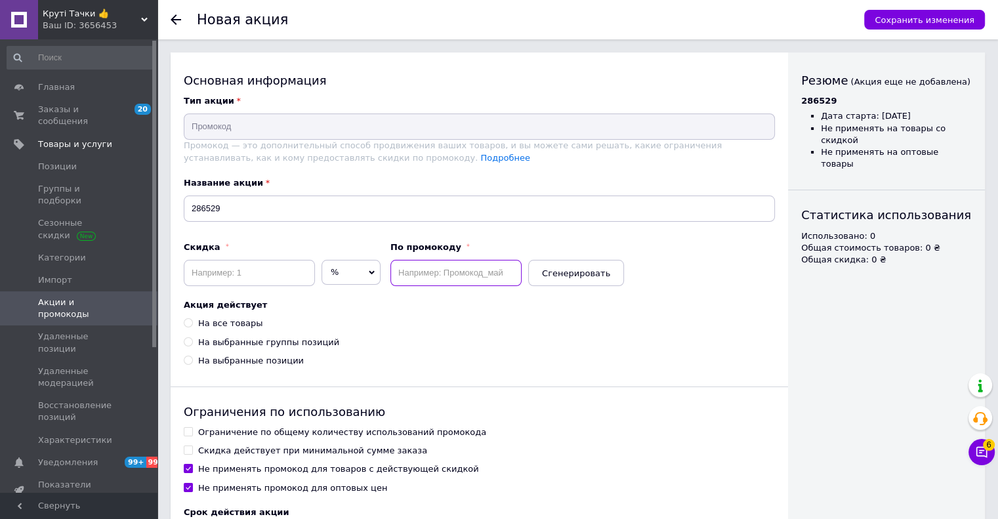
click at [417, 260] on input "text" at bounding box center [455, 273] width 131 height 26
paste input "286529"
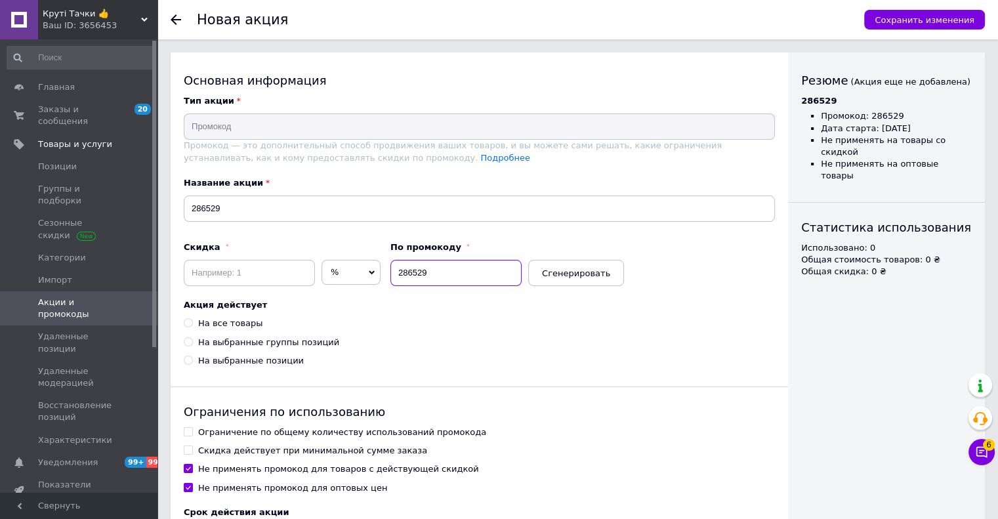
type input "286529"
click at [271, 276] on input at bounding box center [249, 273] width 131 height 26
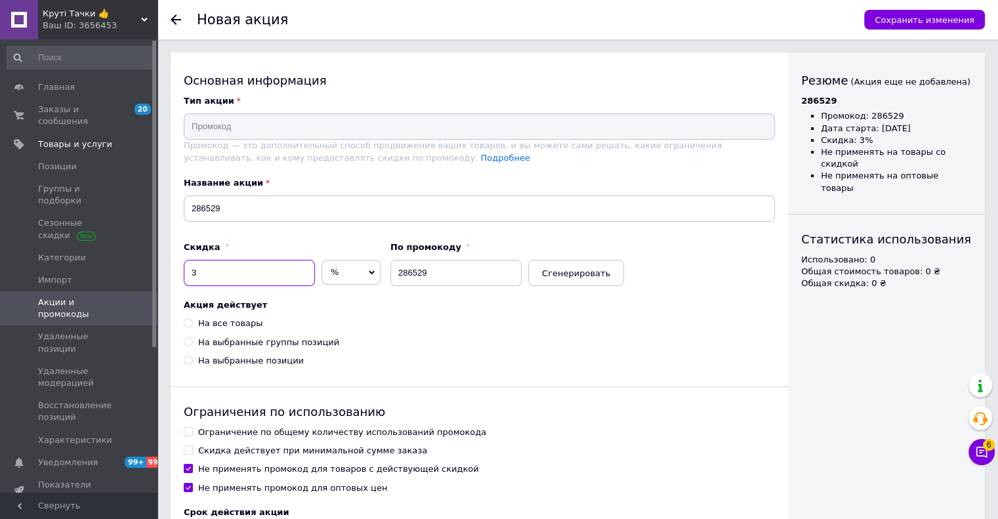
type input "3"
click at [219, 314] on div "Акция действует На все товары На выбранные группы позиций На выбранные позиции" at bounding box center [479, 333] width 591 height 68
click at [224, 321] on div "На все товары" at bounding box center [230, 324] width 64 height 12
click at [192, 321] on input "На все товары" at bounding box center [188, 322] width 9 height 9
radio input "true"
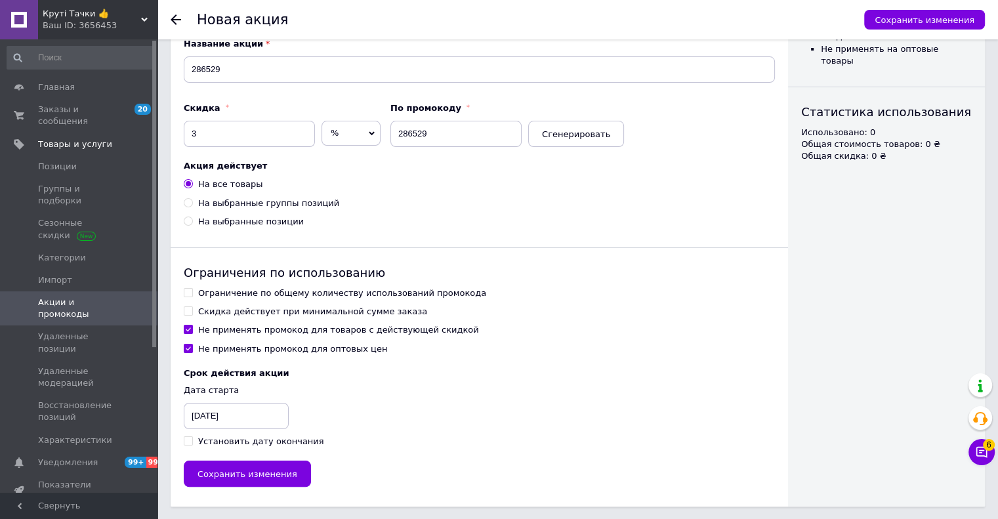
scroll to position [140, 0]
click at [234, 297] on div "Ограничение по общему количеству использований промокода Скидка действует при м…" at bounding box center [479, 321] width 591 height 68
click at [225, 289] on div "Ограничение по общему количеству использований промокода" at bounding box center [342, 293] width 288 height 12
click at [192, 289] on input "Ограничение по общему количеству использований промокода" at bounding box center [188, 291] width 9 height 9
checkbox input "true"
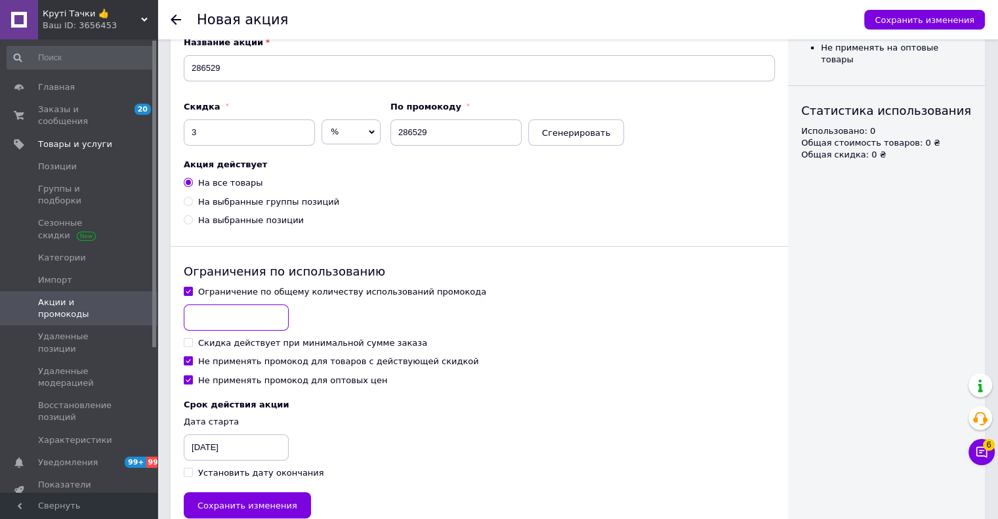
click at [225, 309] on input at bounding box center [236, 318] width 105 height 26
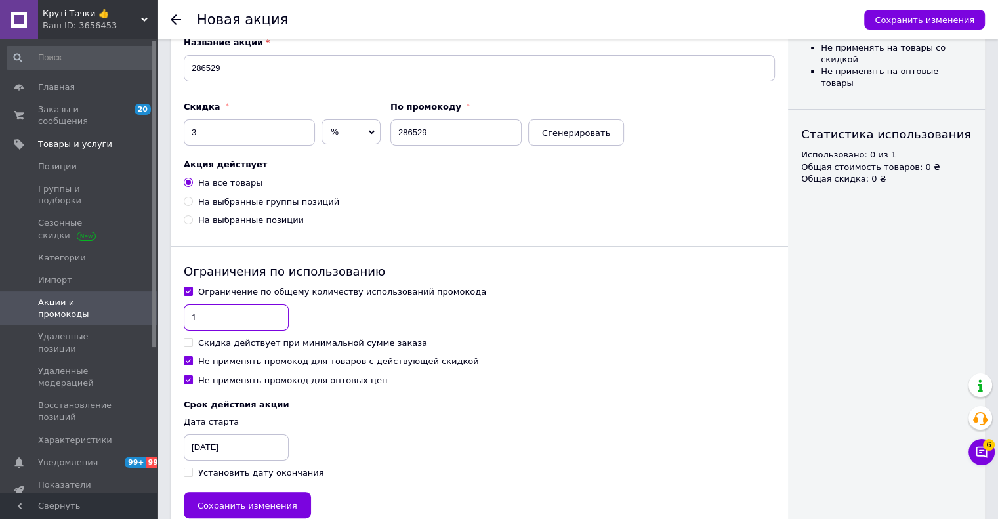
type input "1"
click at [218, 357] on div "Не применять промокод для товаров с действующей скидкой" at bounding box center [338, 362] width 281 height 12
click at [192, 357] on input "Не применять промокод для товаров с действующей скидкой" at bounding box center [188, 360] width 9 height 9
checkbox input "false"
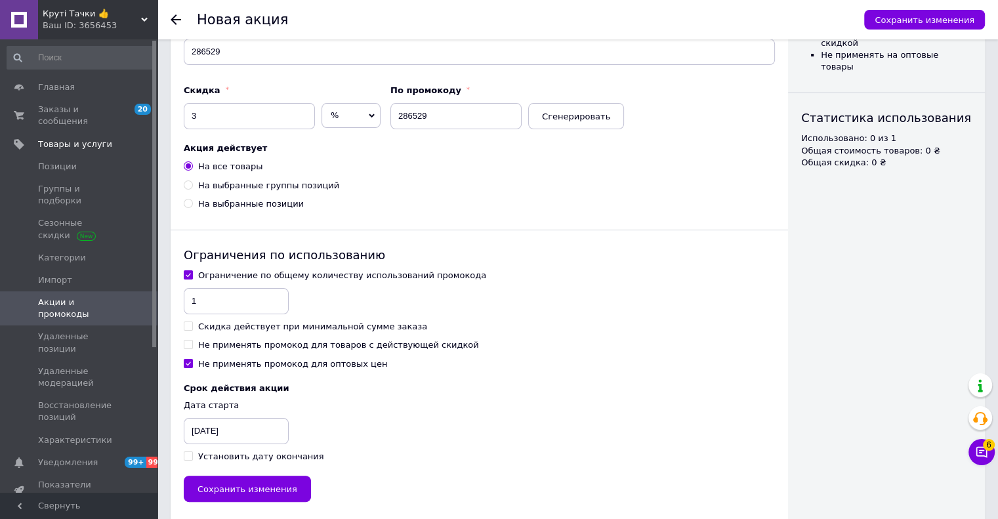
scroll to position [173, 0]
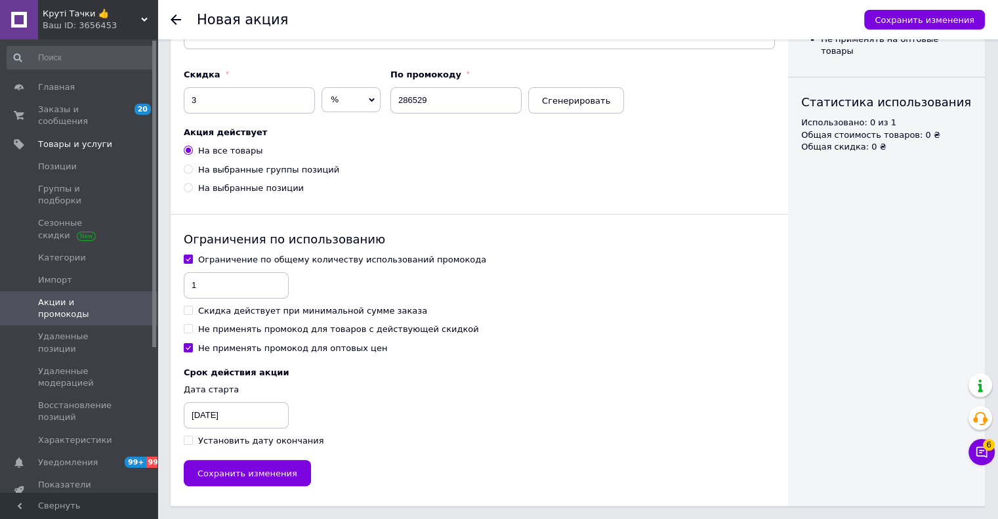
click at [217, 437] on div "Установить дату окончания" at bounding box center [261, 441] width 126 height 12
click at [192, 437] on input "Установить дату окончания" at bounding box center [188, 440] width 9 height 9
checkbox input "true"
click at [217, 422] on div "12.10.2025" at bounding box center [217, 415] width 66 height 26
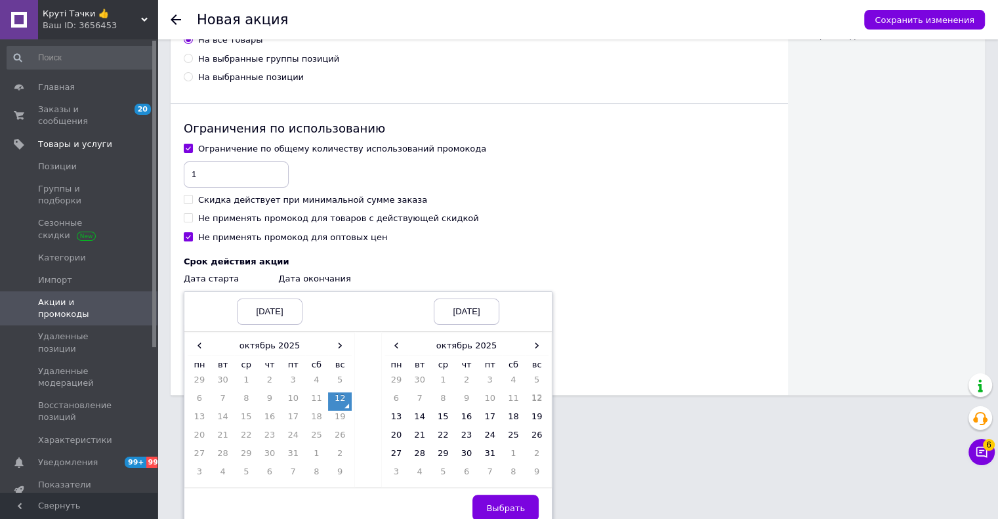
scroll to position [292, 0]
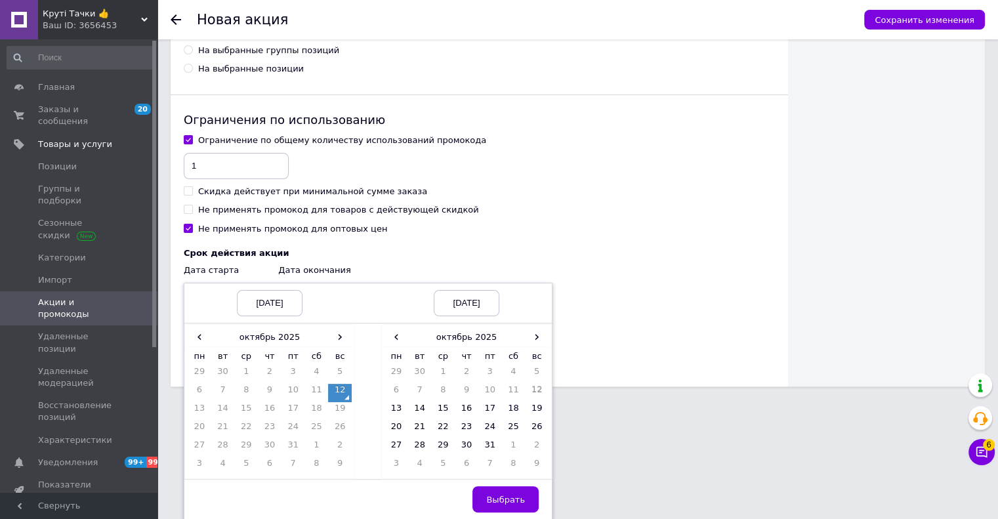
click at [339, 390] on td "12" at bounding box center [340, 393] width 24 height 18
click at [538, 343] on span "›" at bounding box center [537, 336] width 24 height 19
drag, startPoint x: 400, startPoint y: 405, endPoint x: 423, endPoint y: 434, distance: 37.8
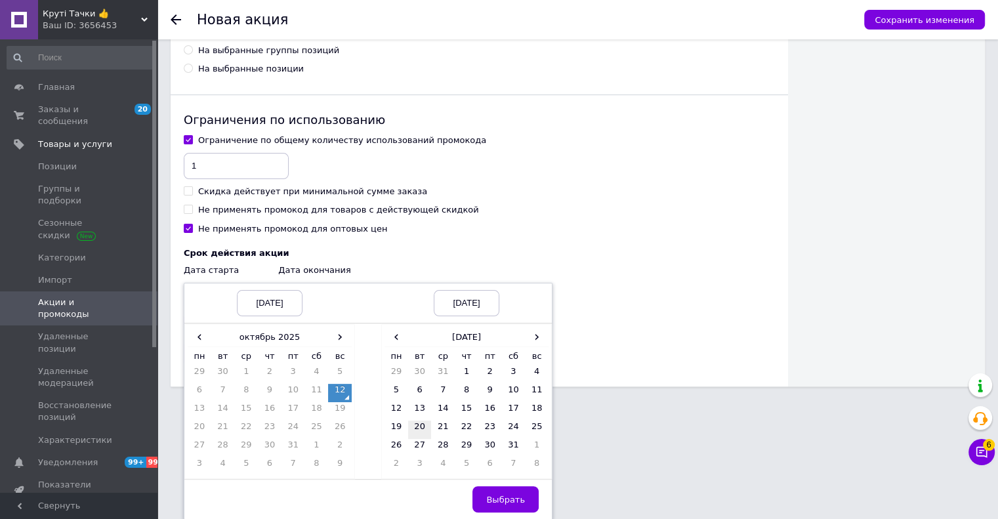
click at [400, 406] on td "12" at bounding box center [397, 411] width 24 height 18
click at [488, 502] on button "Выбрать" at bounding box center [506, 499] width 66 height 26
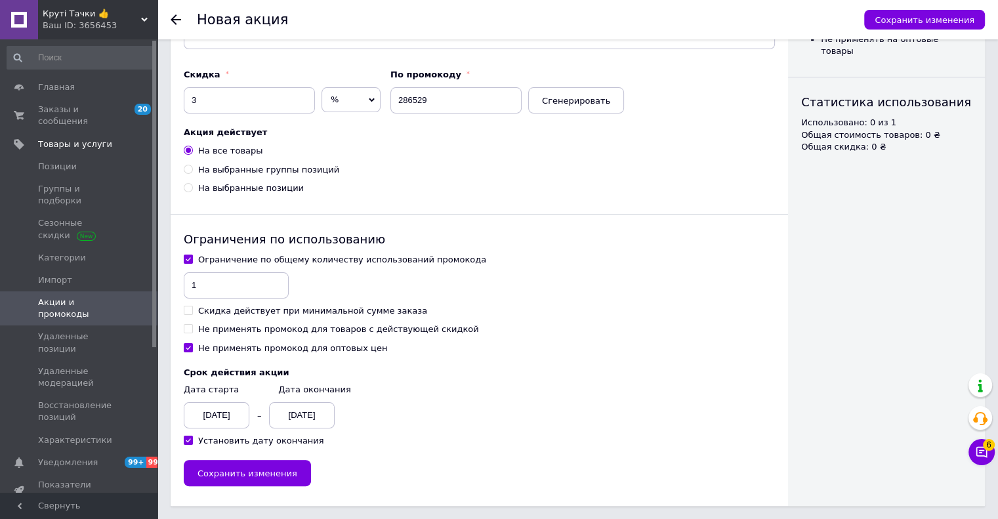
scroll to position [173, 0]
click at [281, 472] on span "Сохранить изменения" at bounding box center [248, 474] width 100 height 10
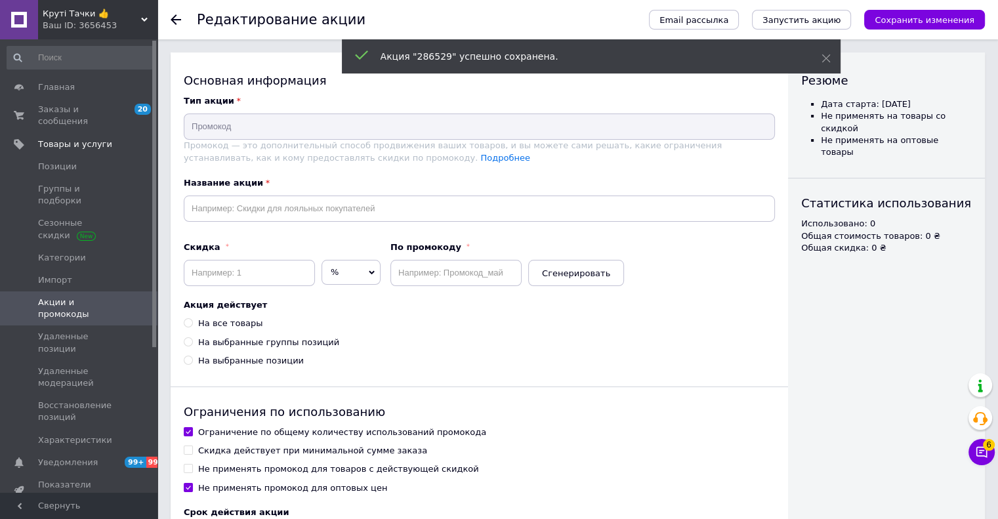
type input "286529"
type input "3"
type input "286529"
radio input "true"
checkbox input "true"
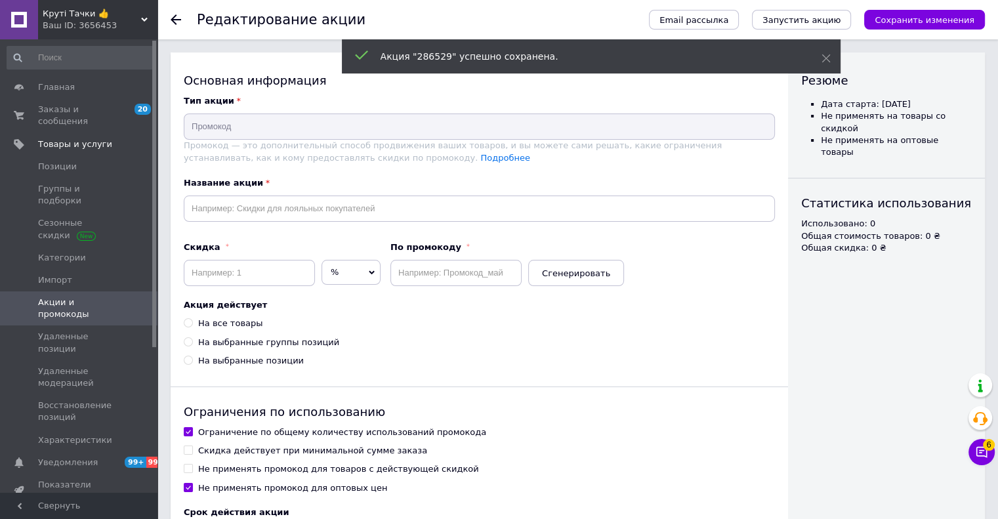
checkbox input "false"
checkbox input "true"
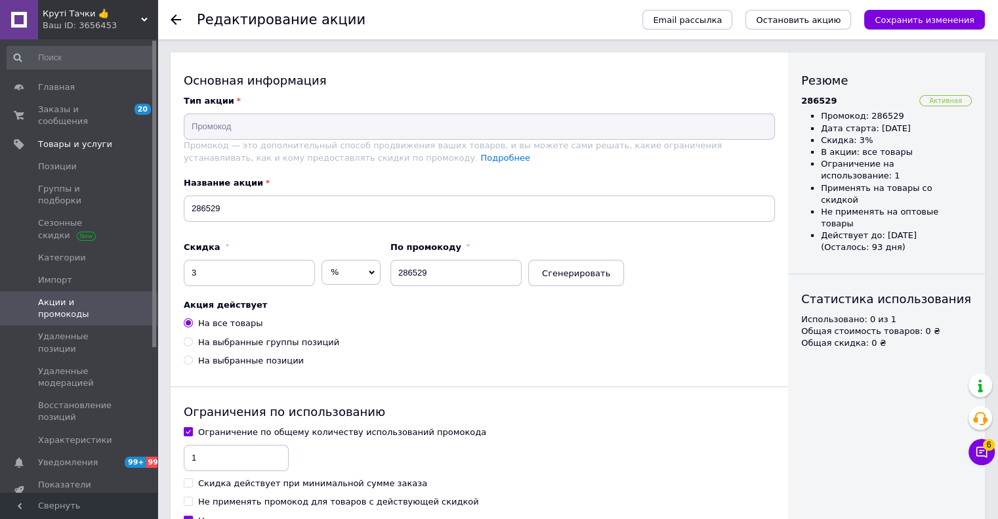
click at [74, 291] on link "Акции и промокоды" at bounding box center [80, 308] width 161 height 34
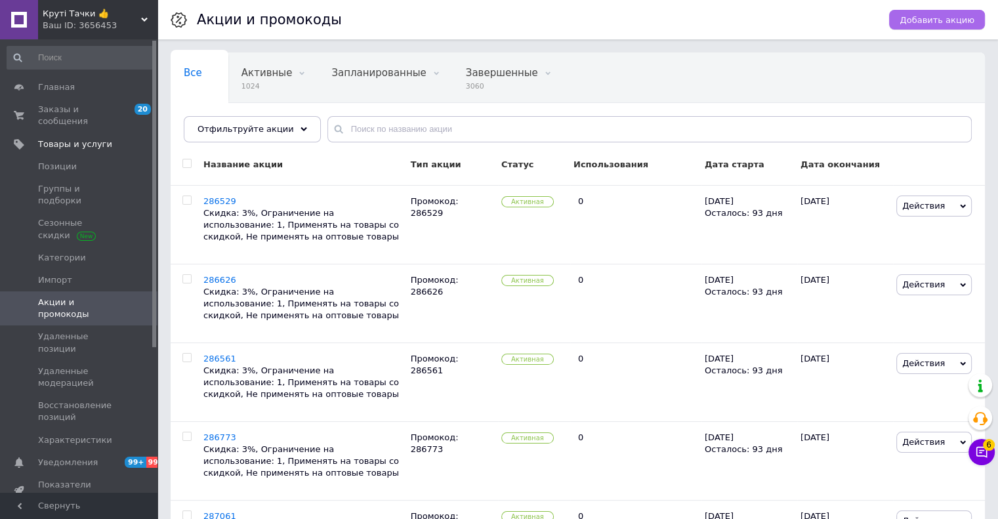
click at [959, 15] on span "Добавить акцию" at bounding box center [937, 20] width 75 height 10
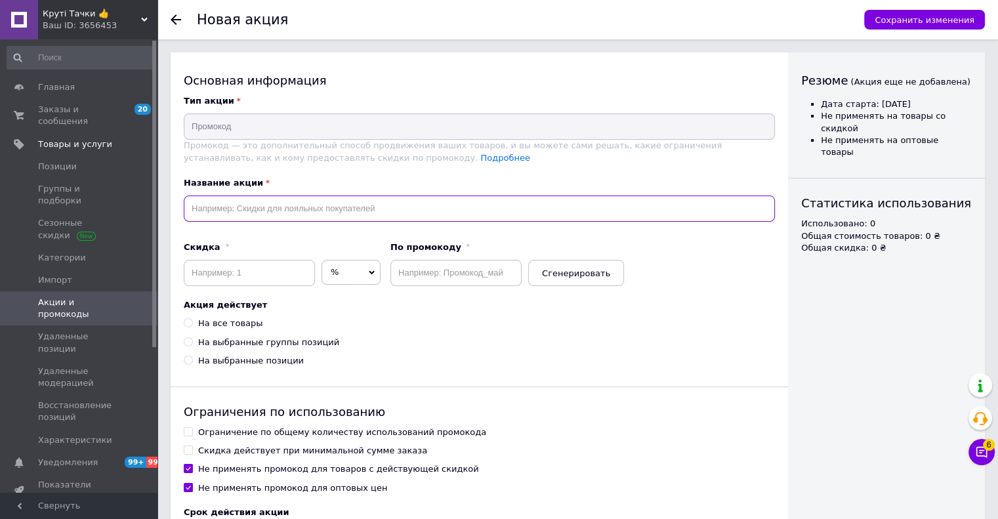
click at [302, 204] on input "text" at bounding box center [479, 209] width 591 height 26
paste input "286822"
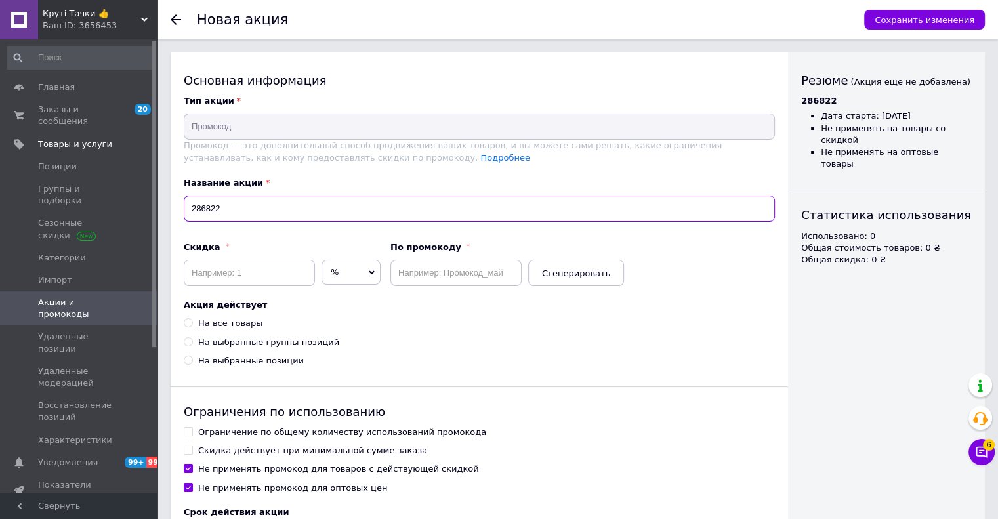
type input "286822"
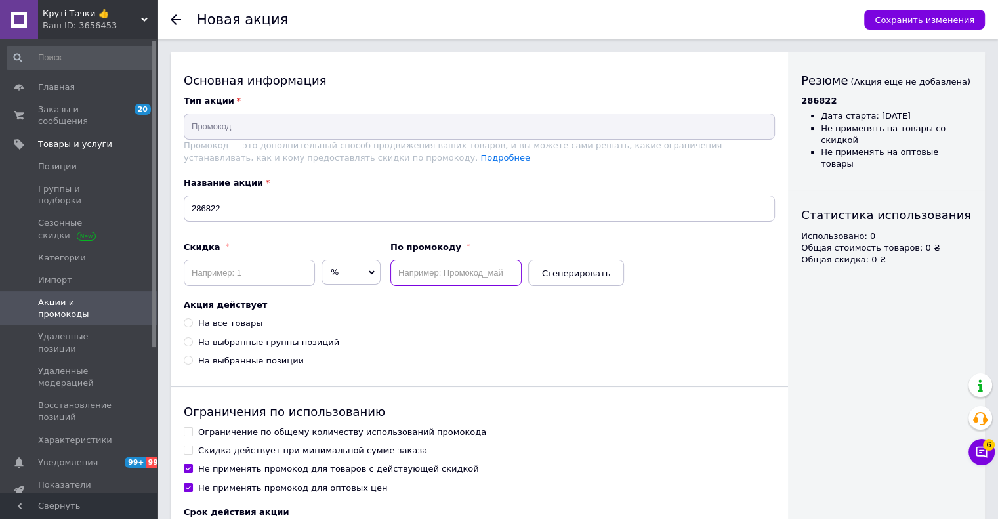
click at [423, 264] on input "text" at bounding box center [455, 273] width 131 height 26
paste input "286822"
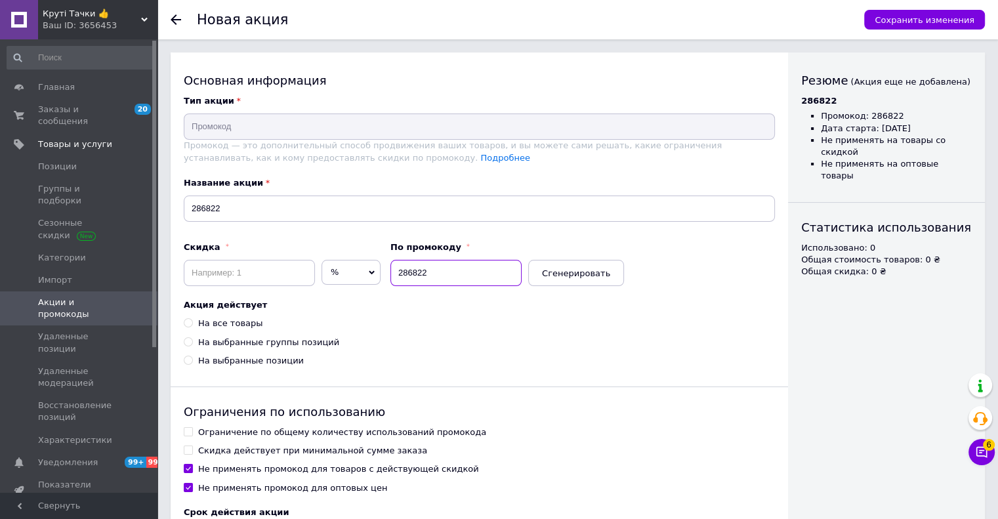
type input "286822"
click at [216, 277] on input at bounding box center [249, 273] width 131 height 26
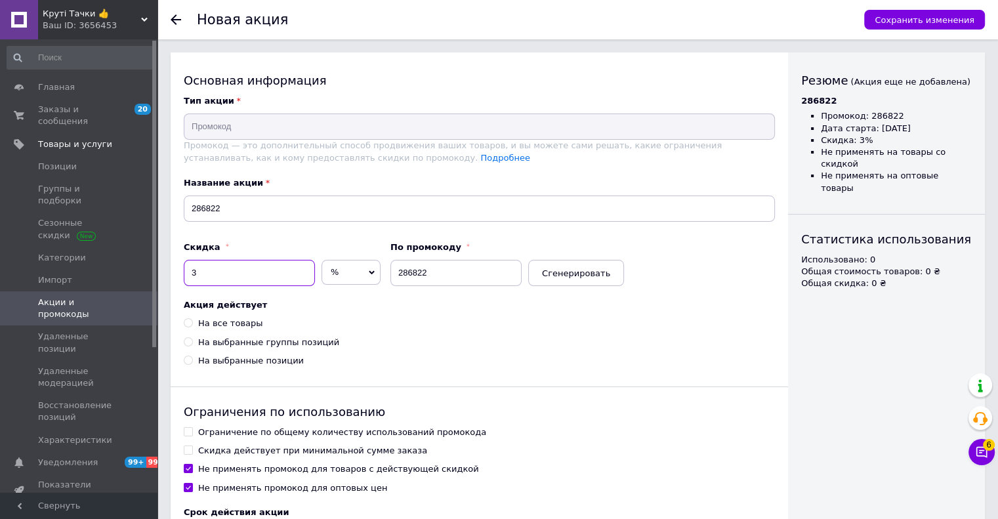
type input "3"
click at [215, 323] on div "На все товары" at bounding box center [230, 324] width 64 height 12
click at [192, 323] on input "На все товары" at bounding box center [188, 322] width 9 height 9
radio input "true"
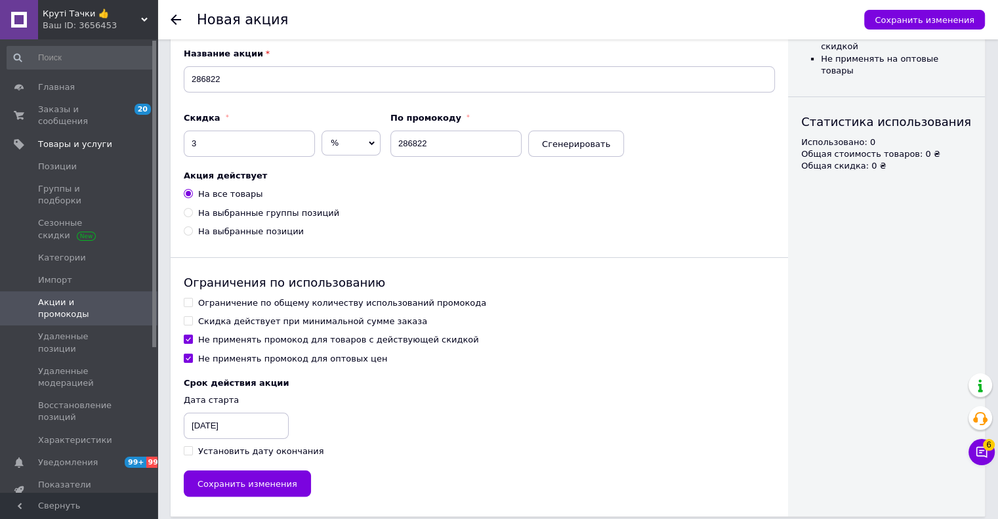
scroll to position [140, 0]
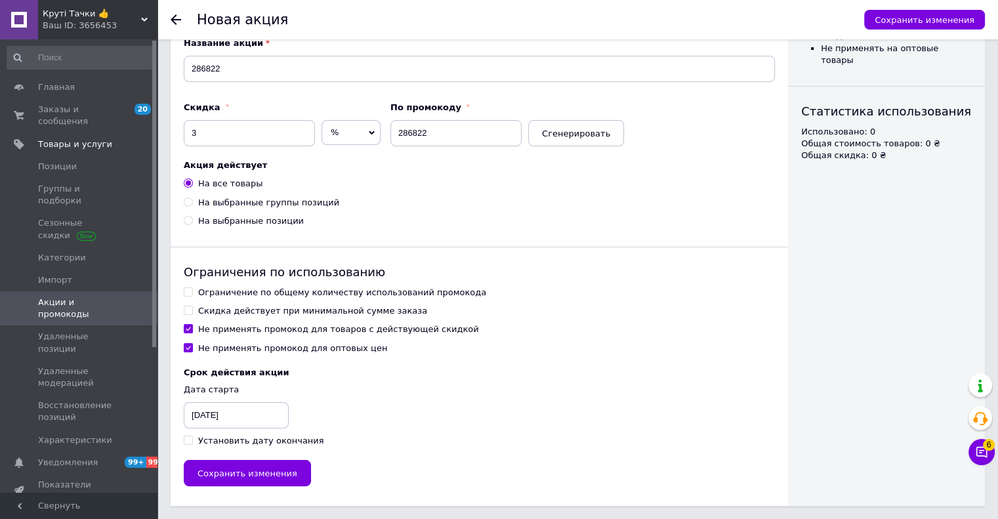
click at [212, 281] on div "Ограничения по использованию Ограничение по общему количеству использований про…" at bounding box center [479, 355] width 591 height 183
drag, startPoint x: 212, startPoint y: 287, endPoint x: 213, endPoint y: 301, distance: 13.8
click at [212, 288] on div "Ограничение по общему количеству использований промокода" at bounding box center [342, 293] width 288 height 12
click at [192, 288] on input "Ограничение по общему количеству использований промокода" at bounding box center [188, 291] width 9 height 9
checkbox input "true"
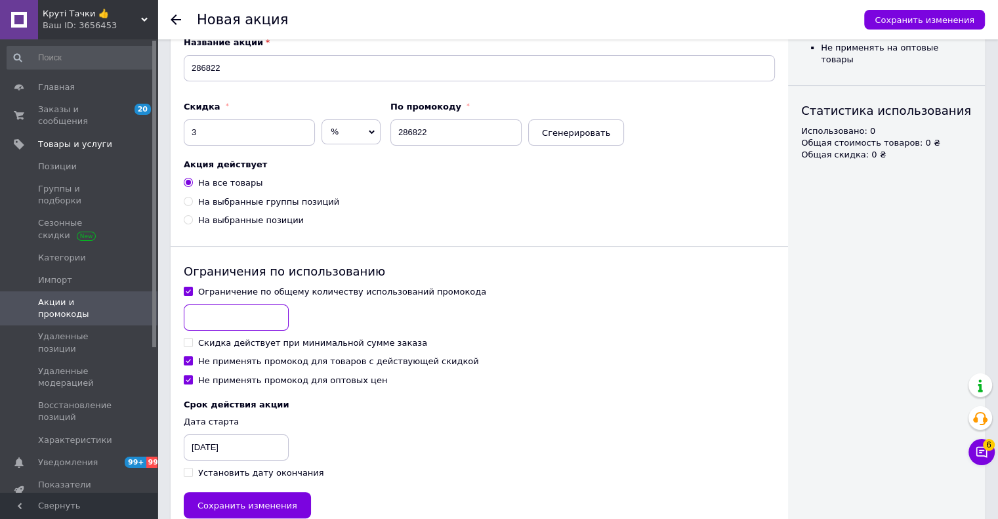
drag, startPoint x: 213, startPoint y: 301, endPoint x: 215, endPoint y: 316, distance: 15.3
click at [215, 316] on input at bounding box center [236, 318] width 105 height 26
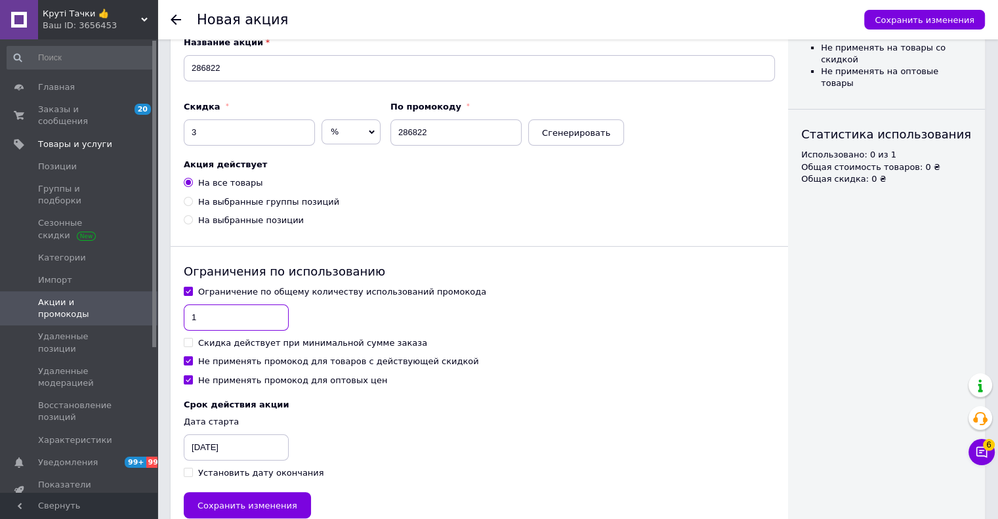
type input "1"
click at [213, 362] on div "Не применять промокод для товаров с действующей скидкой" at bounding box center [338, 362] width 281 height 12
click at [192, 362] on input "Не применять промокод для товаров с действующей скидкой" at bounding box center [188, 360] width 9 height 9
checkbox input "false"
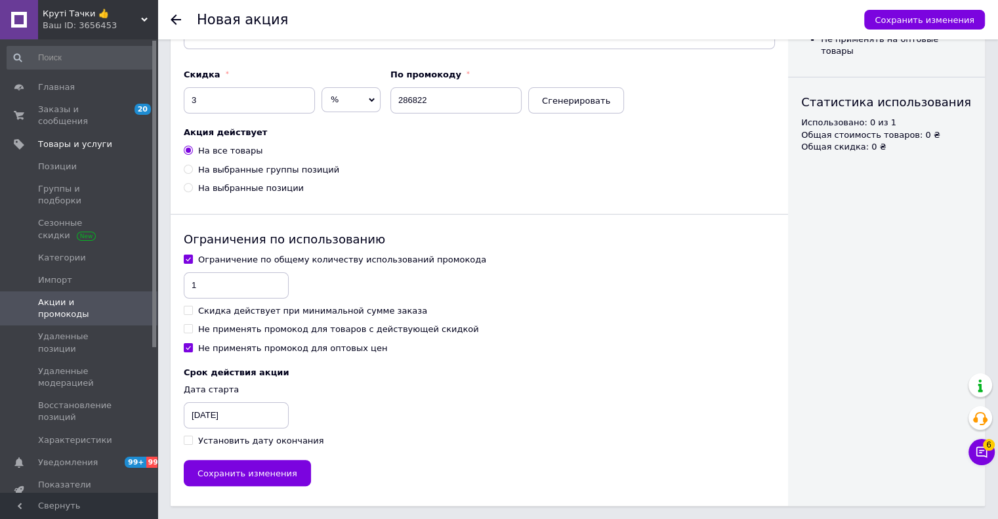
click at [213, 439] on div "Установить дату окончания" at bounding box center [261, 441] width 126 height 12
click at [192, 439] on input "Установить дату окончания" at bounding box center [188, 440] width 9 height 9
checkbox input "true"
click at [209, 422] on div "12.10.2025" at bounding box center [217, 415] width 66 height 26
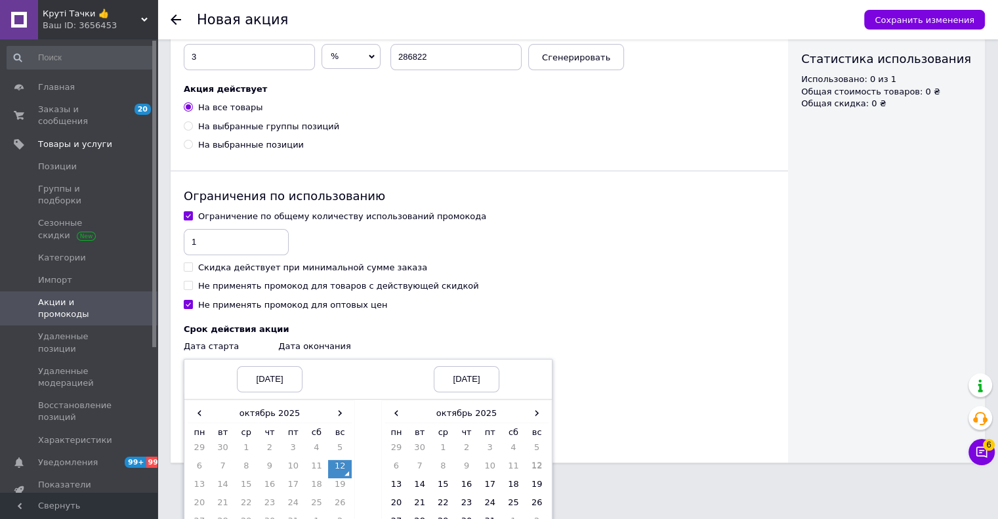
scroll to position [239, 0]
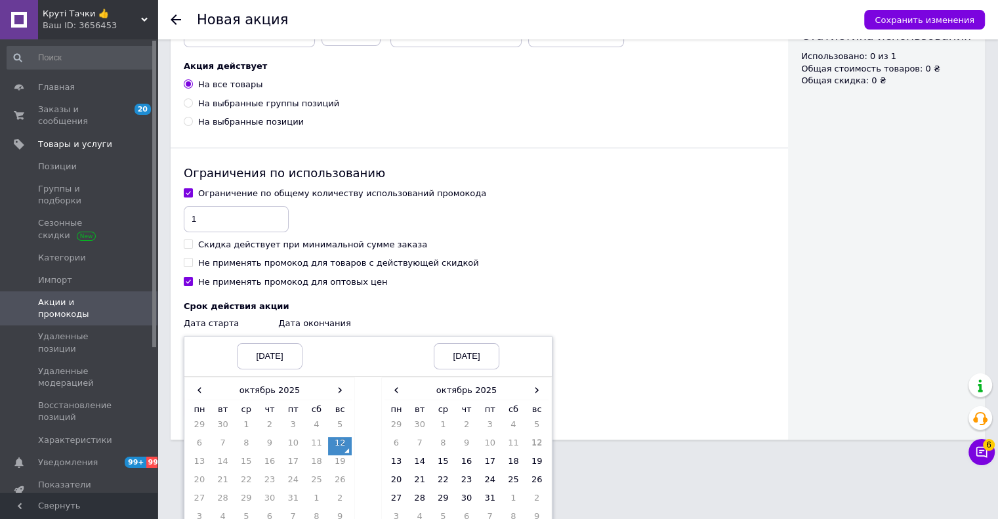
click at [347, 450] on td "12" at bounding box center [340, 446] width 24 height 18
click at [539, 390] on span "›" at bounding box center [537, 390] width 24 height 19
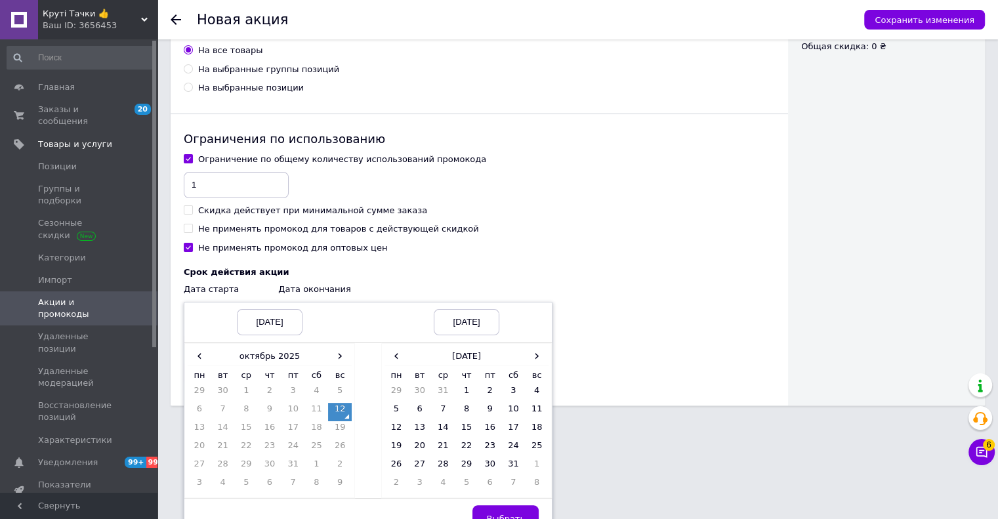
scroll to position [292, 0]
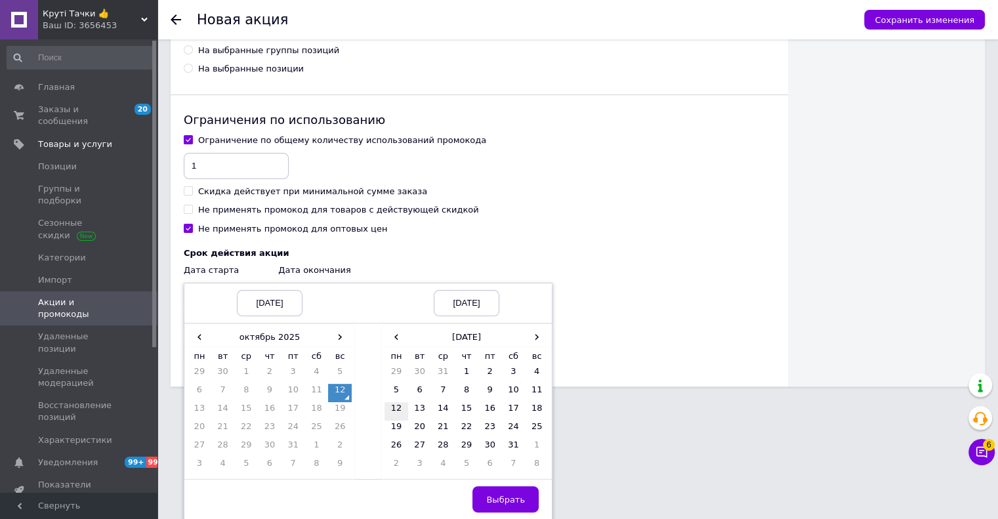
click at [399, 411] on td "12" at bounding box center [397, 411] width 24 height 18
drag, startPoint x: 483, startPoint y: 494, endPoint x: 374, endPoint y: 470, distance: 111.6
click at [484, 494] on button "Выбрать" at bounding box center [506, 499] width 66 height 26
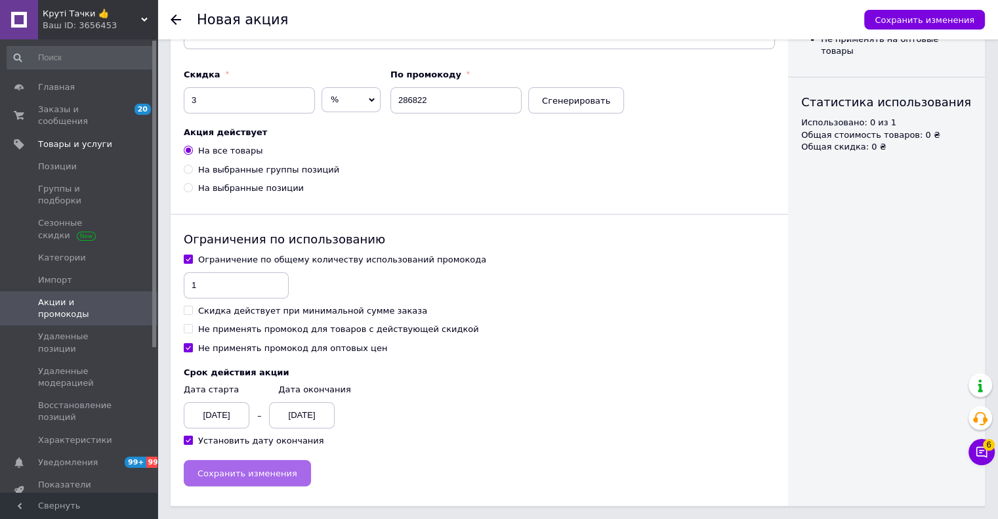
click at [231, 462] on button "Сохранить изменения" at bounding box center [247, 473] width 127 height 26
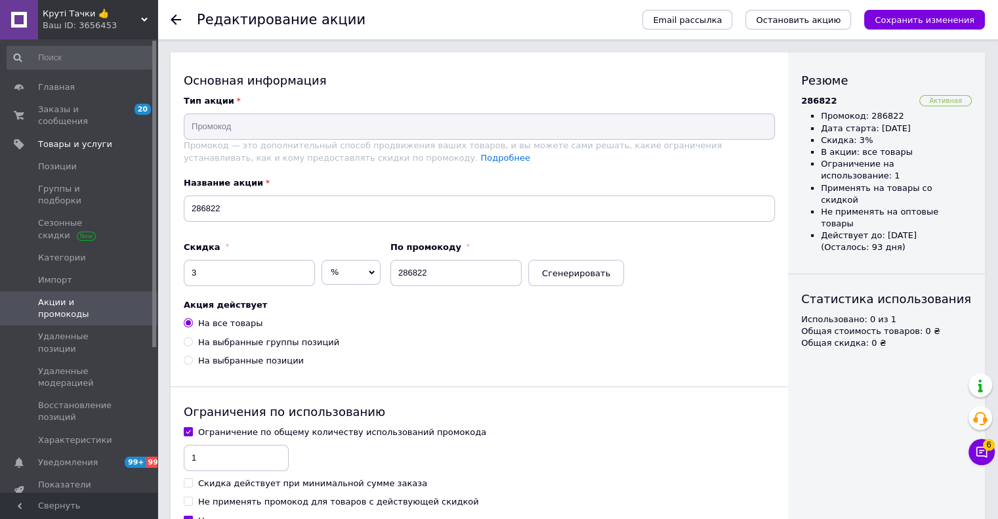
click at [117, 297] on span "Акции и промокоды" at bounding box center [79, 309] width 83 height 24
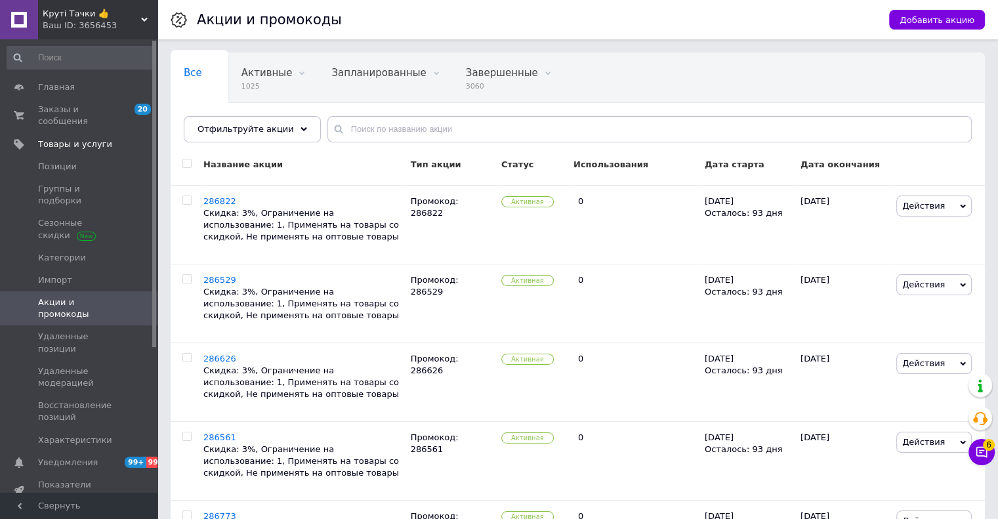
click at [912, 36] on div "Добавить акцию" at bounding box center [924, 19] width 122 height 39
click at [914, 26] on button "Добавить акцию" at bounding box center [937, 20] width 96 height 20
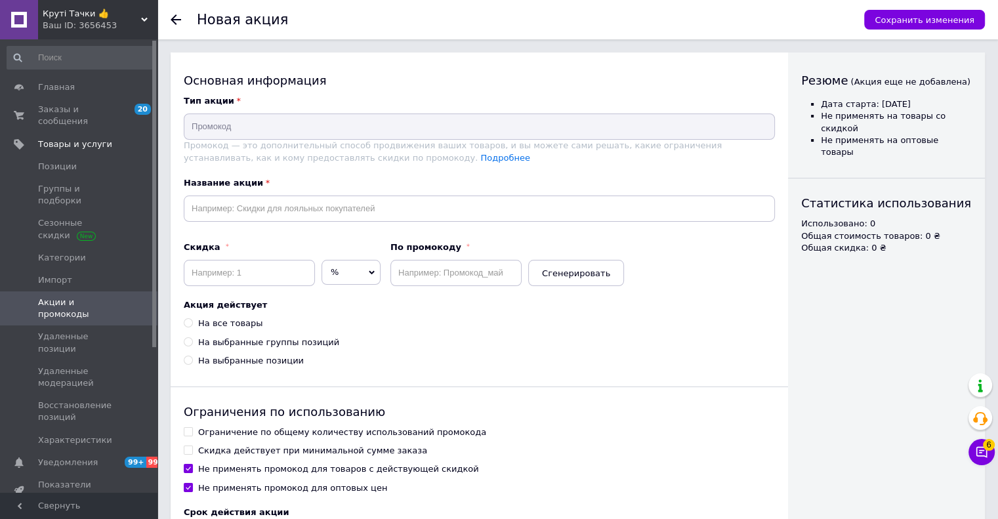
click at [352, 222] on div "Основная информация Тип акции Промокод Промокод — это дополнительный способ про…" at bounding box center [480, 349] width 618 height 593
click at [348, 221] on input "text" at bounding box center [479, 209] width 591 height 26
paste input "286900"
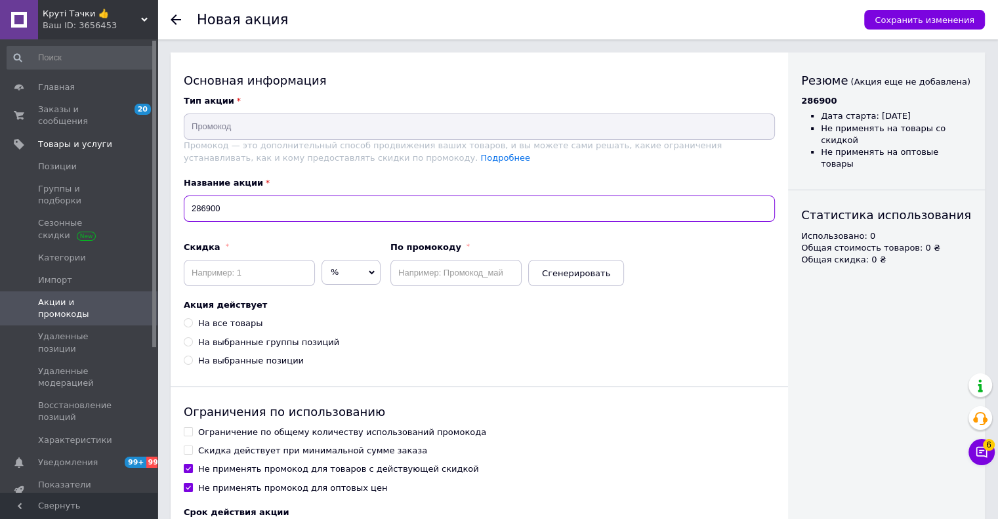
type input "286900"
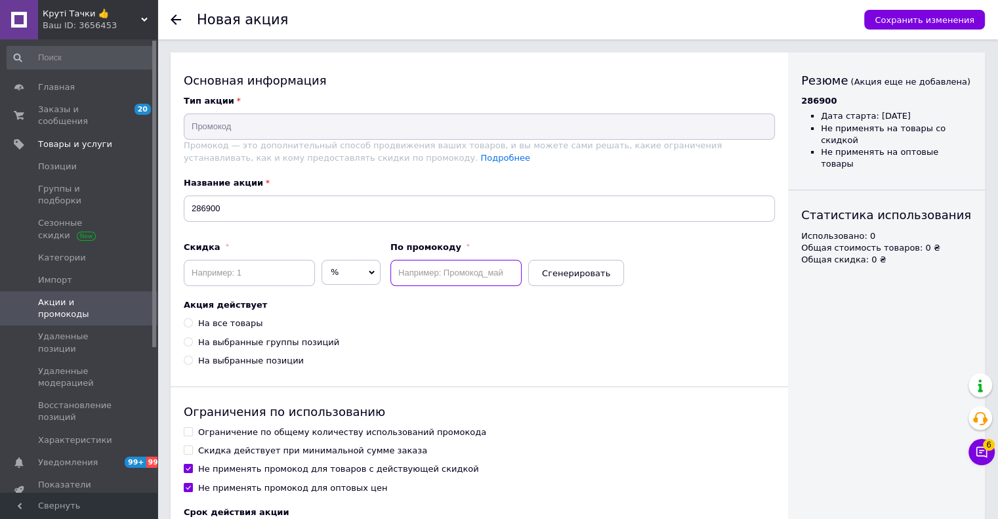
click at [436, 268] on input "text" at bounding box center [455, 273] width 131 height 26
paste input "286900"
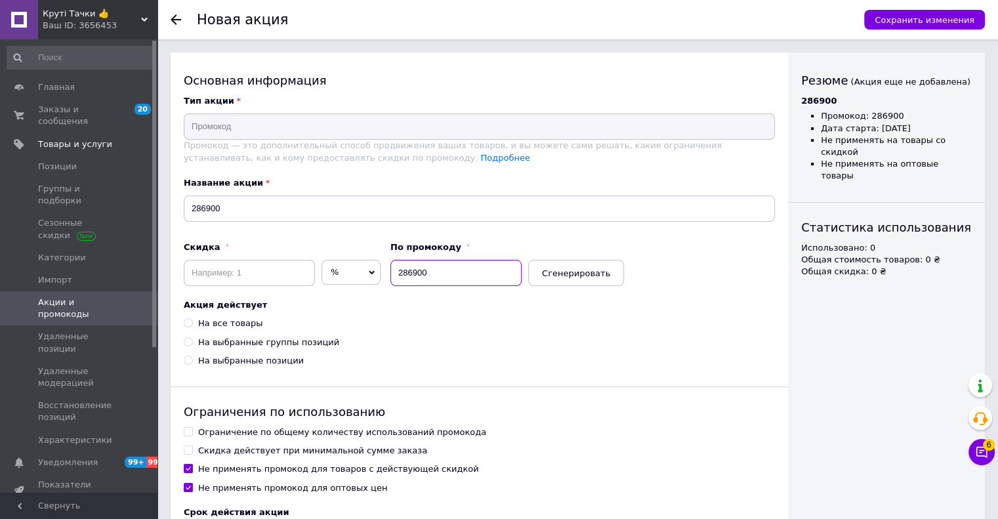
type input "286900"
click at [310, 263] on input at bounding box center [249, 273] width 131 height 26
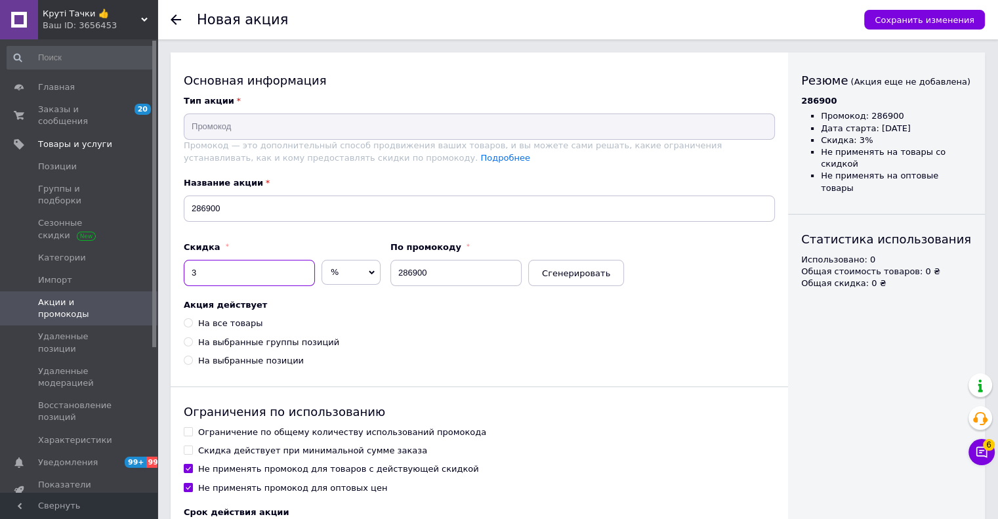
type input "3"
click at [221, 318] on div "На все товары" at bounding box center [230, 324] width 64 height 12
click at [192, 318] on input "На все товары" at bounding box center [188, 322] width 9 height 9
radio input "true"
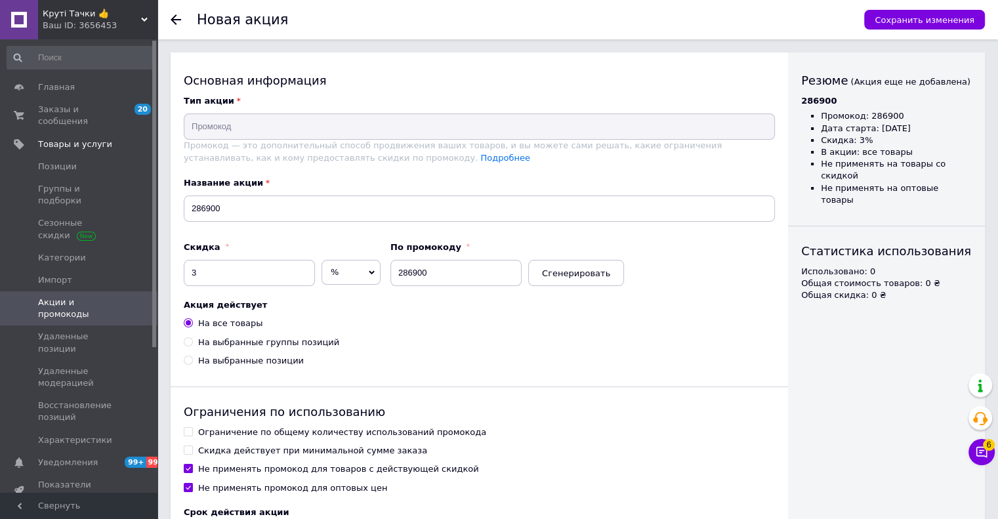
click at [221, 321] on div "На все товары" at bounding box center [230, 324] width 64 height 12
click at [192, 321] on input "На все товары" at bounding box center [188, 322] width 9 height 9
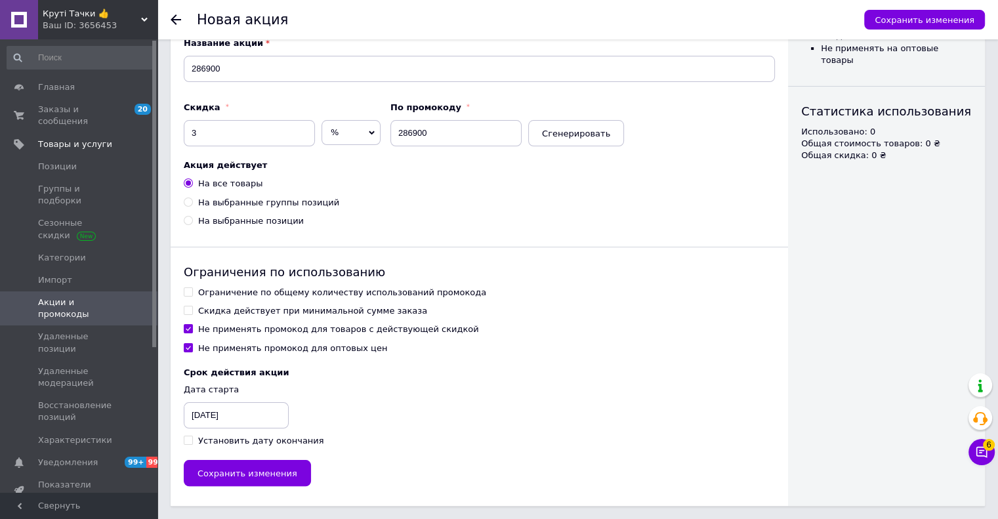
click at [227, 295] on div "Ограничение по общему количеству использований промокода" at bounding box center [342, 293] width 288 height 12
click at [192, 295] on input "Ограничение по общему количеству использований промокода" at bounding box center [188, 291] width 9 height 9
checkbox input "true"
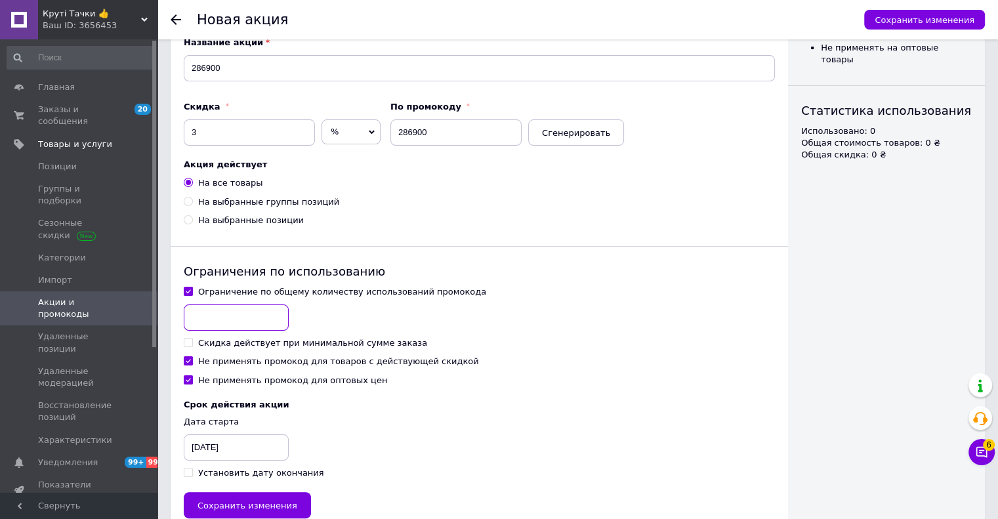
click at [222, 312] on input at bounding box center [236, 318] width 105 height 26
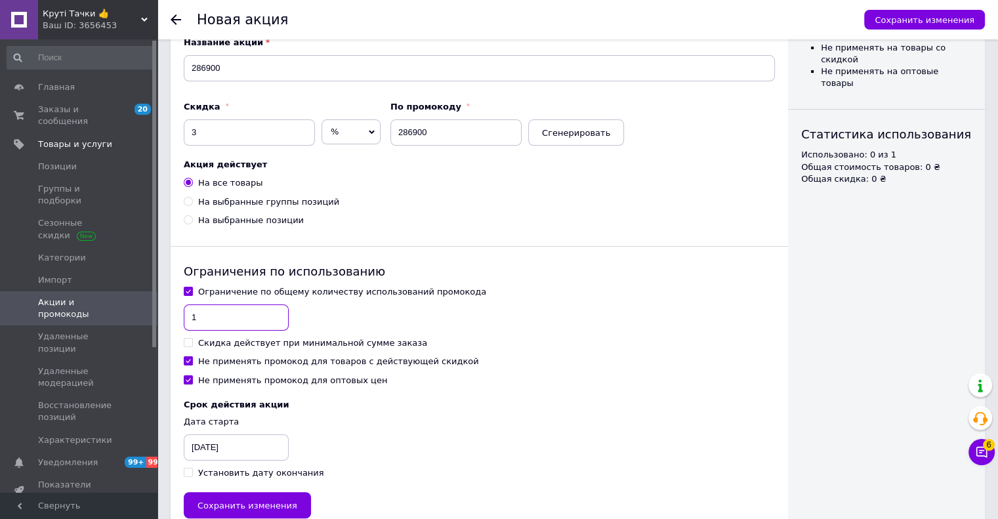
type input "1"
click at [223, 362] on div "Не применять промокод для товаров с действующей скидкой" at bounding box center [338, 362] width 281 height 12
click at [192, 362] on input "Не применять промокод для товаров с действующей скидкой" at bounding box center [188, 360] width 9 height 9
checkbox input "false"
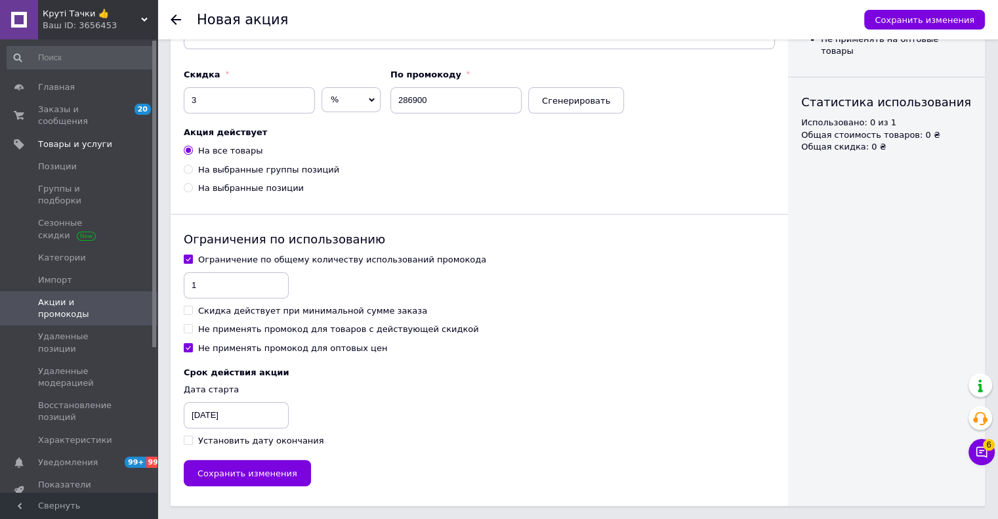
click at [213, 449] on div "Основная информация Тип акции Промокод Промокод — это дополнительный способ про…" at bounding box center [480, 193] width 618 height 626
click at [209, 430] on div "Cрок действия акции Дата старта 12.10.2025 ‹ октябрь 2025 › пн вт ср чт пт сб в…" at bounding box center [479, 407] width 591 height 79
click at [209, 438] on div "Установить дату окончания" at bounding box center [261, 441] width 126 height 12
click at [192, 438] on input "Установить дату окончания" at bounding box center [188, 440] width 9 height 9
checkbox input "true"
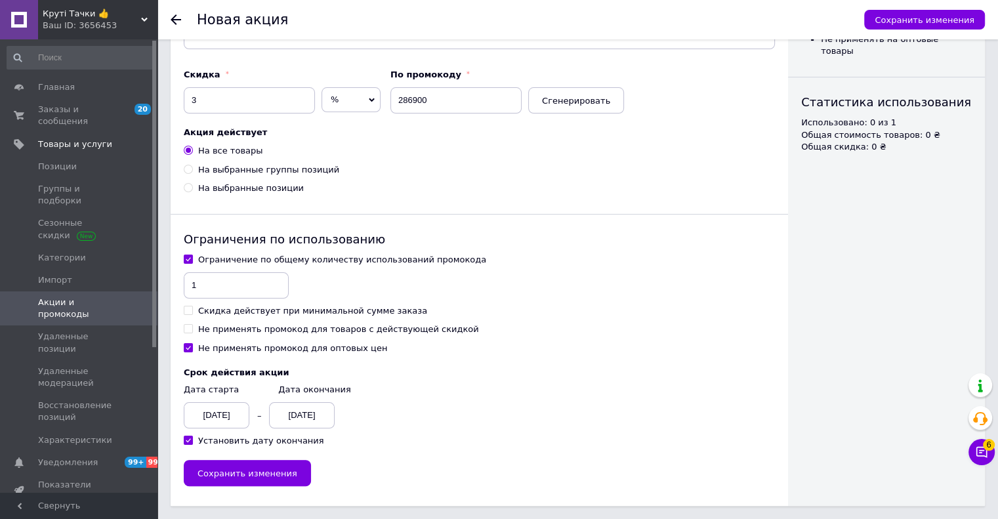
click at [211, 419] on div "12.10.2025" at bounding box center [217, 415] width 66 height 26
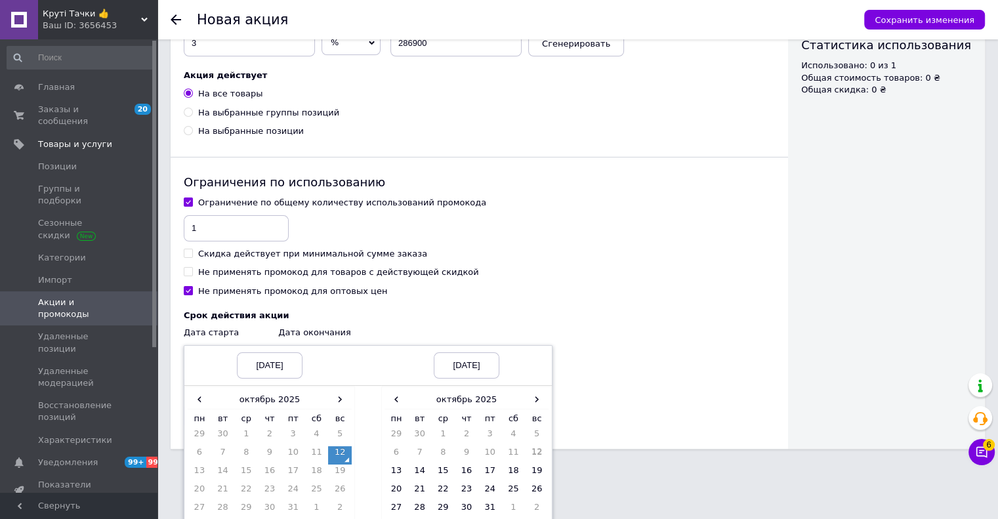
scroll to position [292, 0]
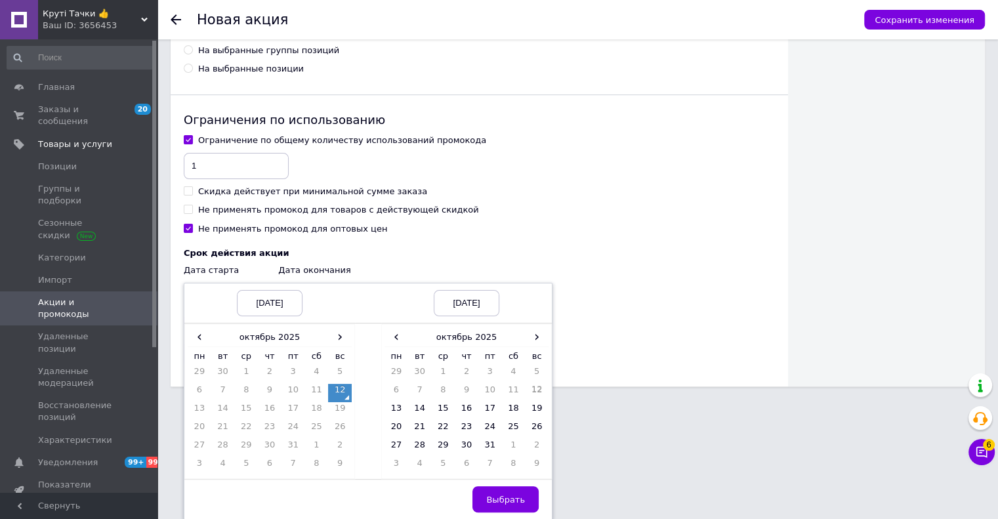
click at [332, 396] on td "12" at bounding box center [340, 393] width 24 height 18
click at [534, 339] on span "›" at bounding box center [537, 336] width 24 height 19
click at [400, 413] on td "12" at bounding box center [397, 411] width 24 height 18
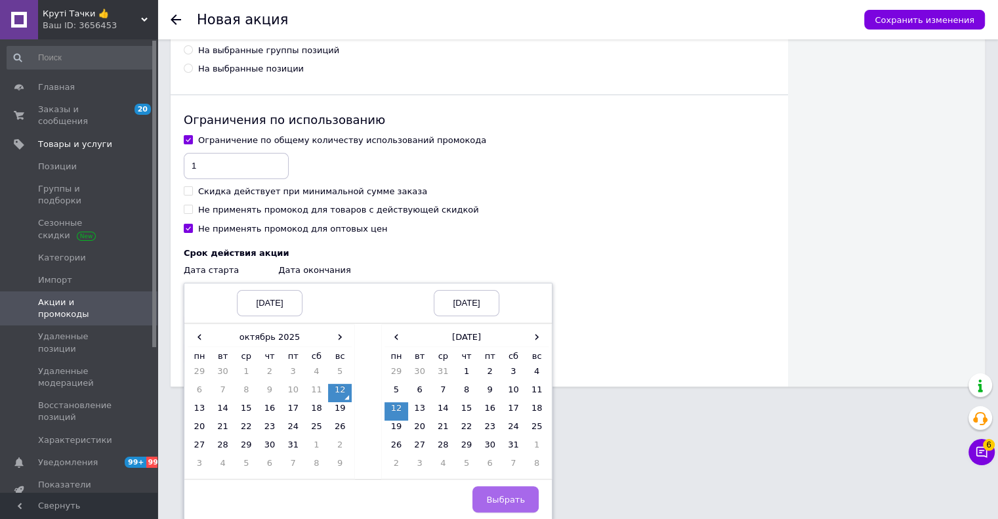
click at [502, 499] on span "Выбрать" at bounding box center [505, 500] width 39 height 10
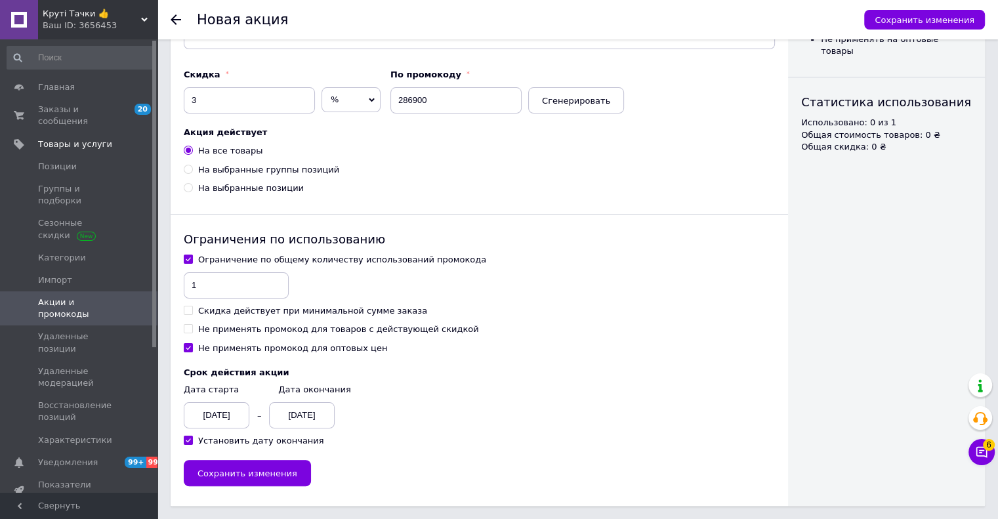
scroll to position [173, 0]
drag, startPoint x: 286, startPoint y: 476, endPoint x: 347, endPoint y: 400, distance: 96.6
click at [286, 476] on button "Сохранить изменения" at bounding box center [247, 473] width 127 height 26
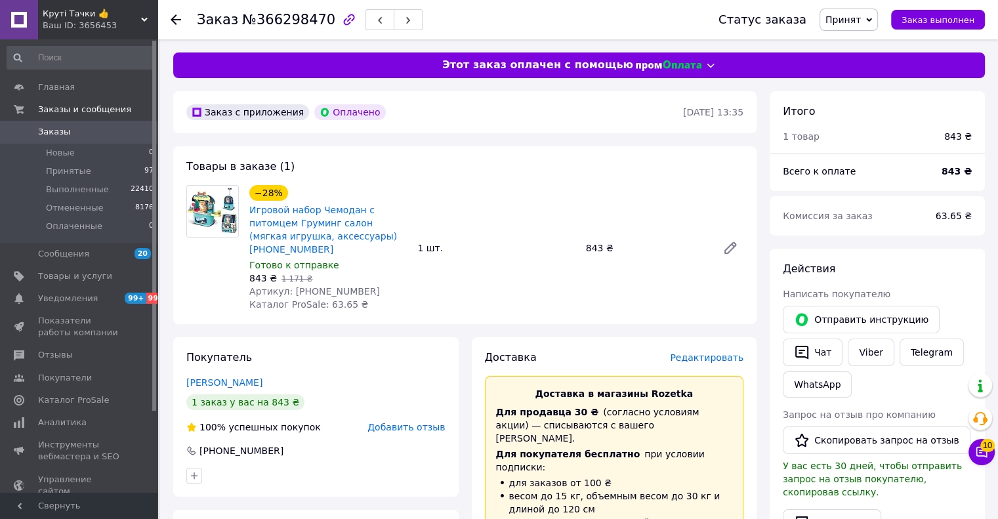
scroll to position [263, 0]
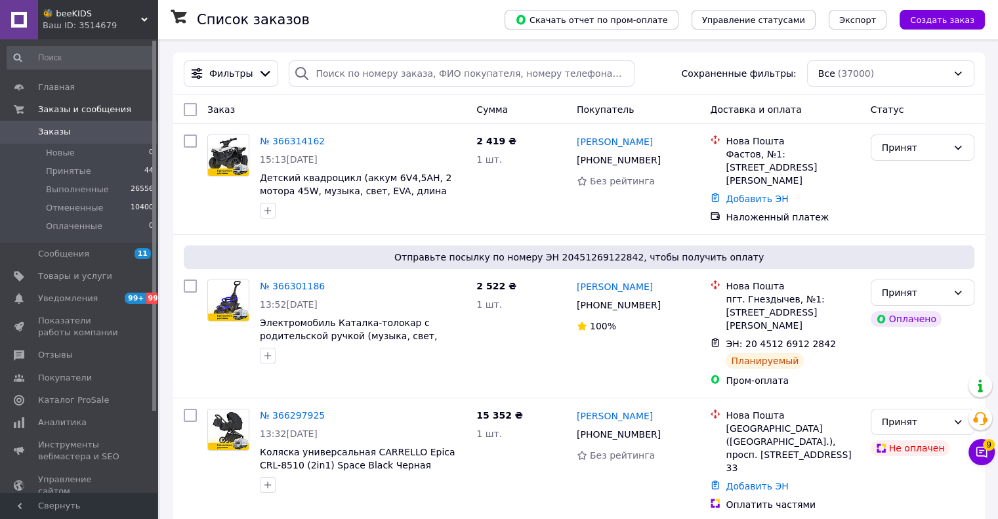
click at [74, 16] on span "🐝 beeKIDS" at bounding box center [92, 14] width 98 height 12
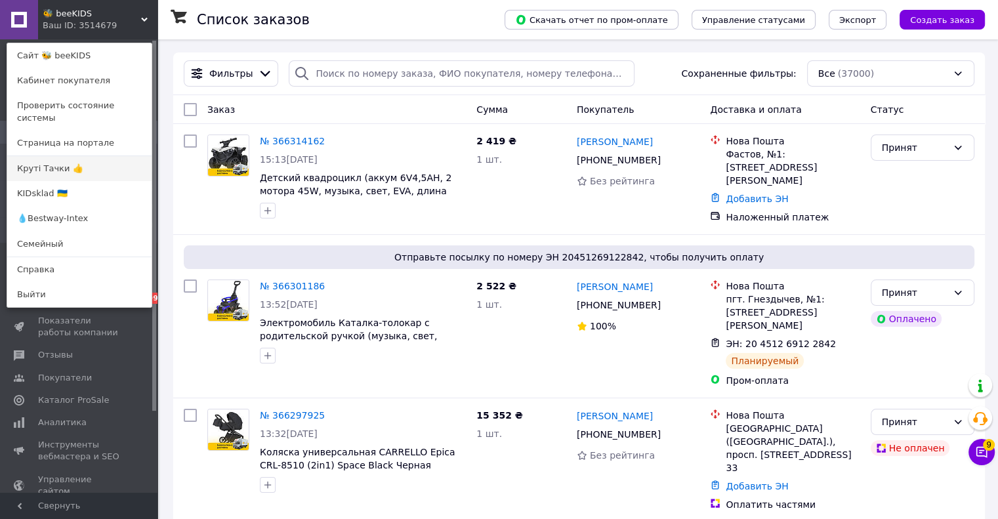
click at [59, 156] on link "Круті Тачки 👍" at bounding box center [79, 168] width 144 height 25
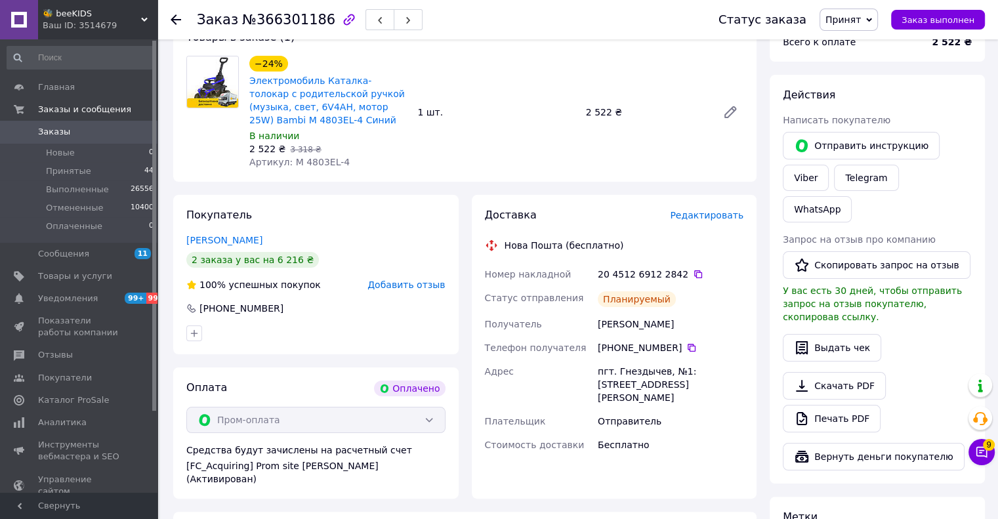
scroll to position [131, 0]
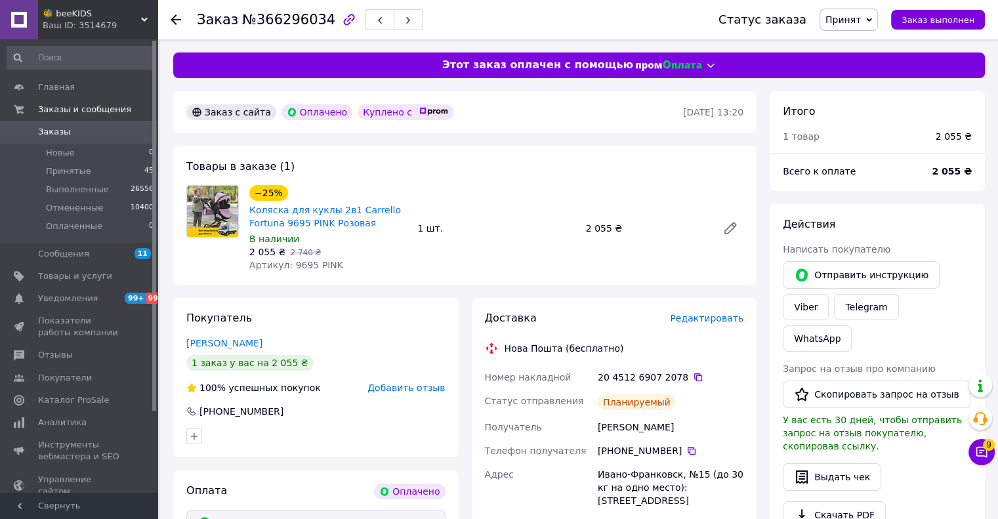
scroll to position [131, 0]
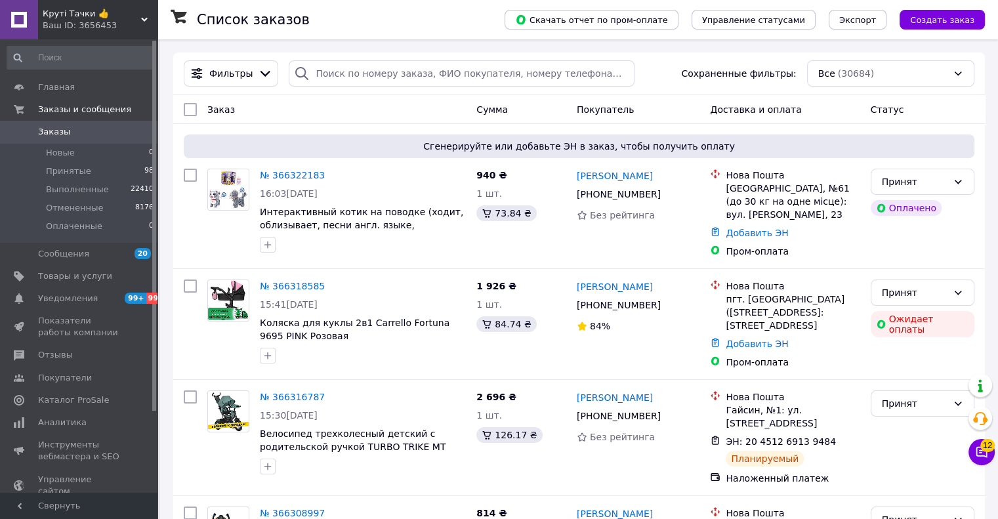
click at [100, 33] on div "Круті Тачки 👍 Ваш ID: 3656453" at bounding box center [97, 19] width 119 height 39
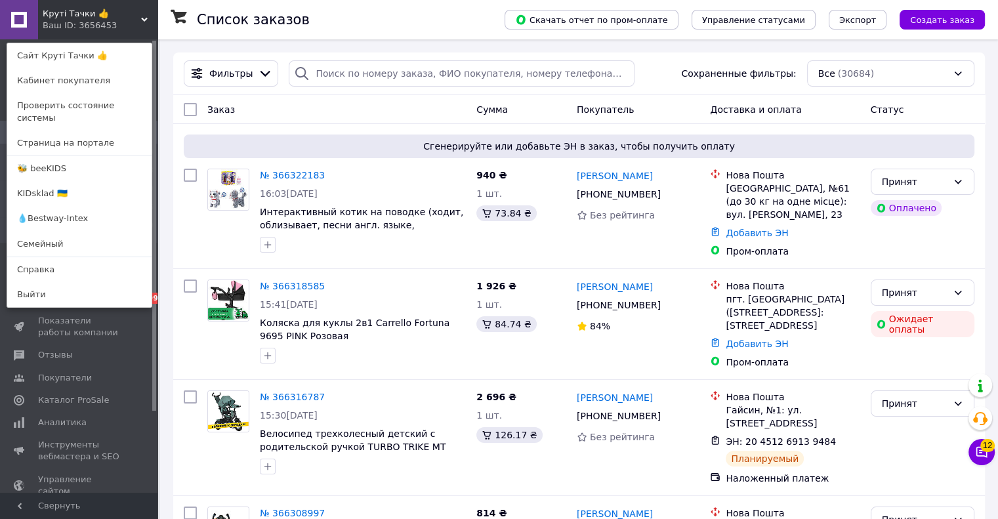
drag, startPoint x: 71, startPoint y: 188, endPoint x: 141, endPoint y: 162, distance: 75.0
click at [71, 188] on link "KIDsklad 🇺🇦" at bounding box center [79, 193] width 144 height 25
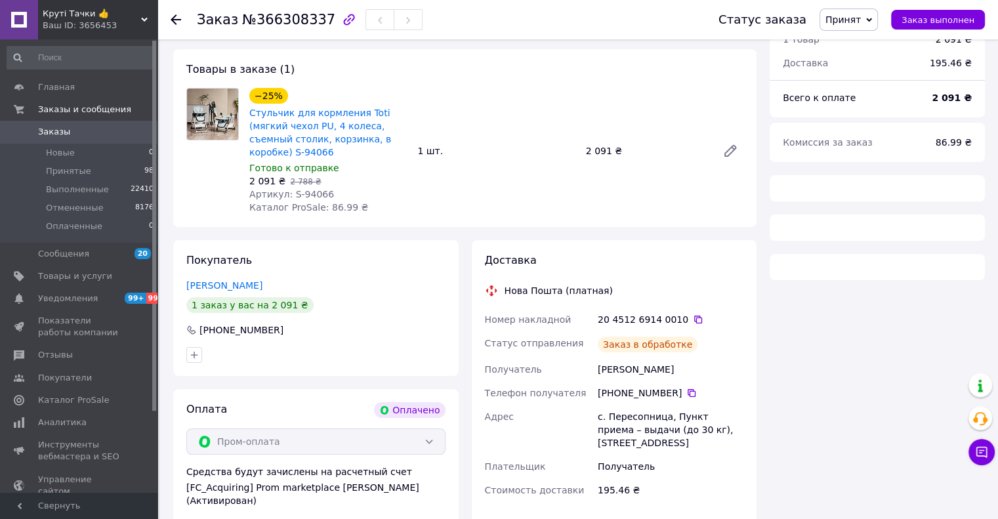
scroll to position [131, 0]
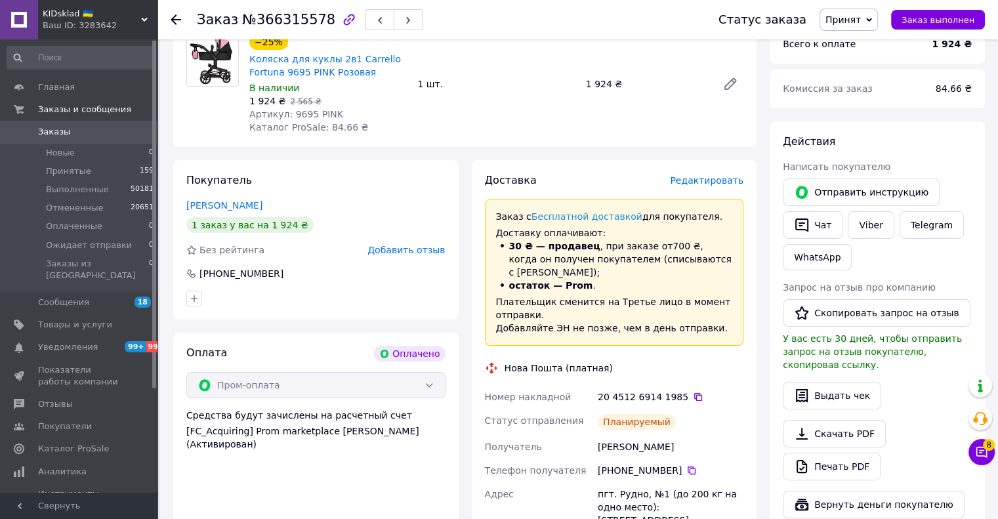
scroll to position [263, 0]
